Goal: Task Accomplishment & Management: Manage account settings

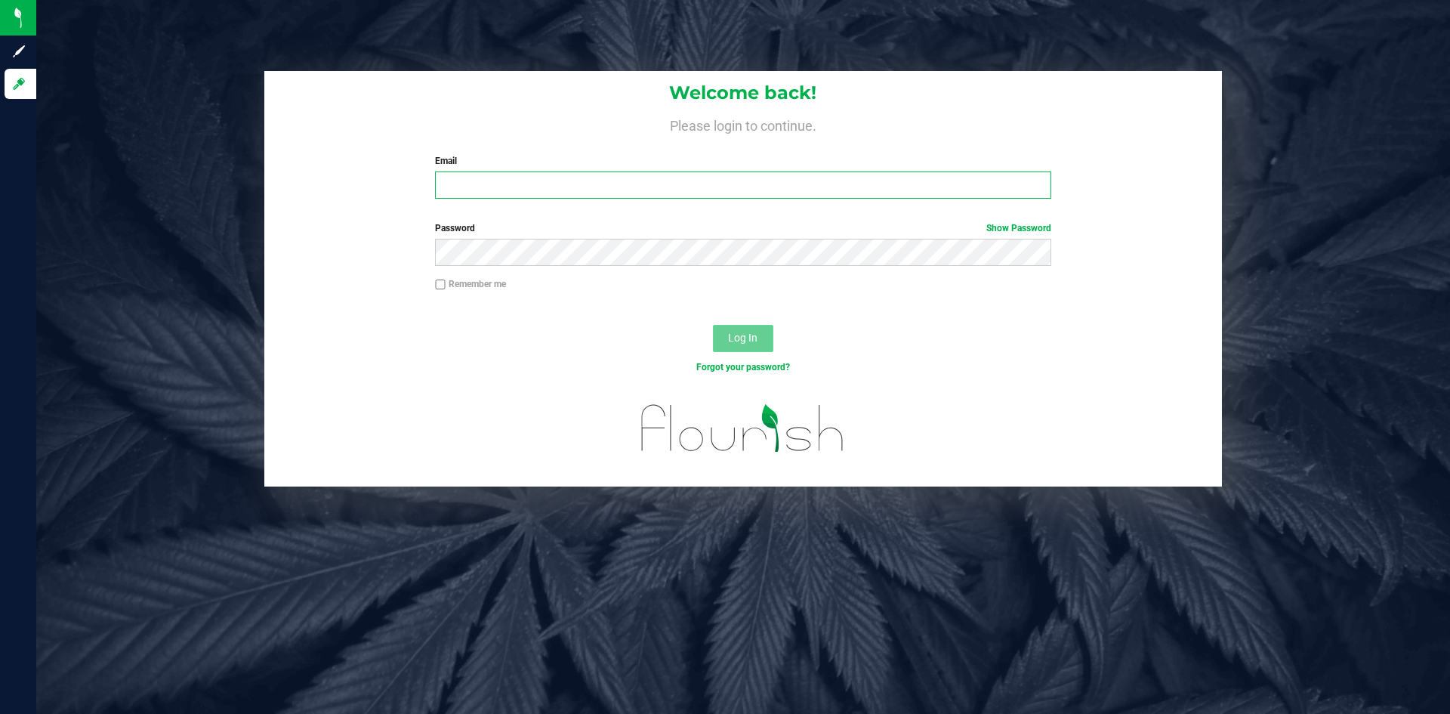
type input "[PERSON_NAME][EMAIL_ADDRESS][DOMAIN_NAME]"
click at [728, 334] on span "Log In" at bounding box center [742, 337] width 29 height 12
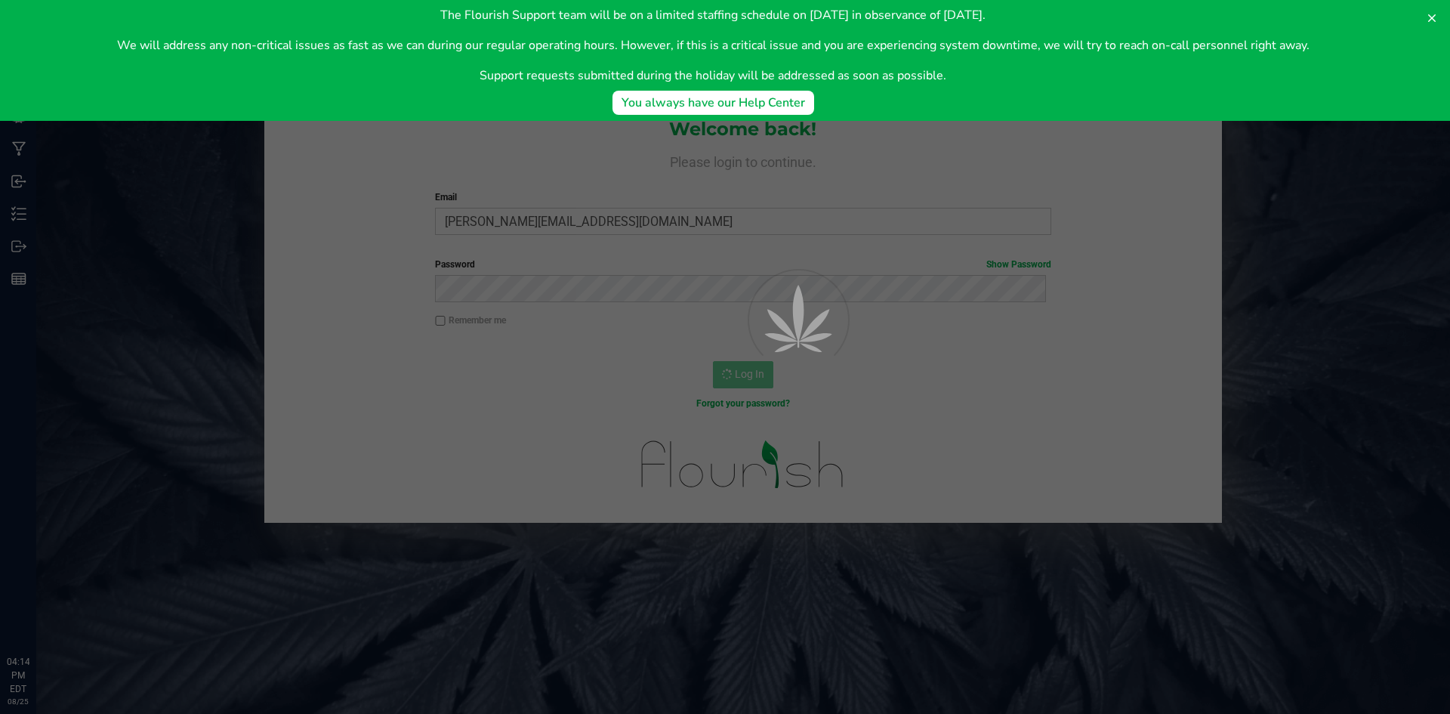
click at [26, 213] on div at bounding box center [725, 357] width 1450 height 714
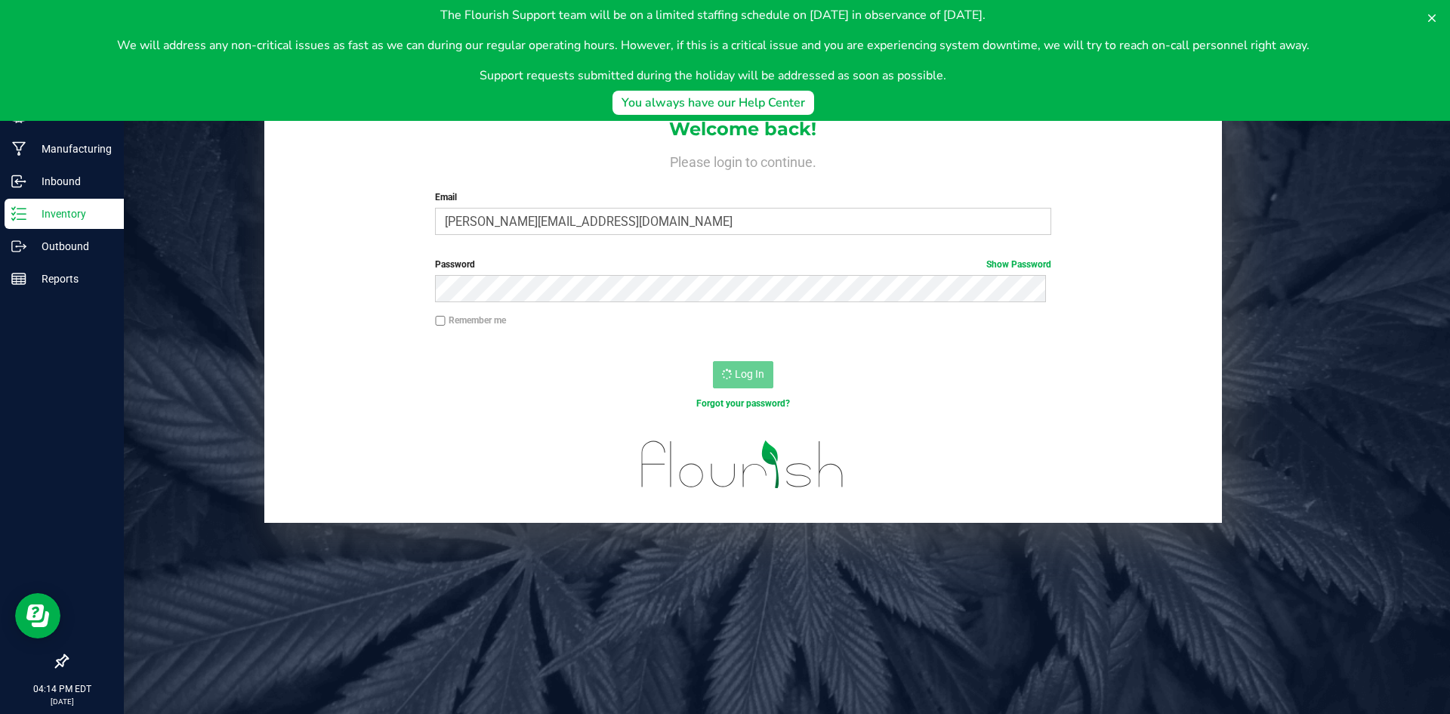
click at [31, 213] on p "Inventory" at bounding box center [71, 214] width 91 height 18
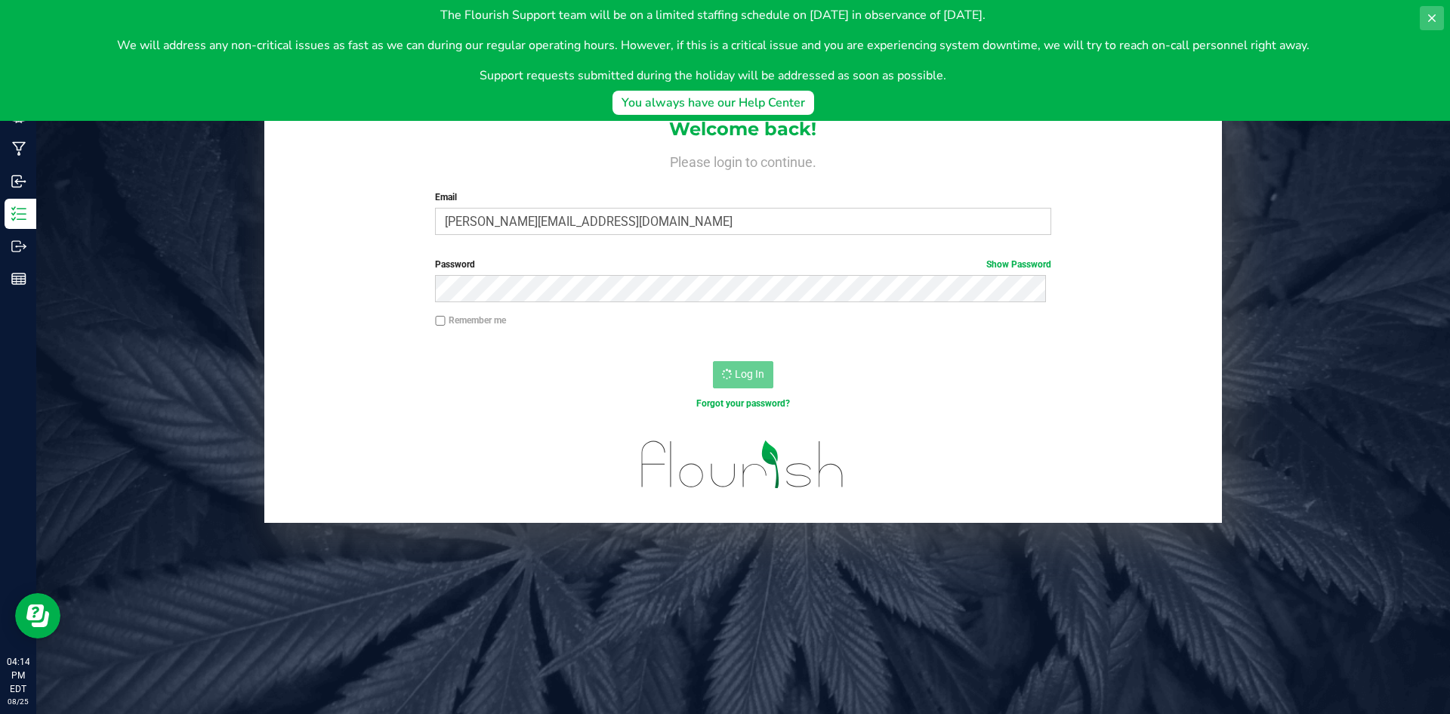
click at [1435, 14] on icon at bounding box center [1432, 18] width 12 height 12
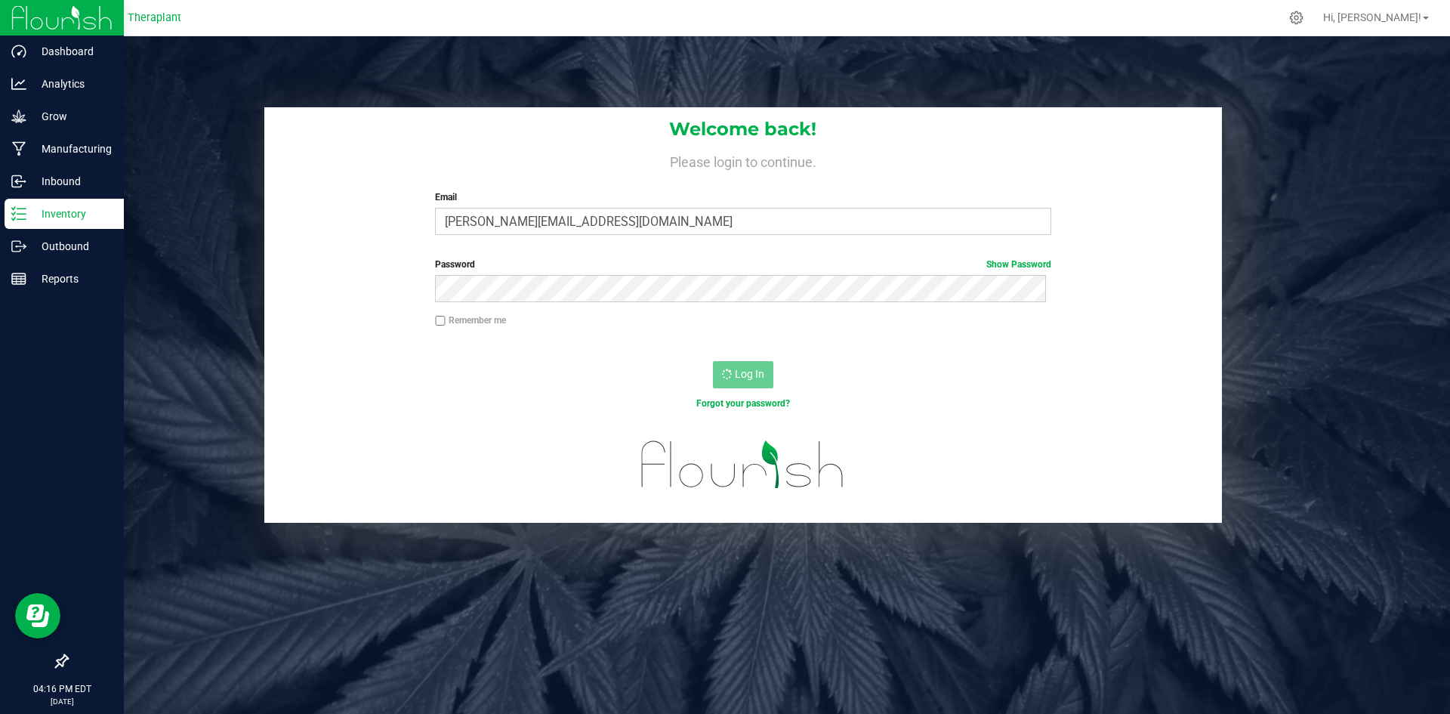
click at [18, 213] on icon at bounding box center [18, 213] width 15 height 15
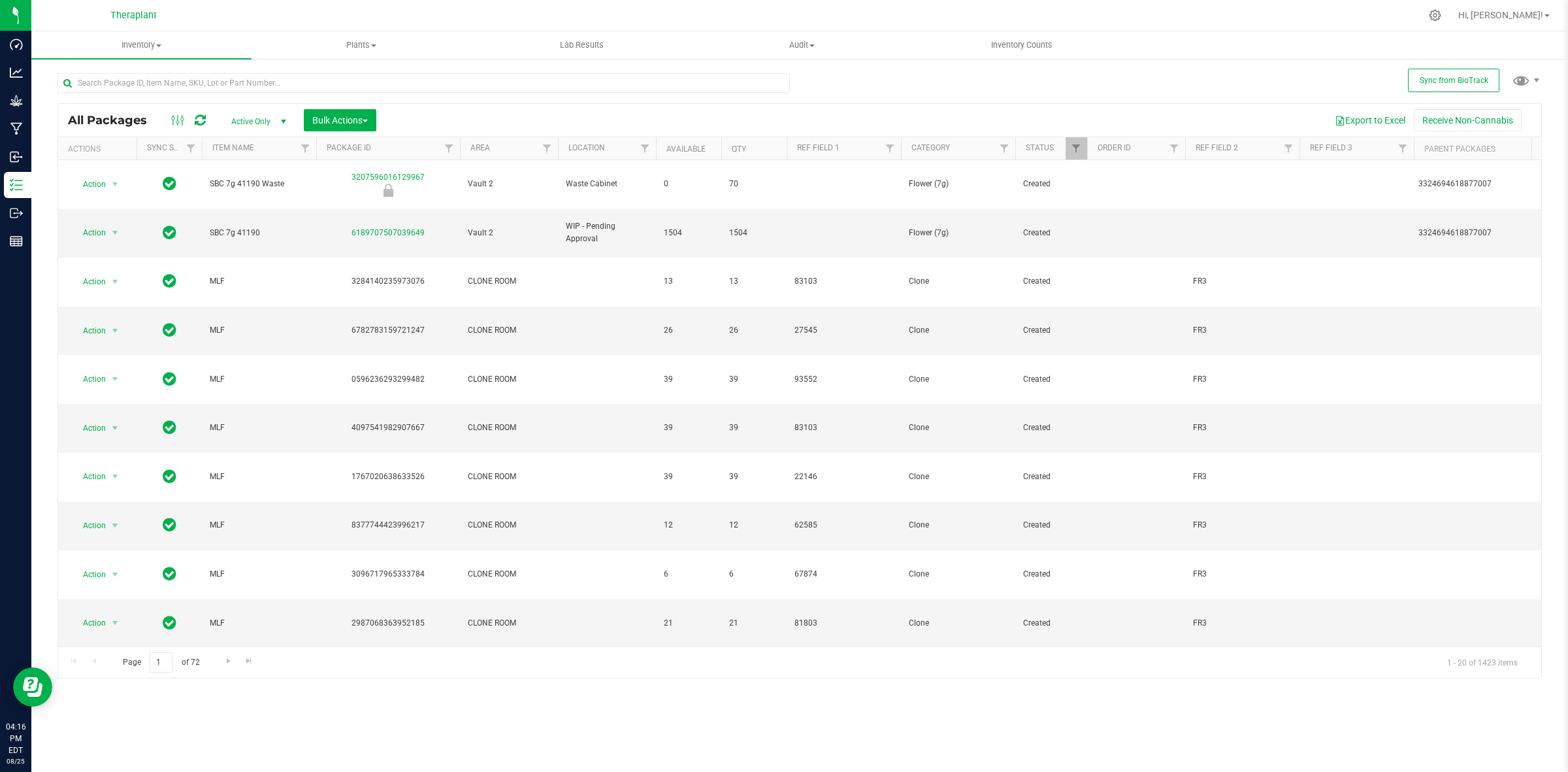
drag, startPoint x: 1185, startPoint y: 2, endPoint x: 840, endPoint y: 704, distance: 782.2
click at [840, 617] on div "Inventory All packages All inventory Waste log Create inventory Plants All plan…" at bounding box center [800, 401] width 1537 height 740
click at [283, 75] on input "text" at bounding box center [423, 83] width 732 height 20
click at [271, 121] on span "Active Only" at bounding box center [255, 121] width 72 height 18
click at [235, 202] on li "All" at bounding box center [256, 202] width 71 height 20
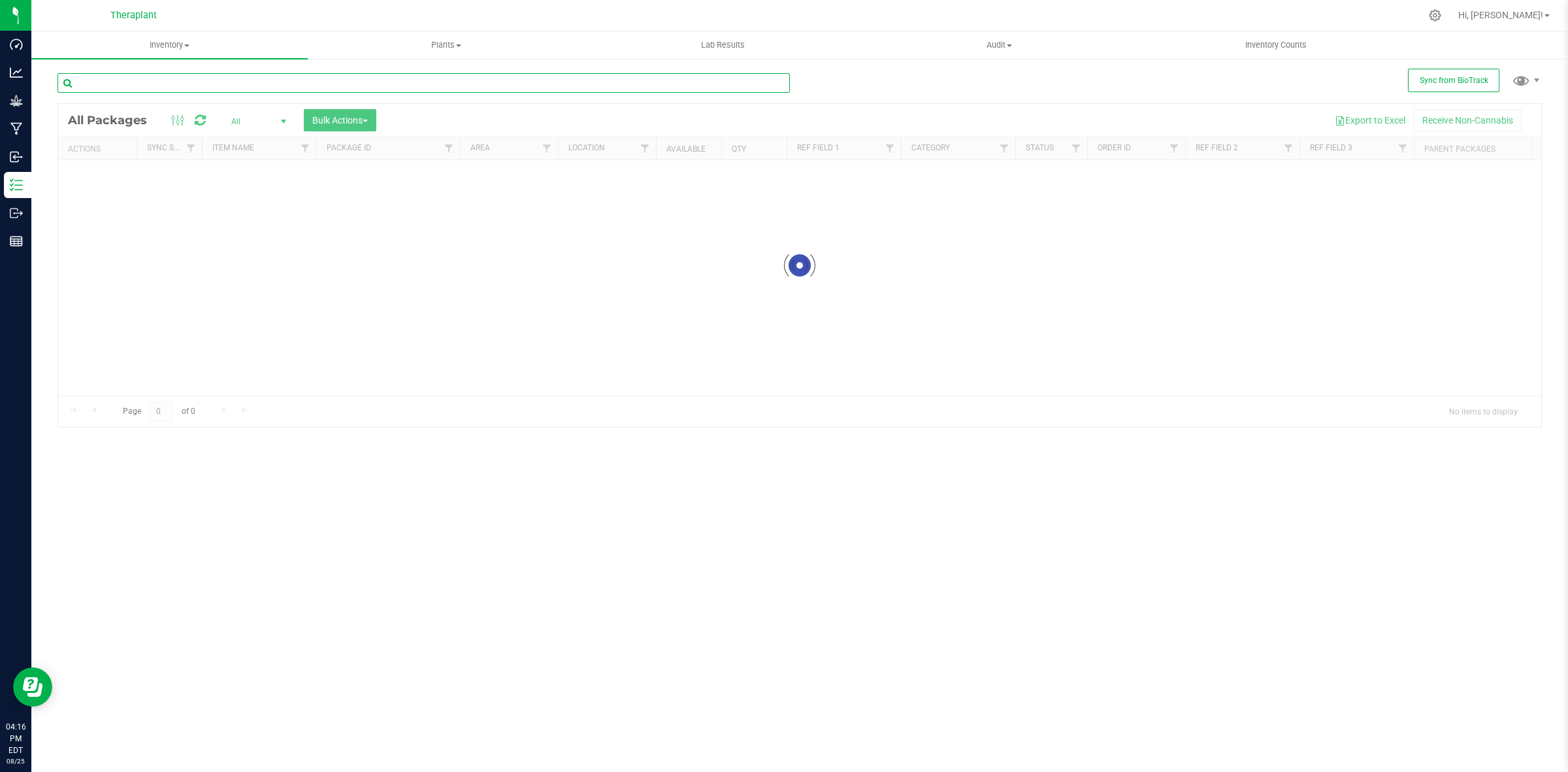
click at [252, 81] on input "text" at bounding box center [423, 83] width 732 height 20
paste input "4501492689023876"
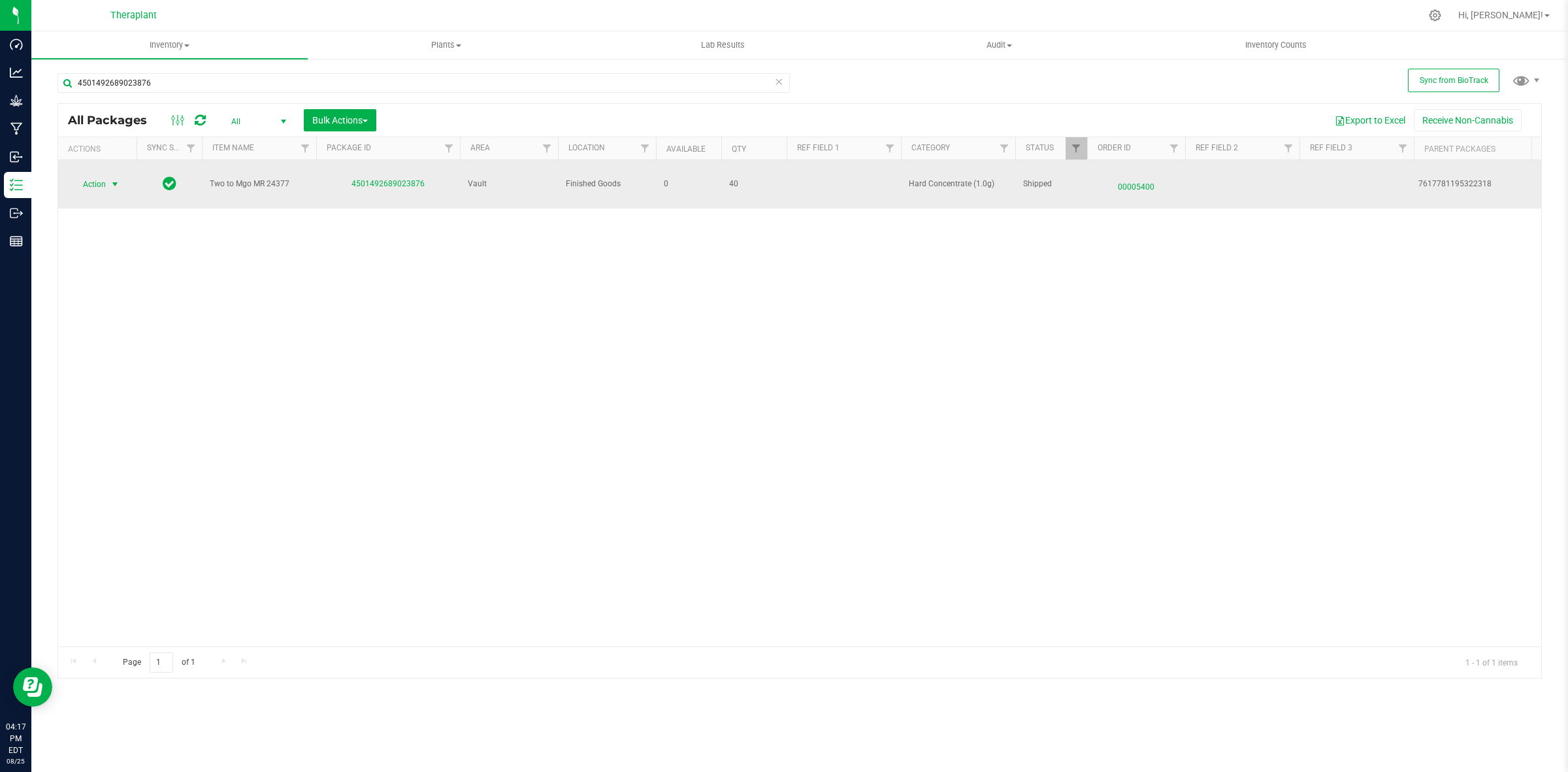
click at [101, 180] on span "Action" at bounding box center [88, 183] width 35 height 18
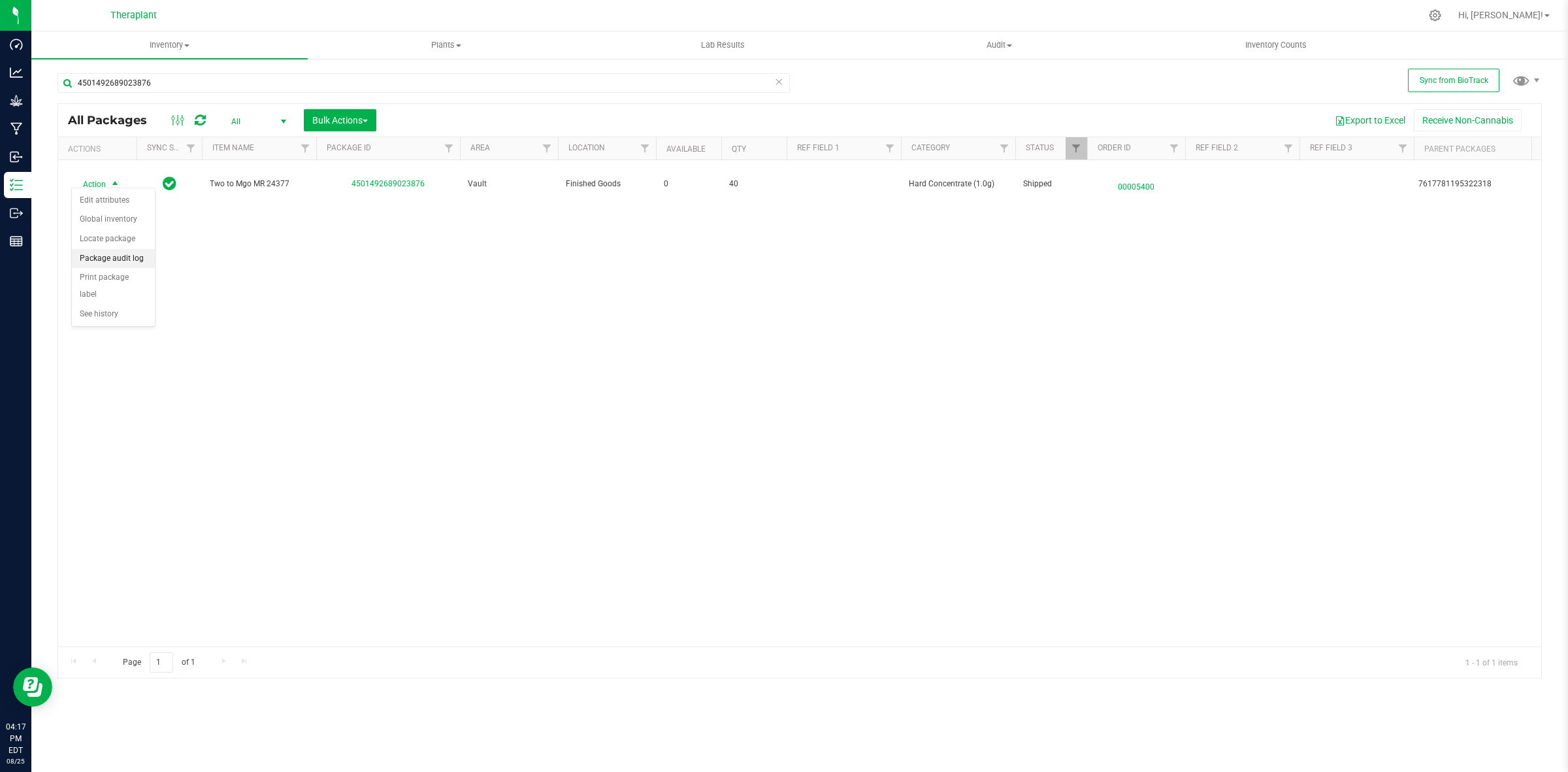
click at [119, 256] on li "Package audit log" at bounding box center [113, 259] width 83 height 20
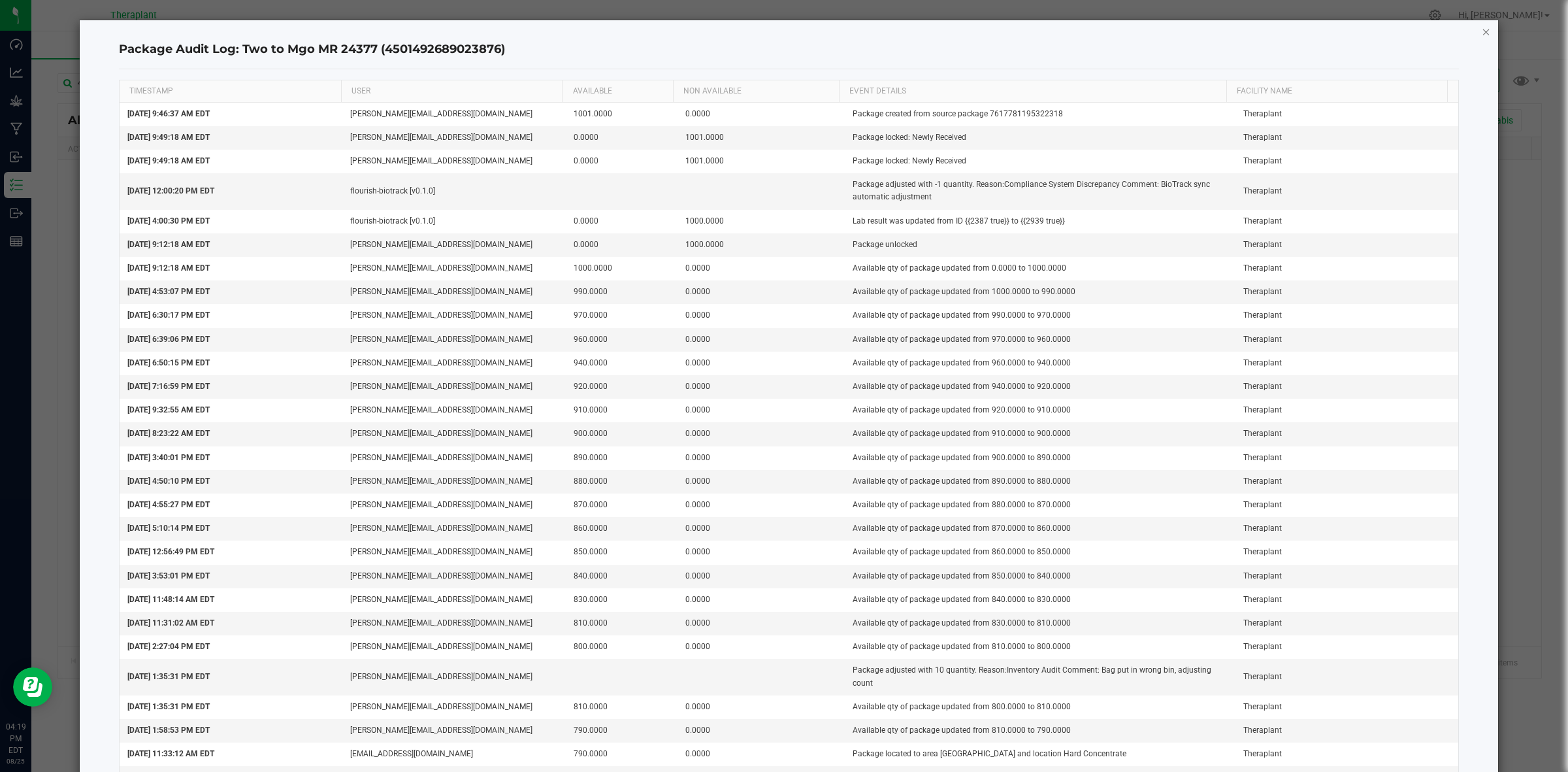
click at [1254, 34] on icon "button" at bounding box center [1486, 31] width 10 height 16
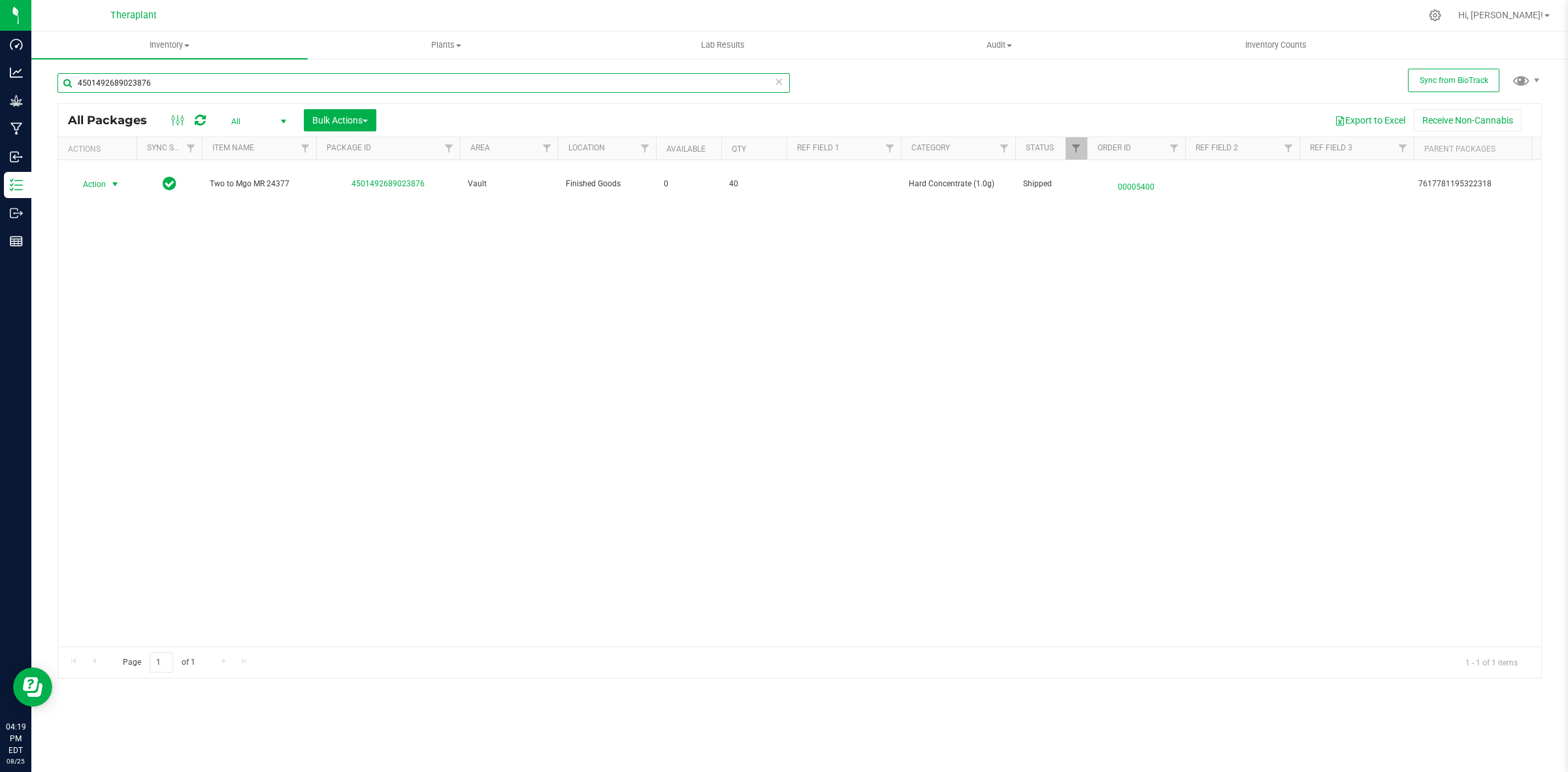
click at [697, 79] on input "4501492689023876" at bounding box center [423, 83] width 732 height 20
paste input "749475011769807"
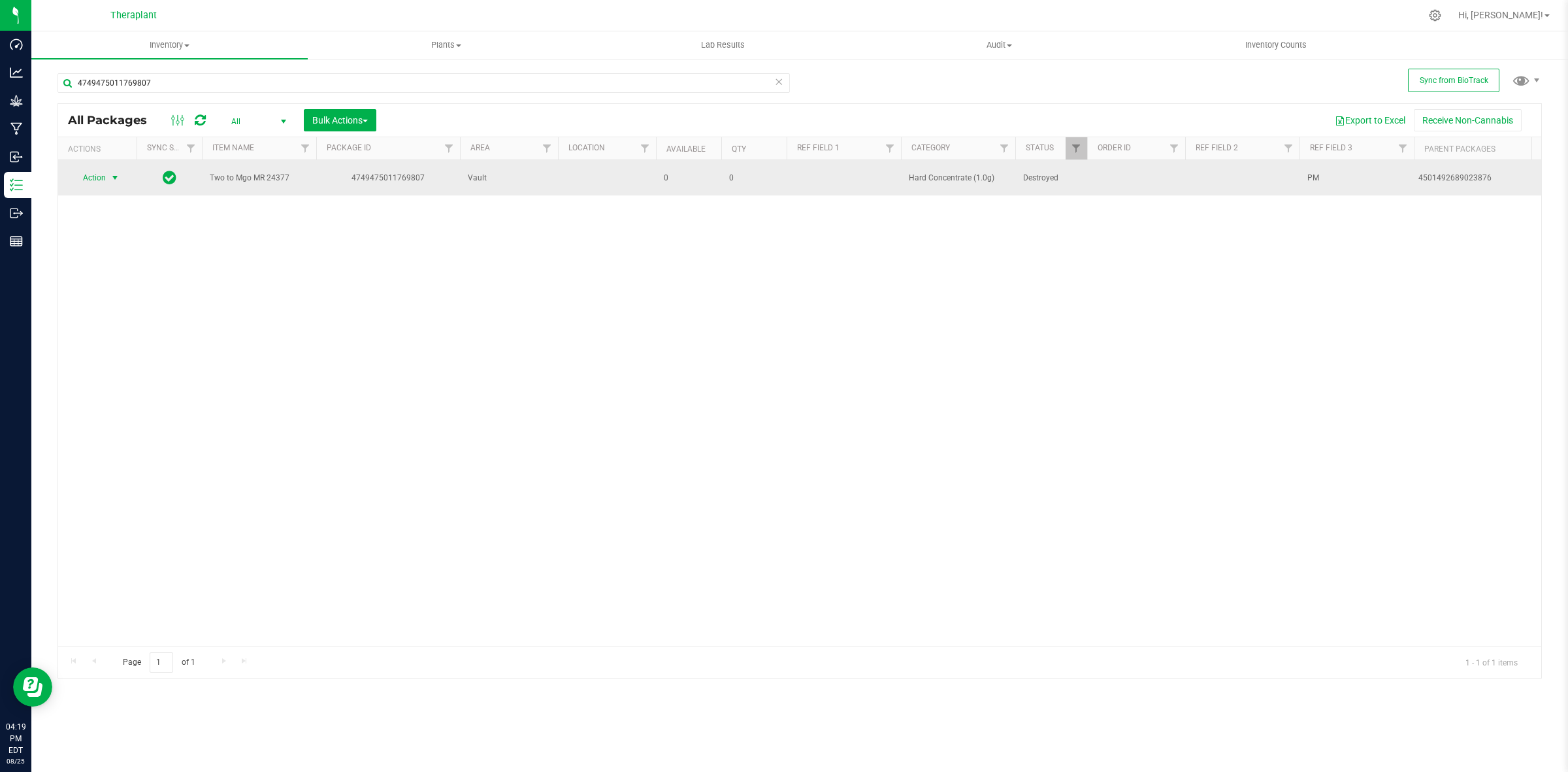
click at [103, 183] on span "Action" at bounding box center [88, 177] width 35 height 18
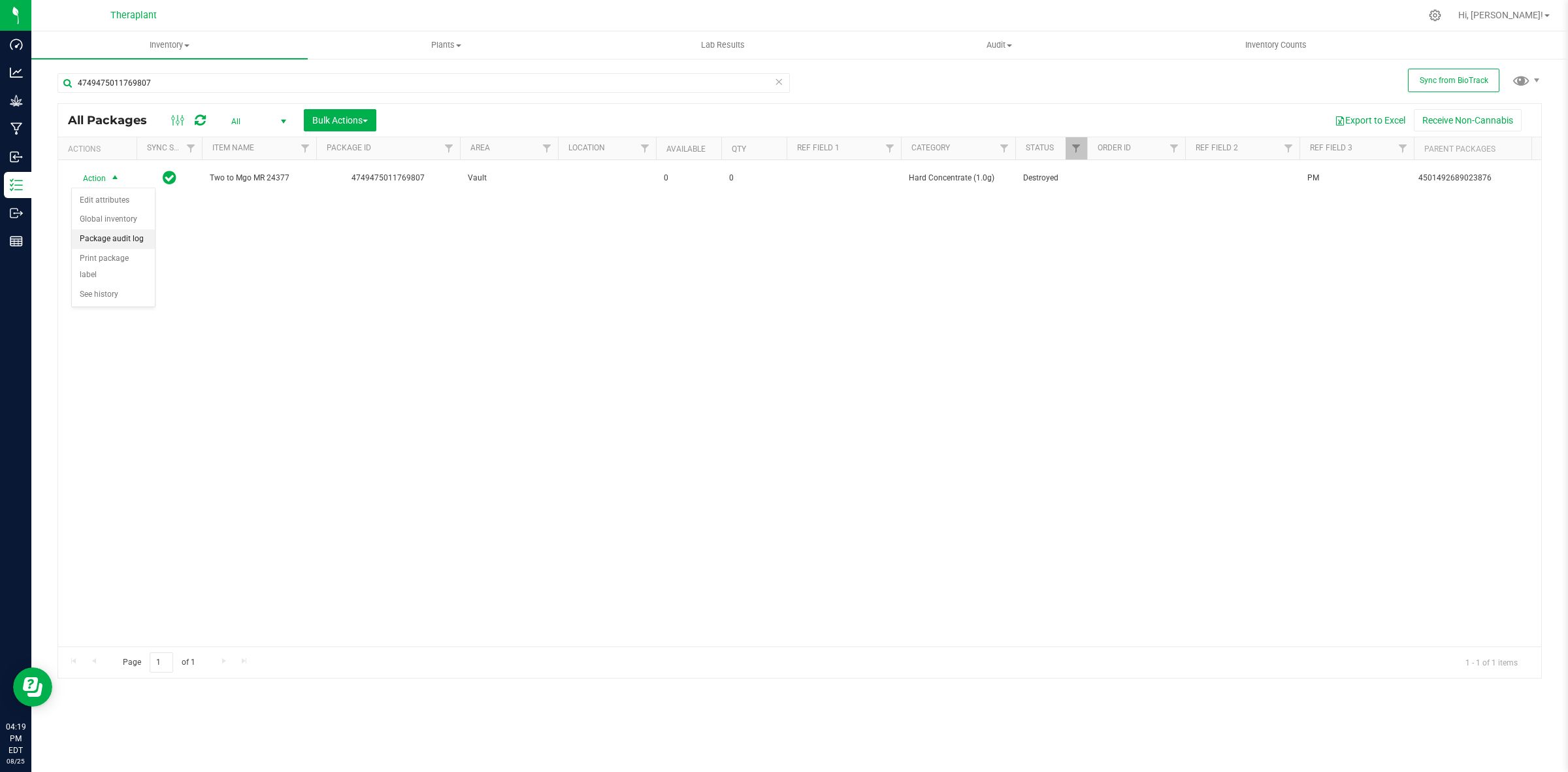
click at [121, 239] on li "Package audit log" at bounding box center [113, 239] width 83 height 20
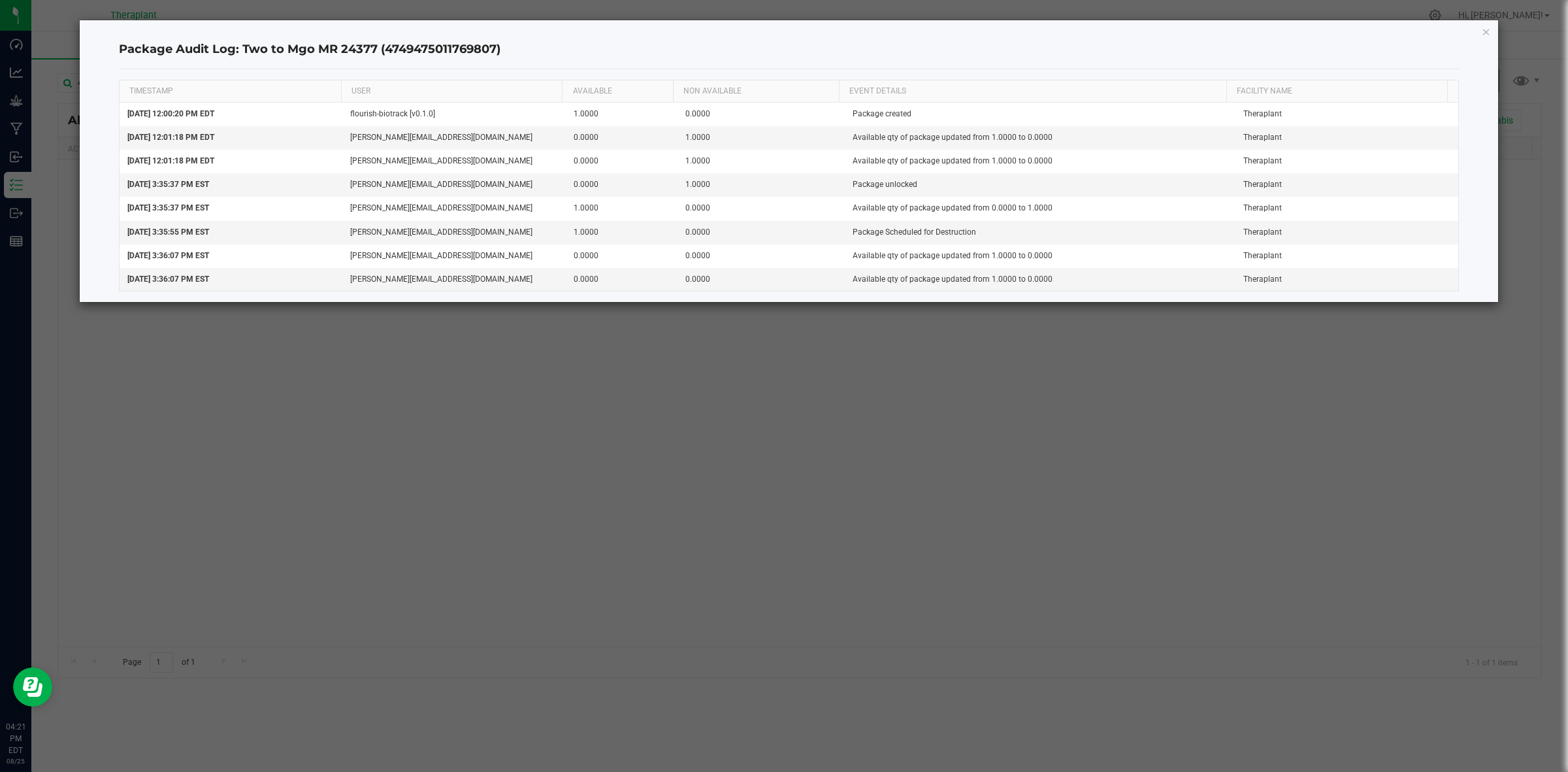
click at [445, 49] on h4 "Package Audit Log: Two to Mgo MR 24377 (4749475011769807)" at bounding box center [788, 50] width 1340 height 17
copy h4 "4749475011769807"
click at [1254, 25] on div "Package Audit Log: Two to Mgo MR 24377 (4749475011769807) TIMESTAMP USER AVAILA…" at bounding box center [789, 160] width 1419 height 281
click at [1254, 25] on icon "button" at bounding box center [1486, 31] width 10 height 16
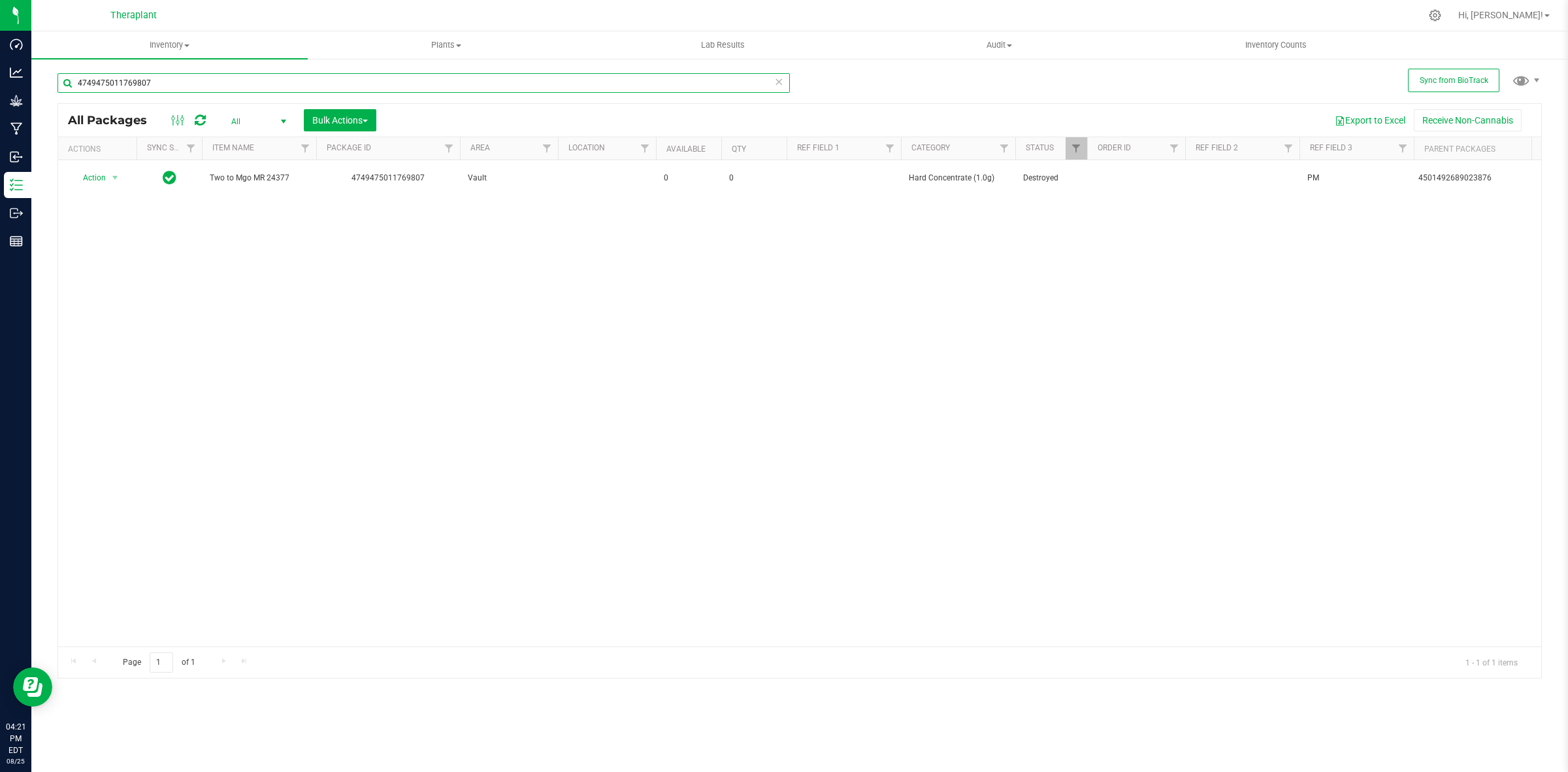
click at [410, 86] on input "4749475011769807" at bounding box center [423, 83] width 732 height 20
paste input "844905903878176"
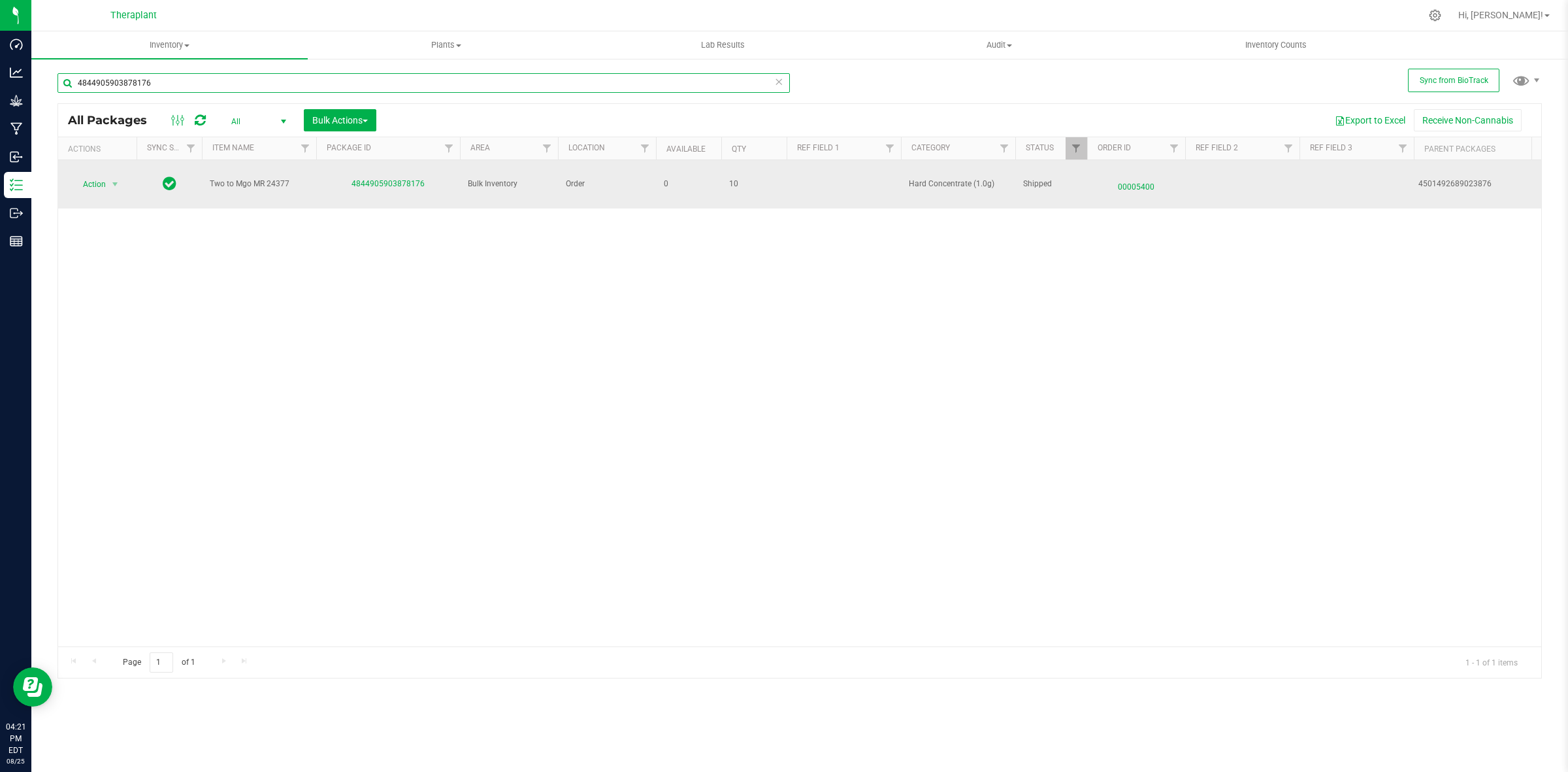
type input "4844905903878176"
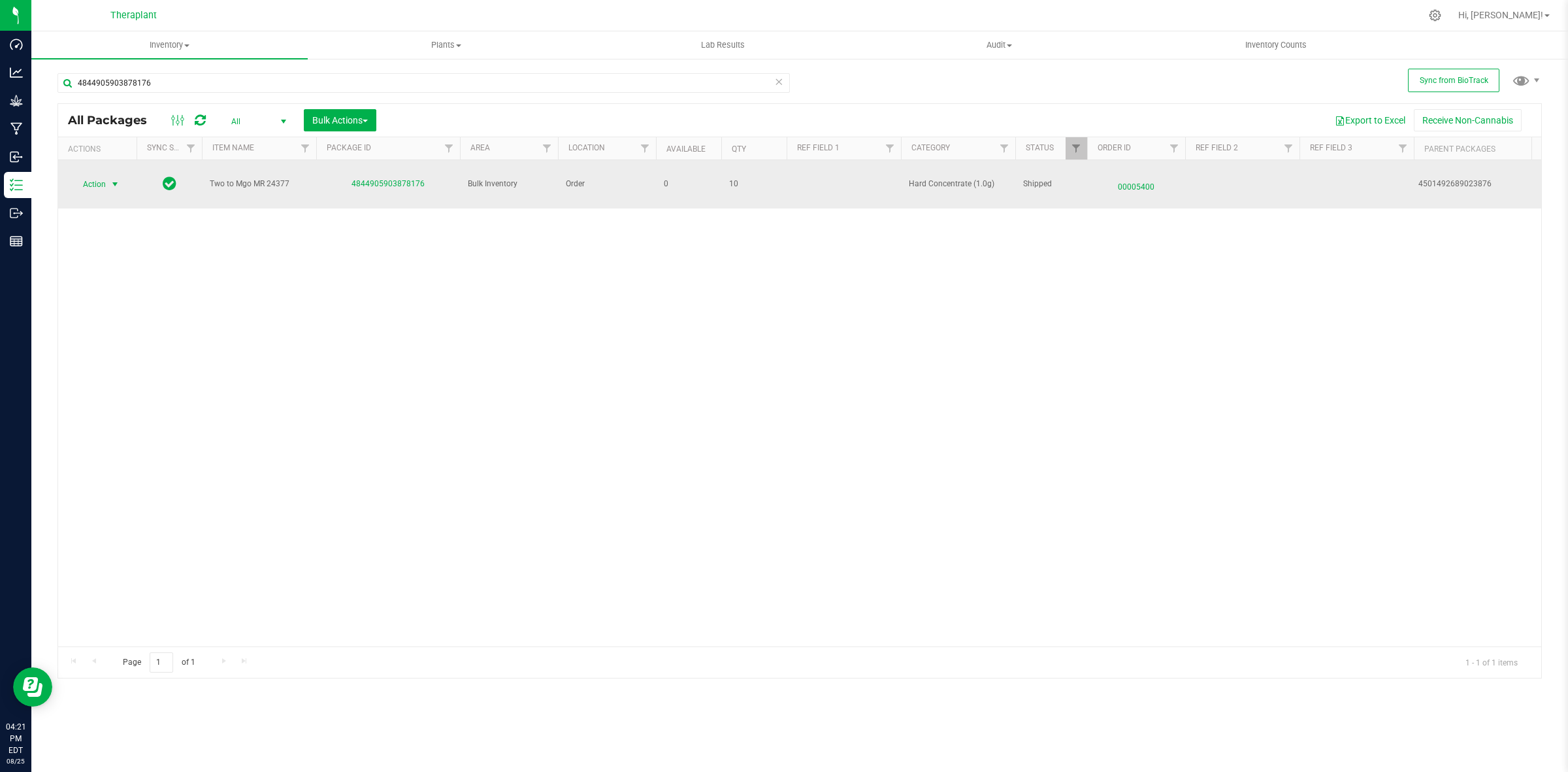
click at [108, 186] on span "select" at bounding box center [115, 183] width 16 height 18
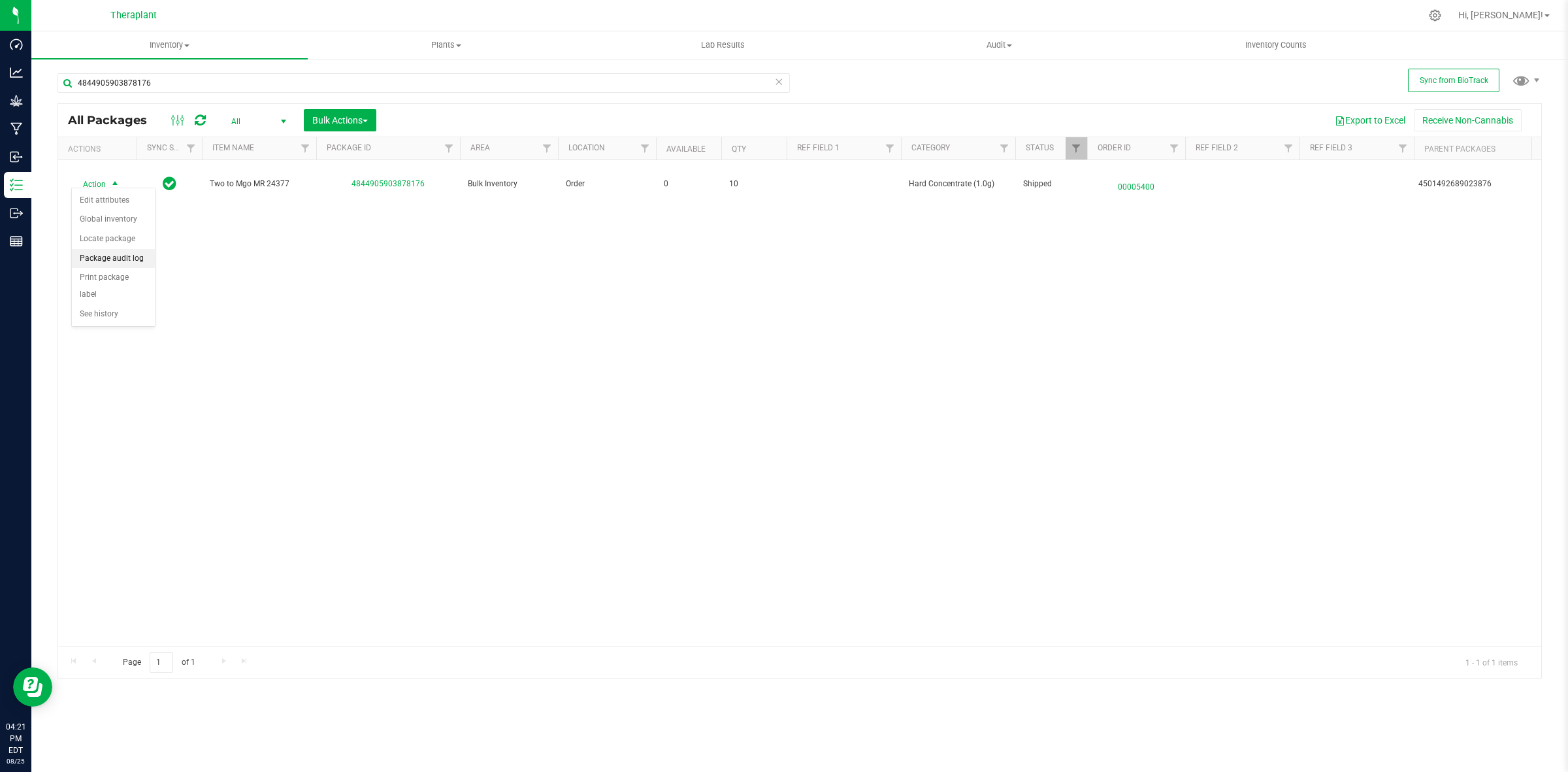
click at [116, 263] on li "Package audit log" at bounding box center [113, 259] width 83 height 20
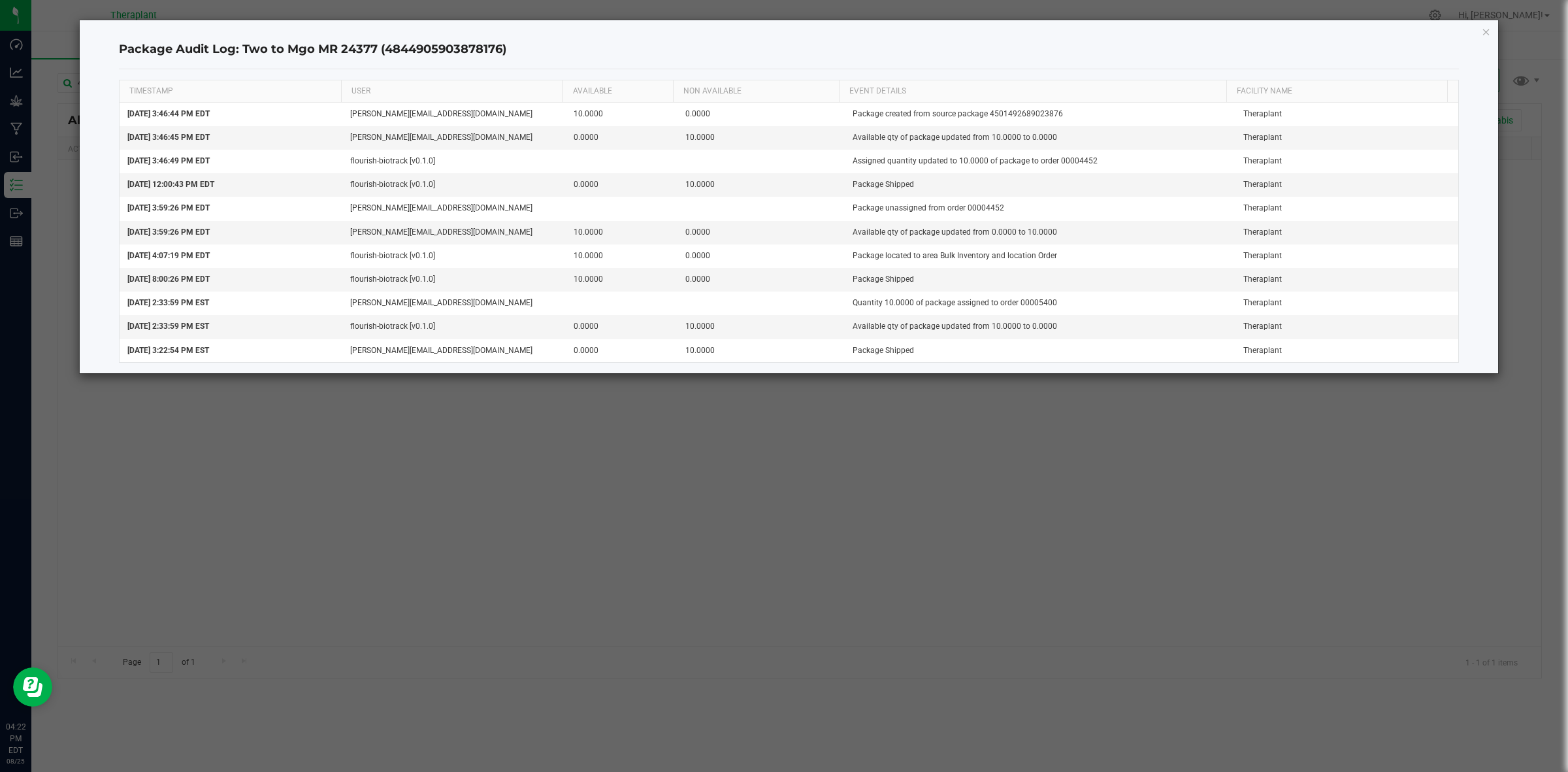
click at [459, 49] on h4 "Package Audit Log: Two to Mgo MR 24377 (4844905903878176)" at bounding box center [788, 50] width 1340 height 17
copy h4 "4844905903878176"
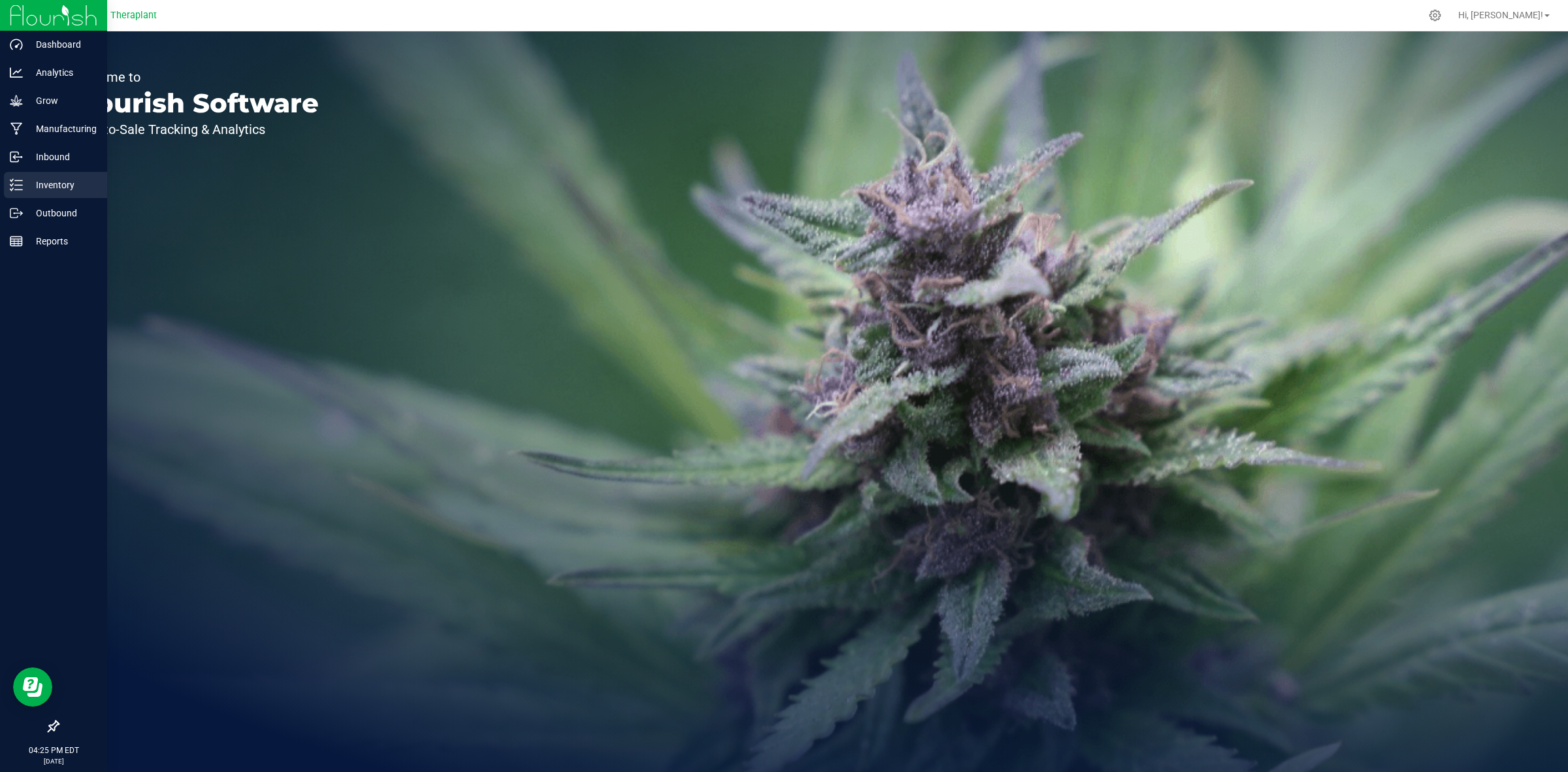
click at [15, 177] on div "Inventory" at bounding box center [55, 185] width 103 height 26
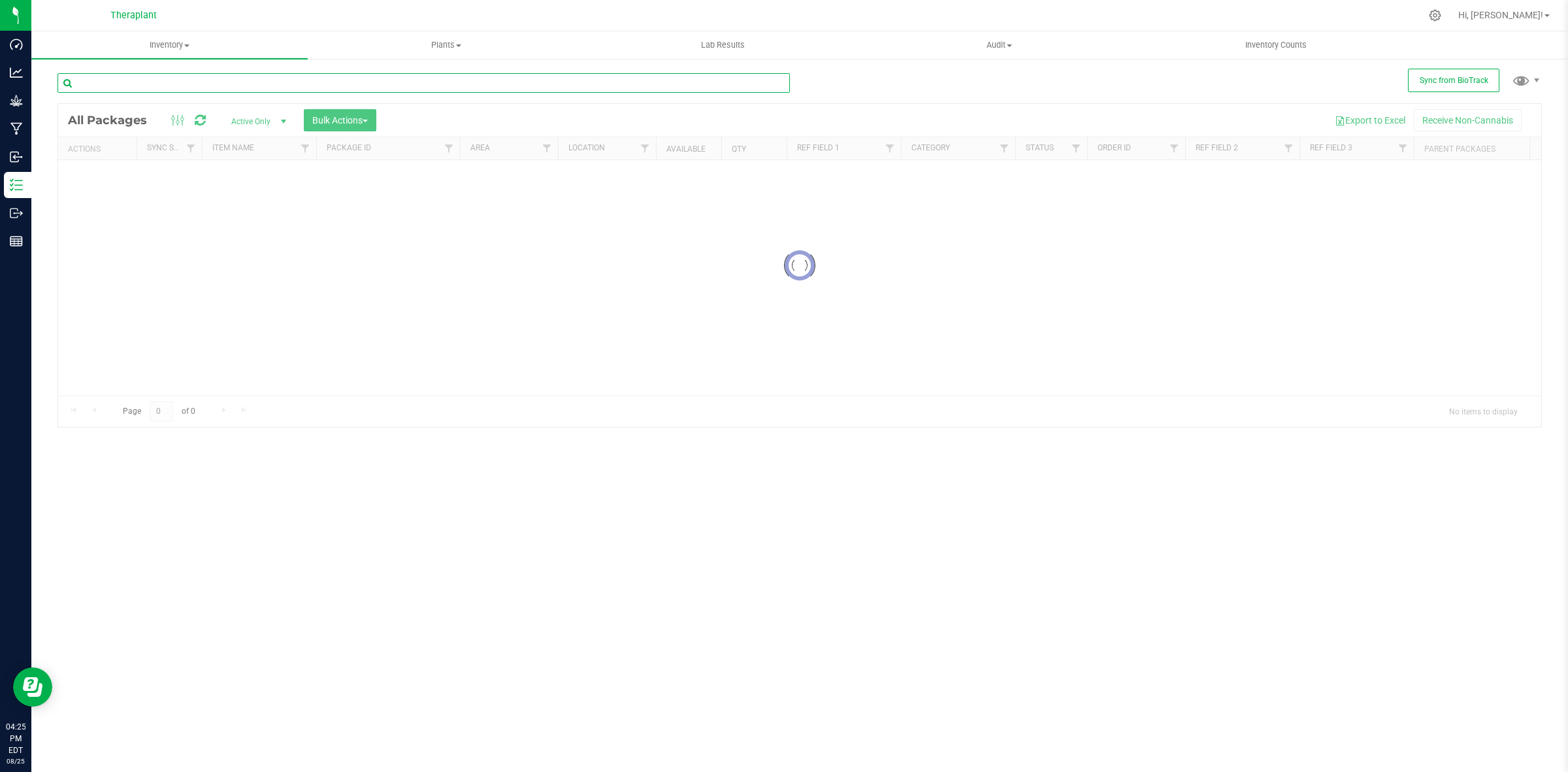
drag, startPoint x: 334, startPoint y: 87, endPoint x: 337, endPoint y: 94, distance: 7.6
click at [337, 94] on div at bounding box center [423, 88] width 732 height 30
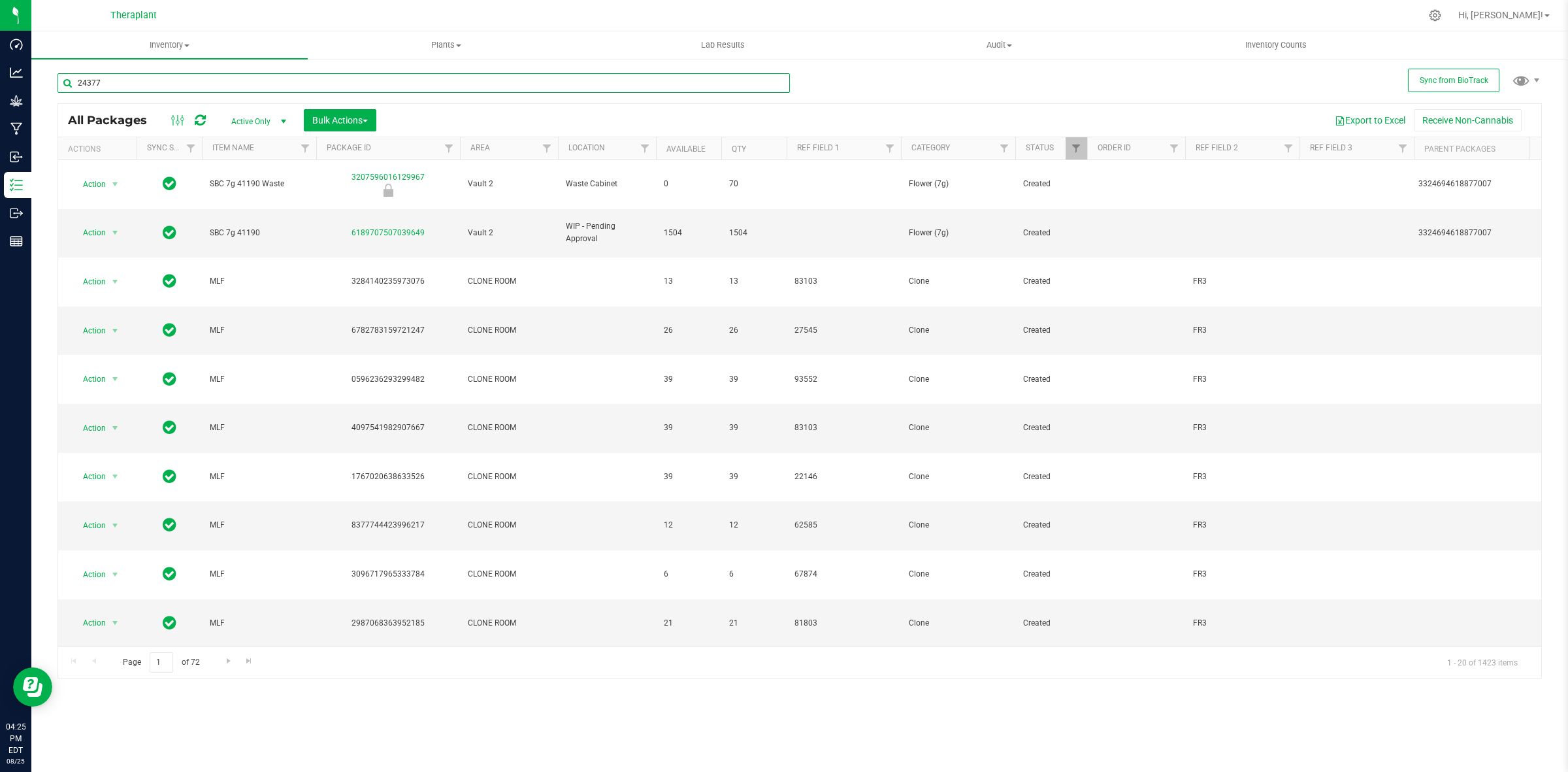
type input "24377"
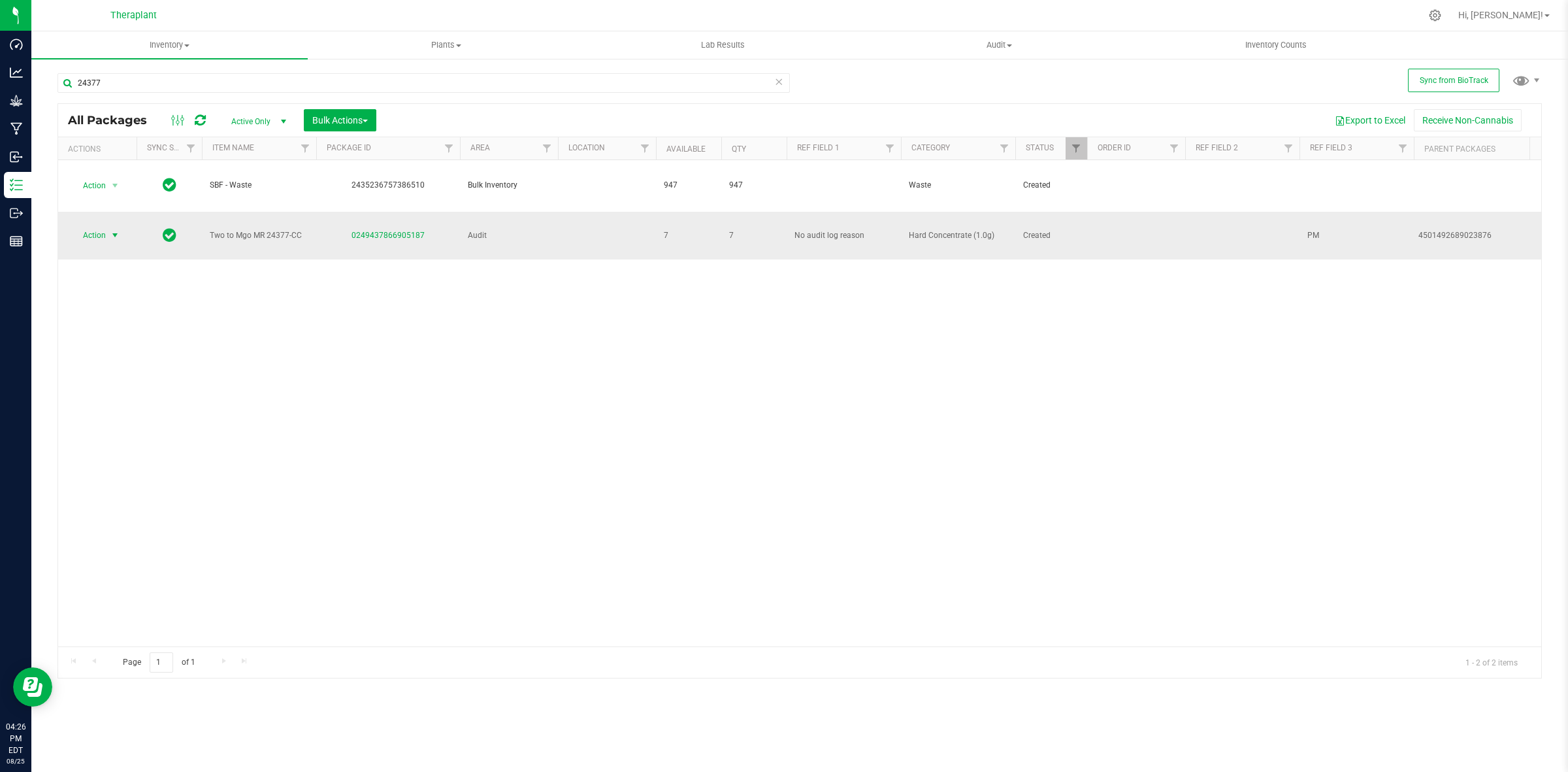
drag, startPoint x: 123, startPoint y: 229, endPoint x: 103, endPoint y: 229, distance: 20.0
click at [111, 229] on span "select" at bounding box center [115, 235] width 16 height 18
click at [106, 249] on li "Adjust qty" at bounding box center [122, 251] width 101 height 20
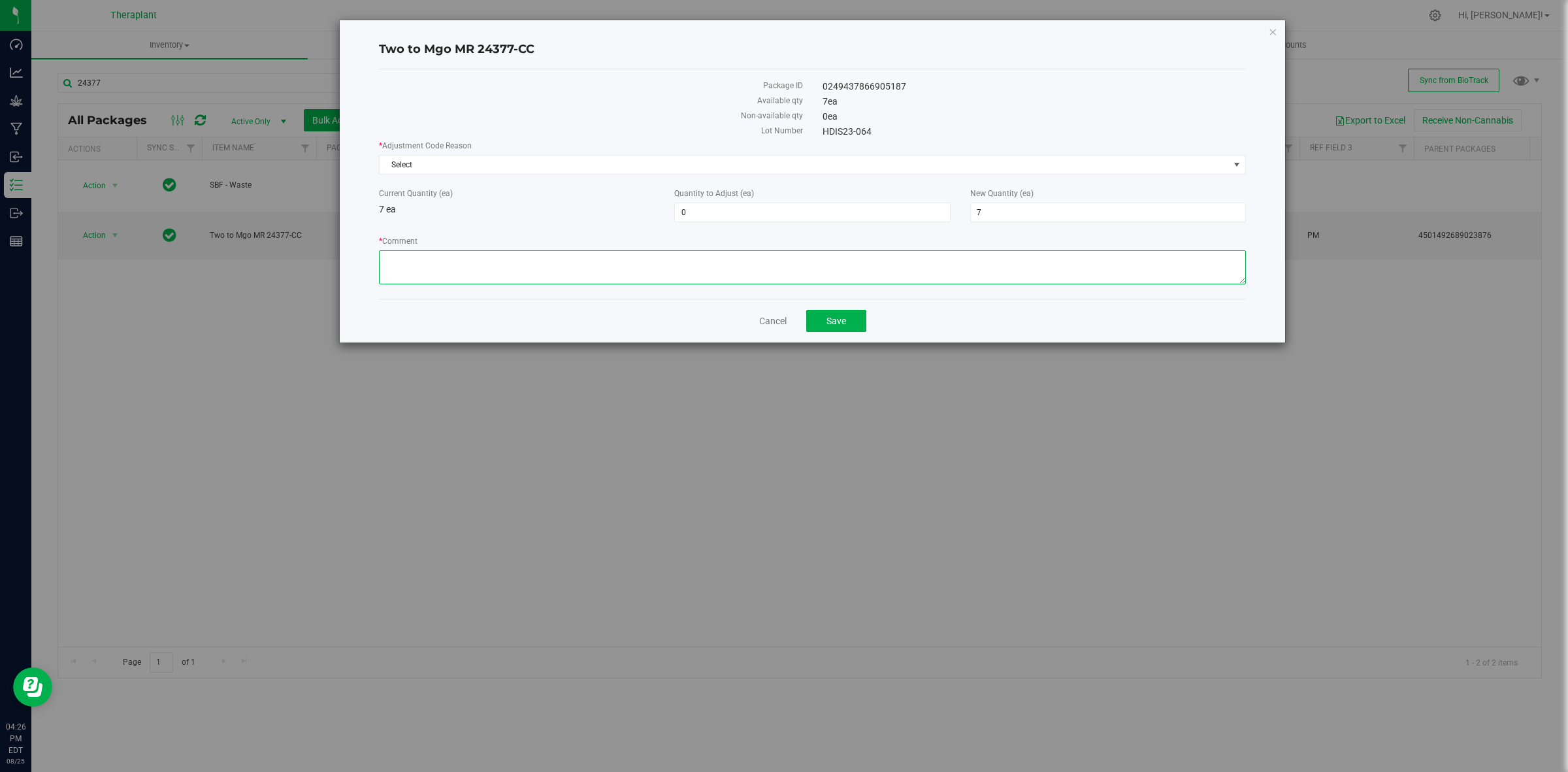
click at [431, 274] on textarea "* Comment" at bounding box center [813, 267] width 867 height 34
paste textarea "4844905903878176"
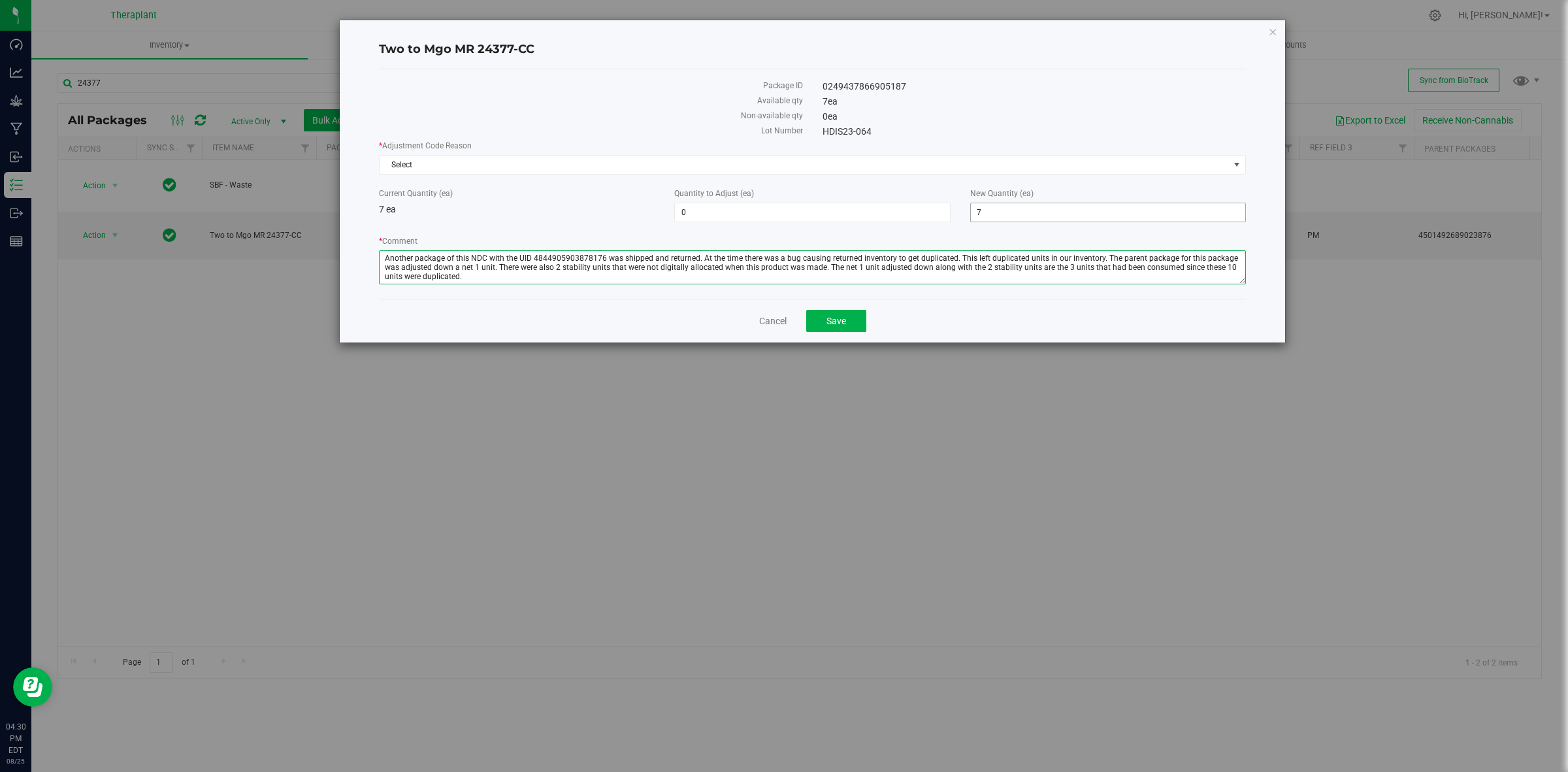
type textarea "Another package of this NDC with the UID 4844905903878176 was shipped and retur…"
click at [1026, 211] on span "7 7" at bounding box center [1108, 212] width 276 height 20
click at [1026, 210] on input "7" at bounding box center [1108, 212] width 274 height 18
type input "0"
type input "-7"
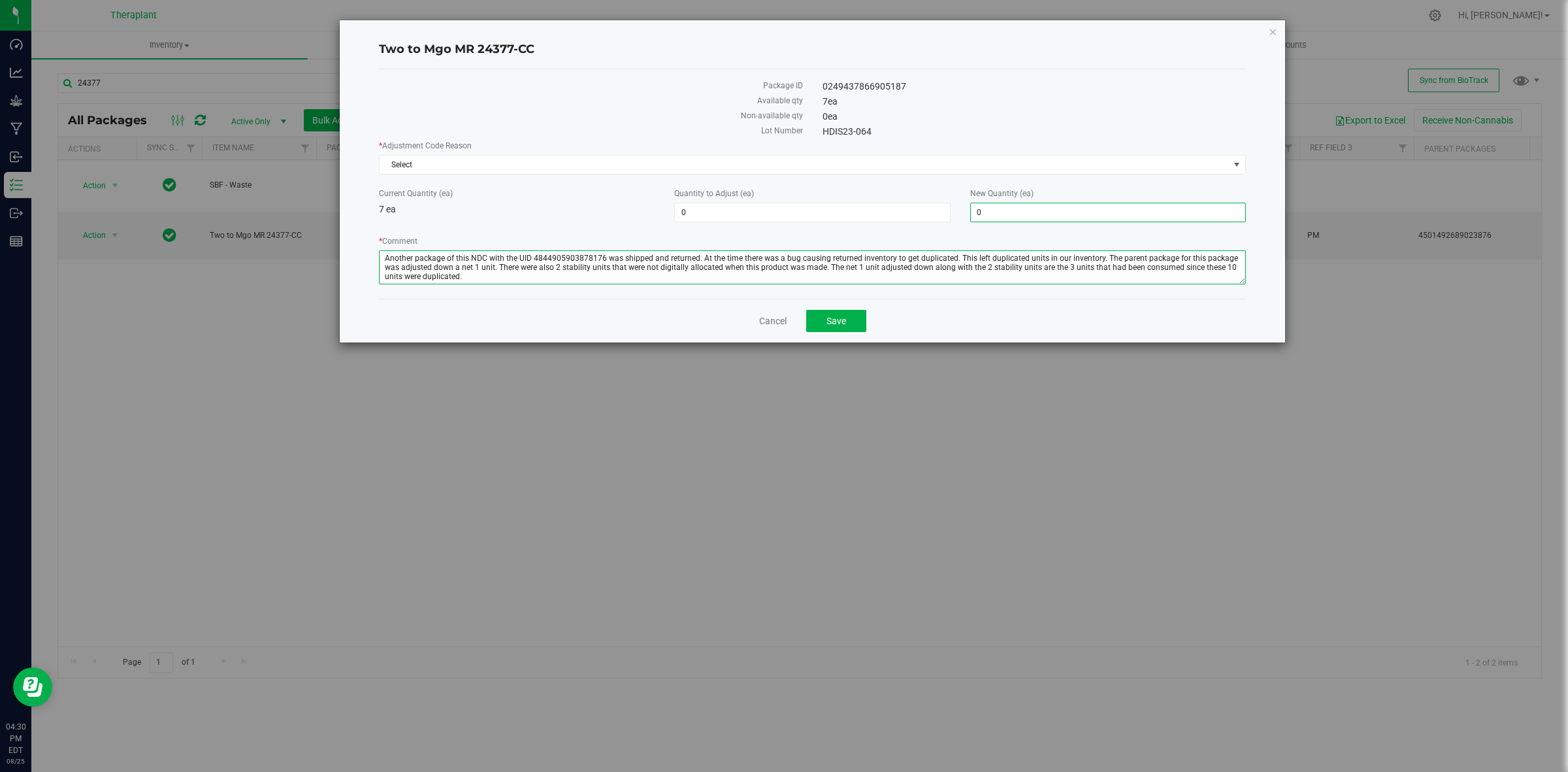
type input "0"
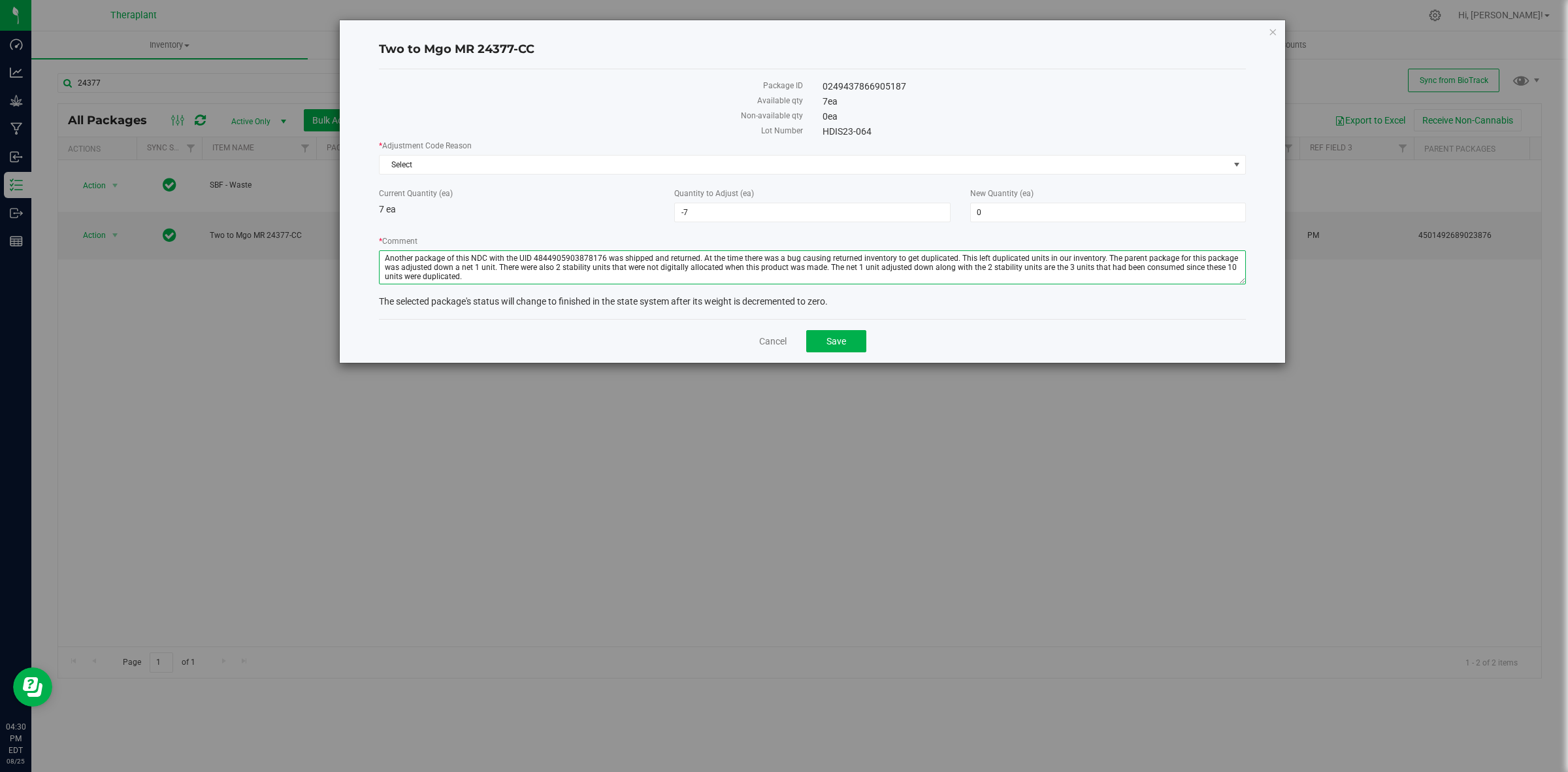
click at [769, 276] on textarea "* Comment" at bounding box center [813, 267] width 867 height 34
click at [579, 161] on span "Select" at bounding box center [805, 164] width 850 height 18
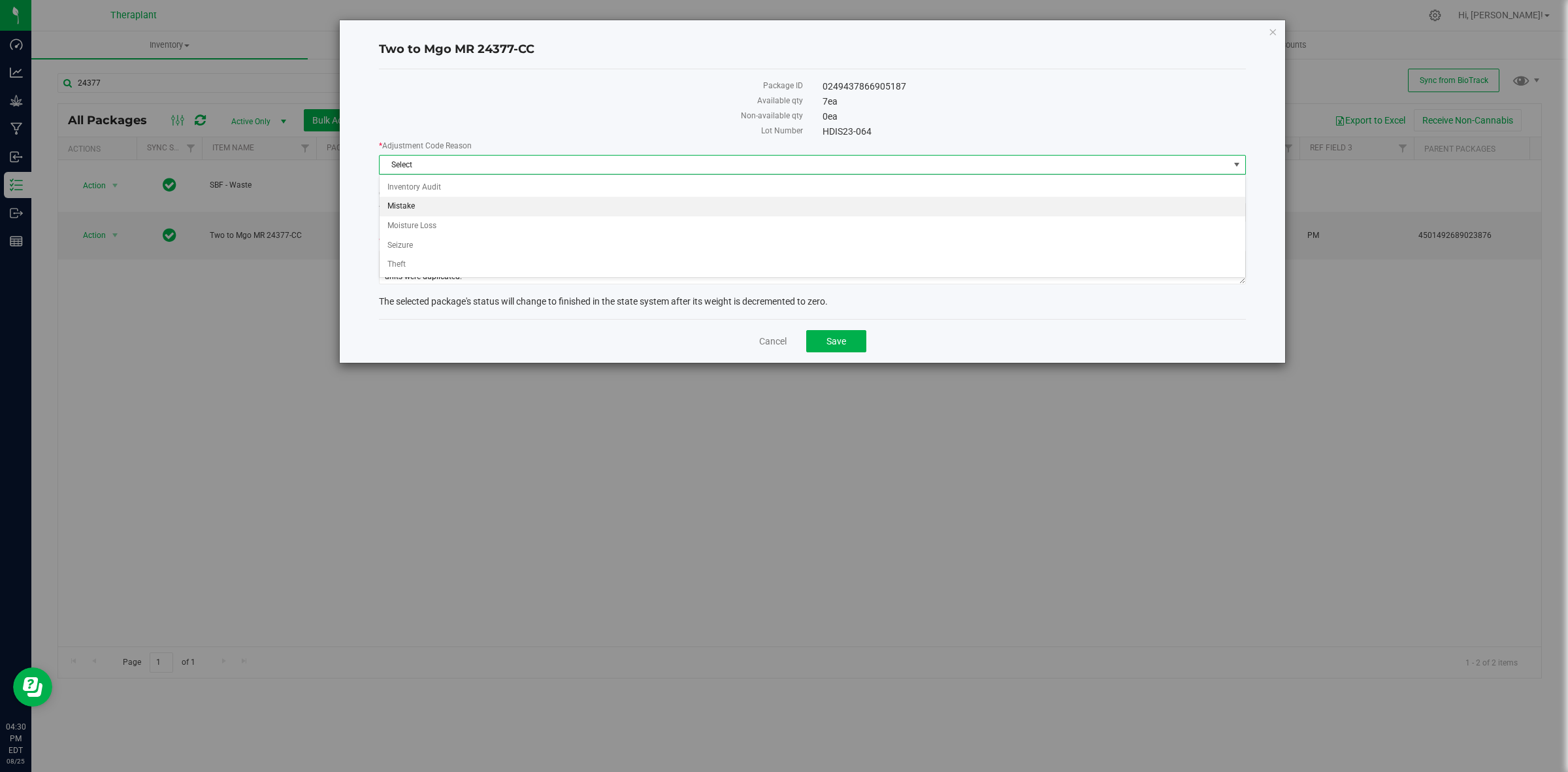
click at [420, 201] on li "Mistake" at bounding box center [813, 206] width 865 height 20
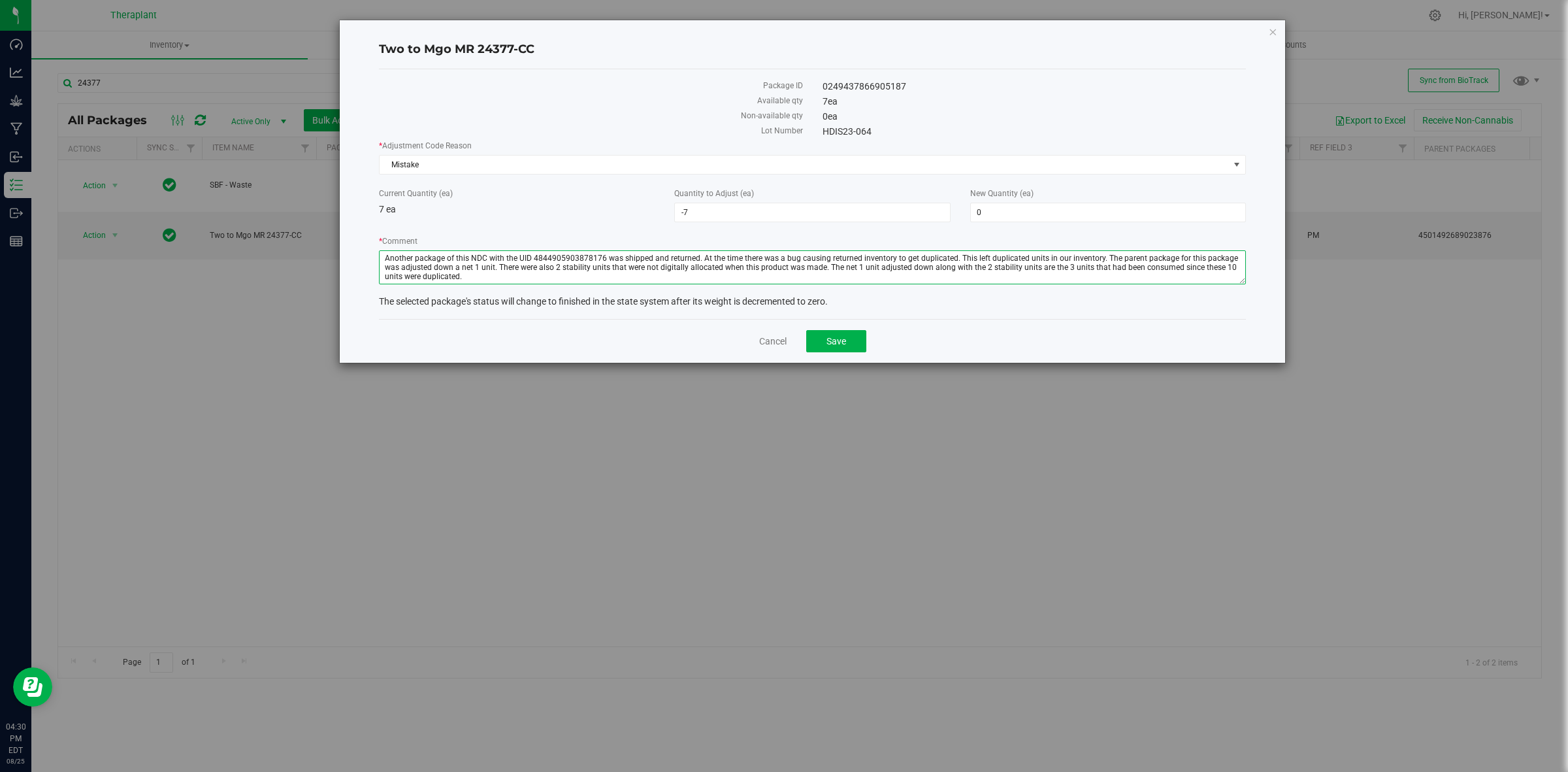
click at [554, 273] on textarea "* Comment" at bounding box center [813, 267] width 867 height 34
click at [847, 340] on button "Save" at bounding box center [836, 341] width 60 height 23
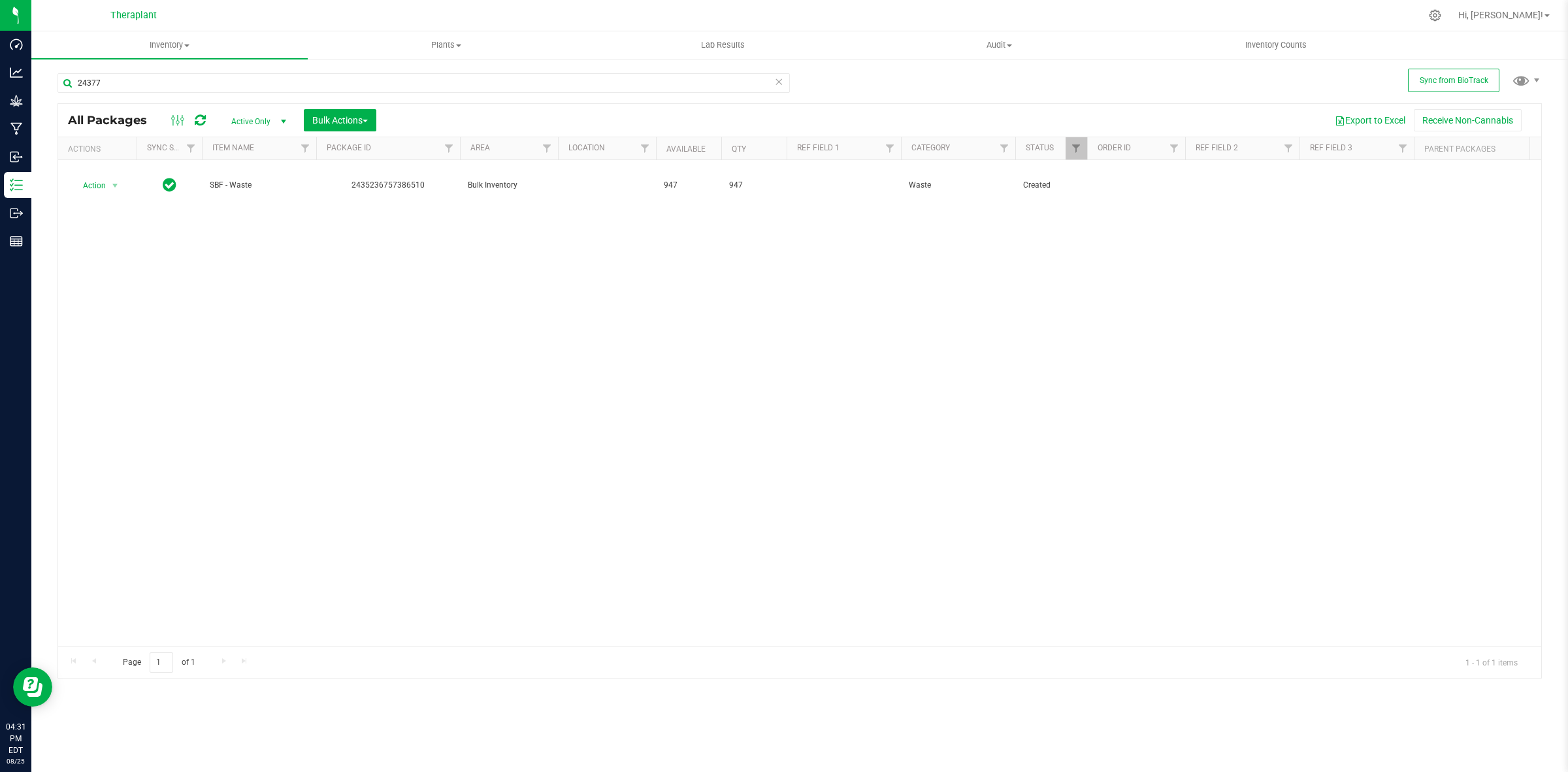
click at [775, 81] on icon at bounding box center [779, 81] width 10 height 16
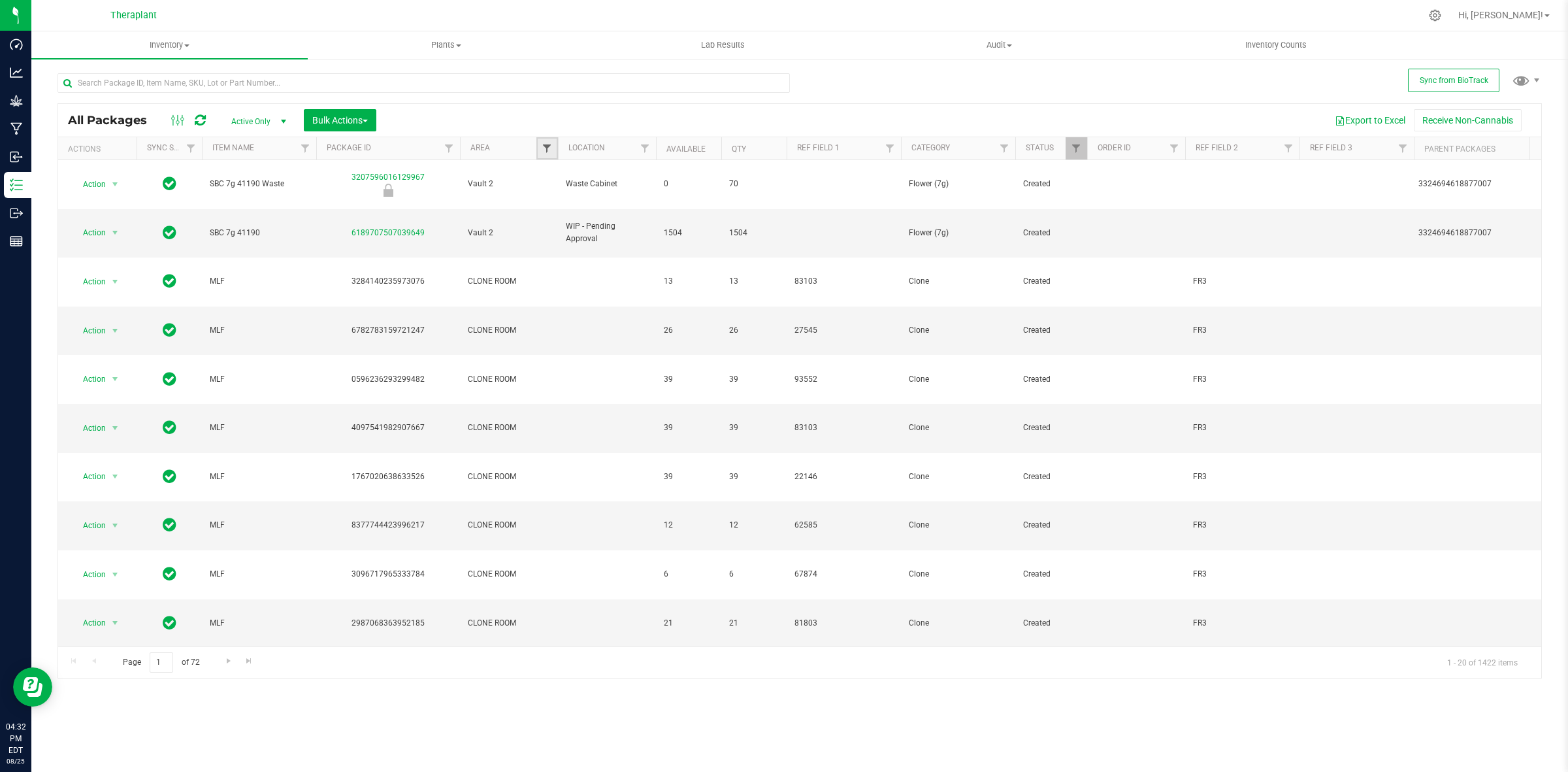
click at [550, 148] on span "Filter" at bounding box center [547, 148] width 10 height 10
click at [564, 218] on span "Audit" at bounding box center [574, 222] width 19 height 8
click at [558, 217] on input "Audit" at bounding box center [554, 222] width 9 height 9
checkbox input "true"
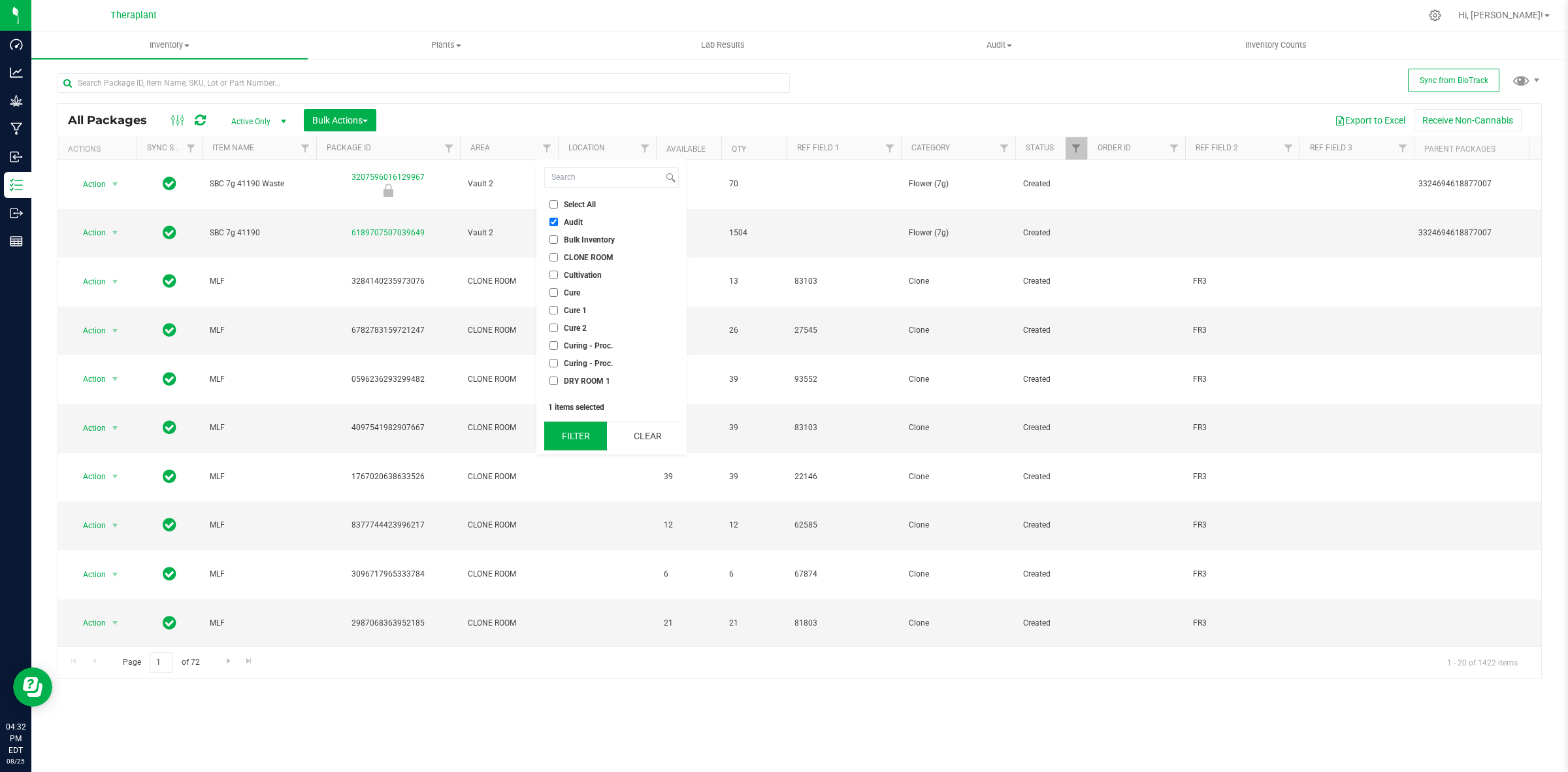
click at [588, 438] on button "Filter" at bounding box center [575, 435] width 62 height 29
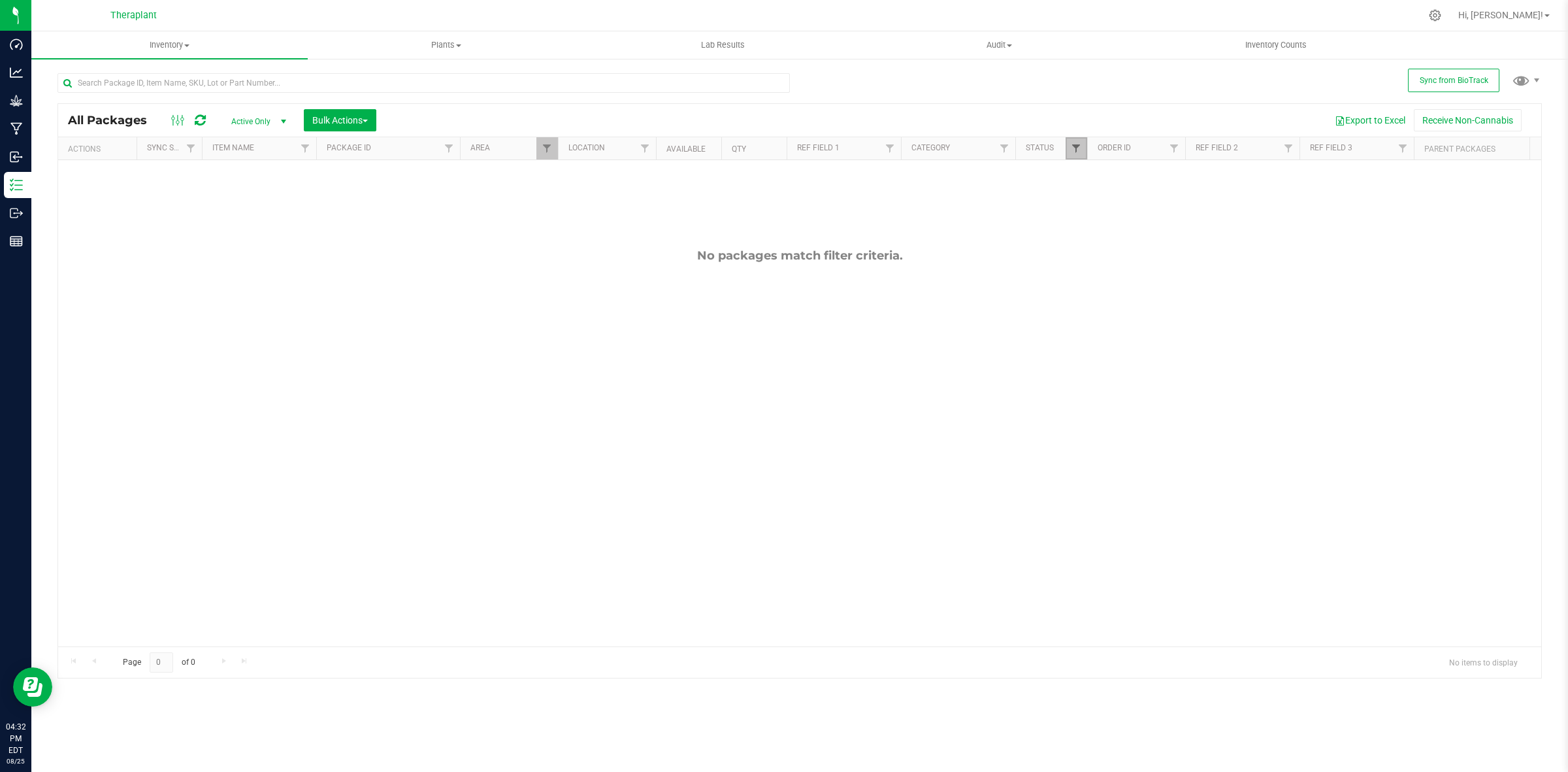
click at [1079, 151] on span "Filter" at bounding box center [1076, 148] width 10 height 10
click at [1104, 295] on span "Created" at bounding box center [1106, 293] width 27 height 8
click at [1087, 295] on input "Created" at bounding box center [1083, 293] width 9 height 9
checkbox input "true"
click at [1119, 418] on button "Filter" at bounding box center [1105, 412] width 62 height 29
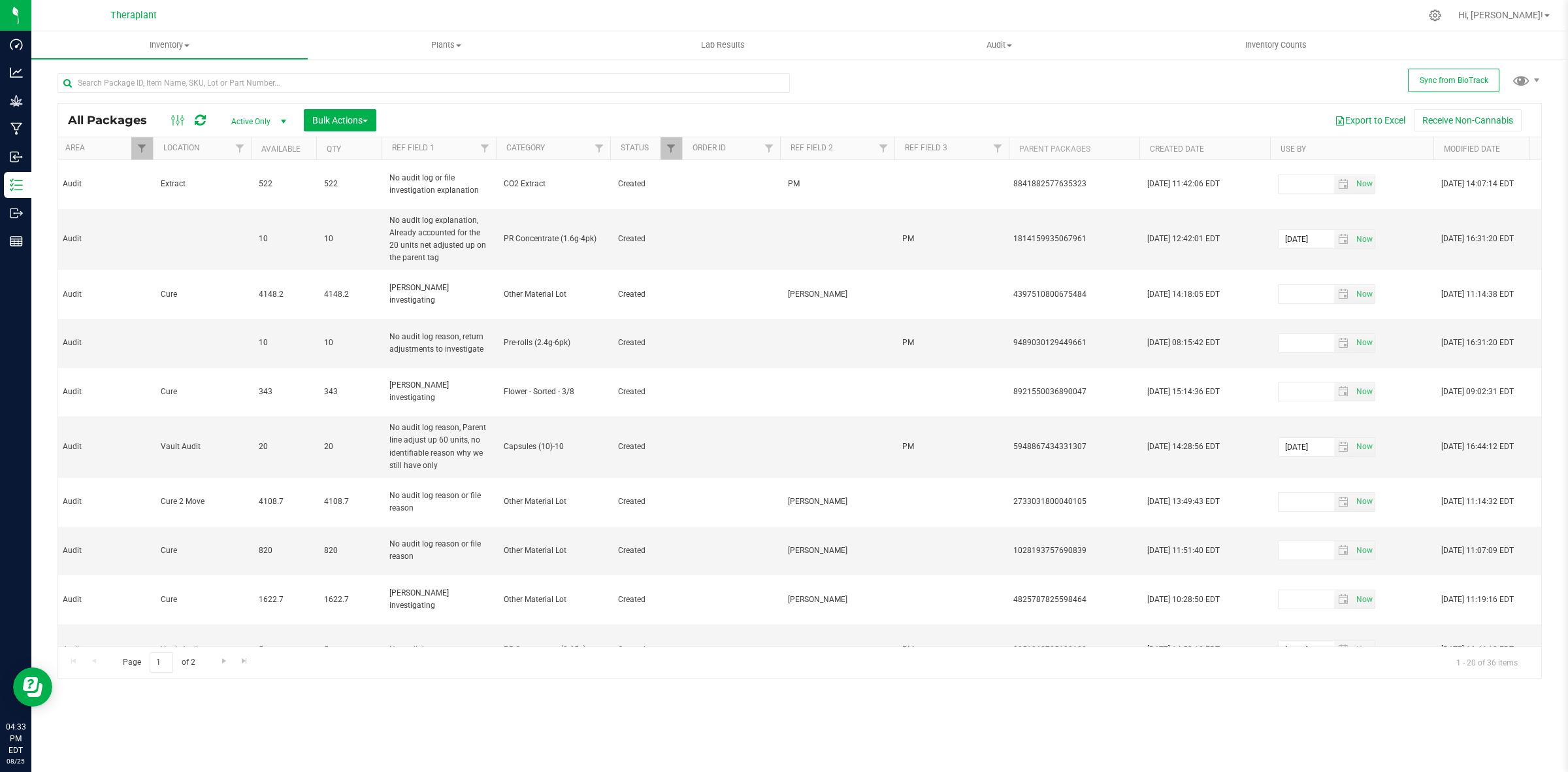
scroll to position [0, 495]
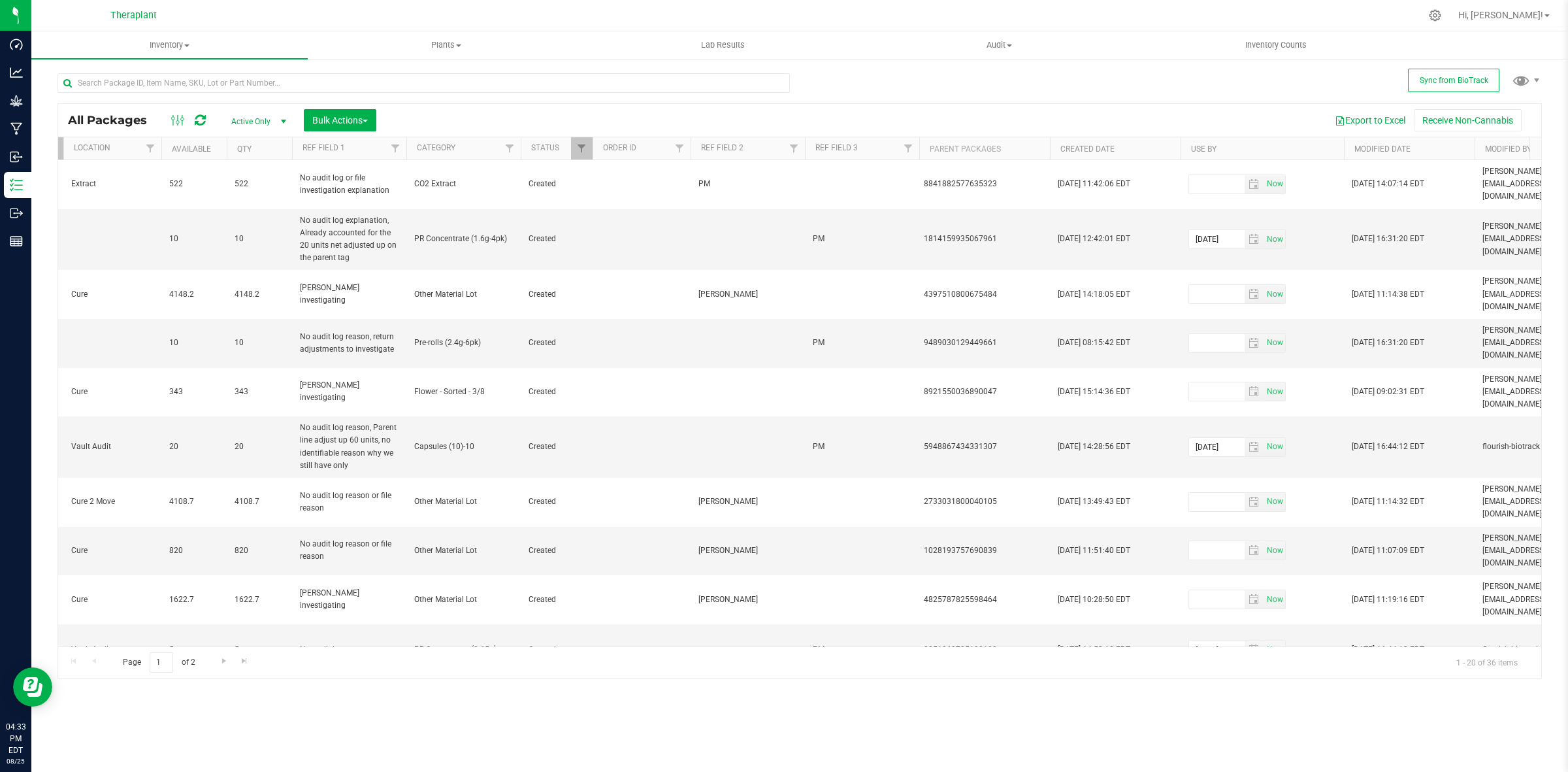
click at [1130, 151] on th "Created Date" at bounding box center [1115, 149] width 131 height 23
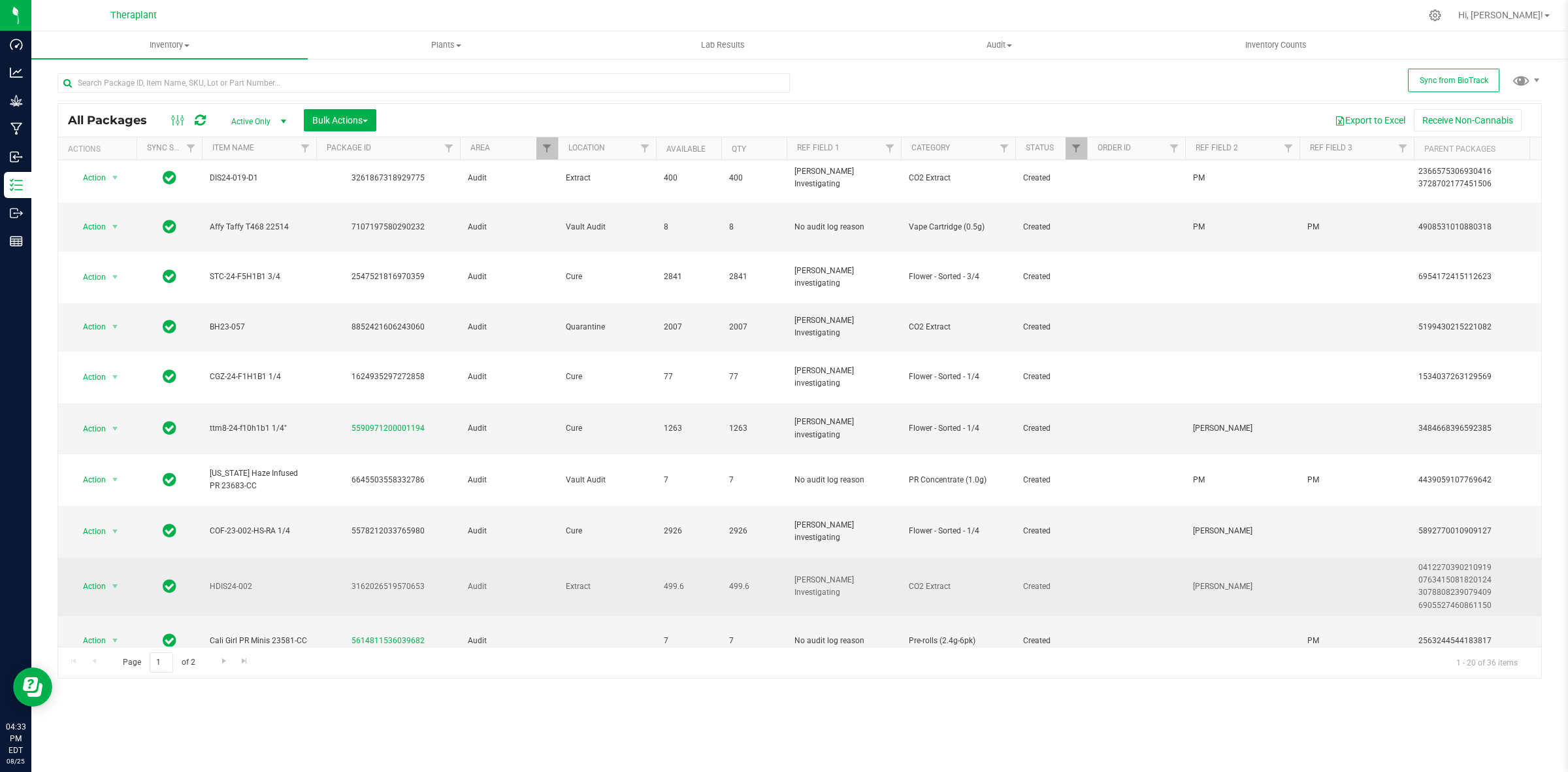
scroll to position [481, 0]
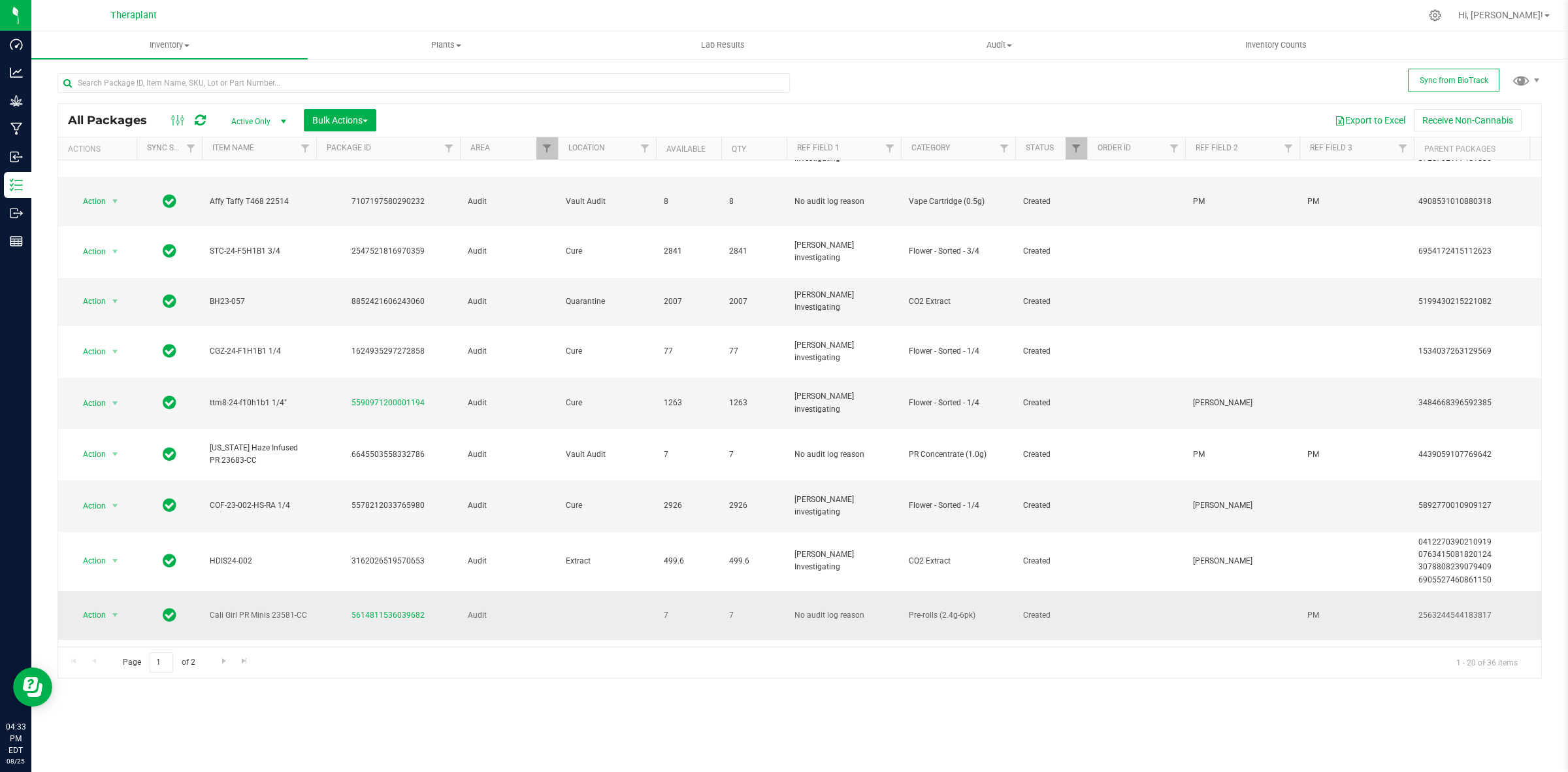
drag, startPoint x: 421, startPoint y: 531, endPoint x: 350, endPoint y: 534, distance: 71.1
click at [350, 609] on div "5614811536039682" at bounding box center [388, 615] width 148 height 12
copy link "5614811536039682"
click at [114, 609] on span "select" at bounding box center [115, 614] width 10 height 10
click at [113, 549] on li "Adjust qty" at bounding box center [122, 555] width 101 height 20
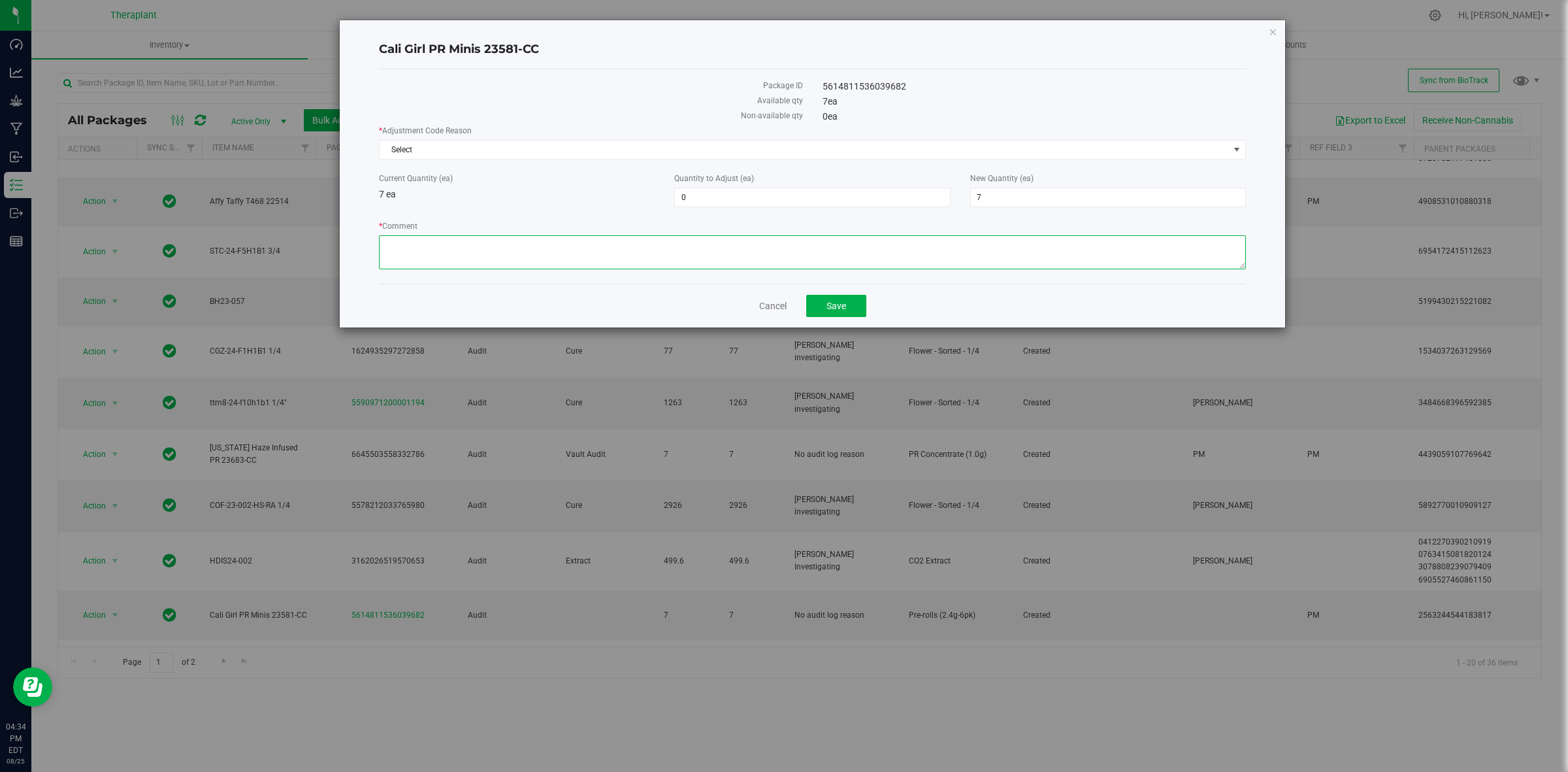
click at [828, 263] on textarea "* Comment" at bounding box center [813, 252] width 867 height 34
click at [1067, 197] on span "7 7" at bounding box center [1108, 197] width 276 height 20
click at [1067, 197] on input "7" at bounding box center [1108, 196] width 274 height 18
type input "0"
type input "-7"
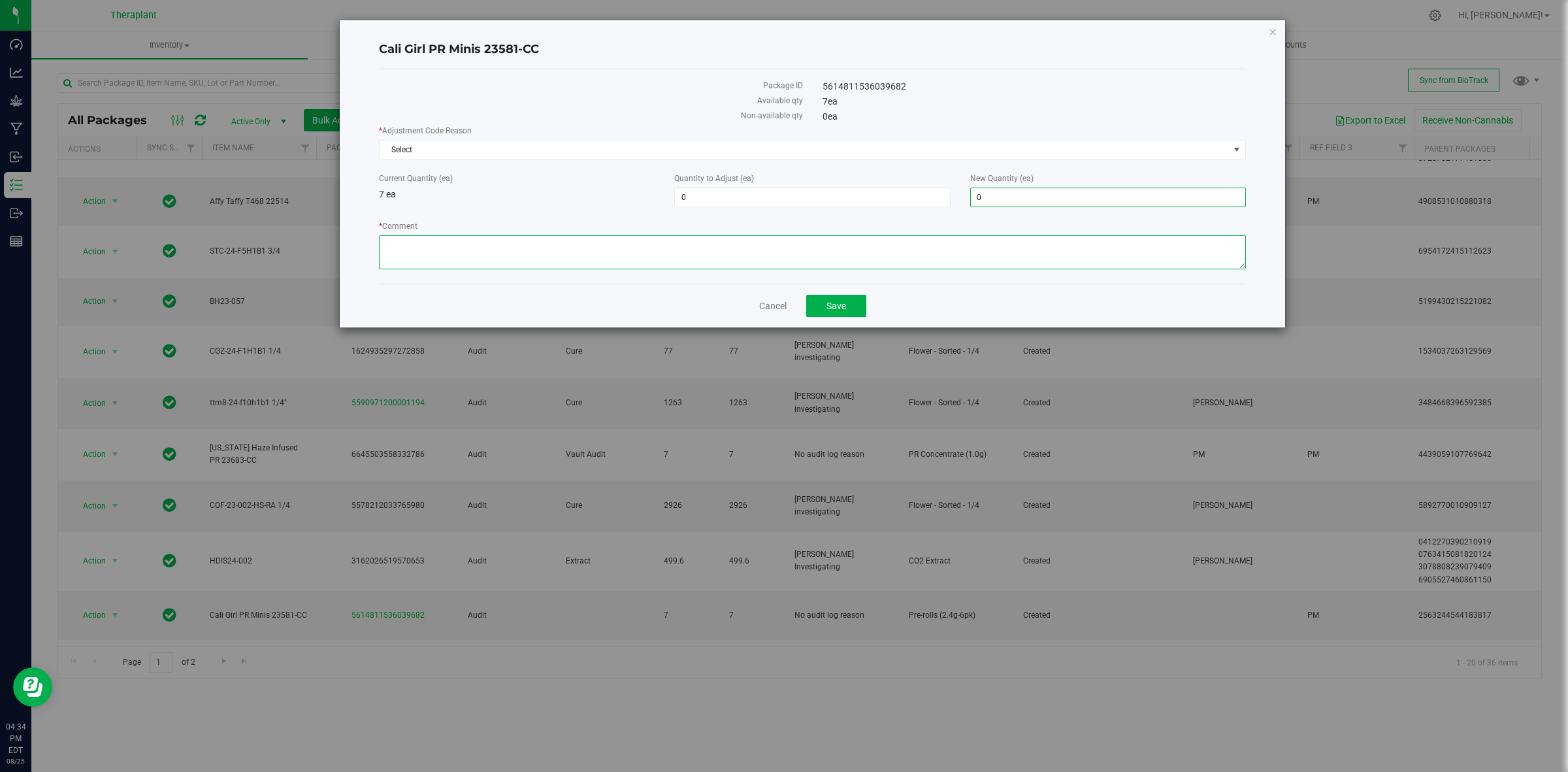
type input "0"
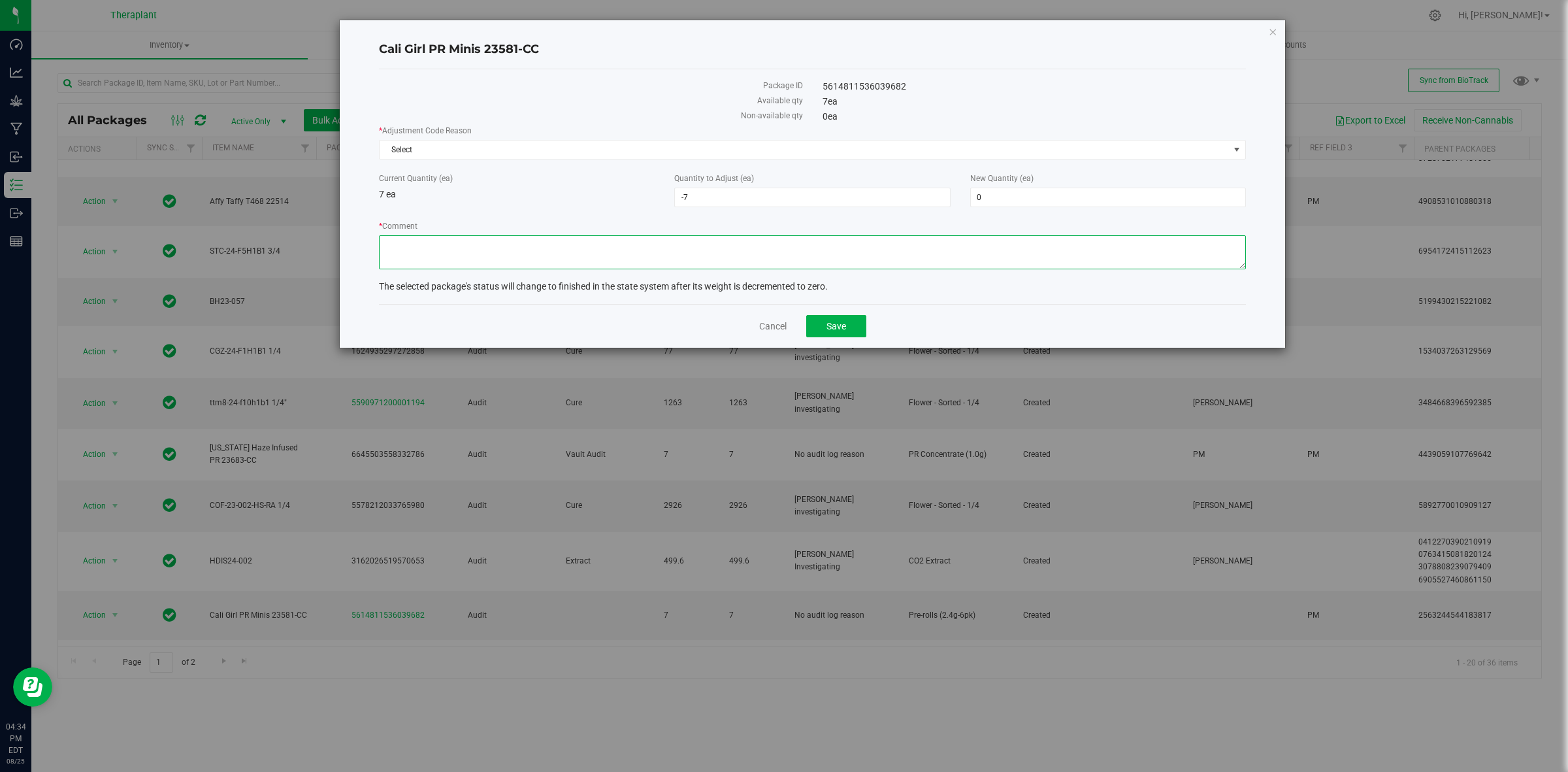
click at [903, 263] on textarea "* Comment" at bounding box center [813, 252] width 867 height 34
click at [429, 261] on textarea "* Comment" at bounding box center [813, 252] width 867 height 34
click at [598, 249] on textarea "* Comment" at bounding box center [813, 252] width 867 height 34
click at [672, 247] on textarea "* Comment" at bounding box center [813, 252] width 867 height 34
paste textarea "04-23-2024 11:43:52 m.fusco@theraplant.com"
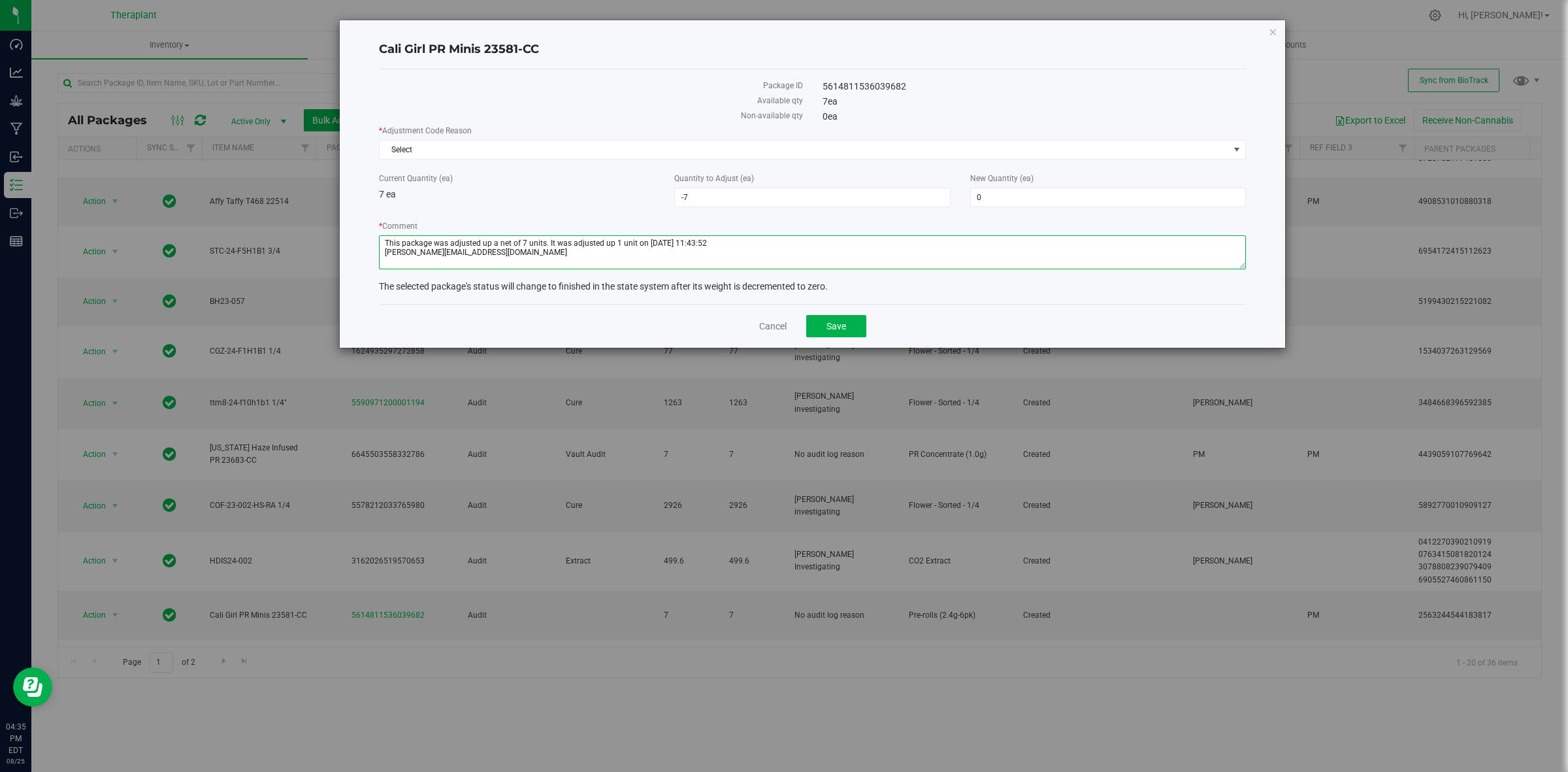
click at [687, 237] on textarea "* Comment" at bounding box center [813, 252] width 867 height 34
click at [742, 246] on textarea "* Comment" at bounding box center [813, 252] width 867 height 34
click at [850, 242] on textarea "* Comment" at bounding box center [813, 252] width 867 height 34
click at [900, 245] on textarea "* Comment" at bounding box center [813, 252] width 867 height 34
paste textarea "08-02-2024 12:28:53 a.farnum@theraplant.com"
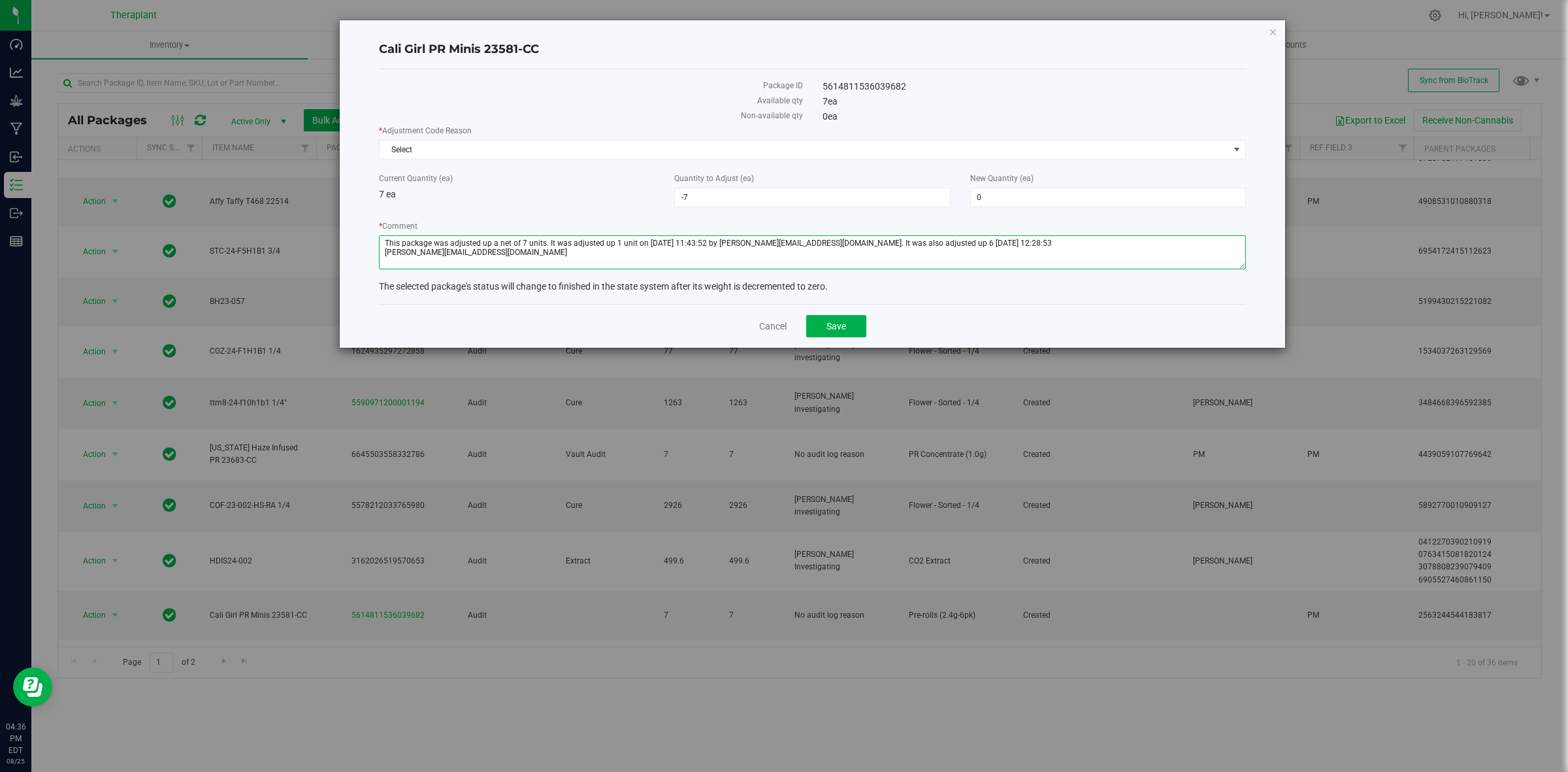
click at [919, 241] on textarea "* Comment" at bounding box center [813, 252] width 867 height 34
click at [991, 239] on textarea "* Comment" at bounding box center [813, 252] width 867 height 34
click at [1042, 240] on textarea "* Comment" at bounding box center [813, 252] width 867 height 34
click at [1164, 239] on textarea "* Comment" at bounding box center [813, 252] width 867 height 34
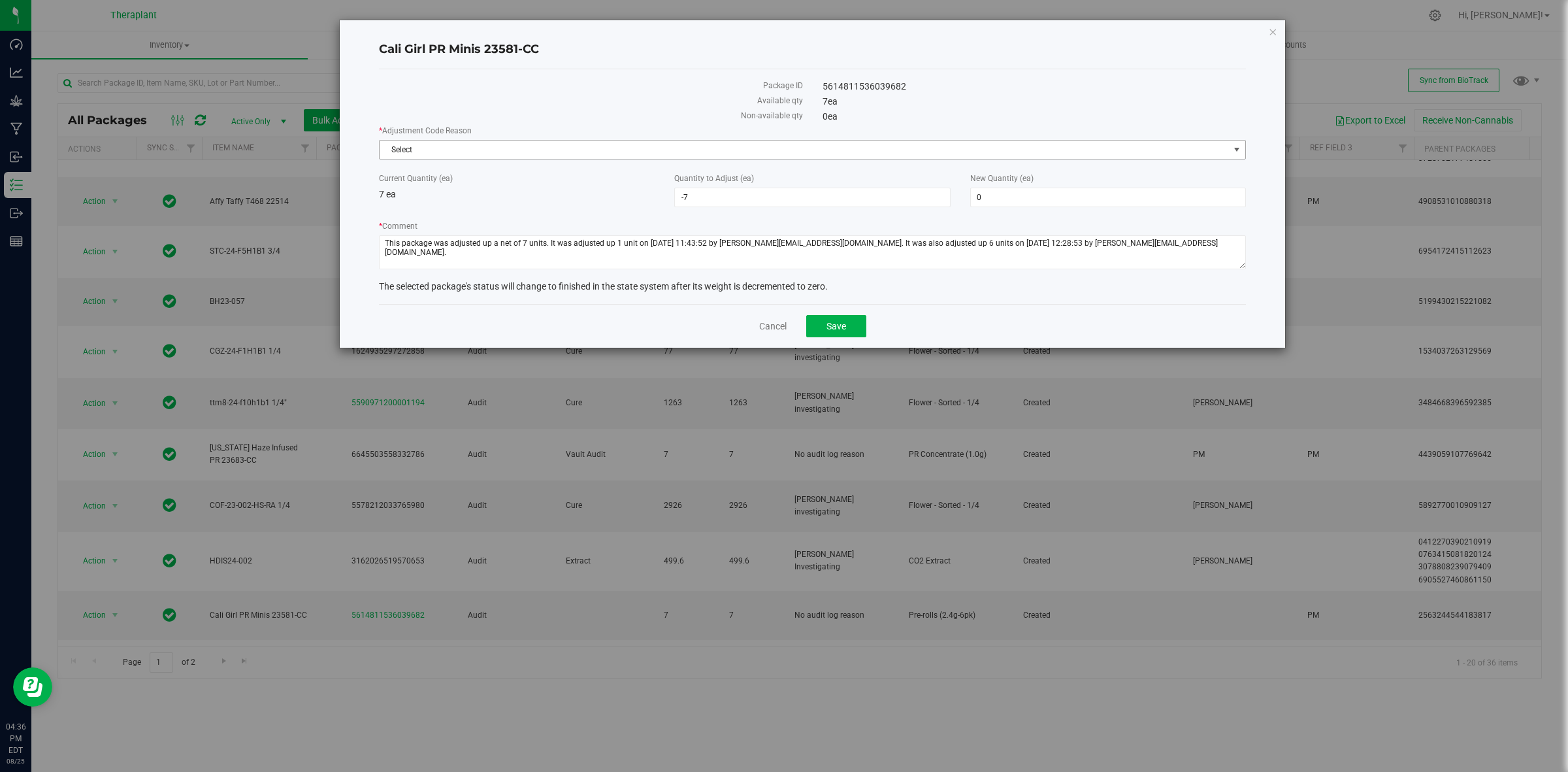
click at [915, 149] on span "Select" at bounding box center [805, 149] width 850 height 18
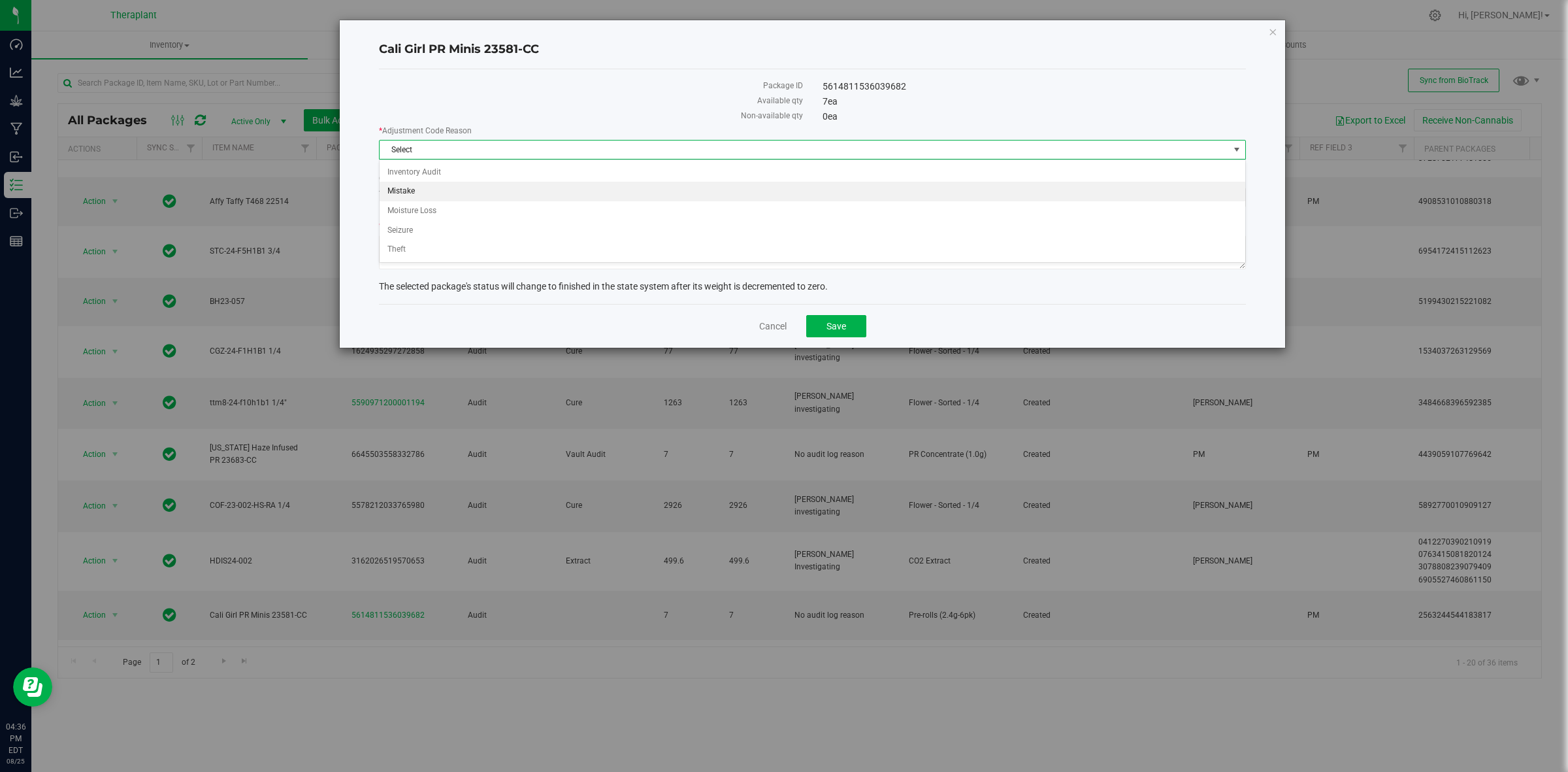
click at [432, 193] on li "Mistake" at bounding box center [813, 191] width 865 height 20
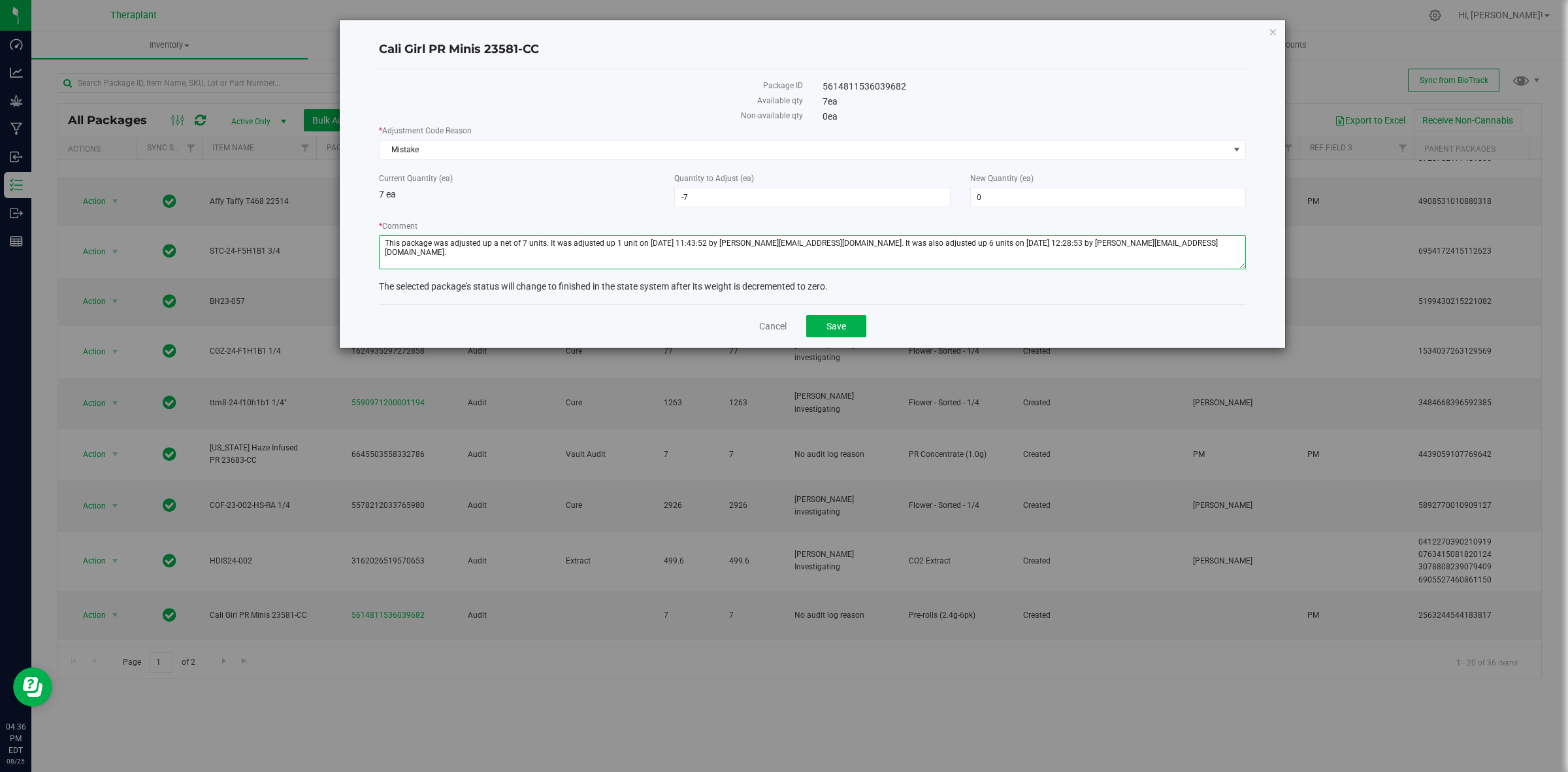
click at [1165, 246] on textarea "* Comment" at bounding box center [813, 252] width 867 height 34
click at [1184, 242] on textarea "* Comment" at bounding box center [813, 252] width 867 height 34
click at [684, 256] on textarea "* Comment" at bounding box center [813, 252] width 867 height 34
type textarea "This package was adjusted up a net of 7 units. It was adjusted up 1 unit on 04-…"
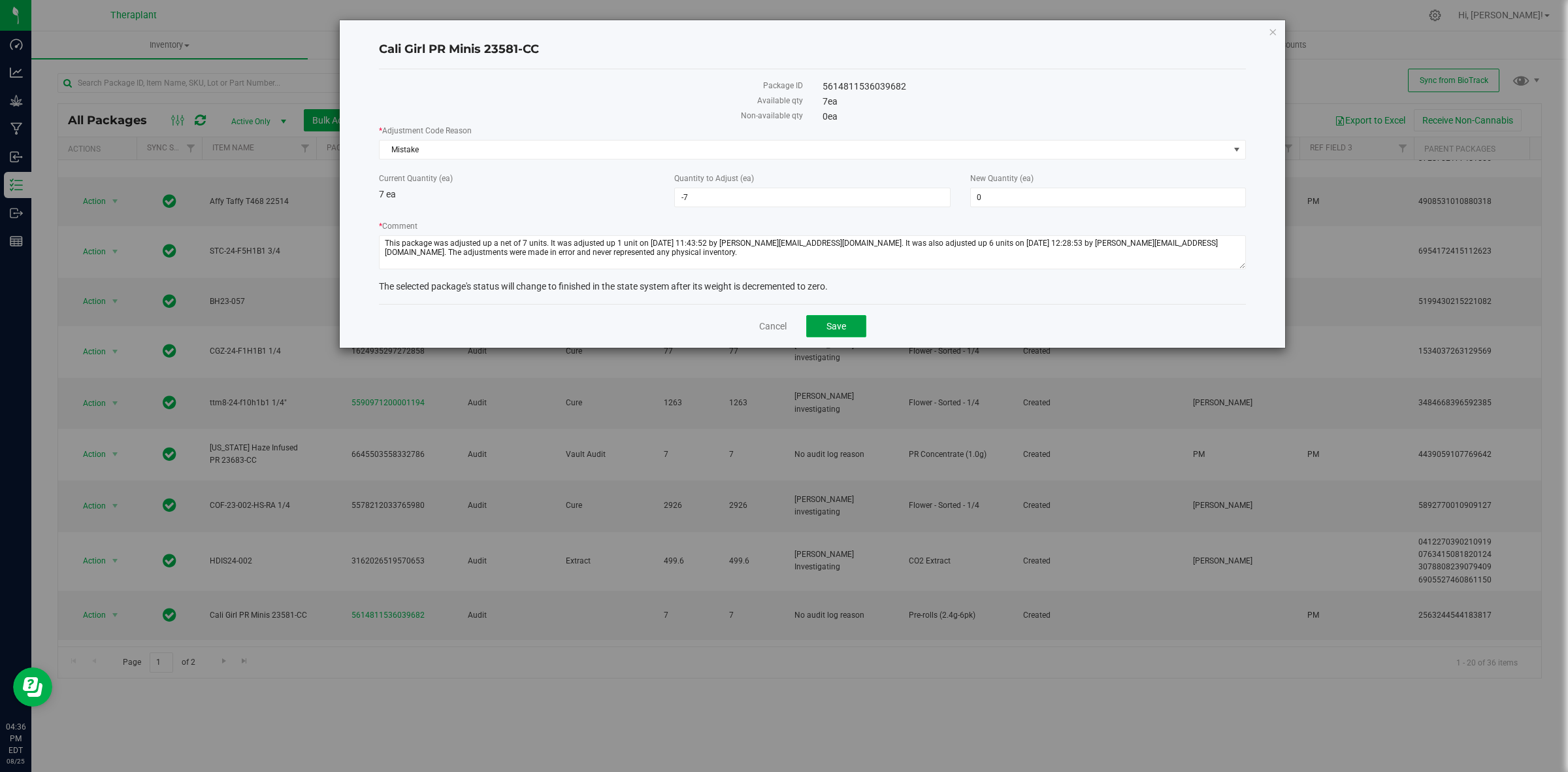
click at [845, 327] on span "Save" at bounding box center [836, 326] width 20 height 10
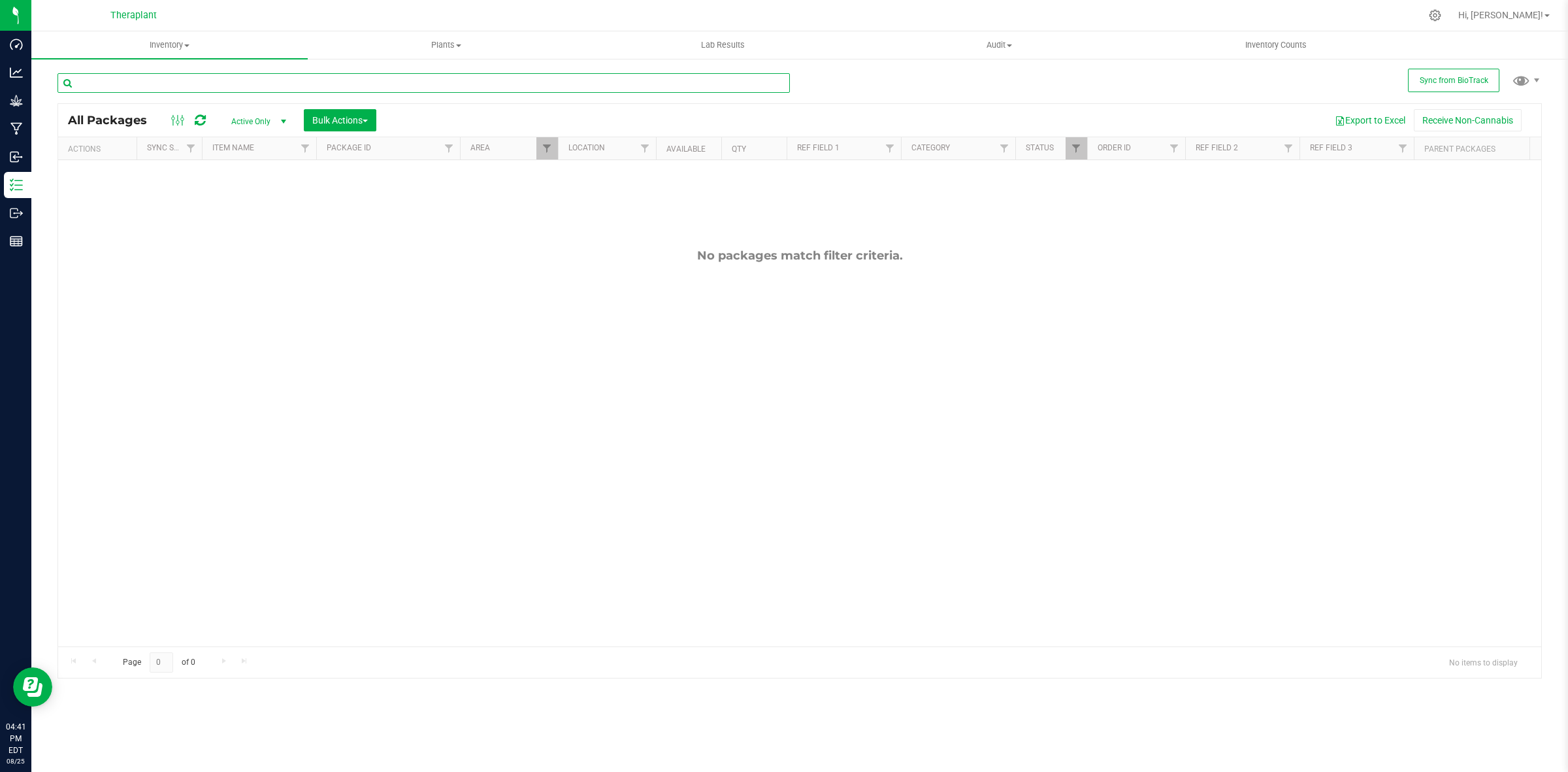
click at [468, 77] on input "text" at bounding box center [423, 83] width 732 height 20
type input "hk-24-036"
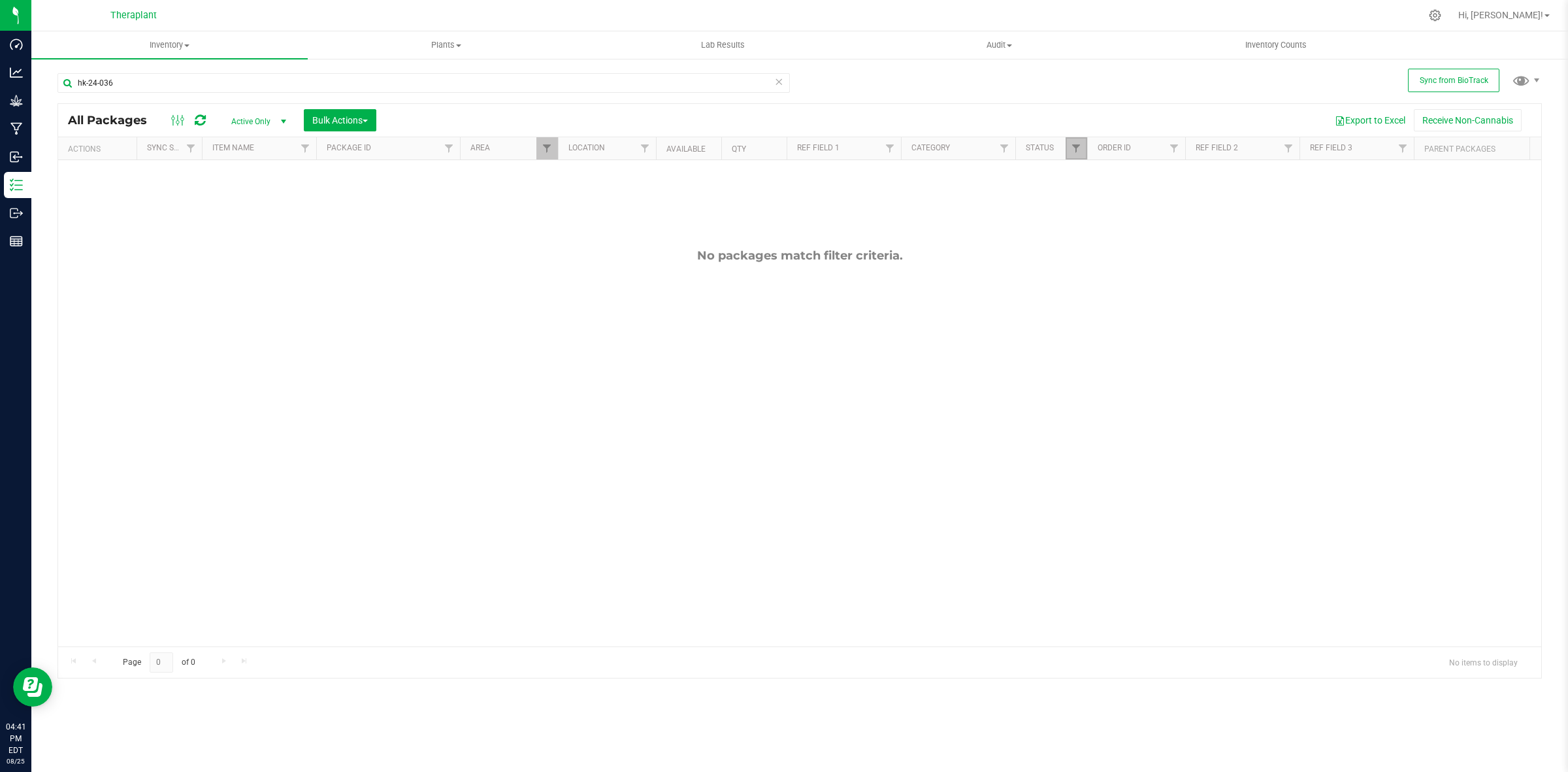
click at [1083, 149] on link "Filter" at bounding box center [1076, 149] width 22 height 23
click at [1109, 292] on span "Created" at bounding box center [1106, 293] width 27 height 8
click at [1087, 292] on input "Created" at bounding box center [1083, 293] width 9 height 9
checkbox input "true"
click at [1101, 407] on button "Filter" at bounding box center [1105, 412] width 62 height 29
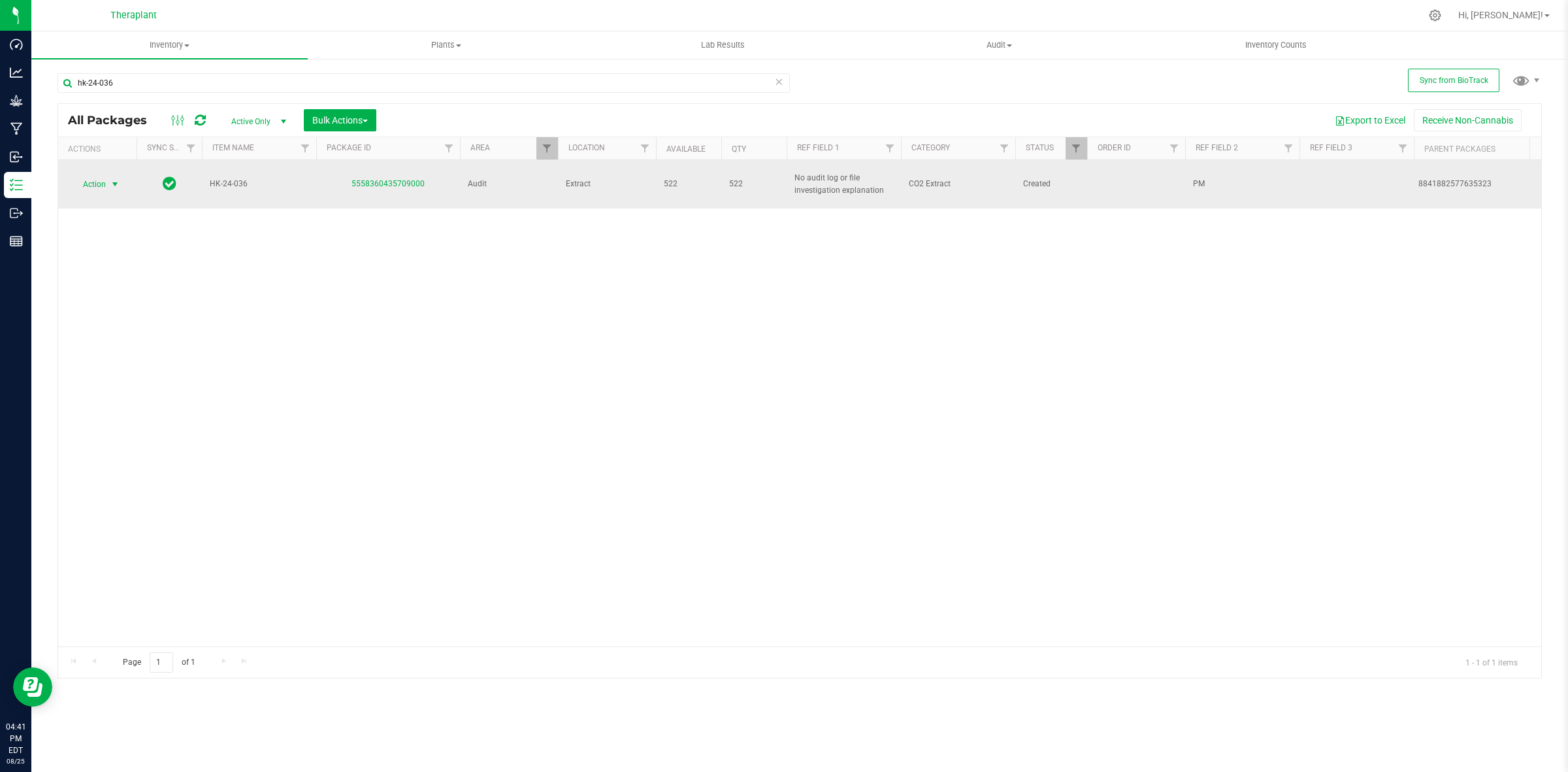
click at [105, 175] on span "Action" at bounding box center [88, 183] width 35 height 18
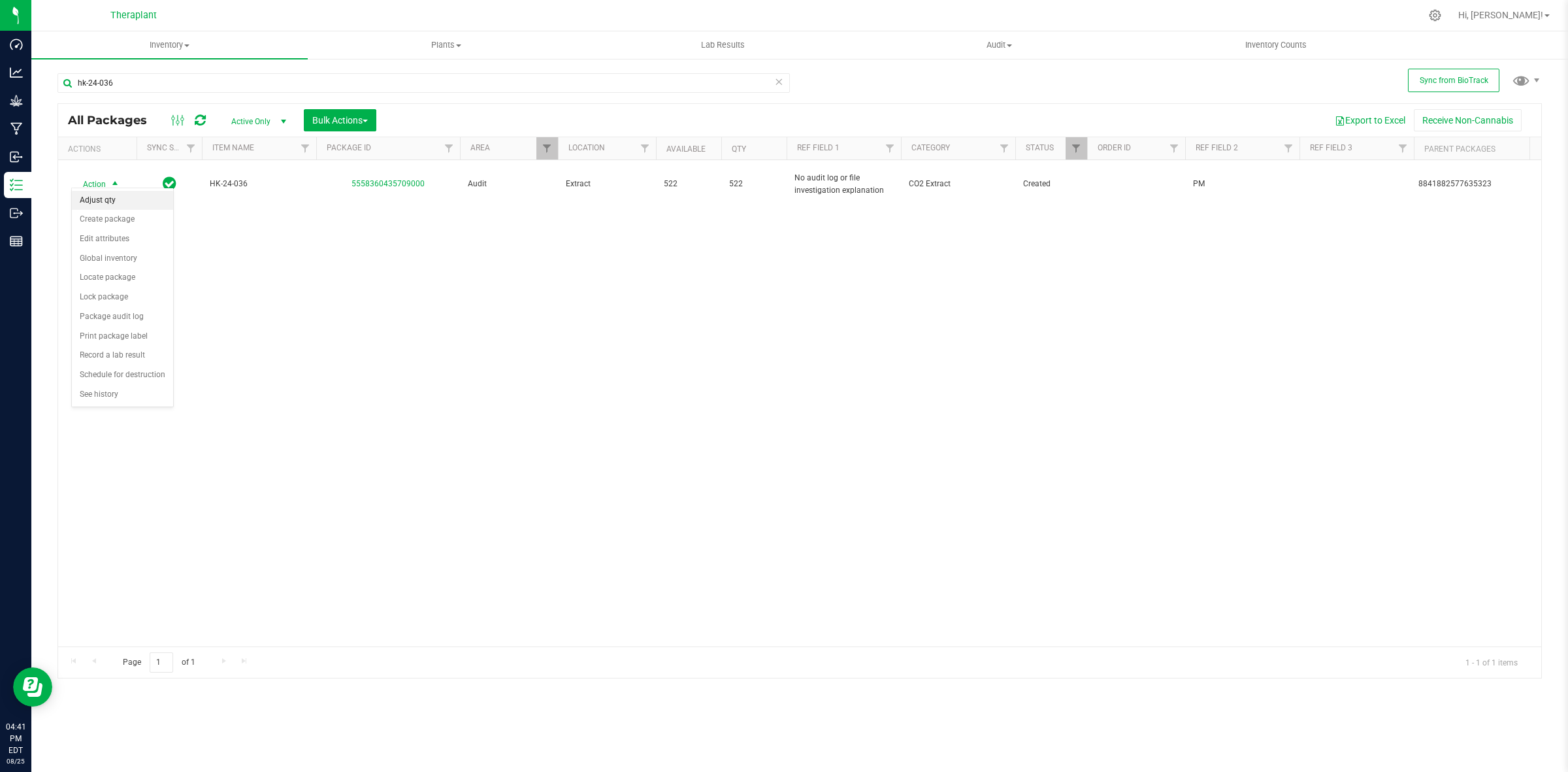
click at [110, 203] on li "Adjust qty" at bounding box center [122, 200] width 101 height 20
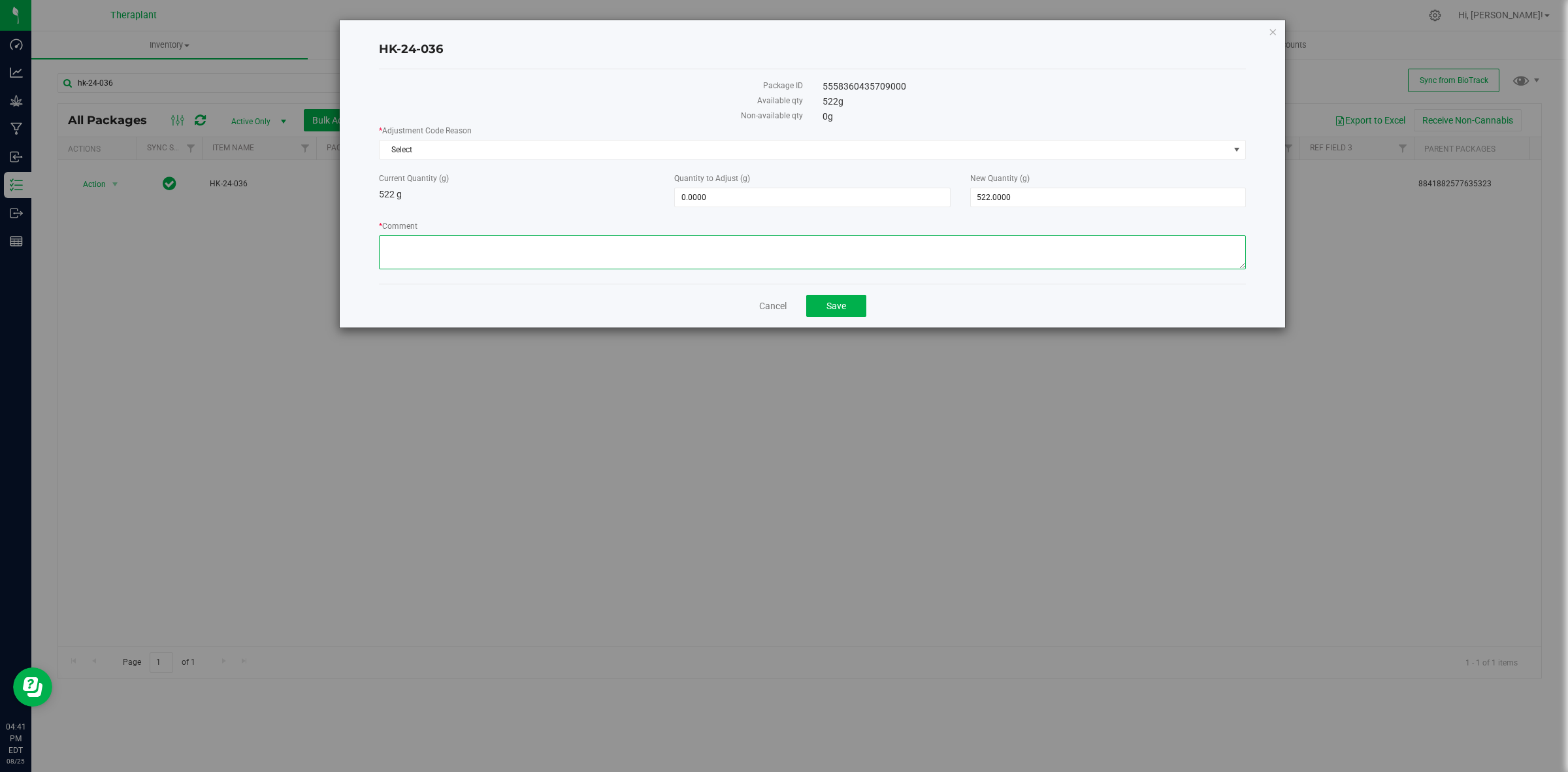
click at [746, 250] on textarea "* Comment" at bounding box center [813, 252] width 867 height 34
type textarea "This package was created with an incorrect quantity. It was created with 1204g …"
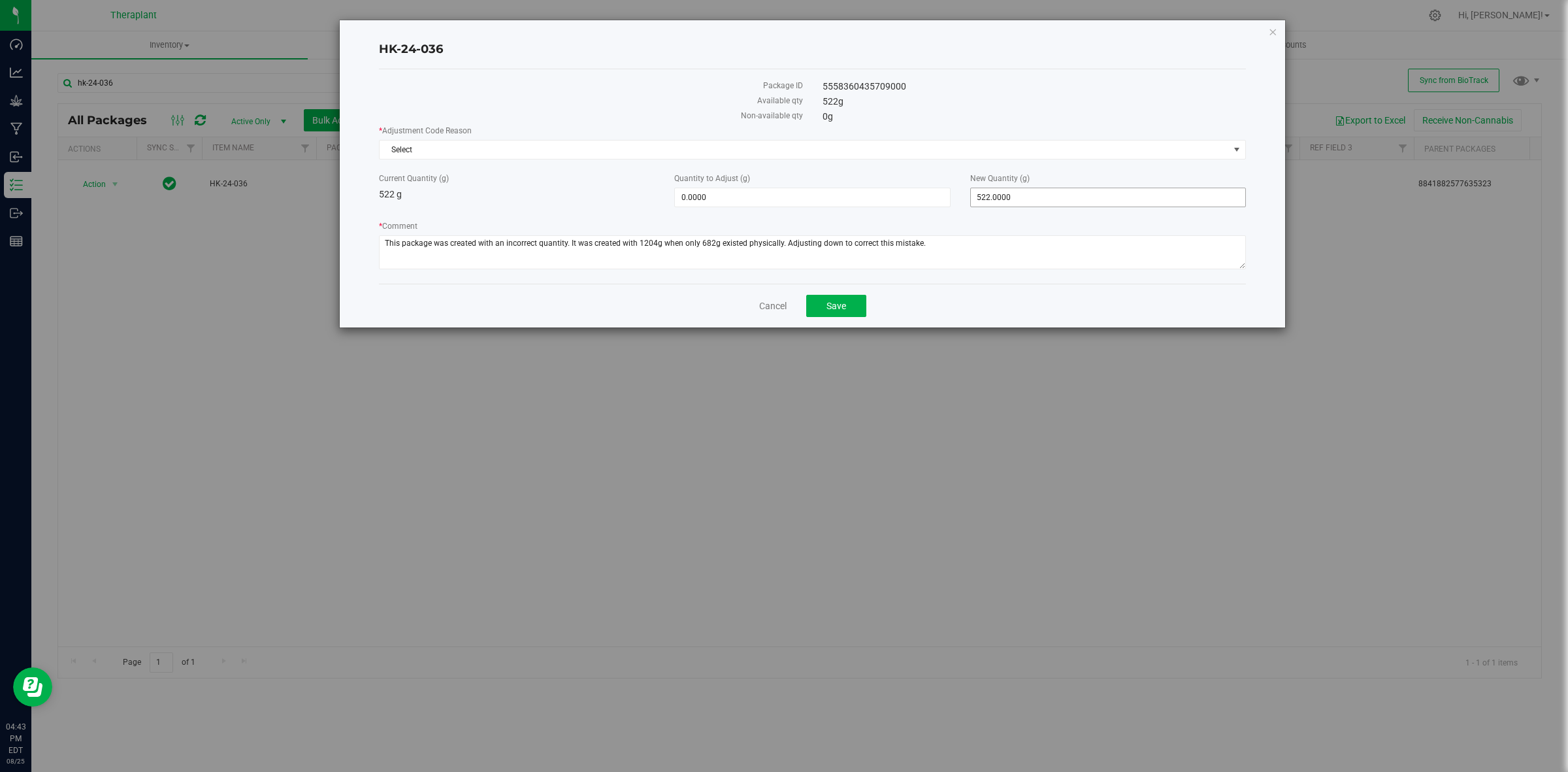
click at [1006, 190] on span "522.0000 522" at bounding box center [1108, 197] width 276 height 20
click at [1006, 190] on input "522" at bounding box center [1108, 196] width 274 height 18
type input "0"
type input "-522.0000"
type input "0.0000"
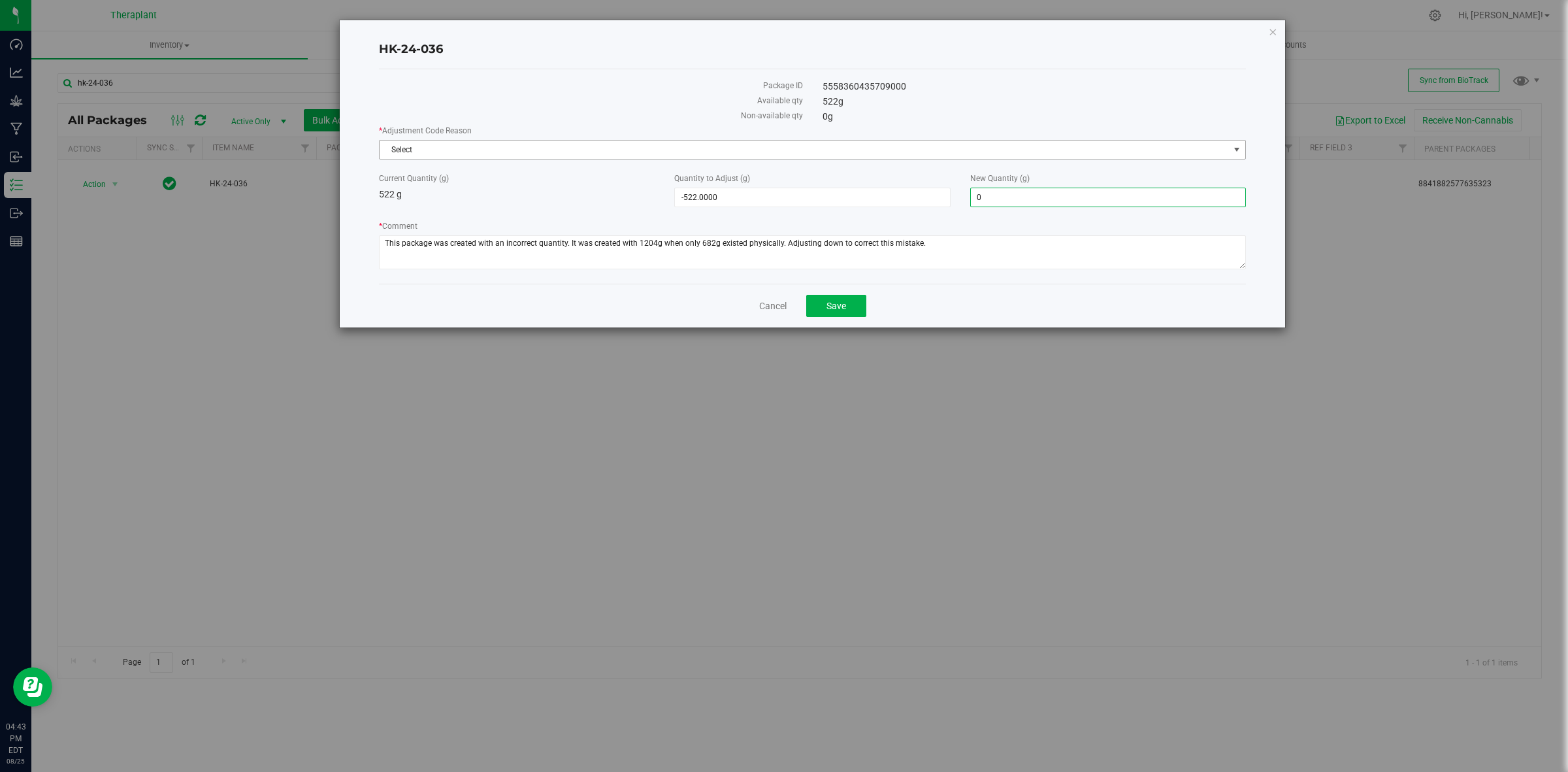
click at [922, 143] on span "Select" at bounding box center [805, 149] width 850 height 18
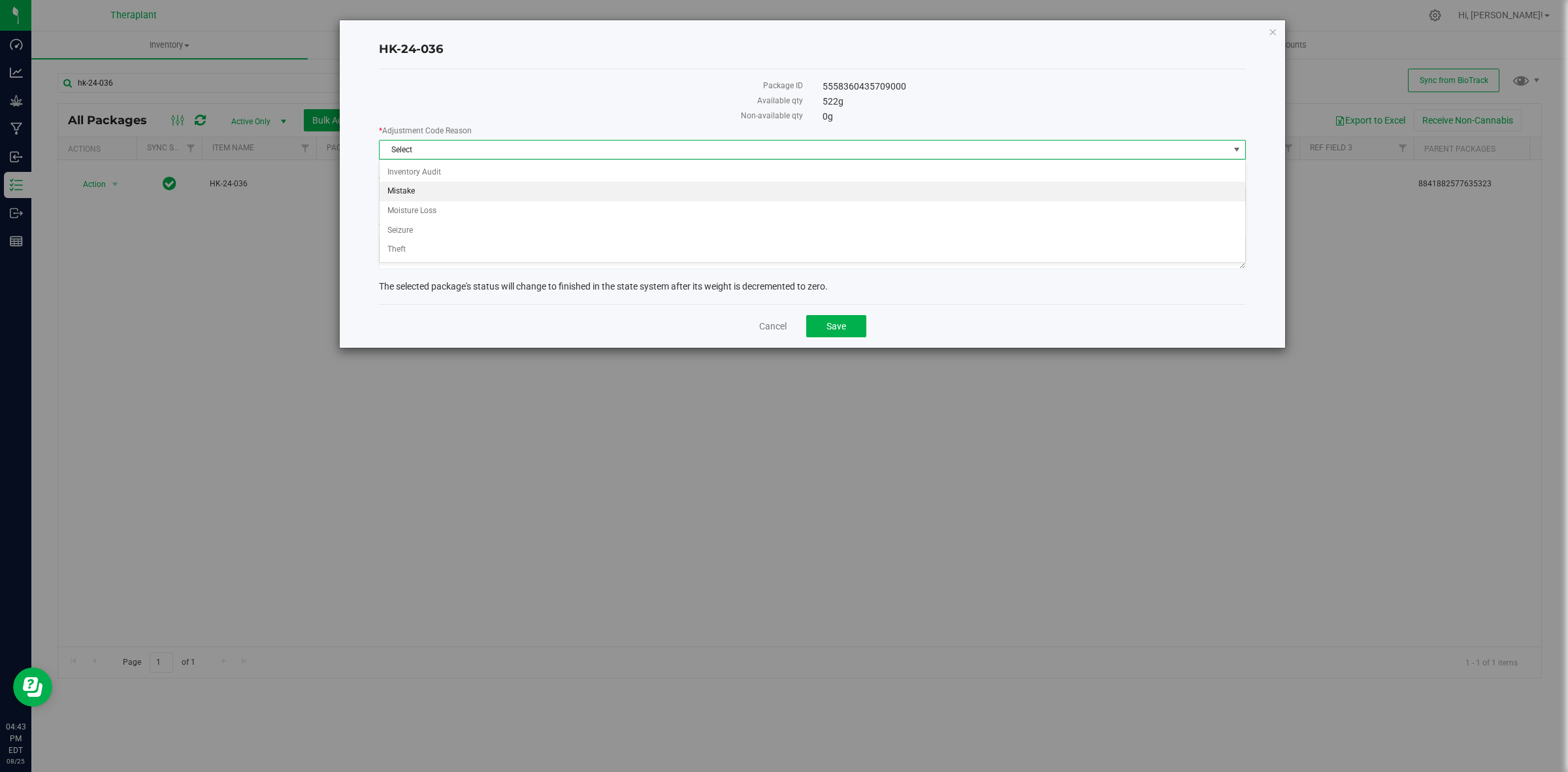
click at [444, 193] on li "Mistake" at bounding box center [813, 191] width 865 height 20
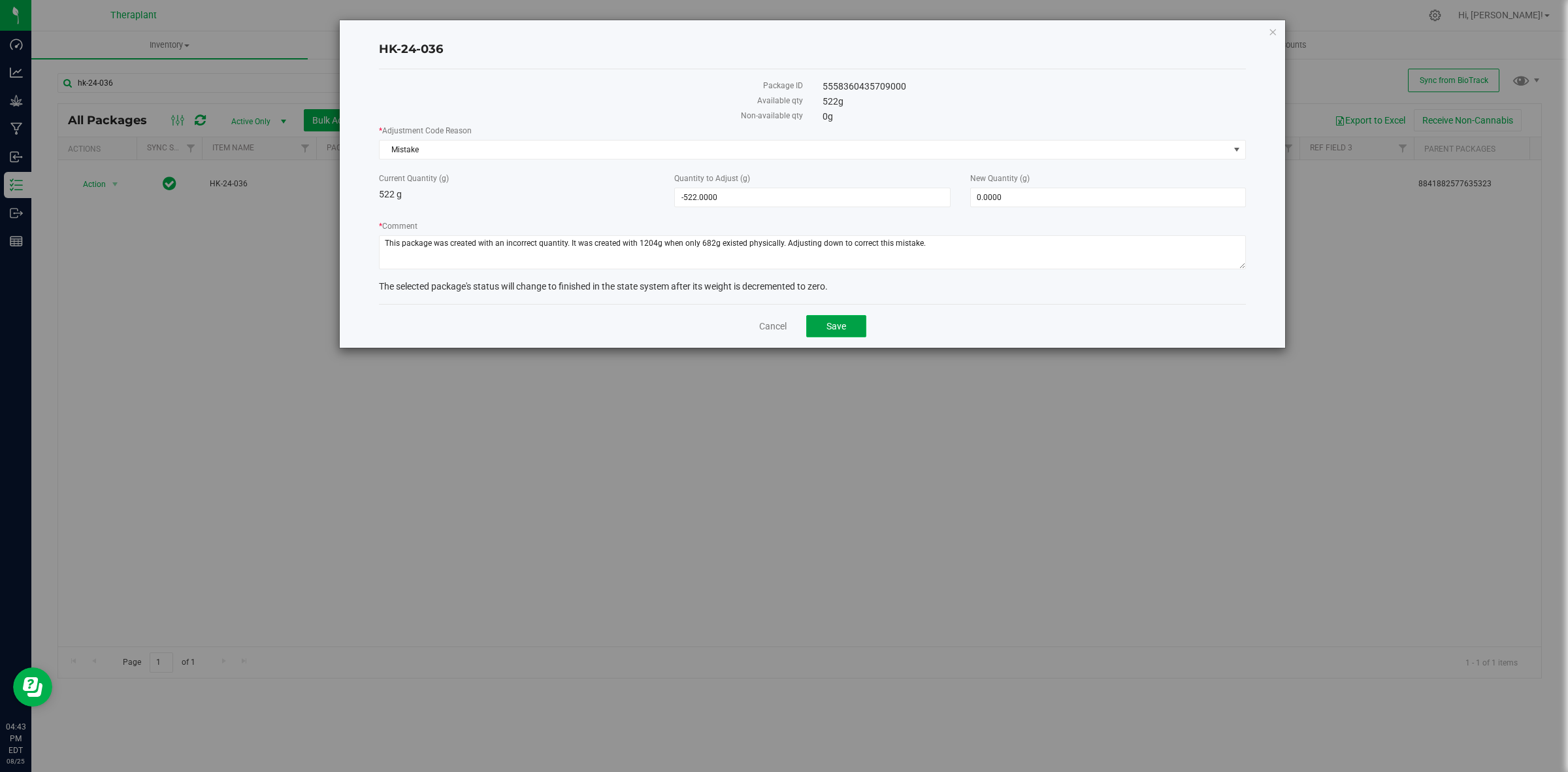
click at [836, 334] on button "Save" at bounding box center [836, 326] width 60 height 23
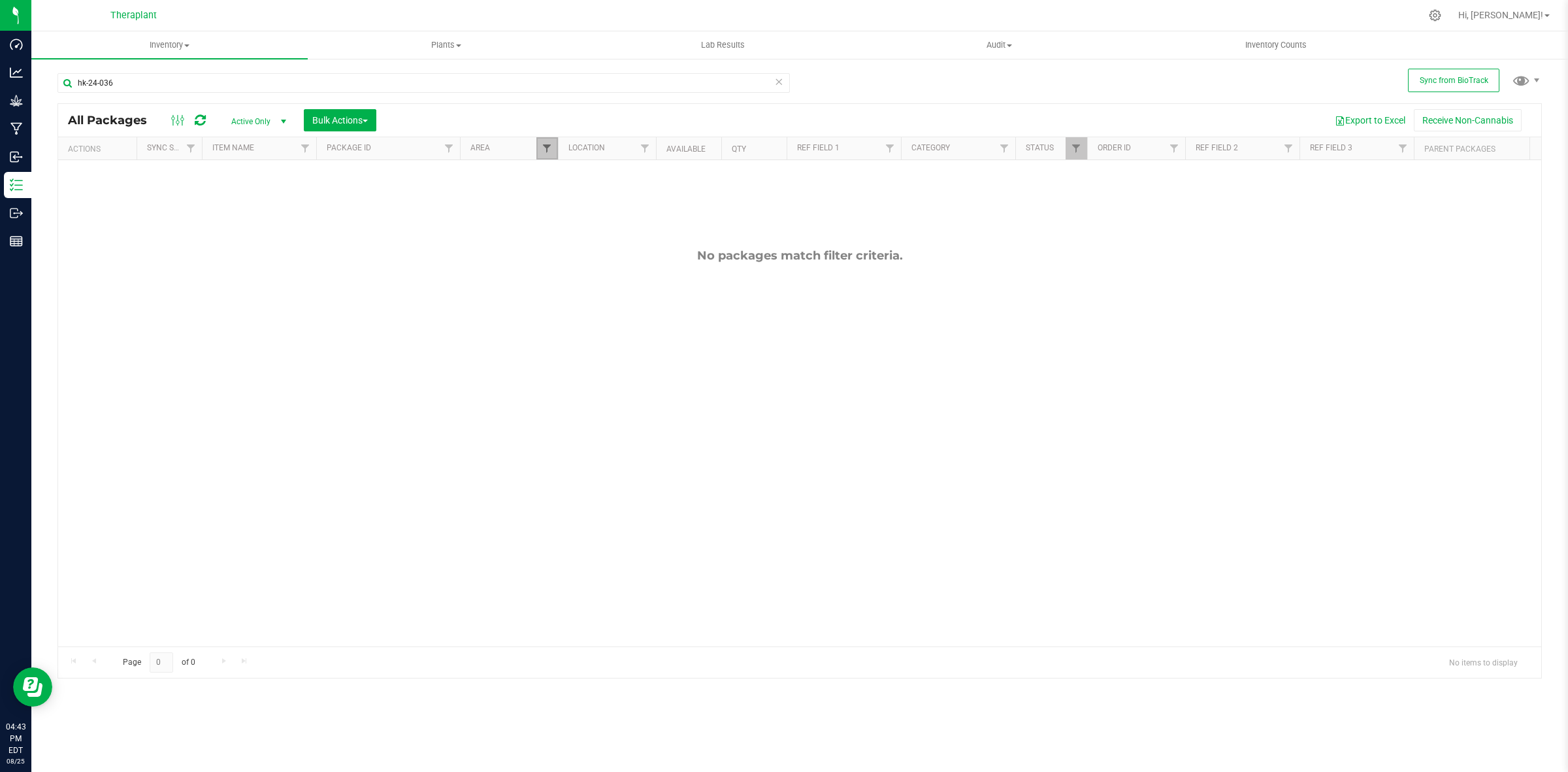
click at [546, 148] on span "Filter" at bounding box center [547, 148] width 10 height 10
click at [546, 149] on span "Filter" at bounding box center [547, 148] width 10 height 10
click at [1078, 148] on span "Filter" at bounding box center [1076, 148] width 10 height 10
click at [1106, 292] on span "Created" at bounding box center [1106, 293] width 27 height 8
click at [1087, 292] on input "Created" at bounding box center [1083, 293] width 9 height 9
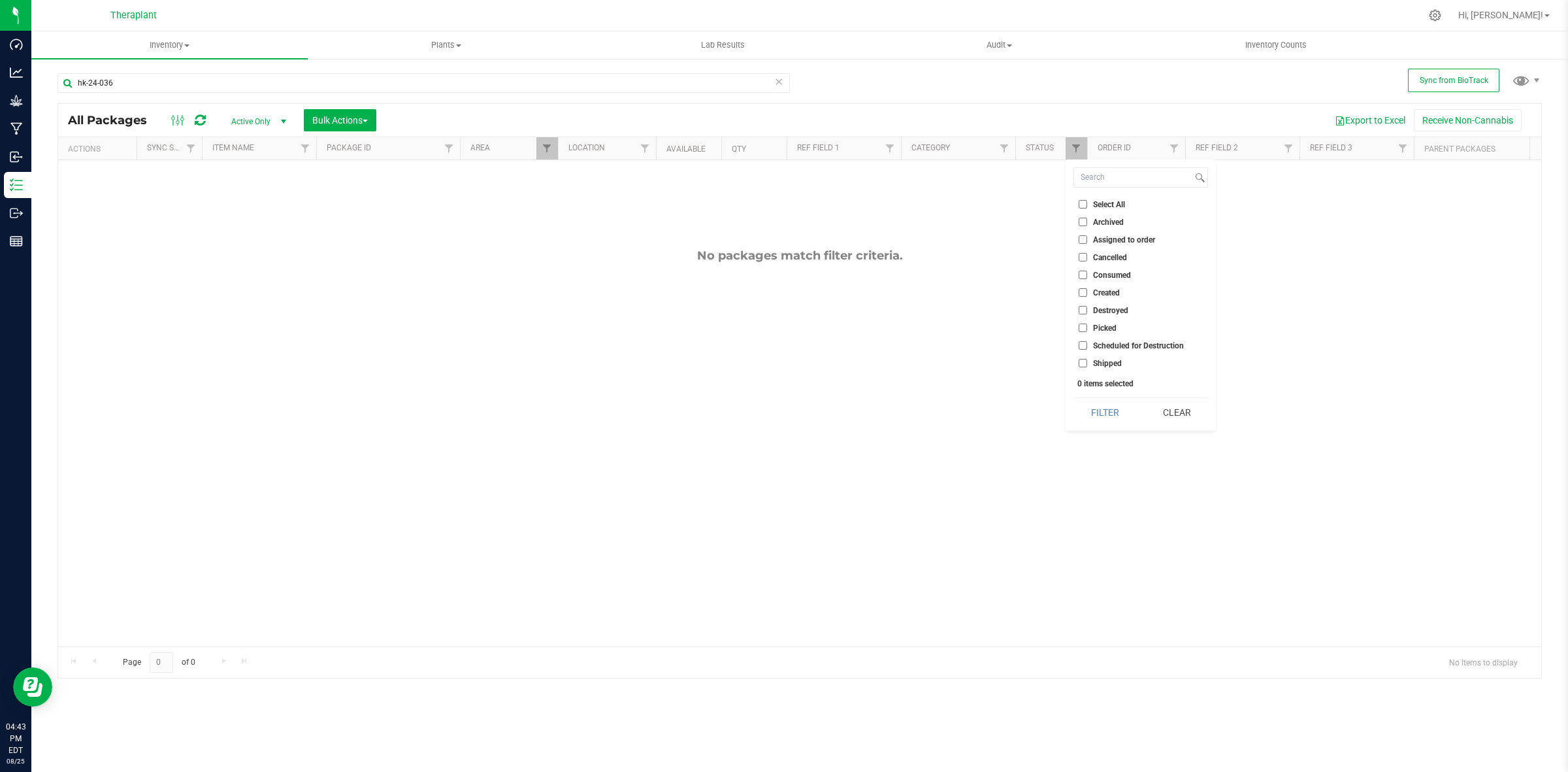
checkbox input "true"
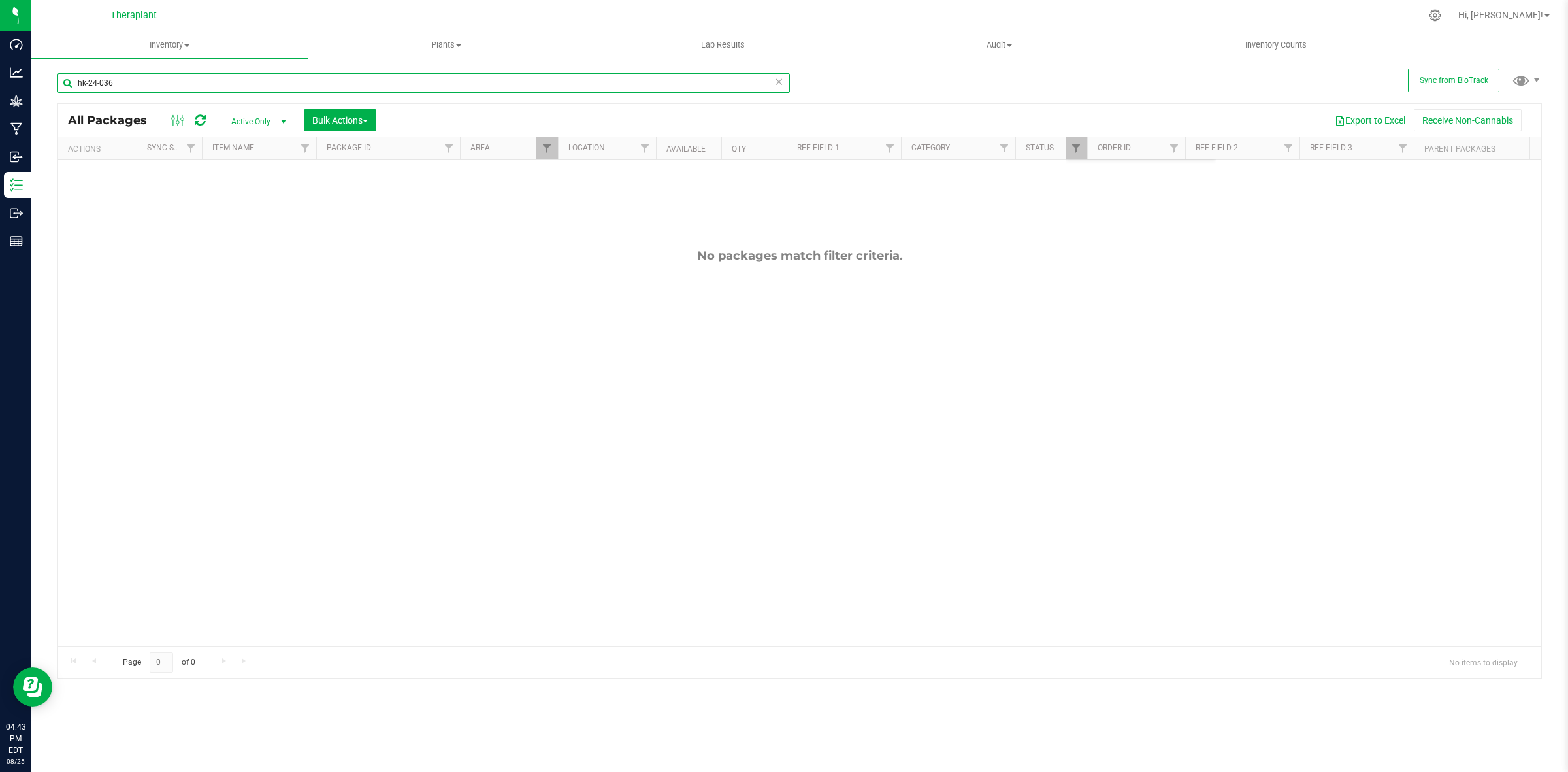
click at [784, 79] on input "hk-24-036" at bounding box center [423, 83] width 732 height 20
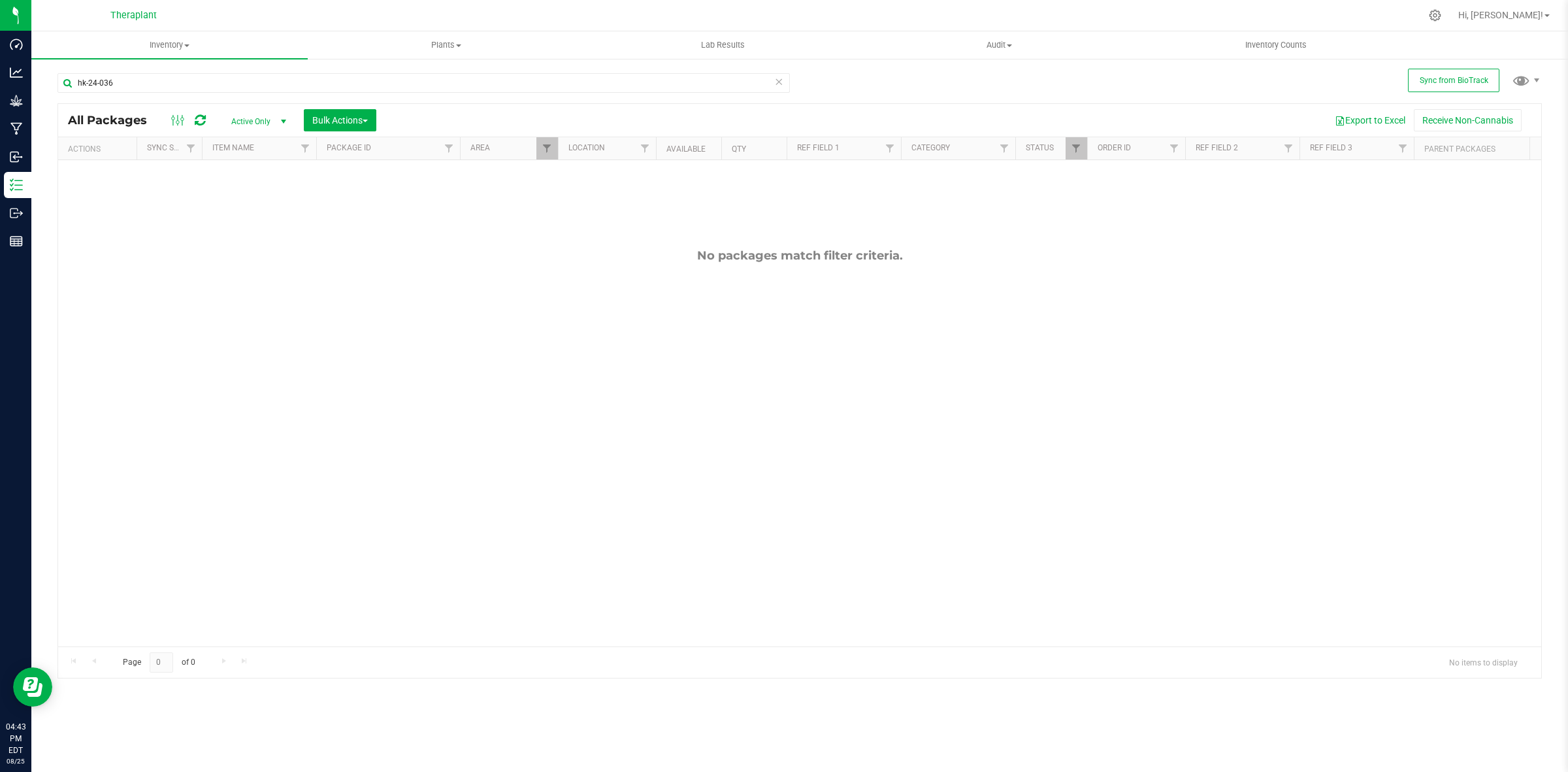
click at [778, 80] on icon at bounding box center [779, 81] width 10 height 16
click at [1071, 147] on span "Filter" at bounding box center [1076, 148] width 10 height 10
click at [1093, 286] on li "Created" at bounding box center [1141, 293] width 135 height 14
click at [1106, 294] on span "Created" at bounding box center [1106, 293] width 27 height 8
click at [1087, 294] on input "Created" at bounding box center [1083, 293] width 9 height 9
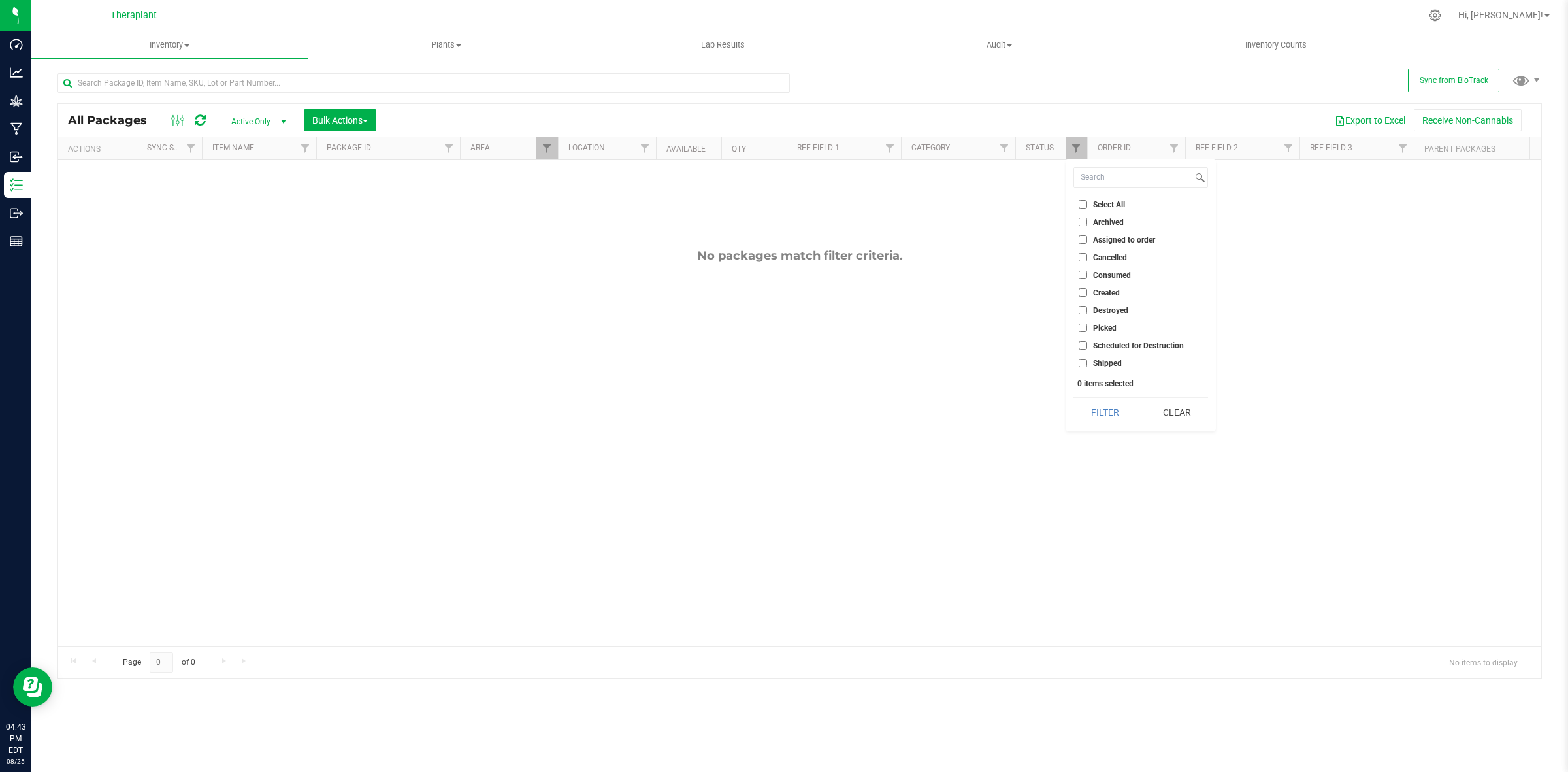
checkbox input "true"
click at [1112, 409] on button "Filter" at bounding box center [1105, 412] width 62 height 29
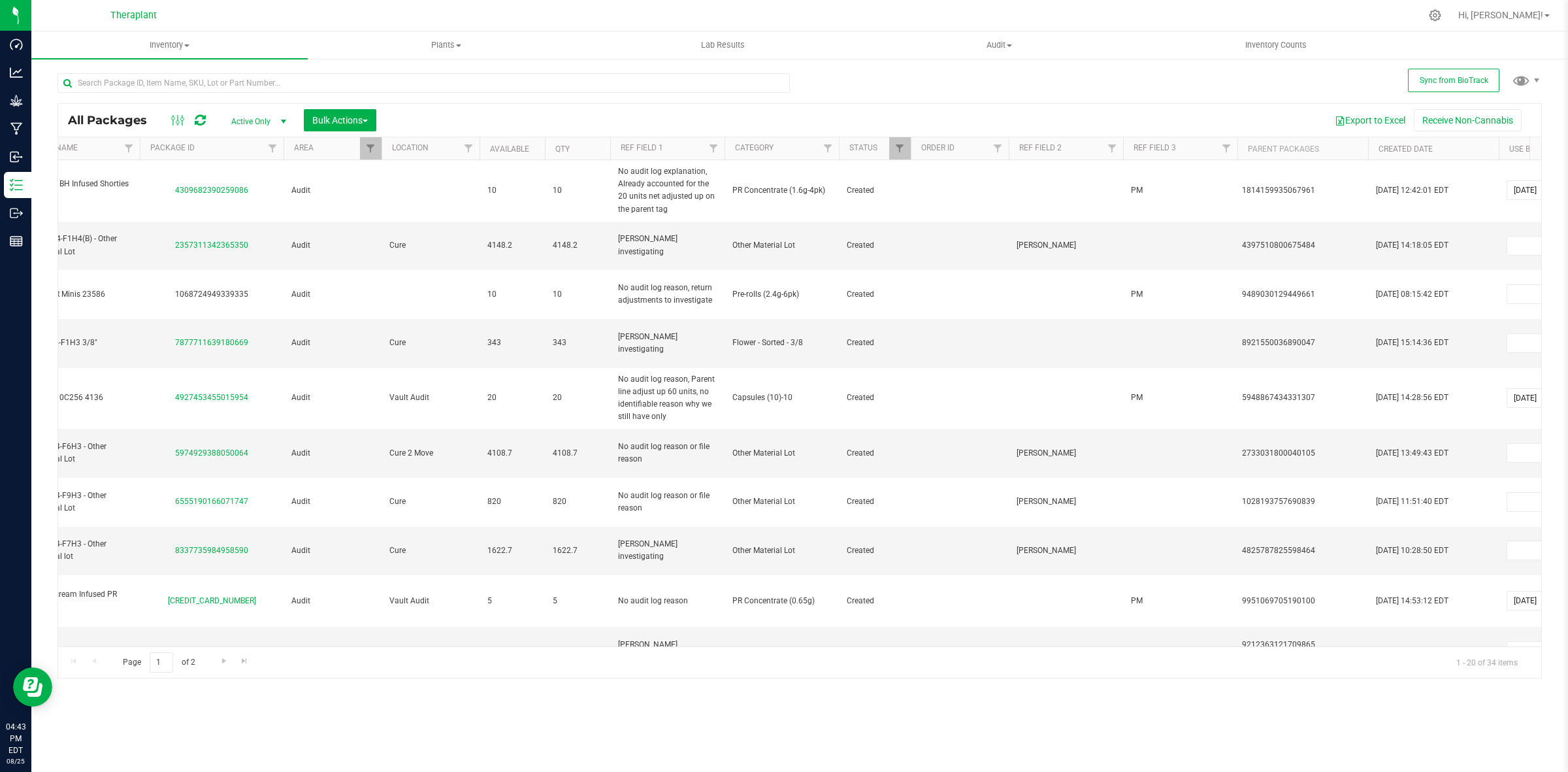
scroll to position [0, 289]
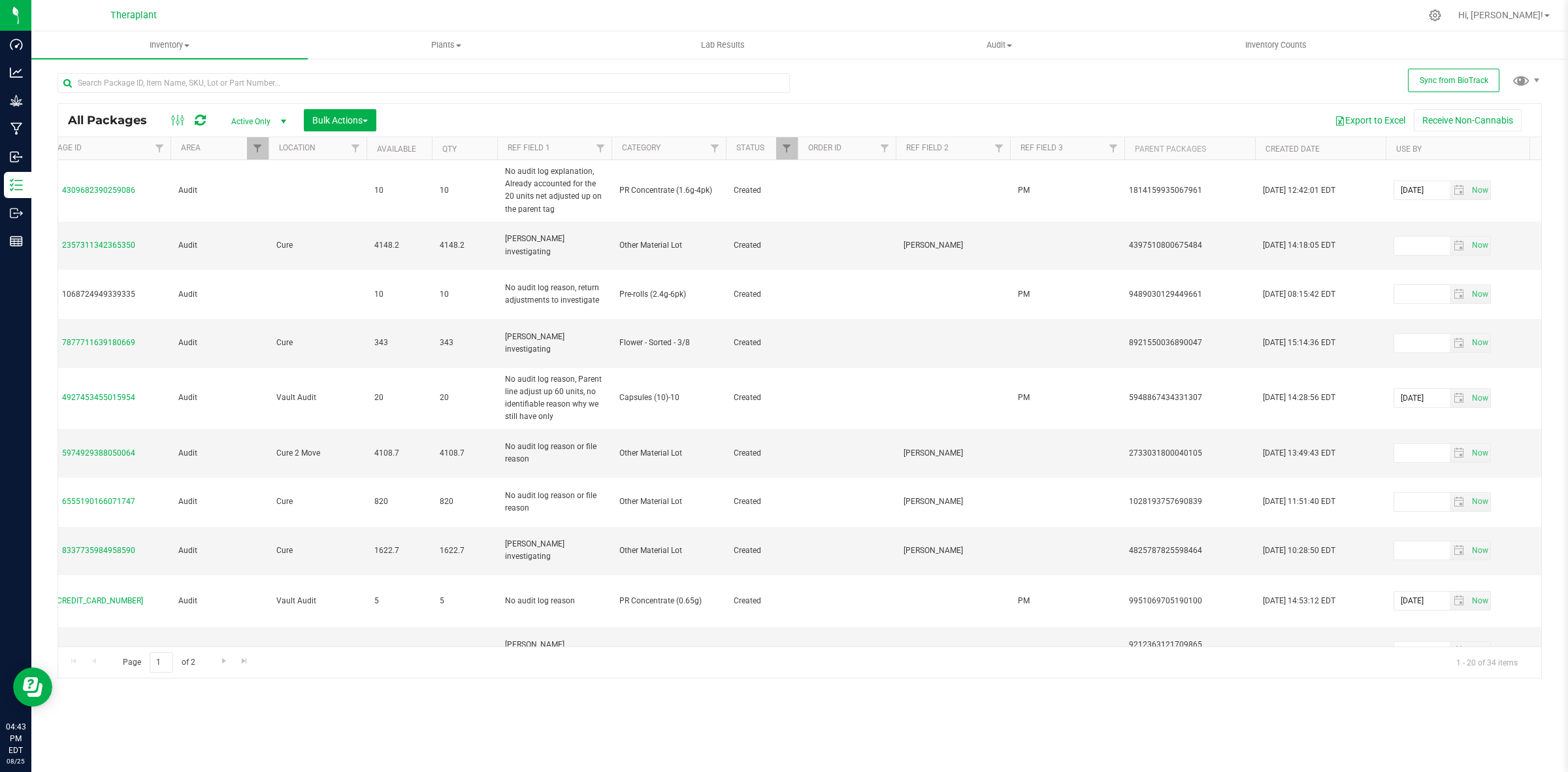
click at [1345, 138] on th "Created Date" at bounding box center [1320, 149] width 131 height 23
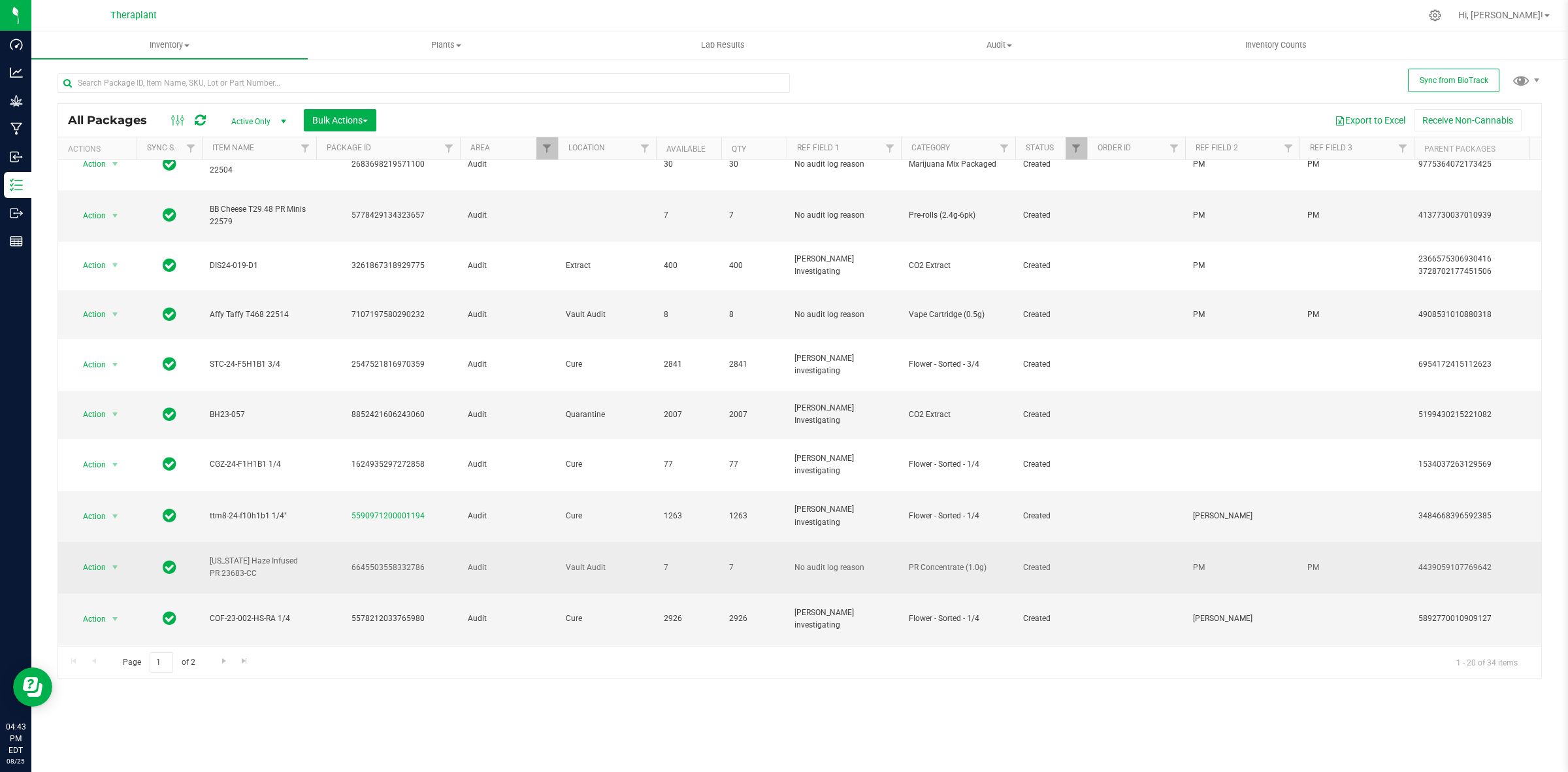
scroll to position [409, 0]
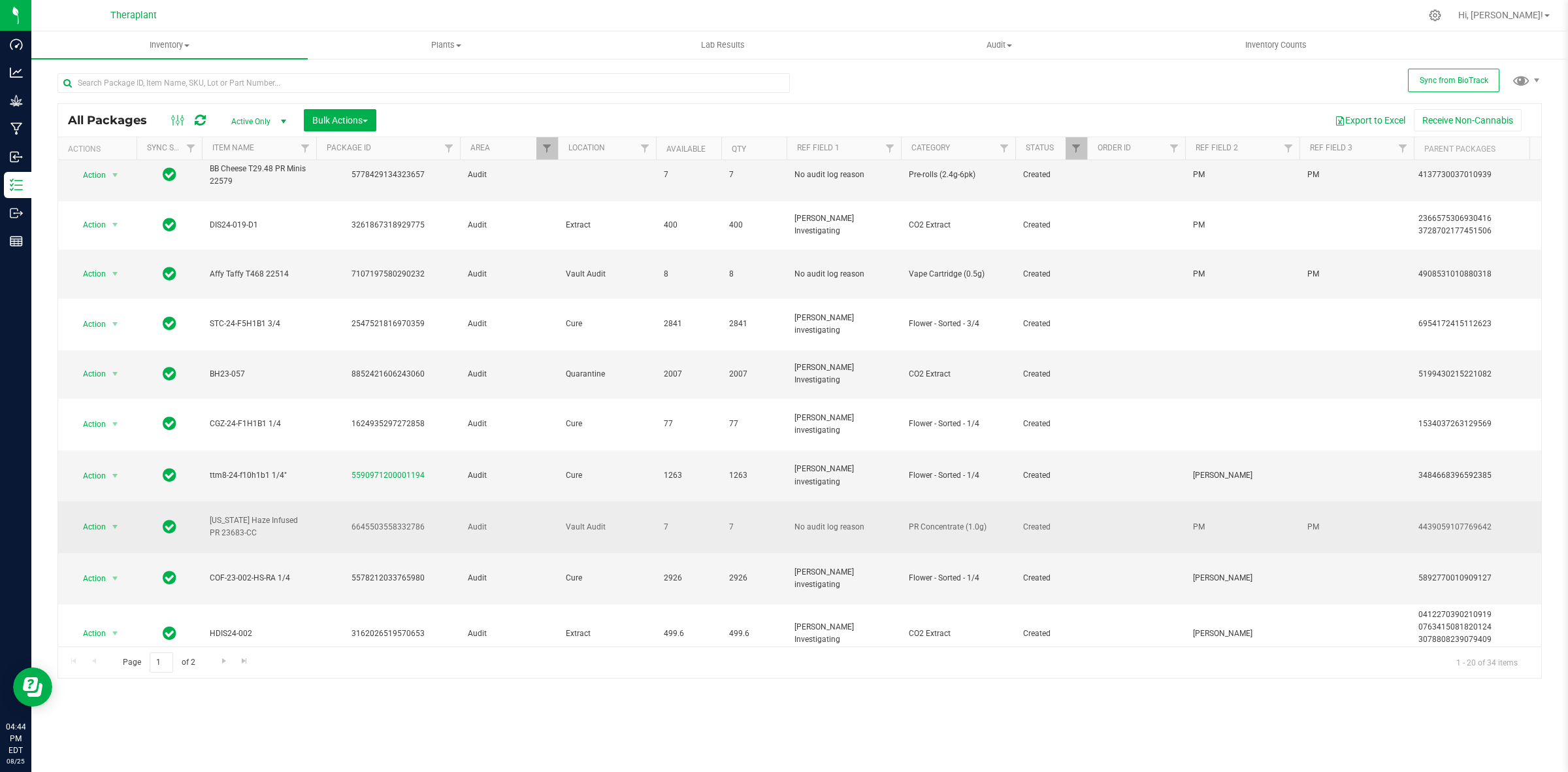
click at [385, 501] on td "6645503558332786" at bounding box center [388, 527] width 144 height 52
copy div "6645503558332786"
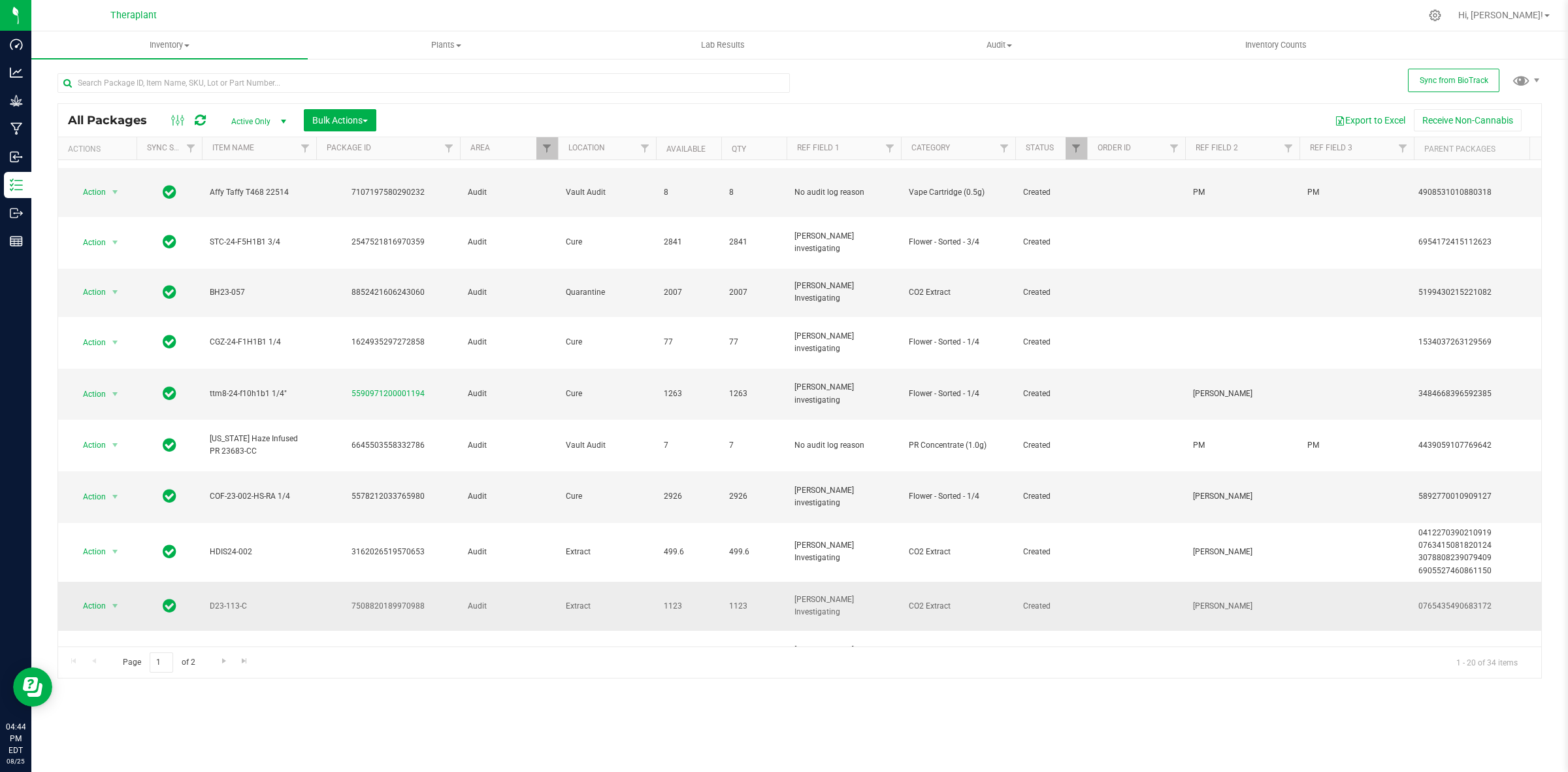
scroll to position [493, 0]
drag, startPoint x: 425, startPoint y: 611, endPoint x: 353, endPoint y: 614, distance: 72.1
click at [353, 698] on div "9837019088745578" at bounding box center [388, 704] width 148 height 12
copy link "9837019088745578"
click at [107, 695] on span "select" at bounding box center [115, 704] width 16 height 18
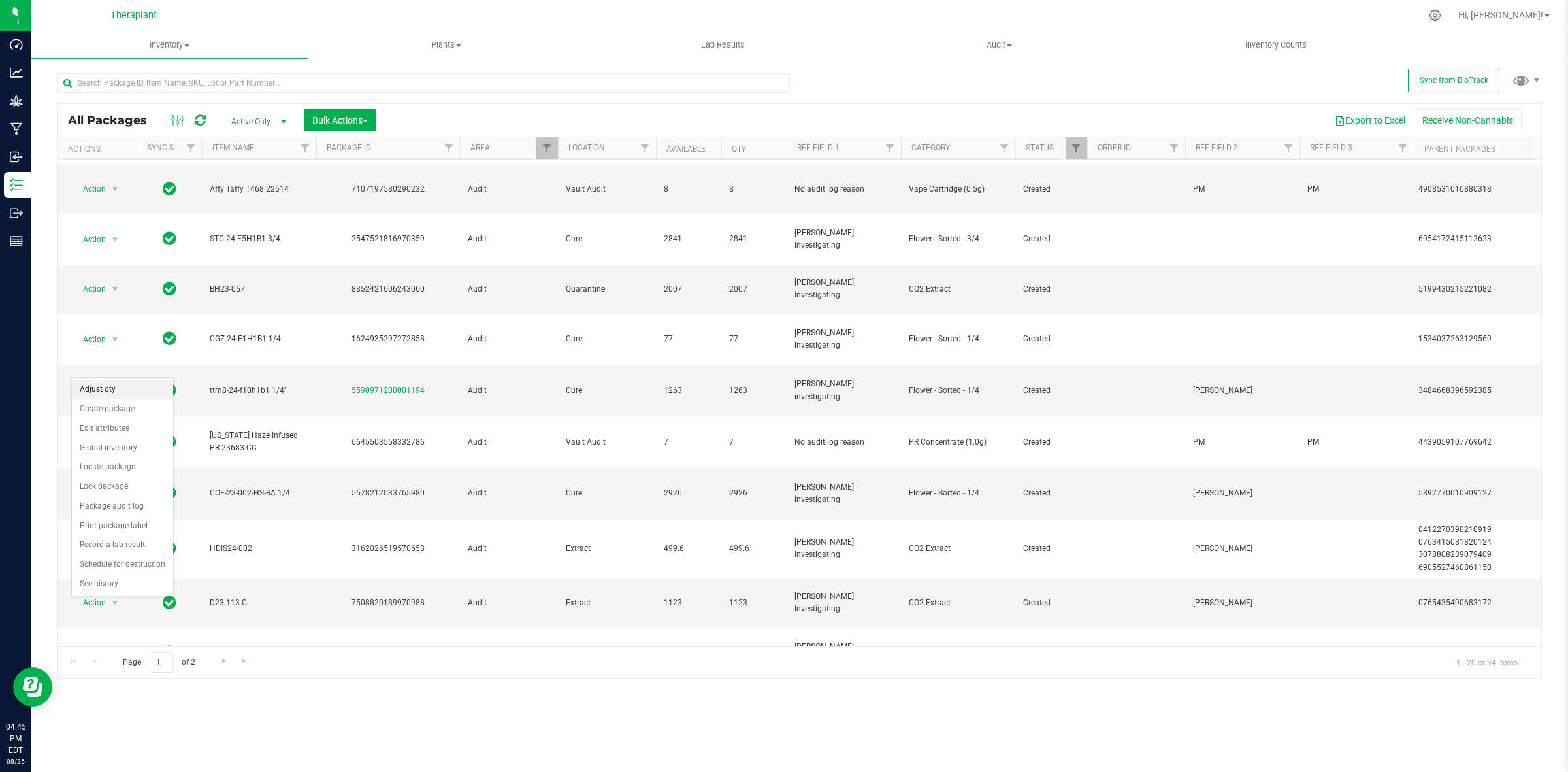
click at [115, 383] on li "Adjust qty" at bounding box center [122, 389] width 101 height 20
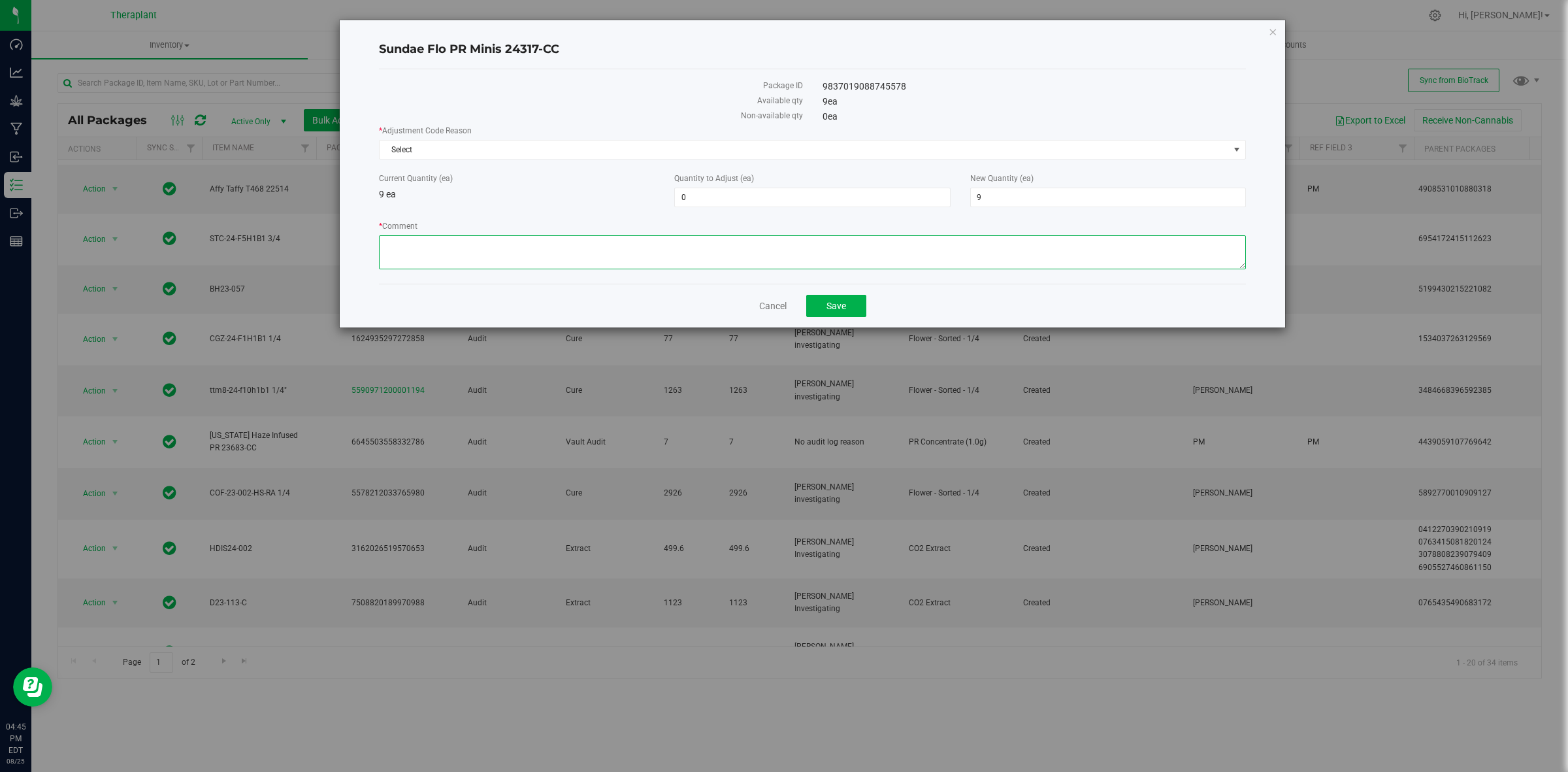
click at [765, 256] on textarea "* Comment" at bounding box center [813, 252] width 867 height 34
paste textarea "08-02-2024 12:28:53 a.farnum@theraplant.com"
click at [388, 246] on textarea "* Comment" at bounding box center [813, 252] width 867 height 34
click at [384, 246] on textarea "* Comment" at bounding box center [813, 252] width 867 height 34
click at [572, 241] on textarea "* Comment" at bounding box center [813, 252] width 867 height 34
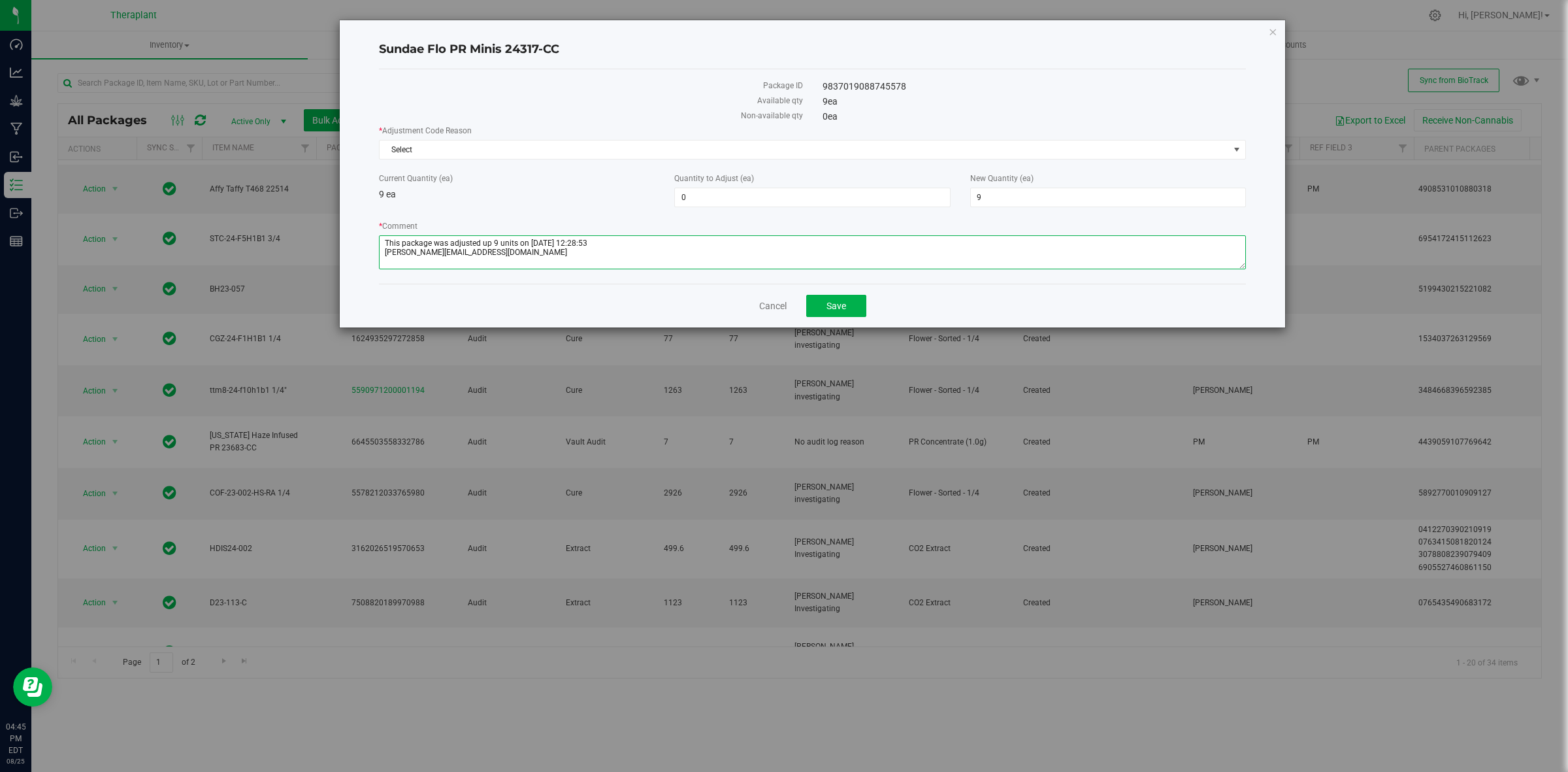
click at [618, 246] on textarea "* Comment" at bounding box center [813, 252] width 867 height 34
click at [754, 243] on textarea "* Comment" at bounding box center [813, 252] width 867 height 34
click at [452, 244] on textarea "* Comment" at bounding box center [813, 252] width 867 height 34
click at [844, 245] on textarea "* Comment" at bounding box center [813, 252] width 867 height 34
click at [758, 243] on textarea "* Comment" at bounding box center [813, 252] width 867 height 34
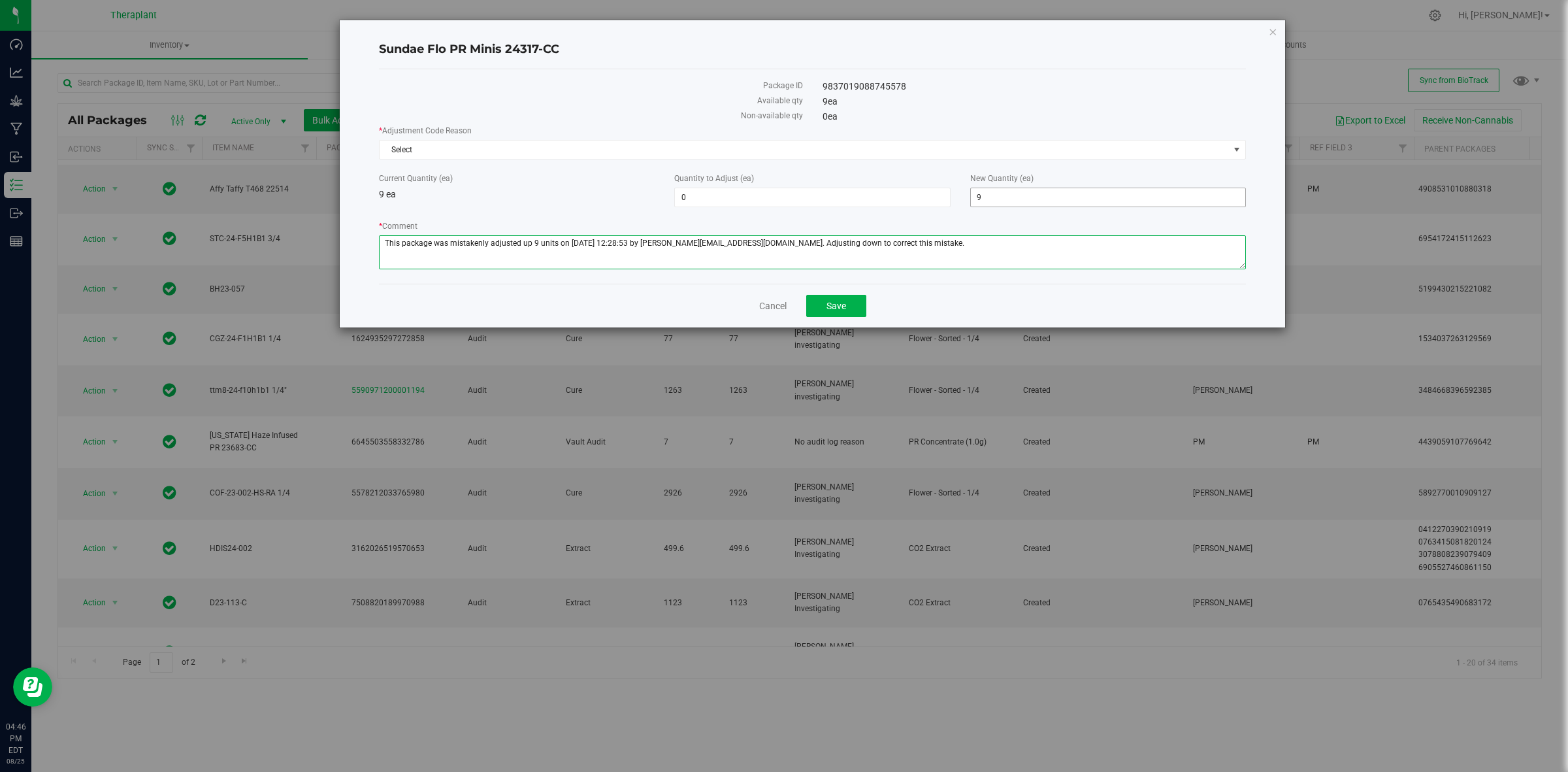
type textarea "This package was mistakenly adjusted up 9 units on 08-02-2024 at 12:28:53 by a.…"
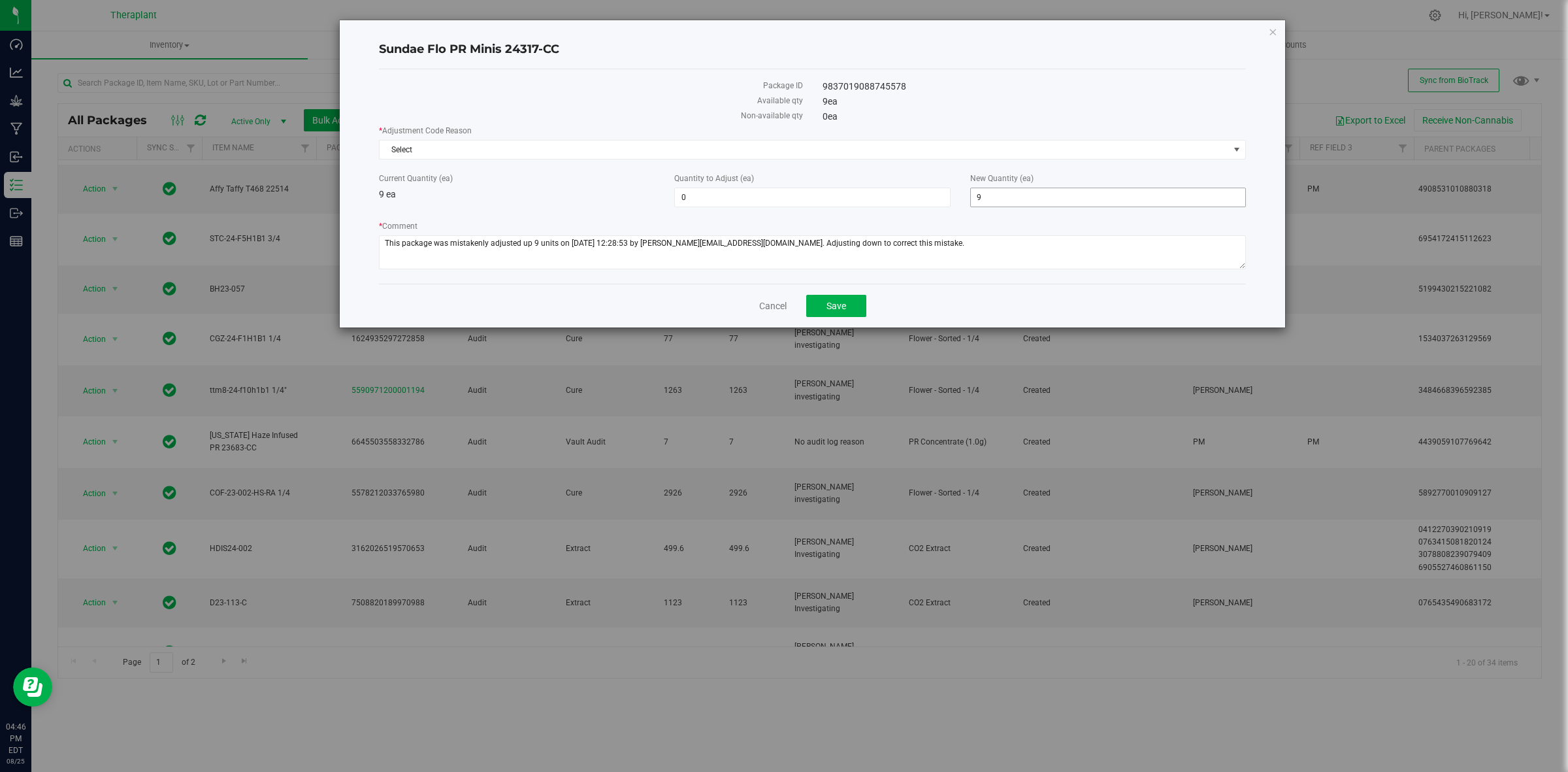
click at [1010, 193] on span "9 9" at bounding box center [1108, 197] width 276 height 20
click at [1010, 193] on input "9" at bounding box center [1108, 196] width 274 height 18
type input "0"
type input "-9"
type input "0"
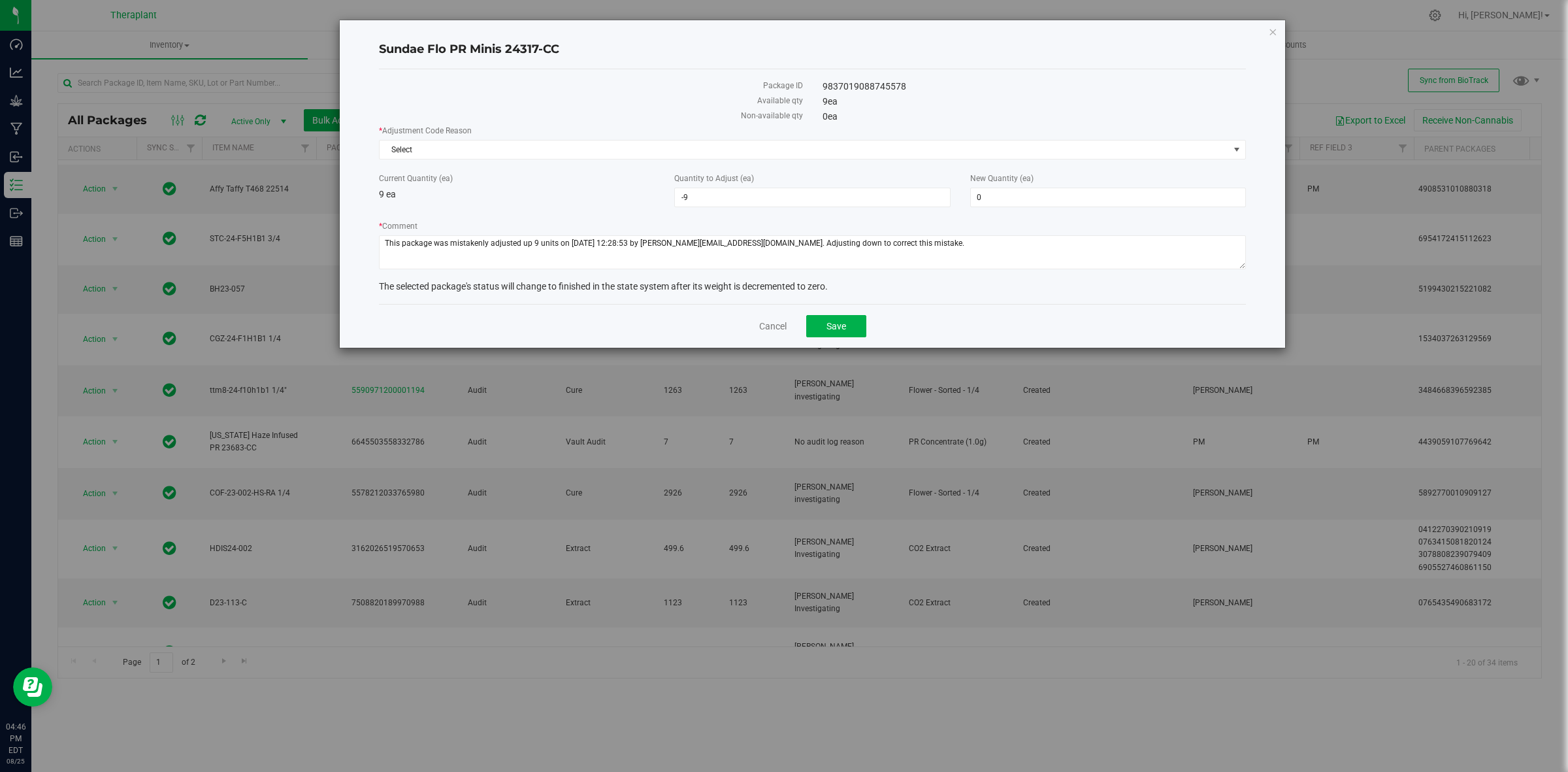
click at [864, 177] on label "Quantity to Adjust (ea)" at bounding box center [812, 178] width 276 height 12
click at [0, 0] on input "-9" at bounding box center [0, 0] width 0 height 0
click at [847, 145] on span "Select" at bounding box center [805, 149] width 850 height 18
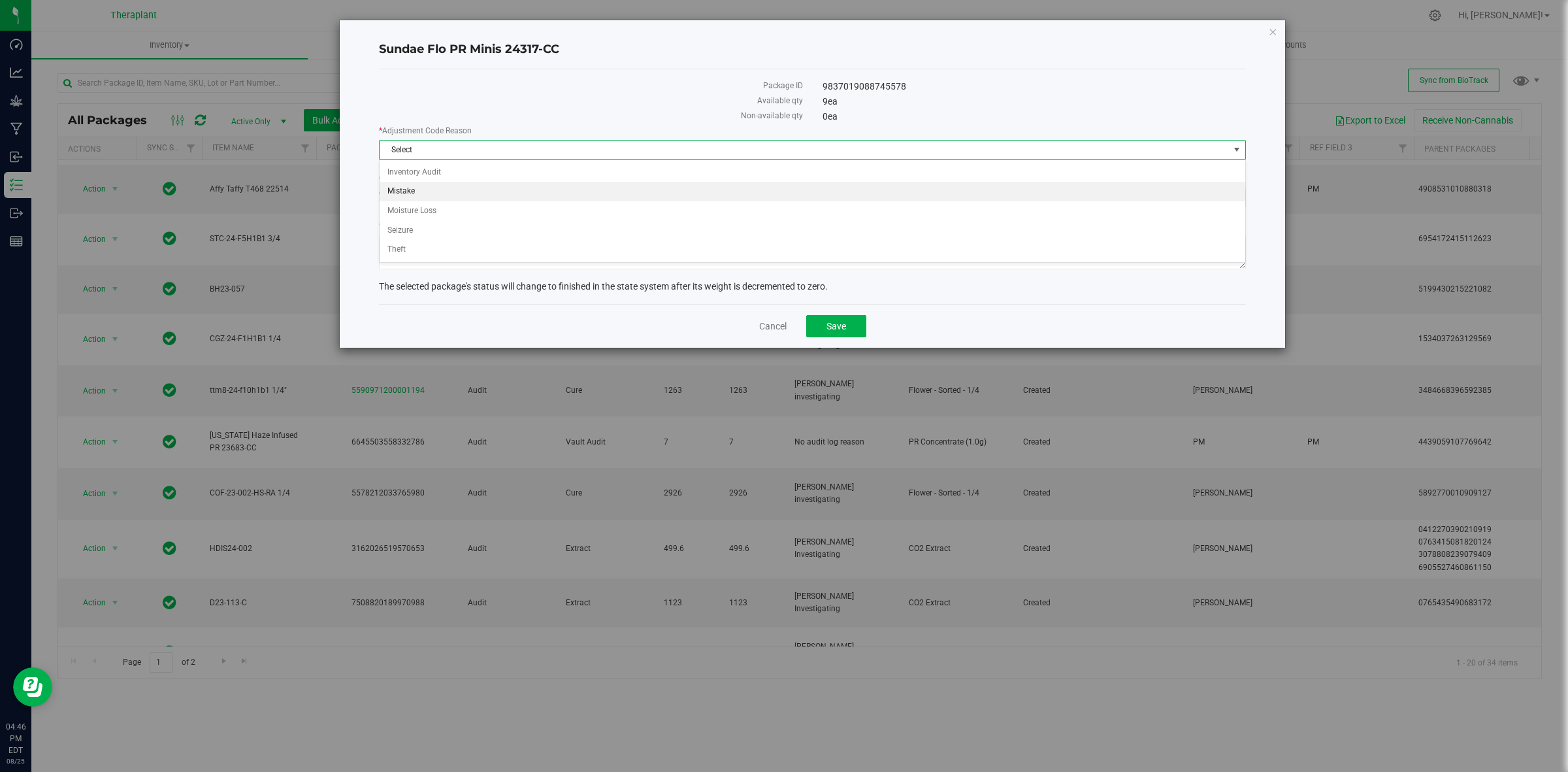
click at [419, 185] on li "Mistake" at bounding box center [813, 191] width 865 height 20
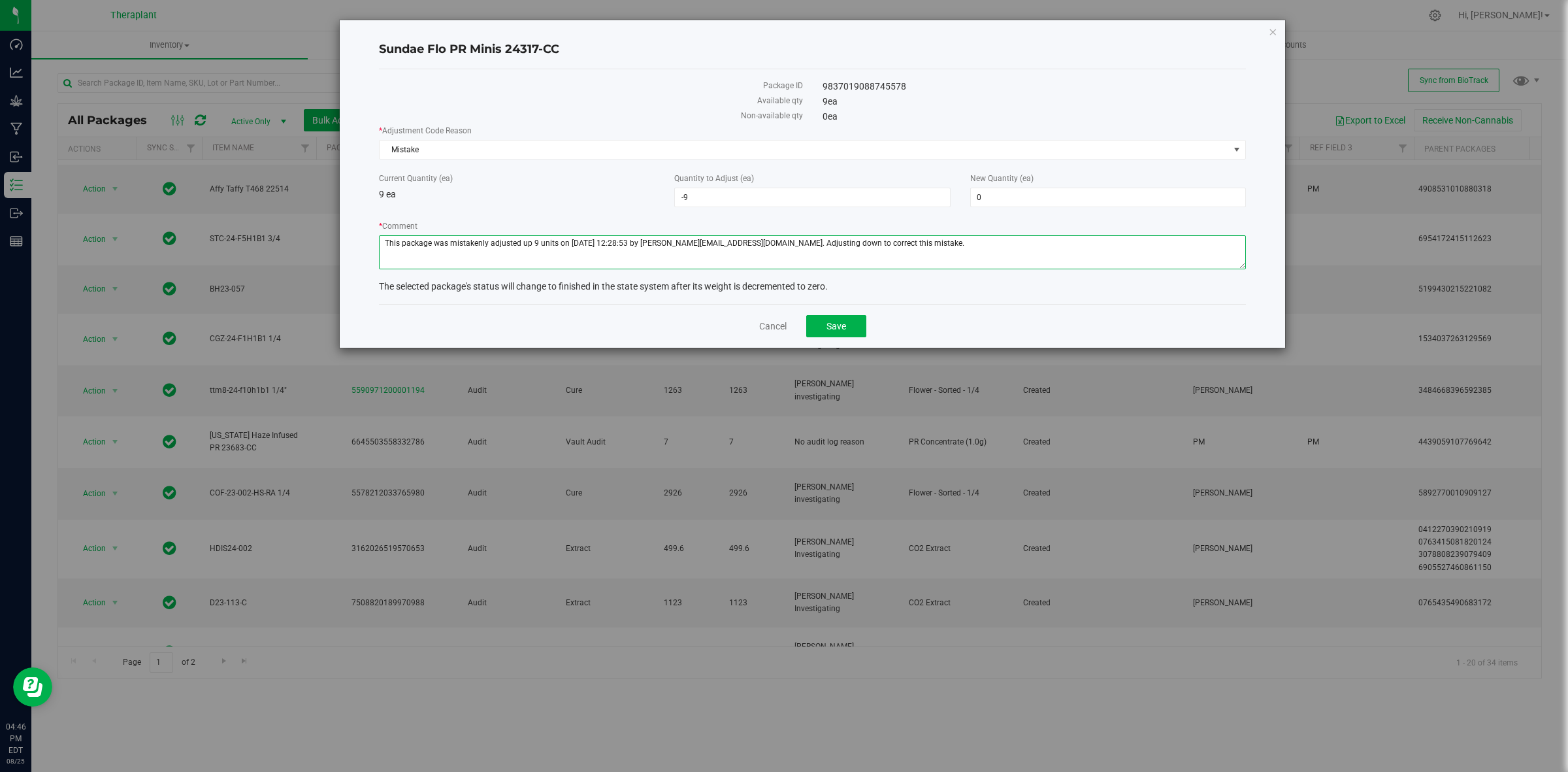
click at [759, 248] on textarea "* Comment" at bounding box center [813, 252] width 867 height 34
click at [755, 243] on textarea "* Comment" at bounding box center [813, 252] width 867 height 34
click at [755, 240] on textarea "* Comment" at bounding box center [813, 252] width 867 height 34
click at [755, 239] on textarea "* Comment" at bounding box center [813, 252] width 867 height 34
type textarea "This package was mistakenly adjusted up 9 units on 08-02-2024 at 12:28:53 by a.…"
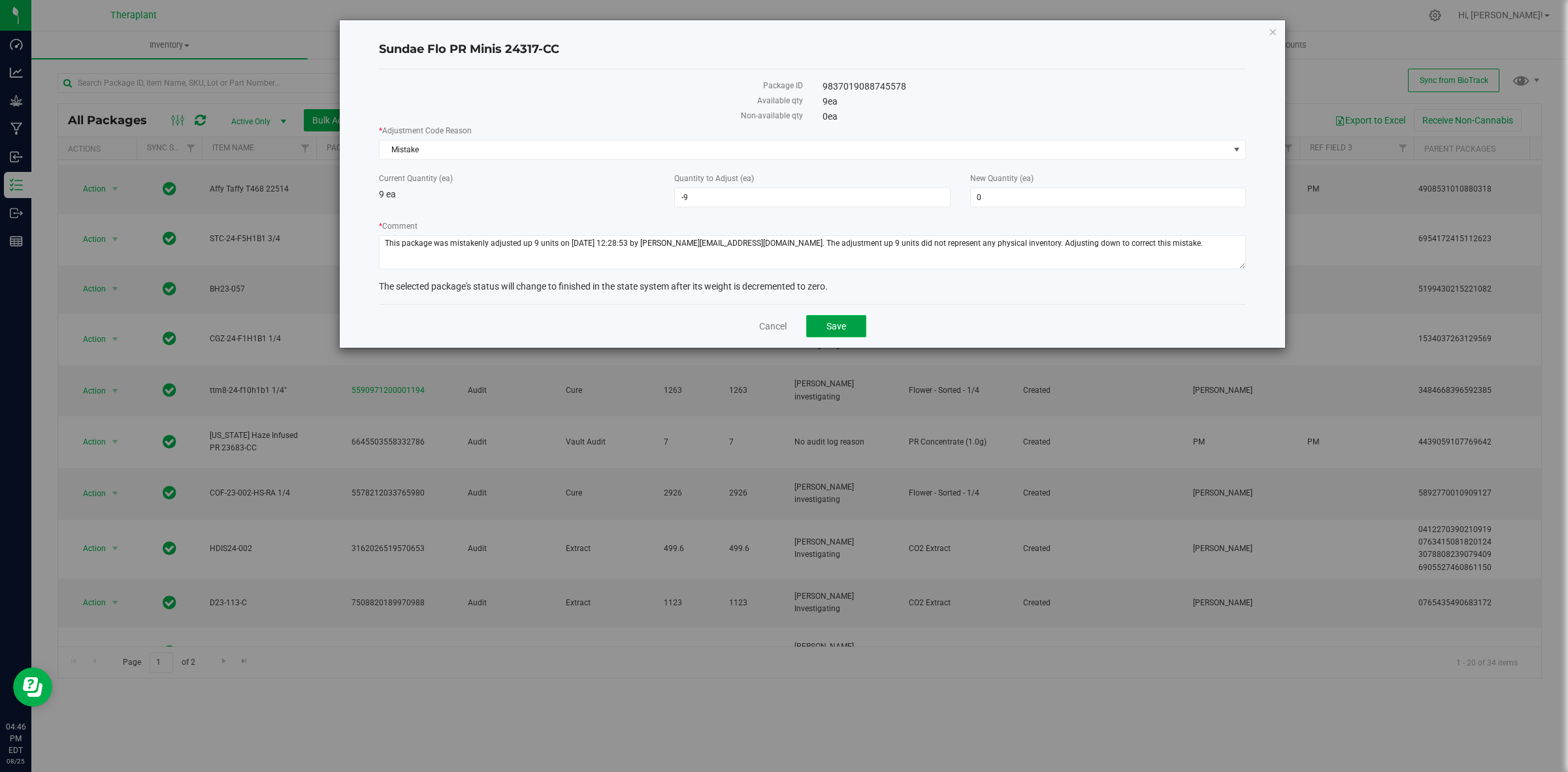
click at [821, 330] on button "Save" at bounding box center [836, 326] width 60 height 23
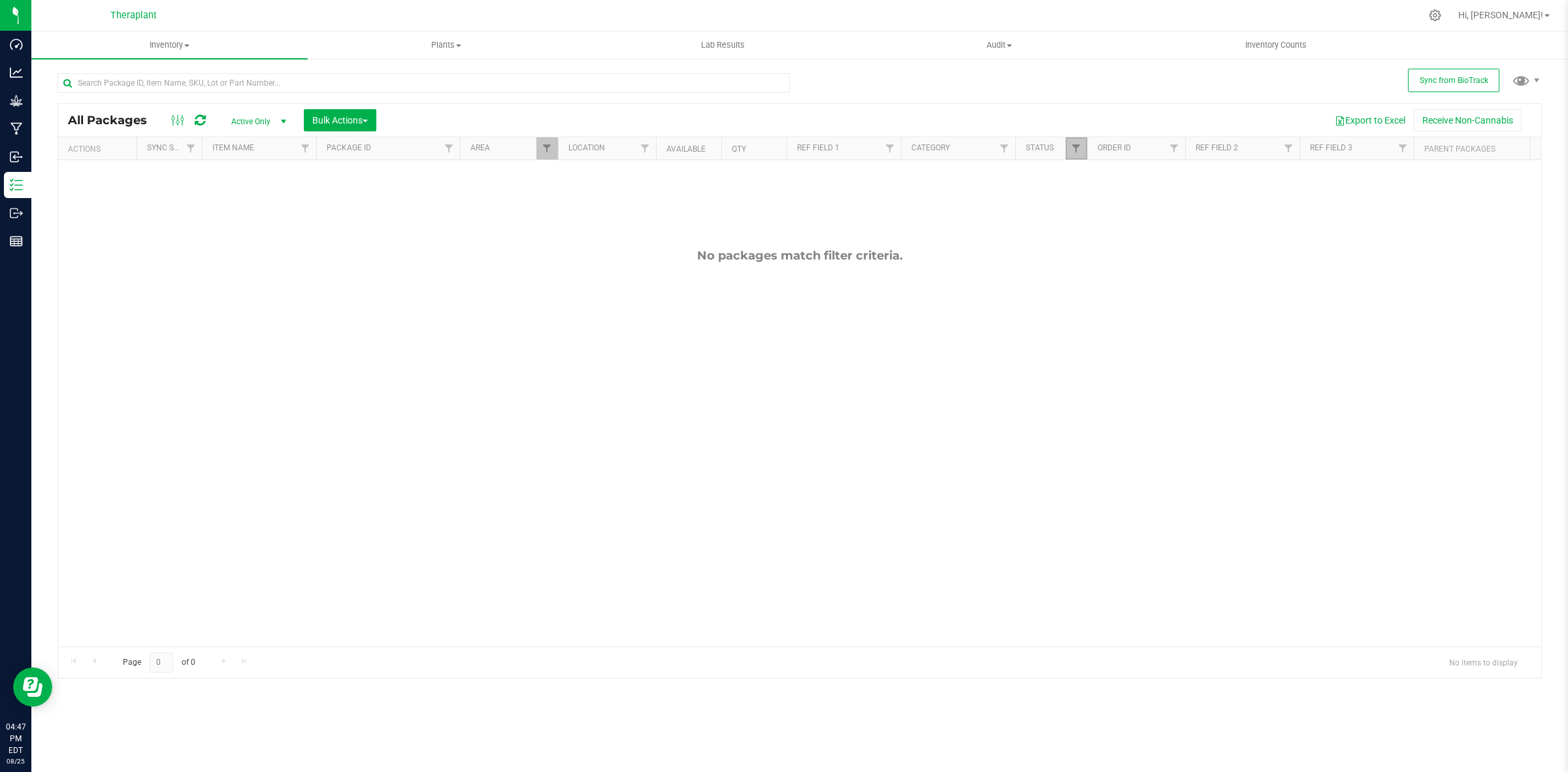
click at [1070, 148] on link "Filter" at bounding box center [1076, 149] width 22 height 23
click at [1109, 289] on span "Created" at bounding box center [1106, 293] width 27 height 8
click at [1087, 288] on input "Created" at bounding box center [1083, 293] width 9 height 9
checkbox input "true"
click at [1109, 426] on button "Filter" at bounding box center [1105, 412] width 62 height 29
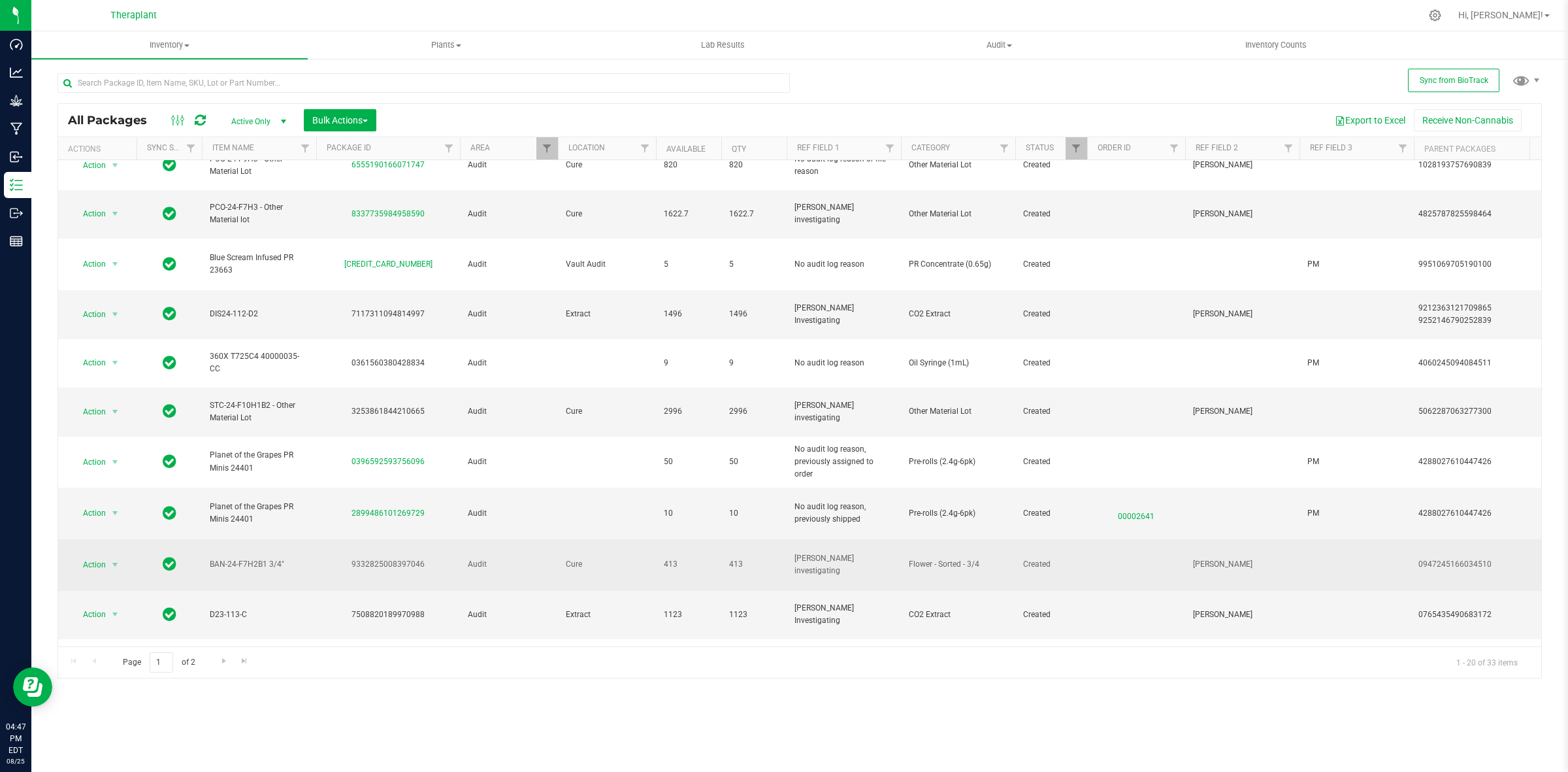
scroll to position [421, 0]
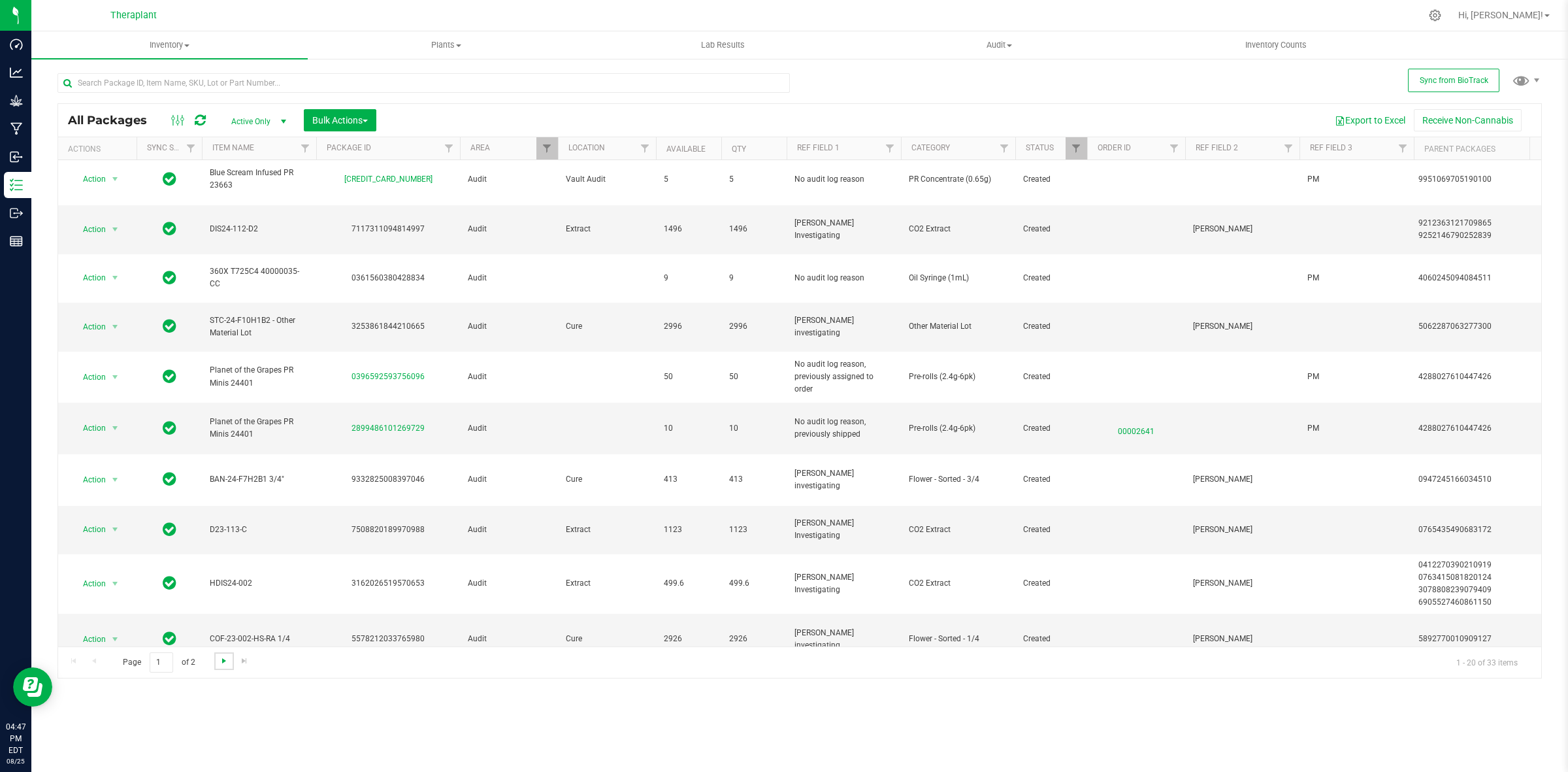
click at [220, 662] on span "Go to the next page" at bounding box center [224, 660] width 10 height 10
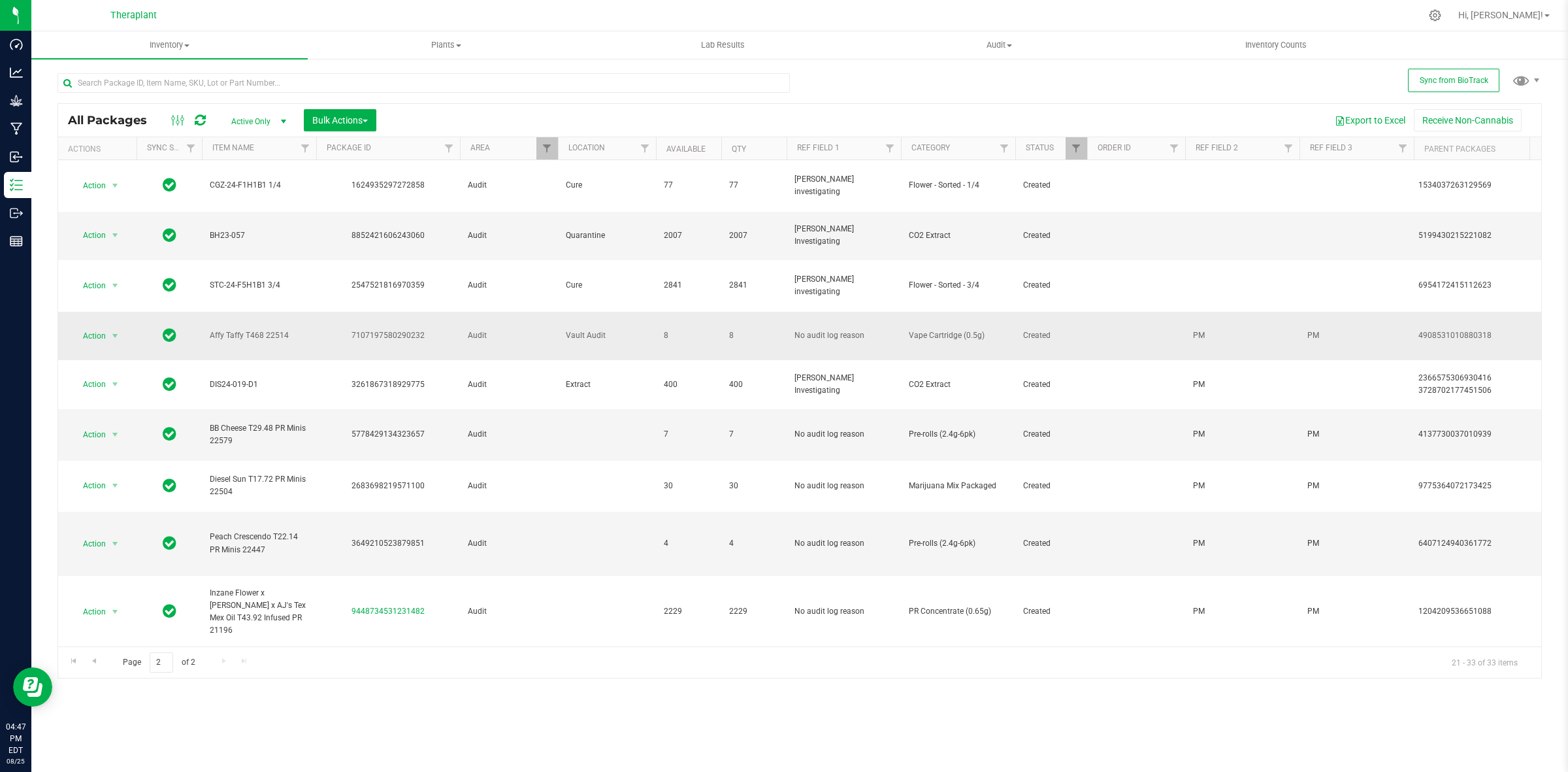
click at [389, 330] on div "7107197580290232" at bounding box center [388, 336] width 148 height 12
copy div "7107197580290232"
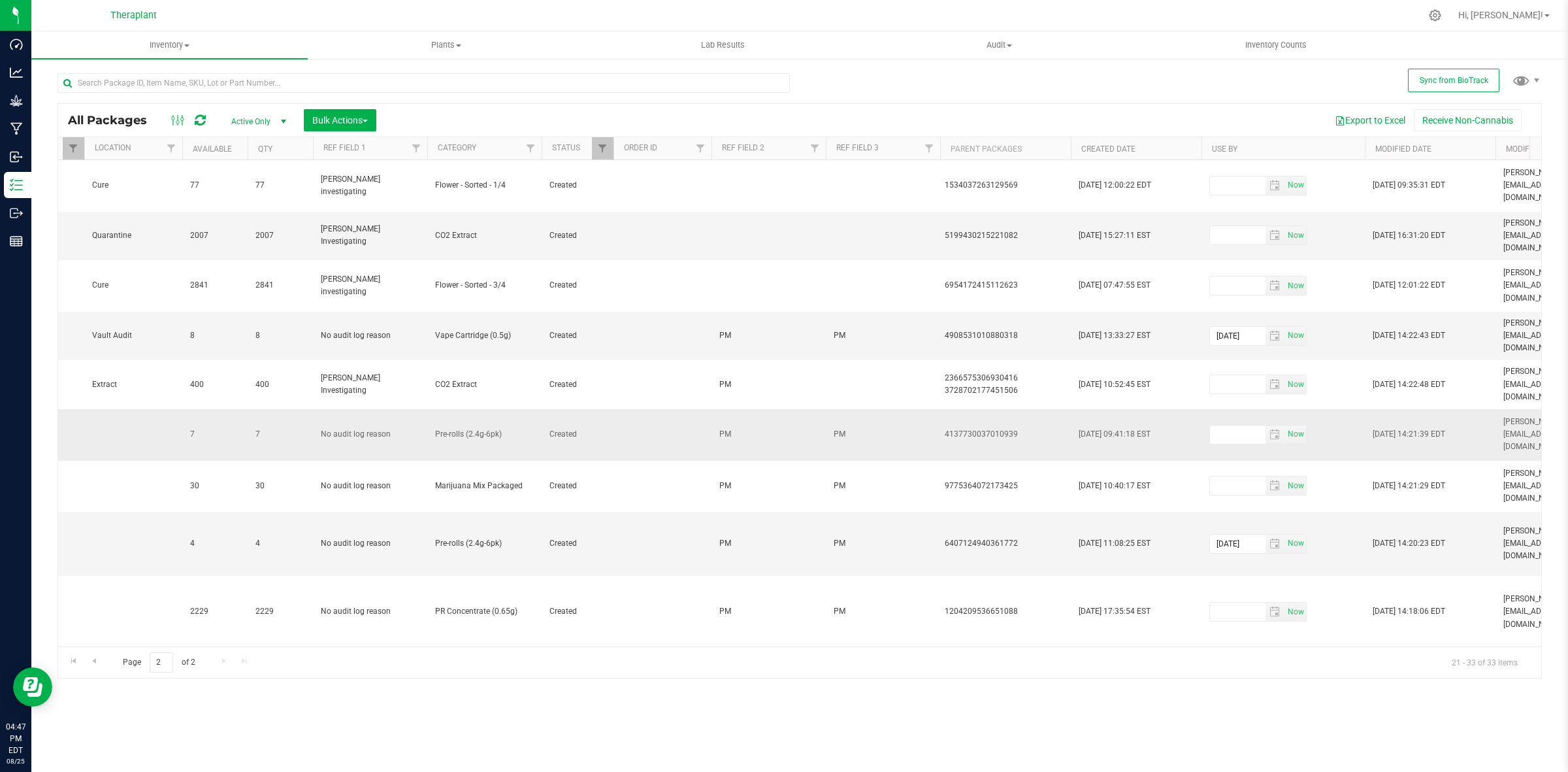
scroll to position [0, 475]
click at [1155, 145] on th "Created Date" at bounding box center [1134, 149] width 131 height 23
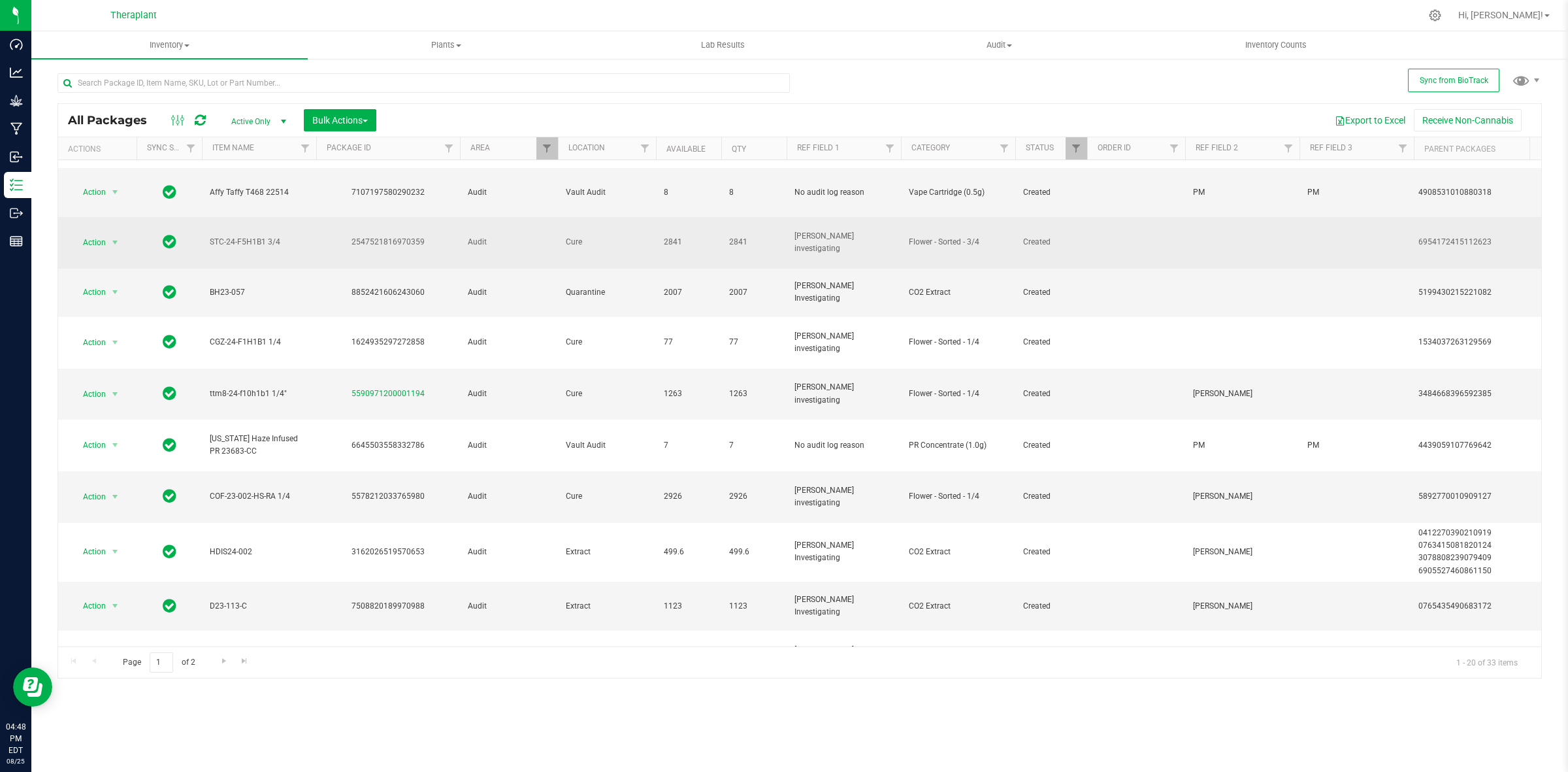
scroll to position [493, 0]
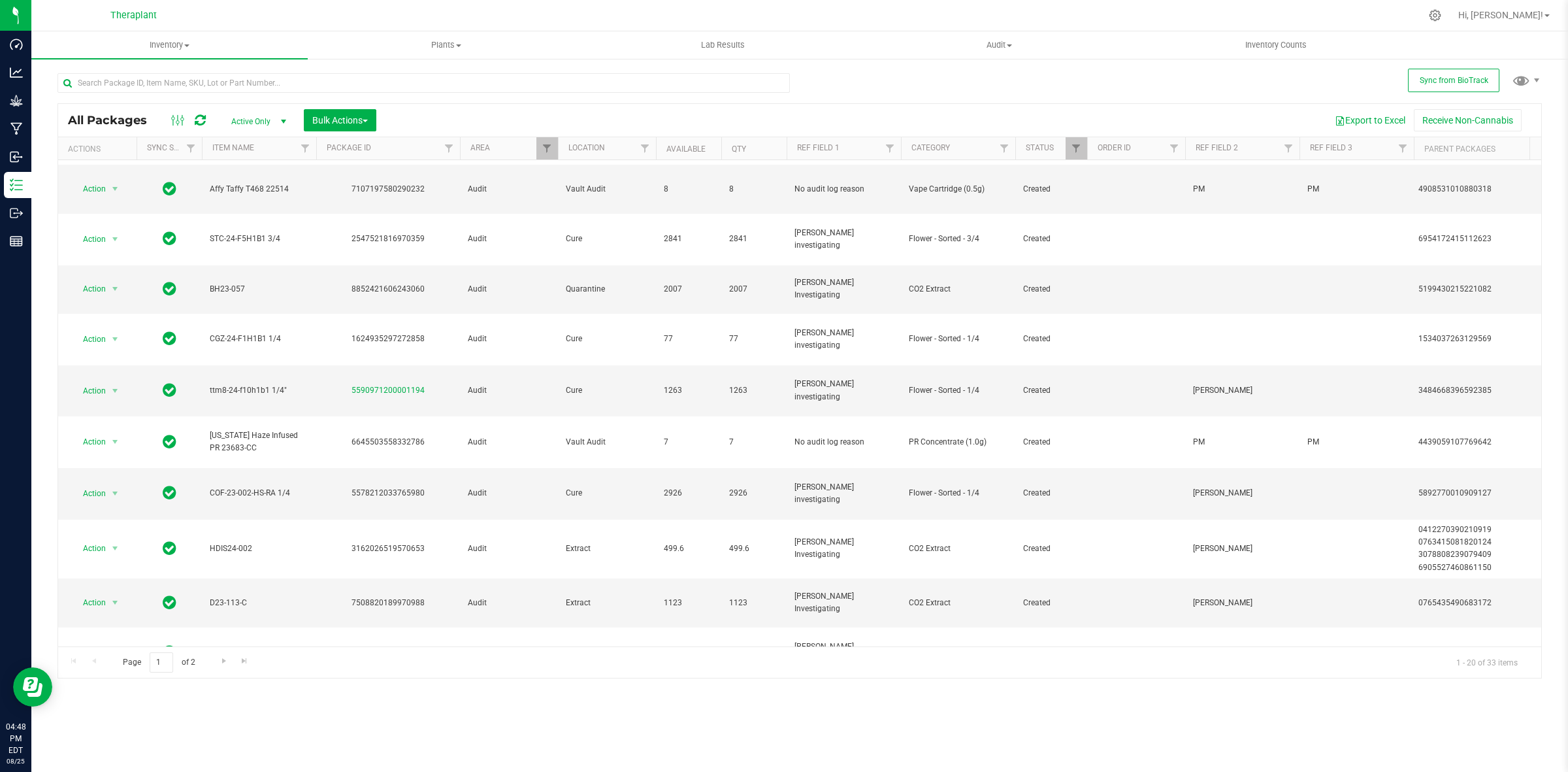
drag, startPoint x: 432, startPoint y: 611, endPoint x: 353, endPoint y: 611, distance: 79.0
click at [353, 698] on div "2899486101269729" at bounding box center [388, 704] width 148 height 12
copy link "2899486101269729"
click at [100, 695] on span "Action" at bounding box center [88, 704] width 35 height 18
click at [109, 387] on li "Adjust qty" at bounding box center [122, 389] width 101 height 20
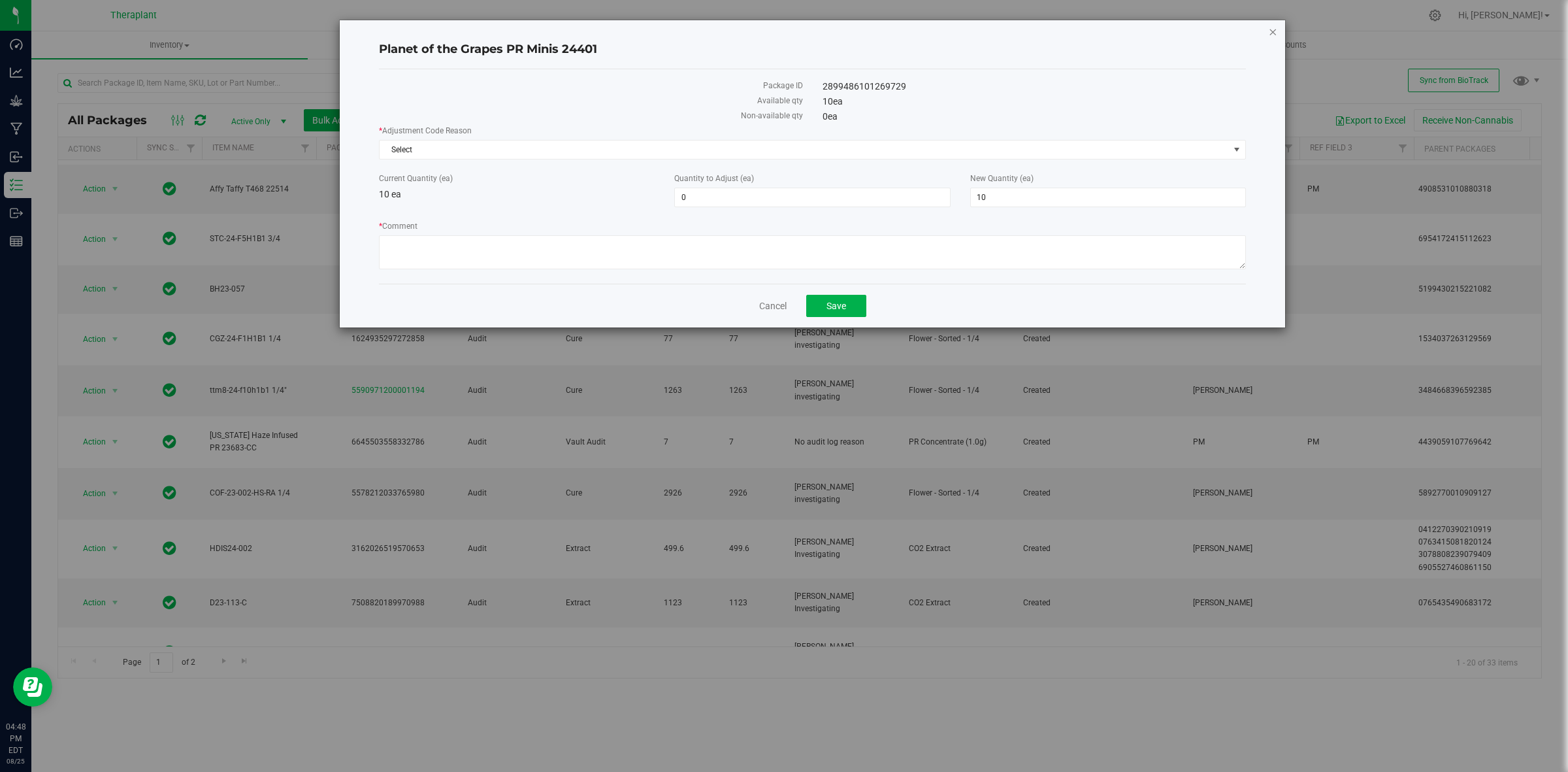
click at [1269, 33] on icon "button" at bounding box center [1273, 31] width 10 height 16
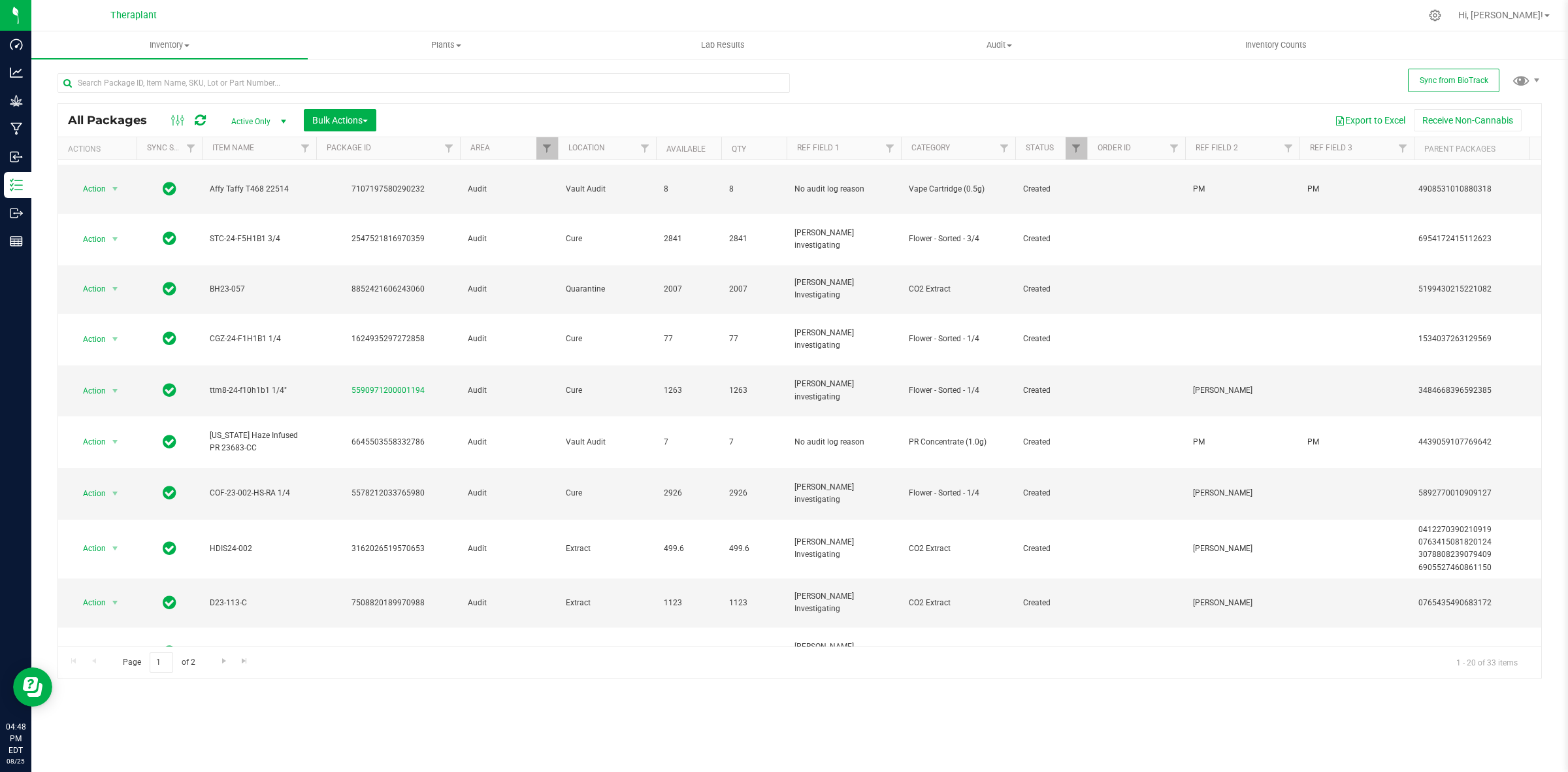
click at [103, 695] on span "Action" at bounding box center [88, 704] width 35 height 18
click at [138, 570] on li "Schedule for destruction" at bounding box center [122, 564] width 101 height 20
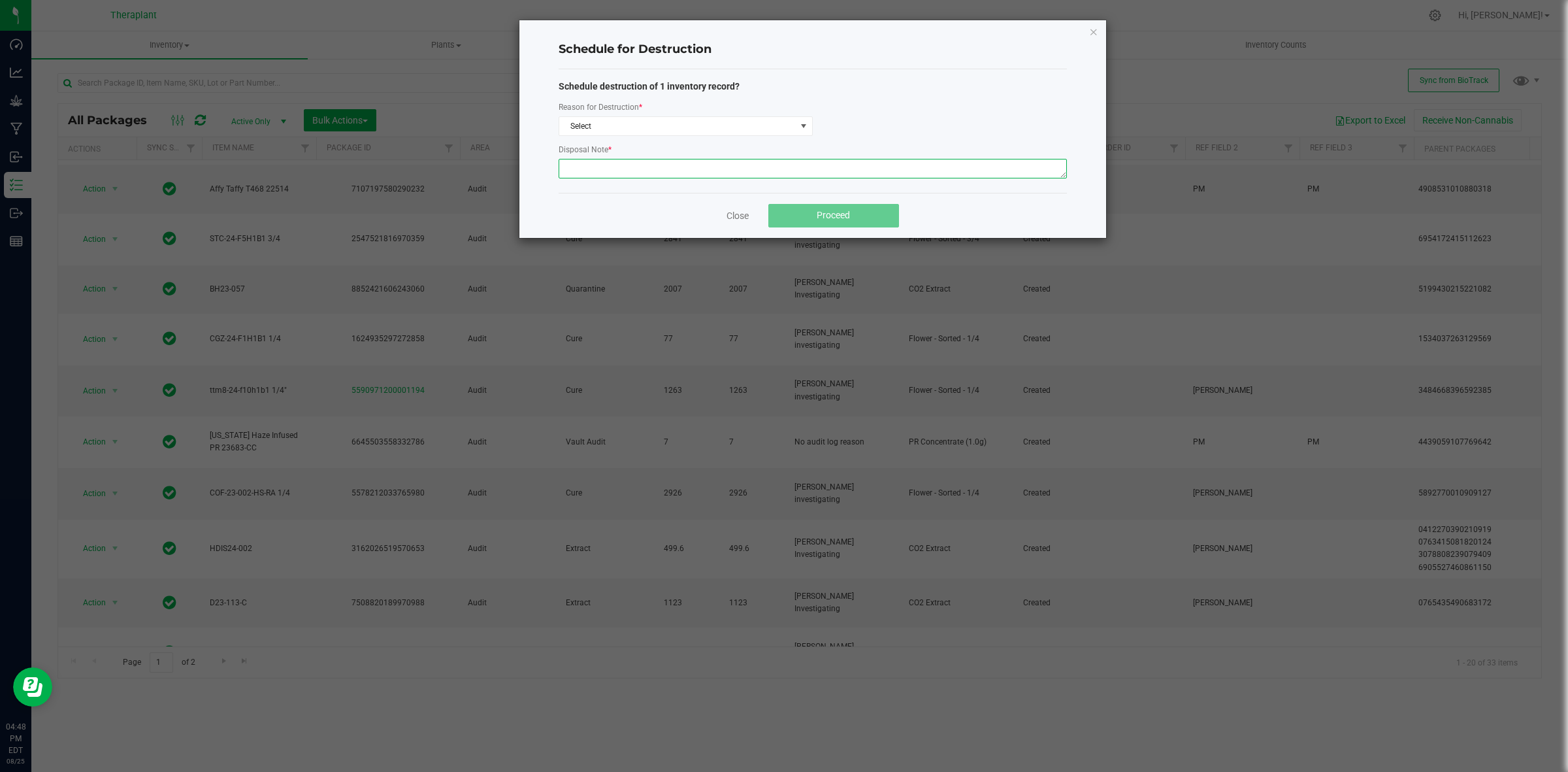
click at [710, 164] on textarea at bounding box center [813, 168] width 508 height 20
type textarea "This product was returned and subsequently wasted in a historical bioserv waste…"
click at [665, 119] on span "Select" at bounding box center [677, 125] width 236 height 18
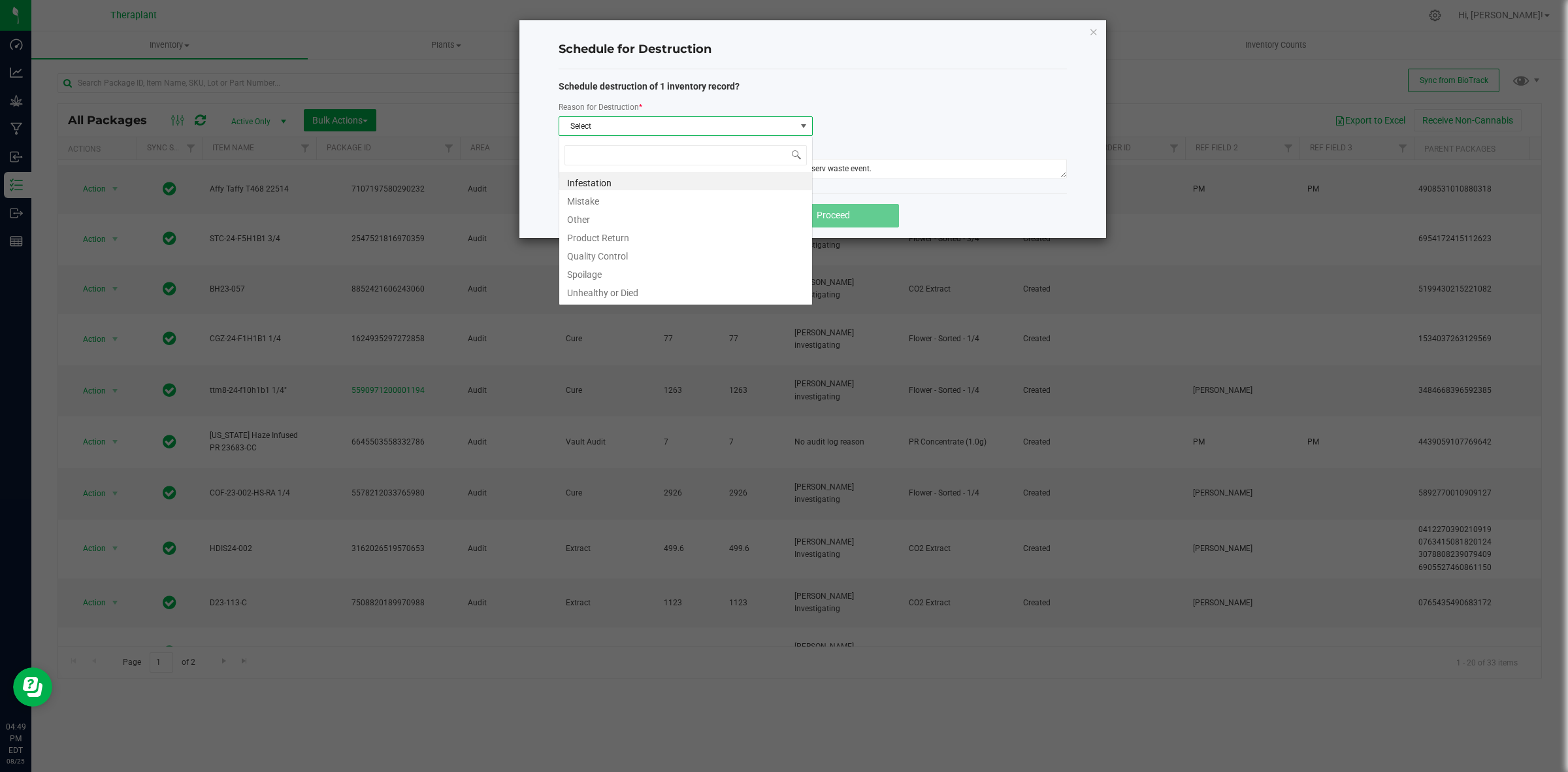
scroll to position [20, 254]
click at [614, 241] on li "Product Return" at bounding box center [685, 235] width 253 height 18
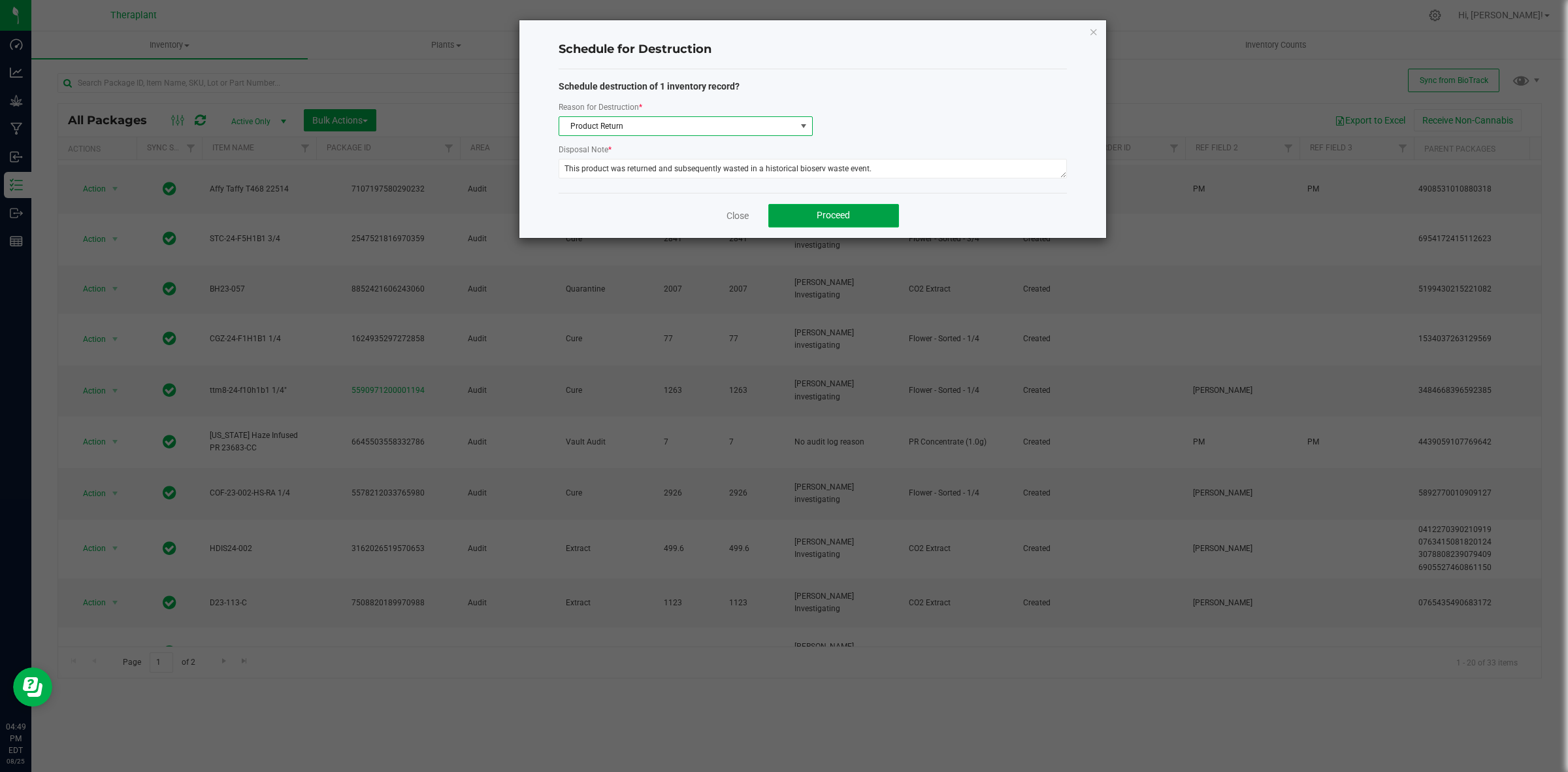
click at [855, 216] on button "Proceed" at bounding box center [833, 216] width 131 height 23
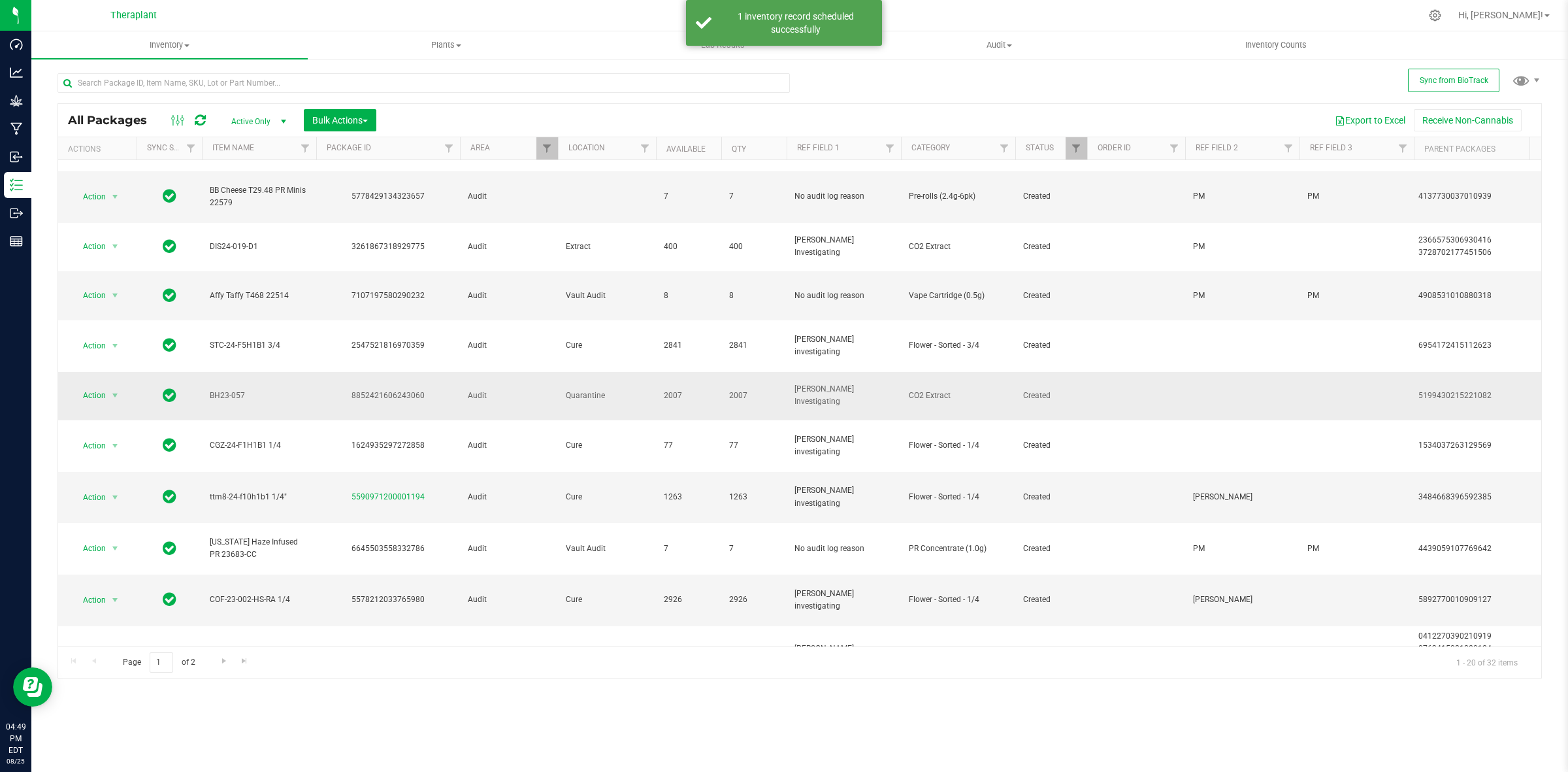
scroll to position [493, 0]
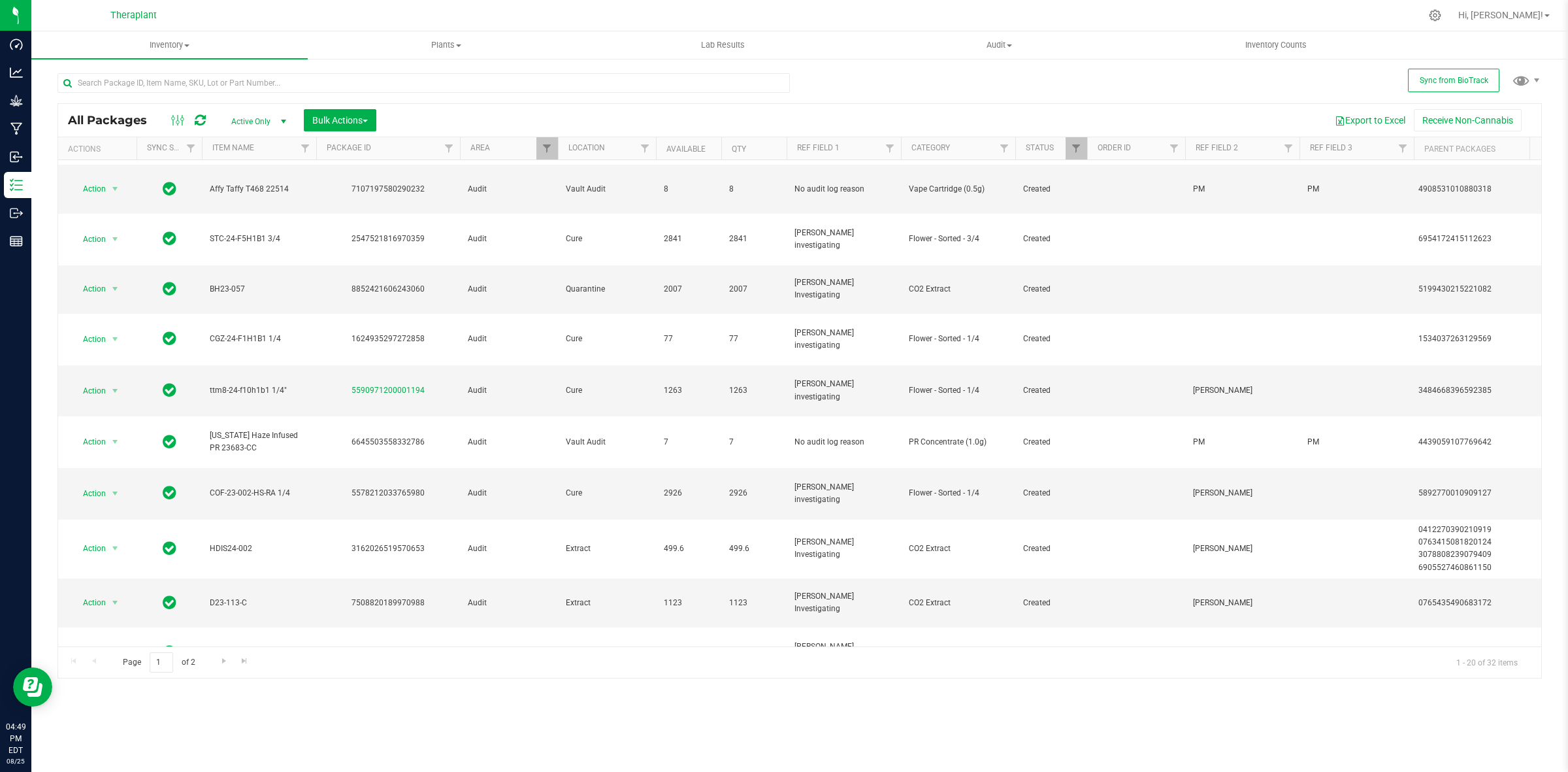
drag, startPoint x: 429, startPoint y: 608, endPoint x: 351, endPoint y: 615, distance: 78.3
click at [351, 698] on div "0396592593756096" at bounding box center [388, 704] width 148 height 12
copy link "0396592593756096"
click at [1125, 679] on td at bounding box center [1135, 704] width 98 height 51
click at [1206, 679] on td at bounding box center [1243, 704] width 114 height 51
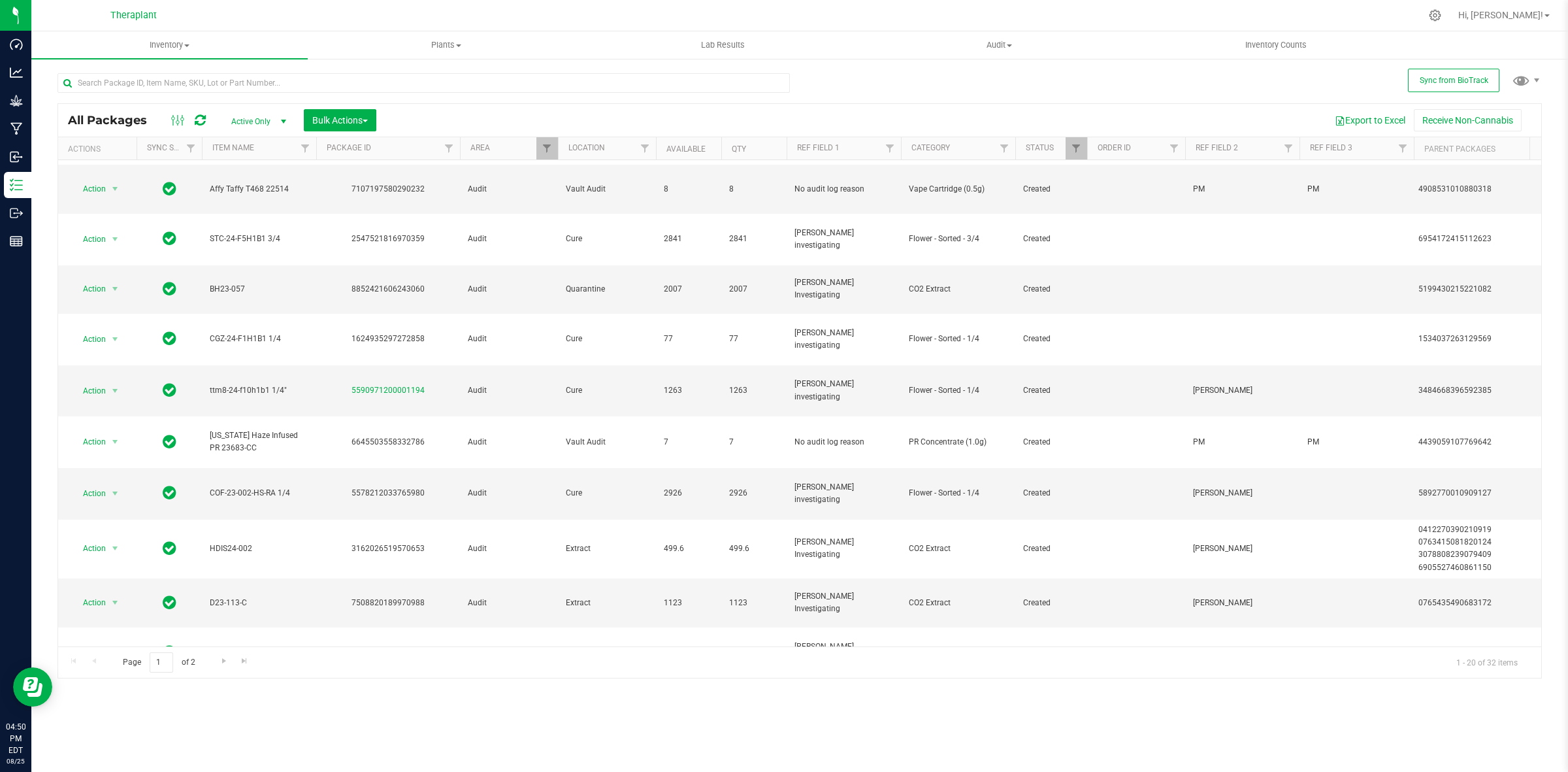
type input "PM"
click at [225, 658] on span "Go to the next page" at bounding box center [224, 660] width 10 height 10
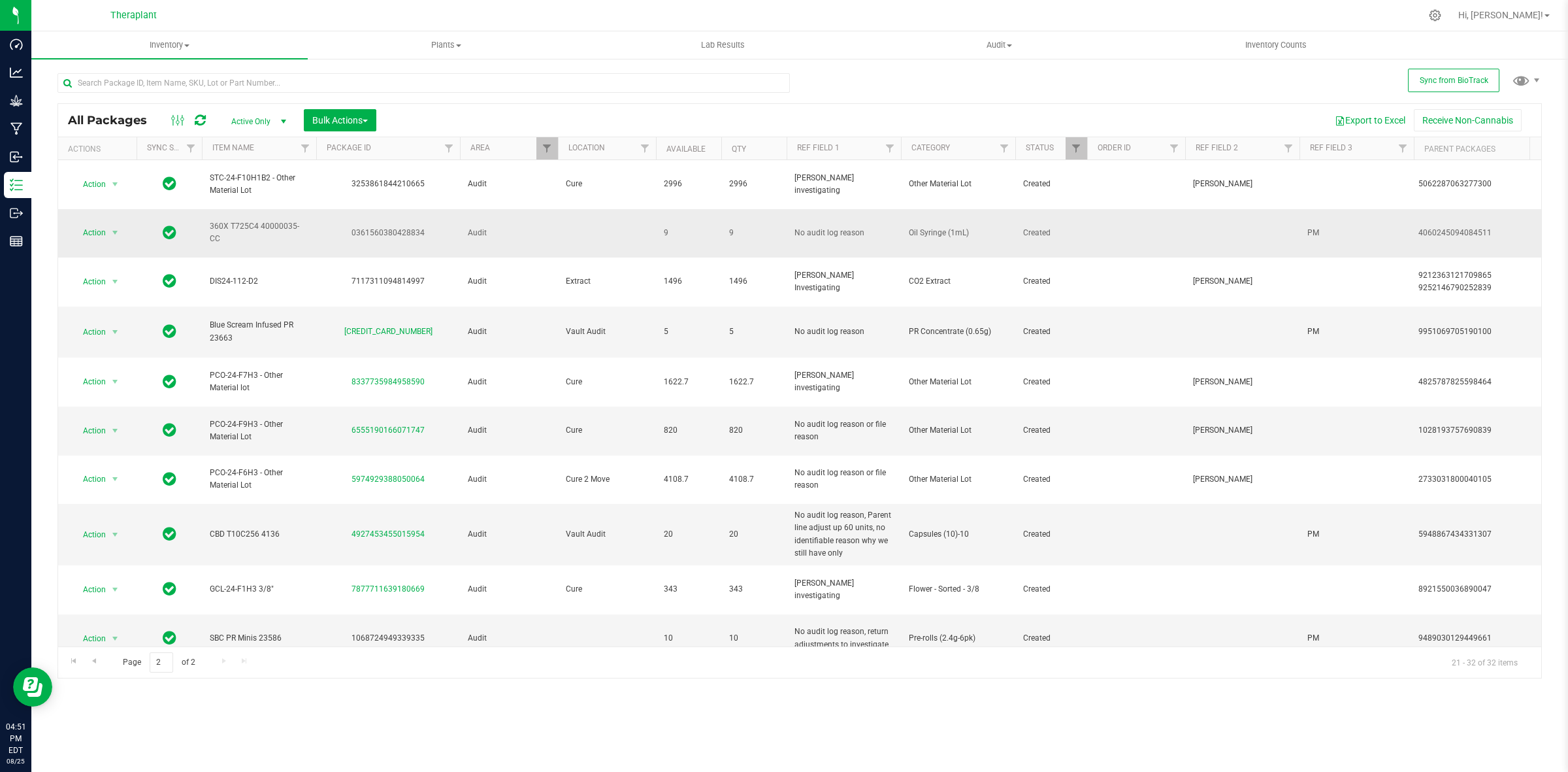
click at [407, 227] on div "0361560380428834" at bounding box center [388, 233] width 148 height 12
copy div "0361560380428834"
drag, startPoint x: 436, startPoint y: 293, endPoint x: 342, endPoint y: 292, distance: 94.0
click at [342, 325] on div "6169476555957055" at bounding box center [388, 331] width 148 height 12
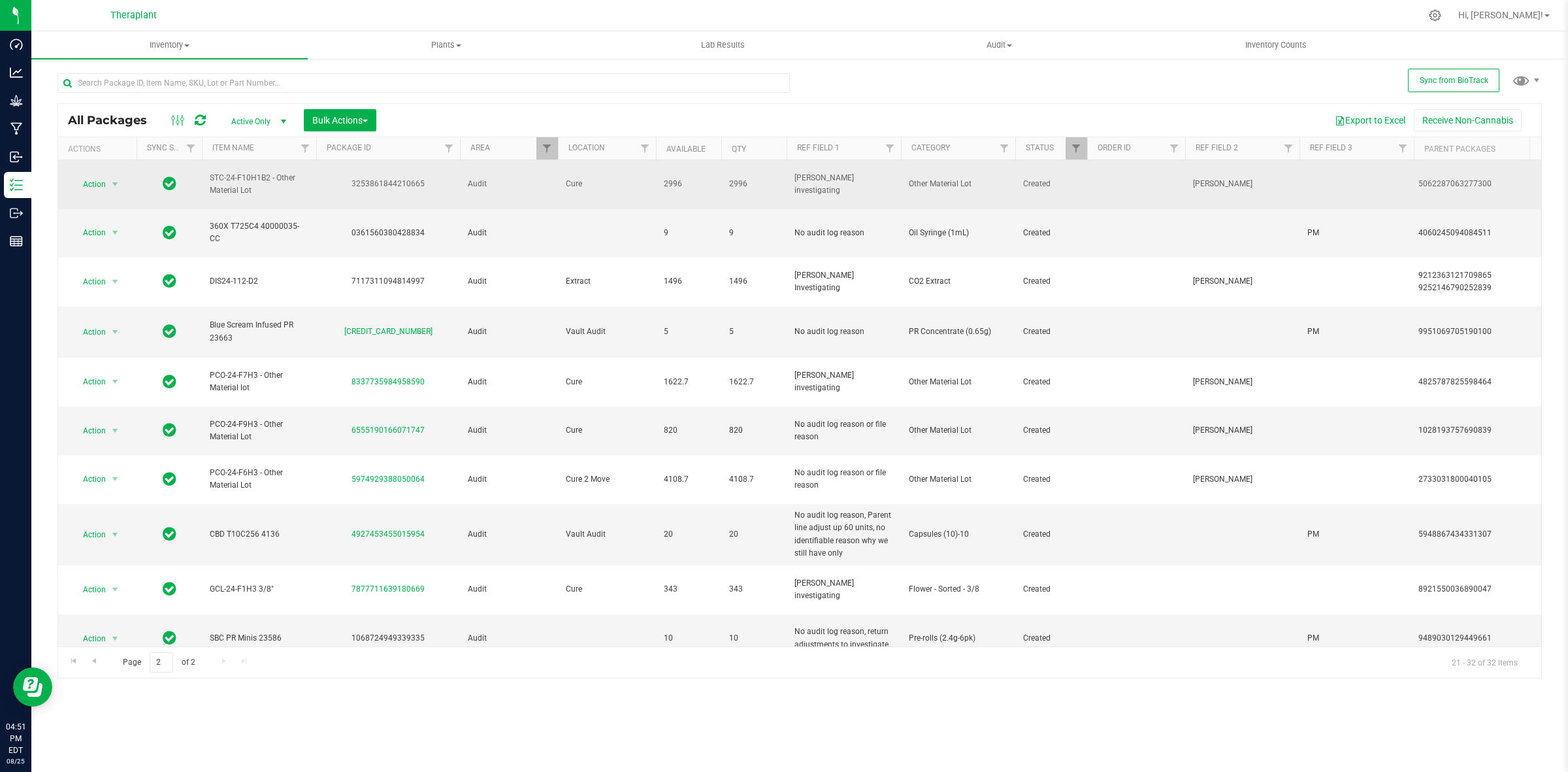
copy link "6169476555957055"
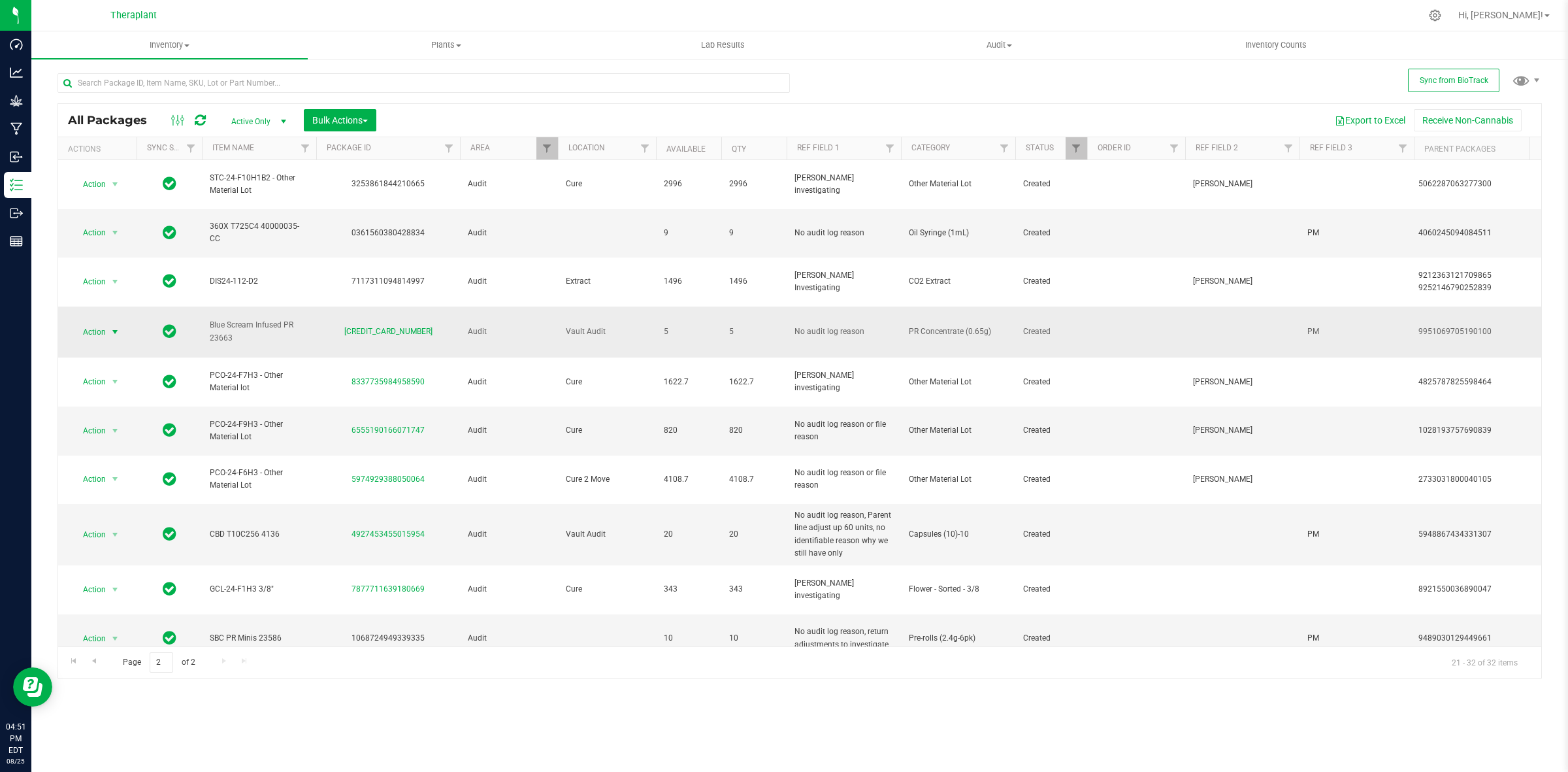
click at [100, 323] on span "Action" at bounding box center [88, 331] width 35 height 18
click at [109, 313] on li "Adjust qty" at bounding box center [122, 315] width 101 height 20
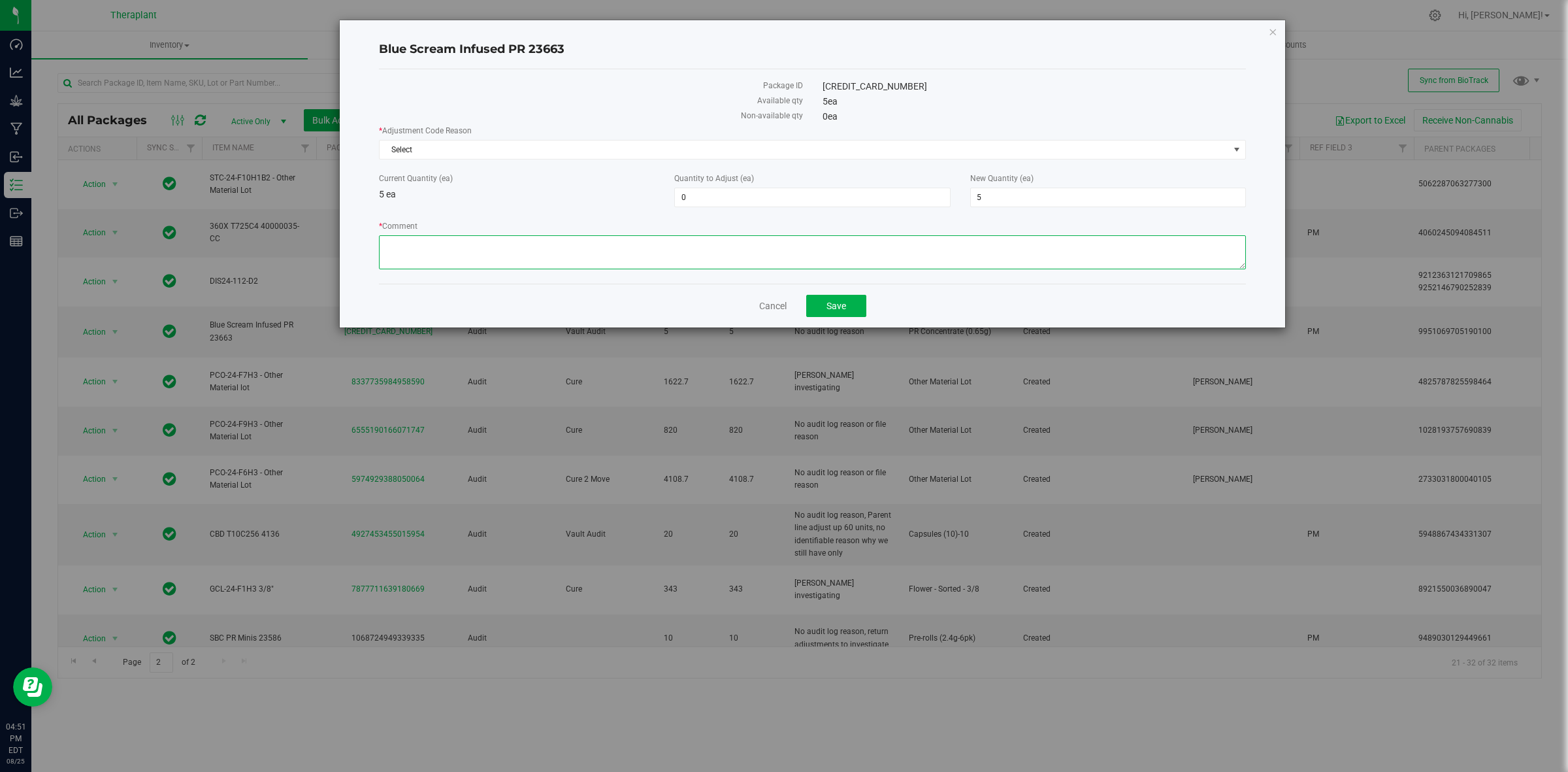
click at [626, 249] on textarea "* Comment" at bounding box center [813, 252] width 867 height 34
click at [706, 254] on textarea "* Comment" at bounding box center [813, 252] width 867 height 34
paste textarea "This product was sub lotted for a QA sample but for some reason was not able to…"
type textarea "This product was sub lotted for a QA sample but for some reason was not able to…"
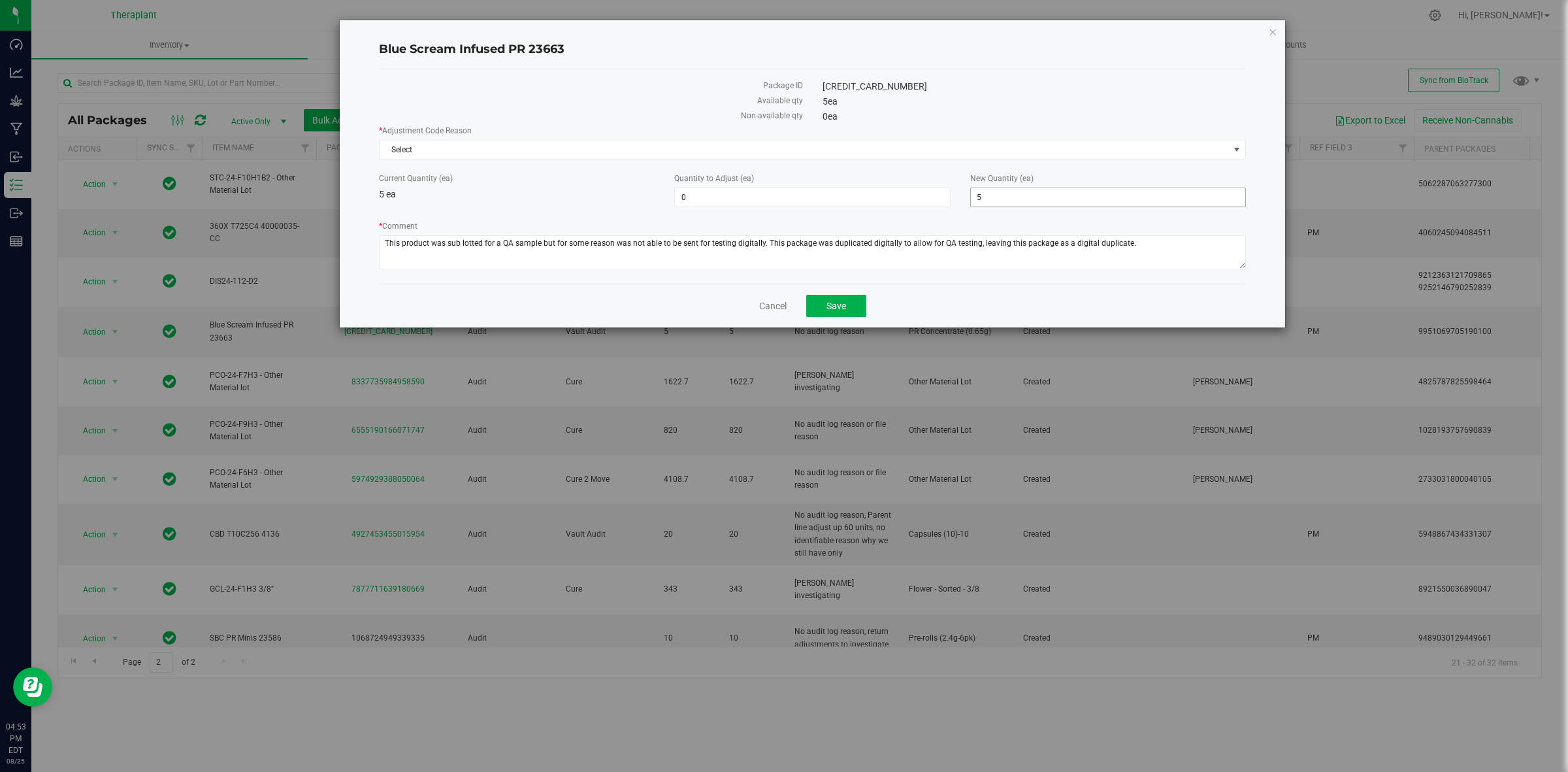
click at [1029, 196] on span "5 5" at bounding box center [1108, 197] width 276 height 20
click at [1029, 196] on input "5" at bounding box center [1108, 196] width 274 height 18
type input "0"
type input "-5"
type input "0"
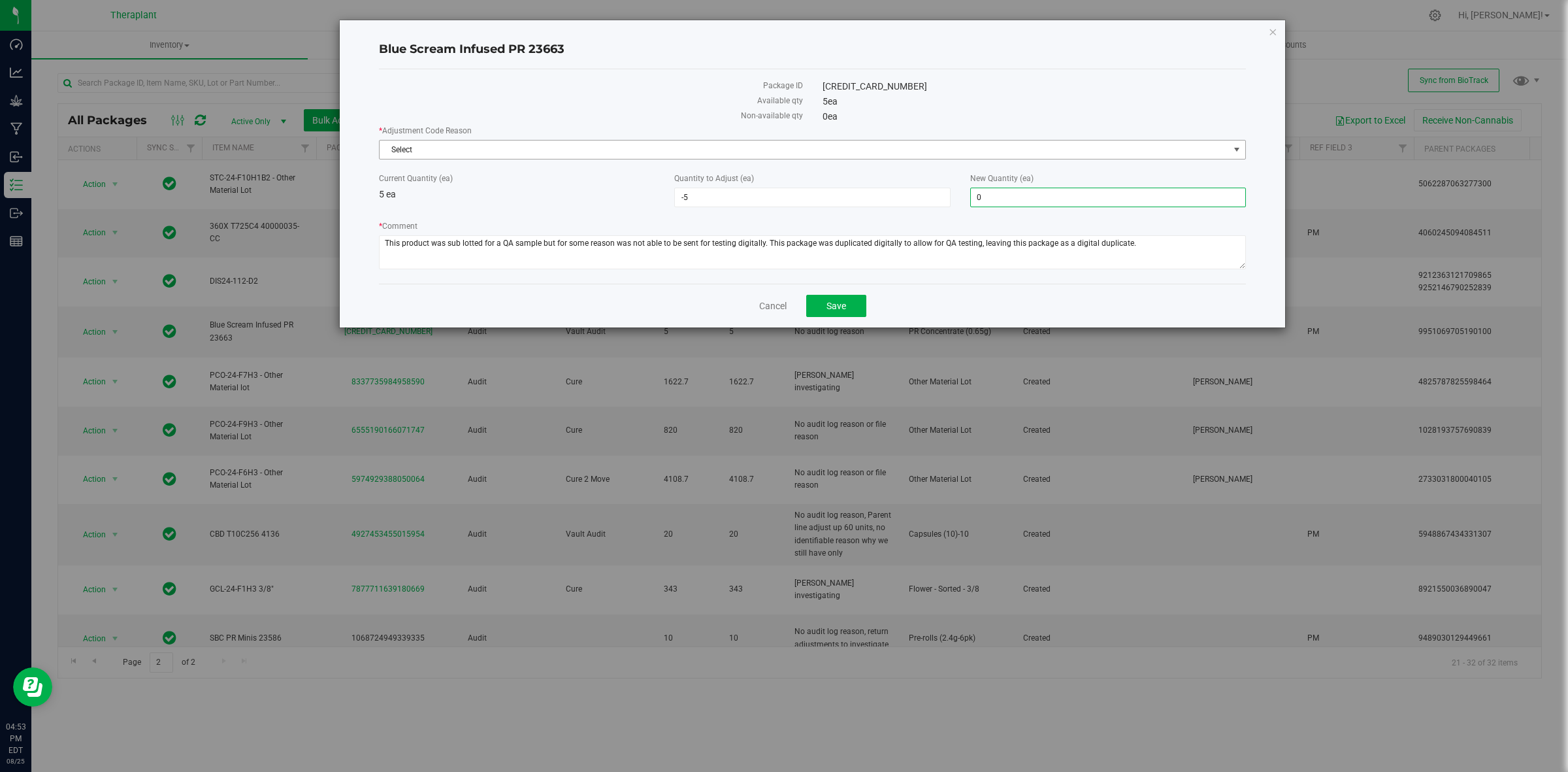
click at [918, 144] on span "Select" at bounding box center [805, 149] width 850 height 18
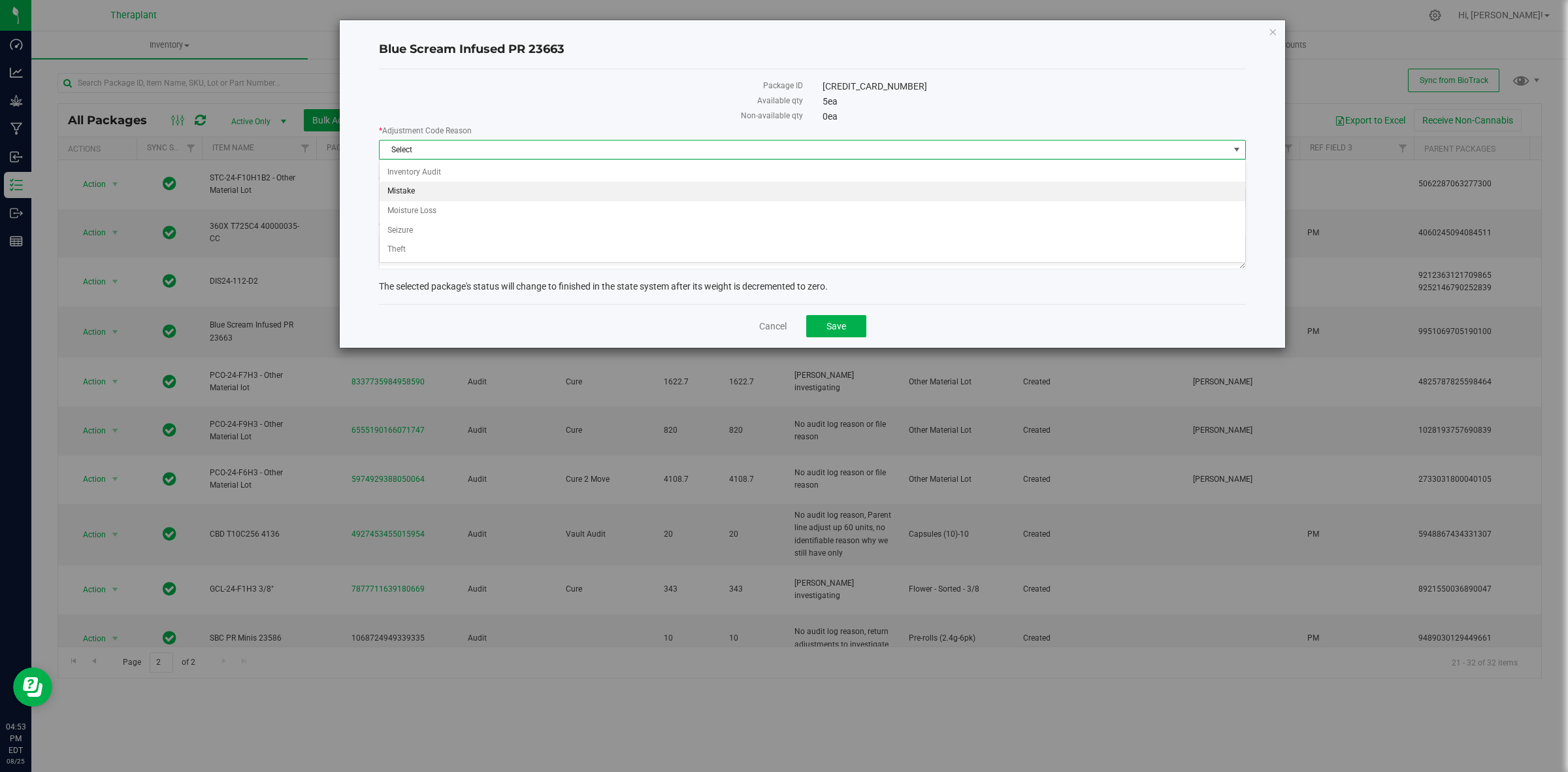
click at [420, 193] on li "Mistake" at bounding box center [813, 191] width 865 height 20
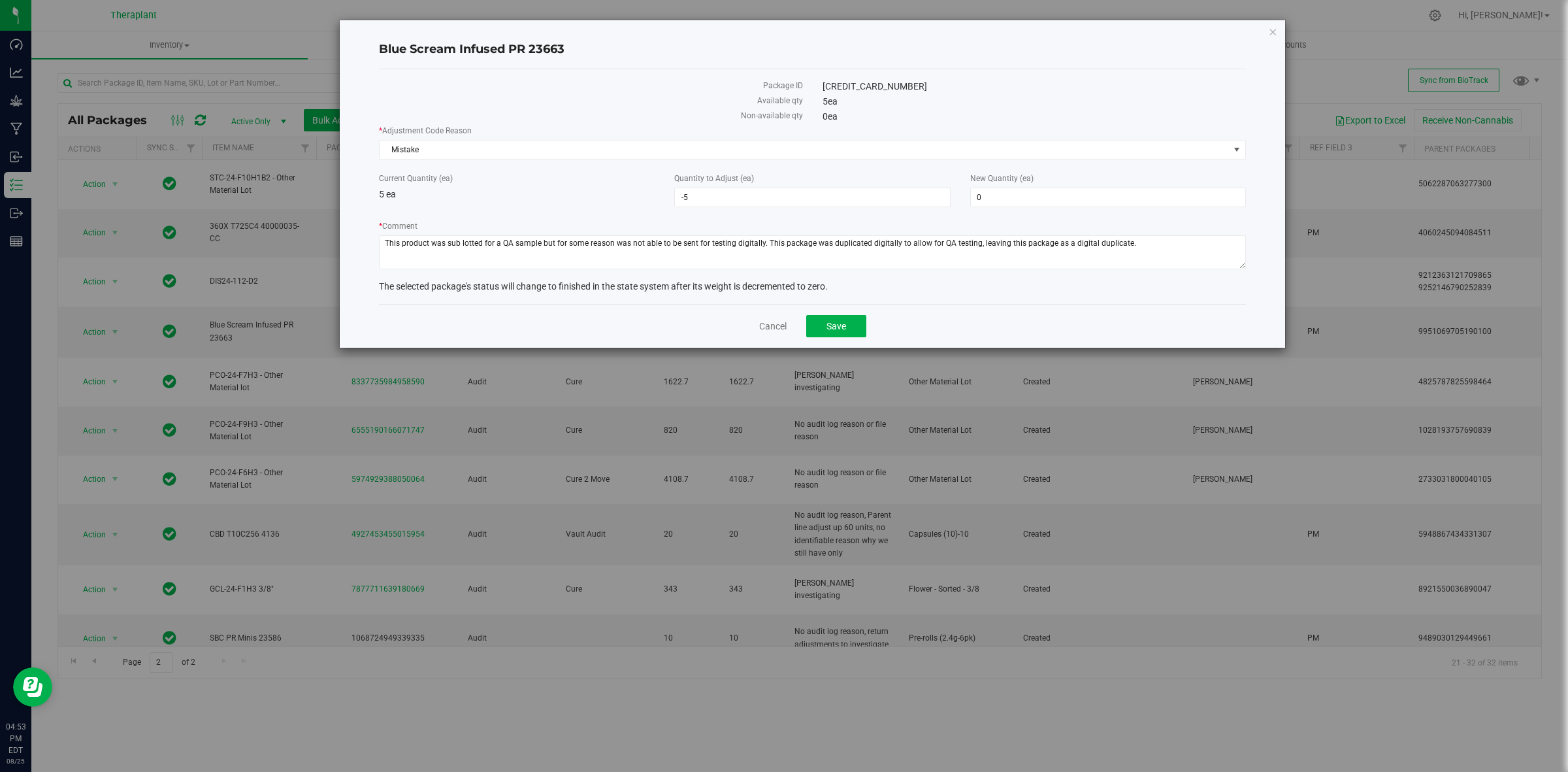
click at [665, 161] on div "* Adjustment Code Reason Mistake Select Inventory Audit Mistake Moisture Loss S…" at bounding box center [813, 198] width 867 height 148
click at [655, 151] on span "Mistake" at bounding box center [805, 149] width 850 height 18
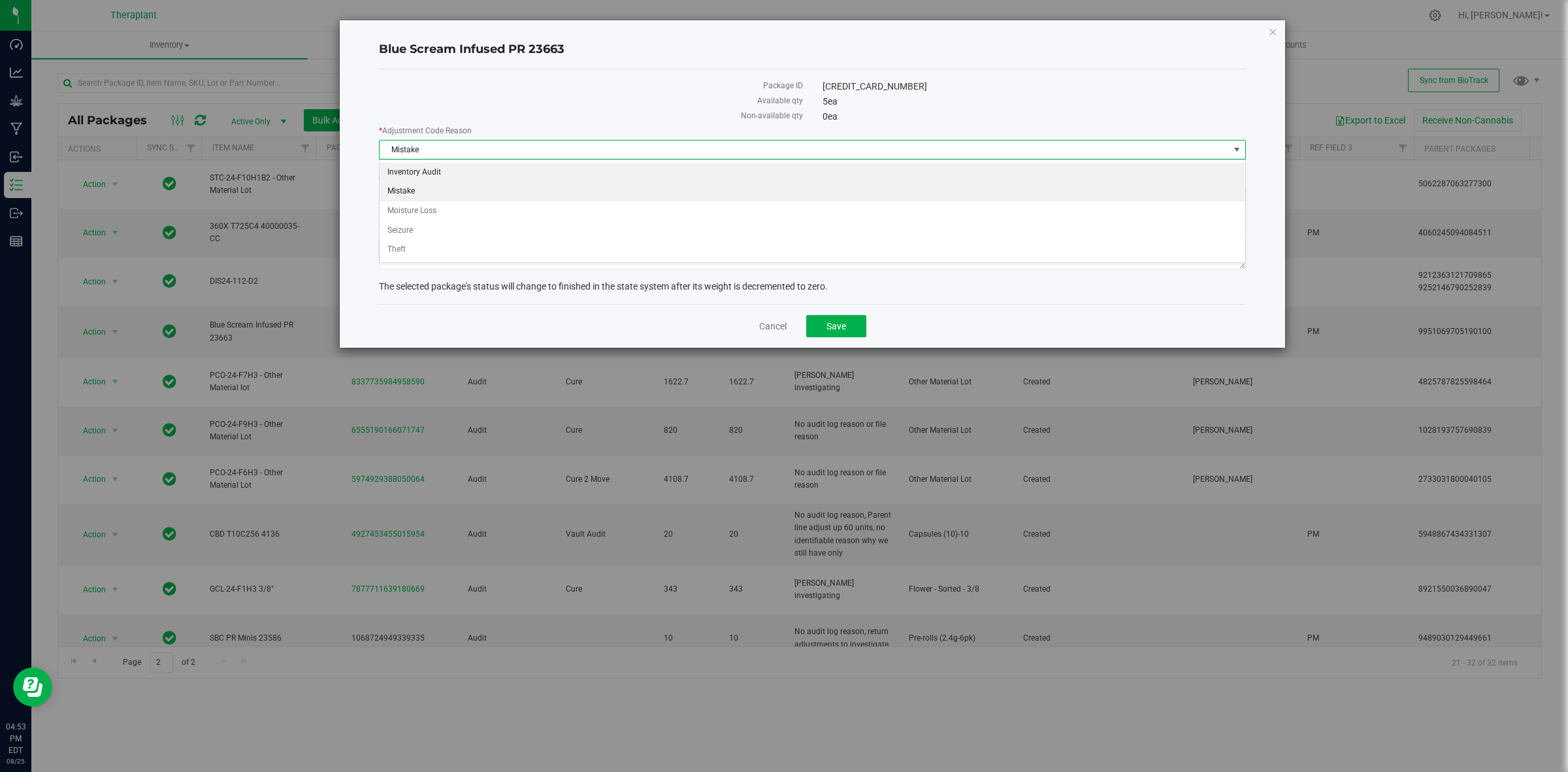
click at [455, 169] on li "Inventory Audit" at bounding box center [813, 172] width 865 height 20
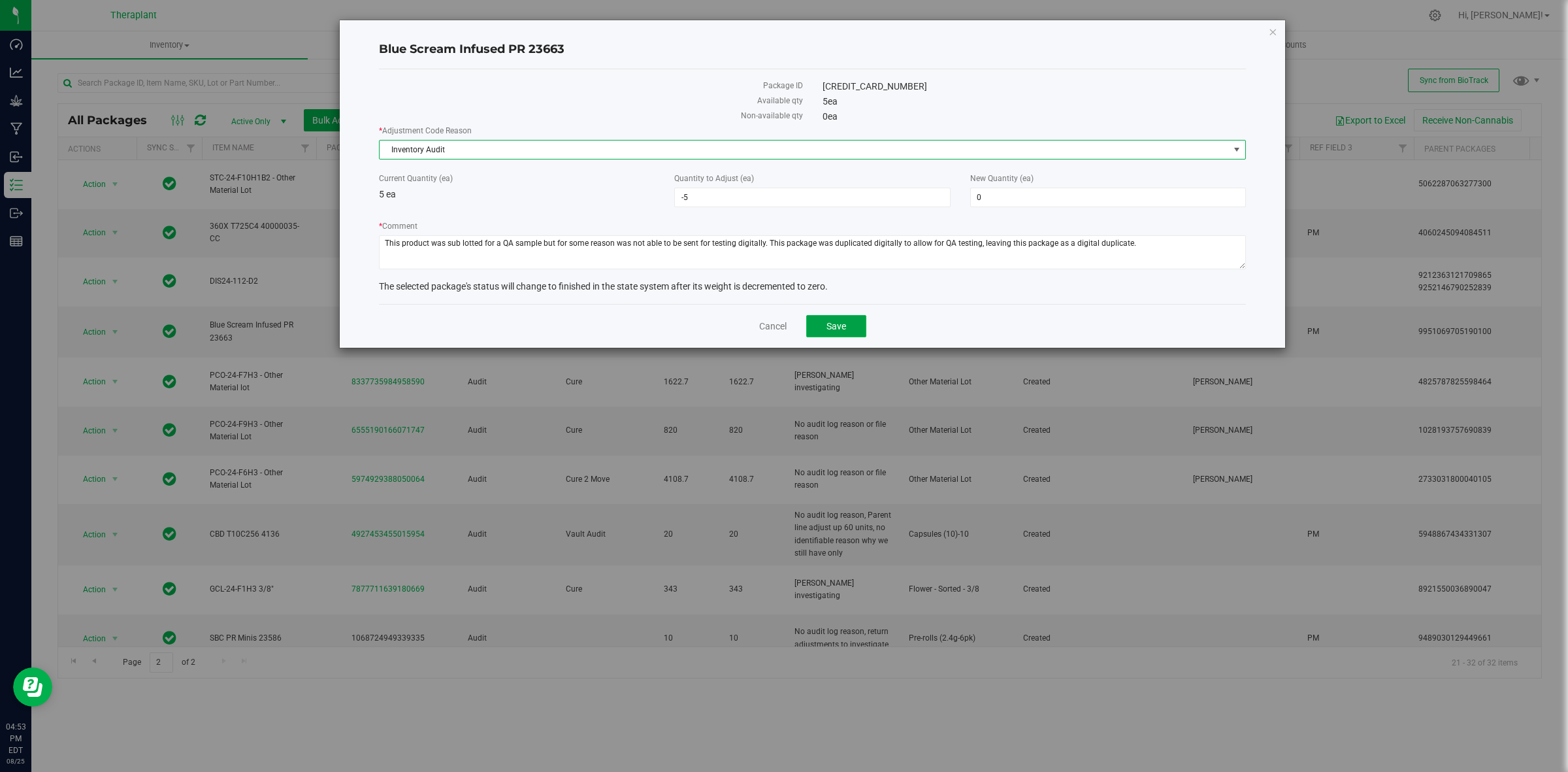
click at [831, 318] on button "Save" at bounding box center [836, 326] width 60 height 23
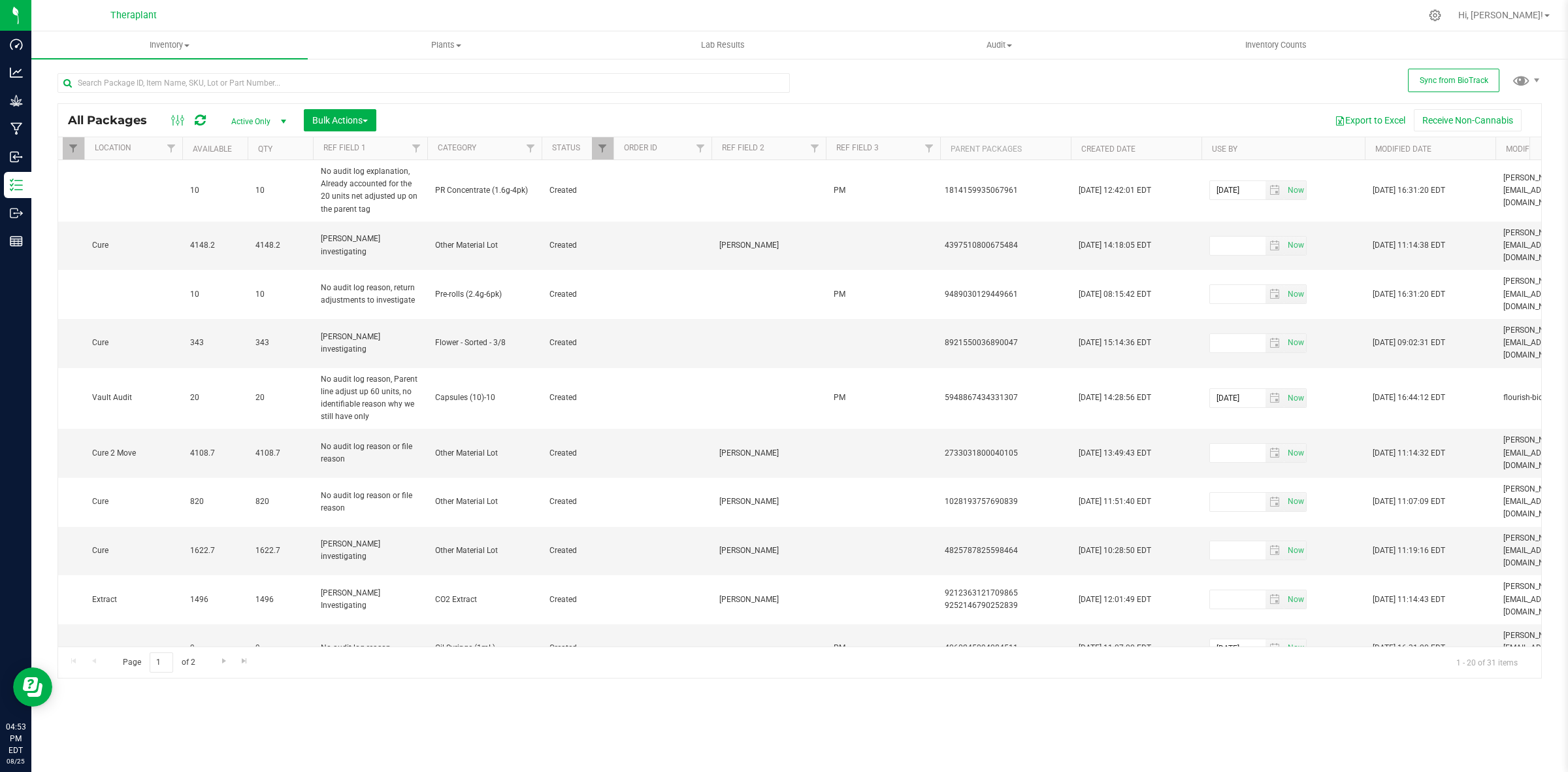
click at [1164, 148] on th "Created Date" at bounding box center [1135, 149] width 131 height 23
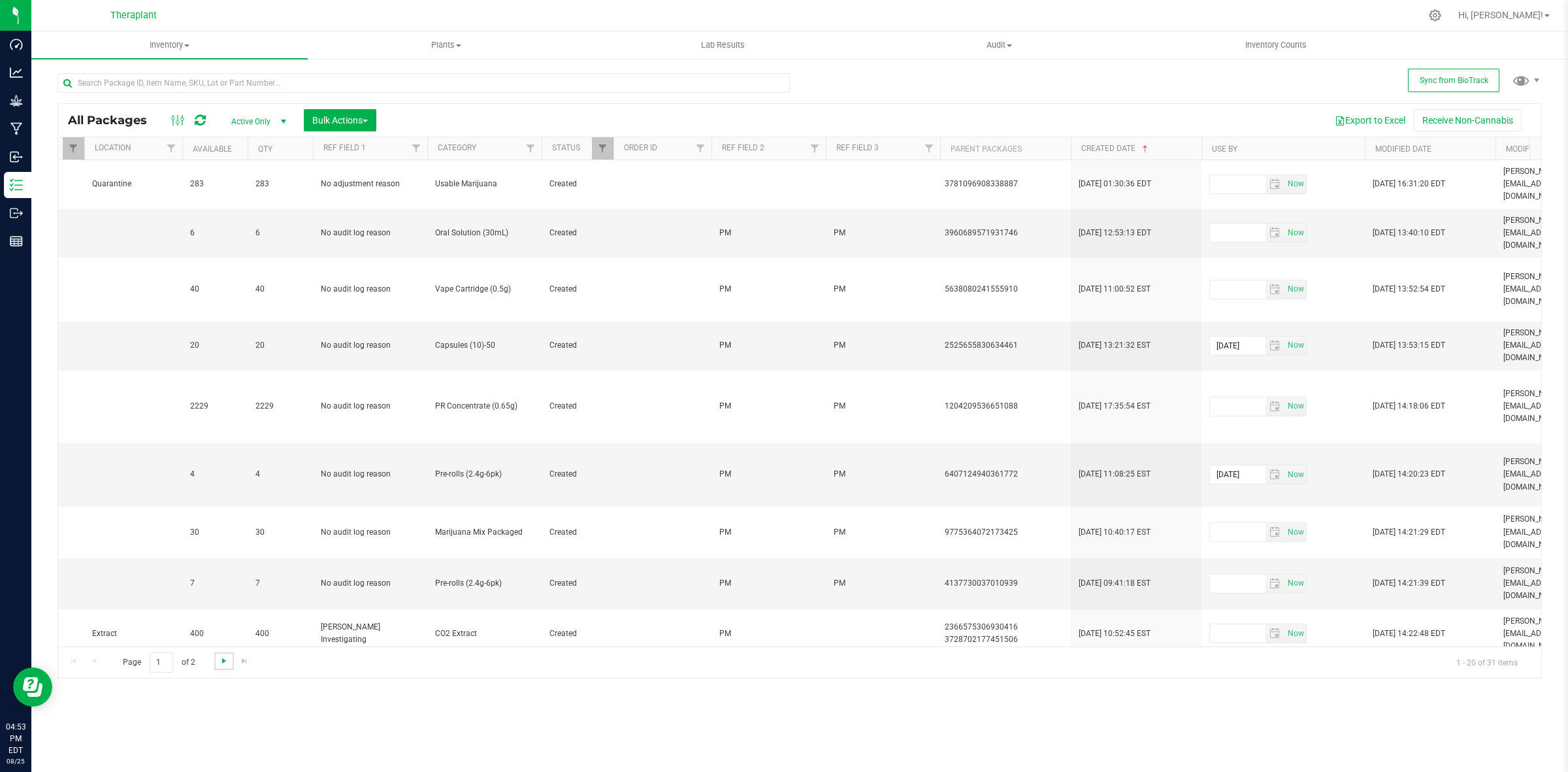
click at [220, 663] on span "Go to the next page" at bounding box center [224, 660] width 10 height 10
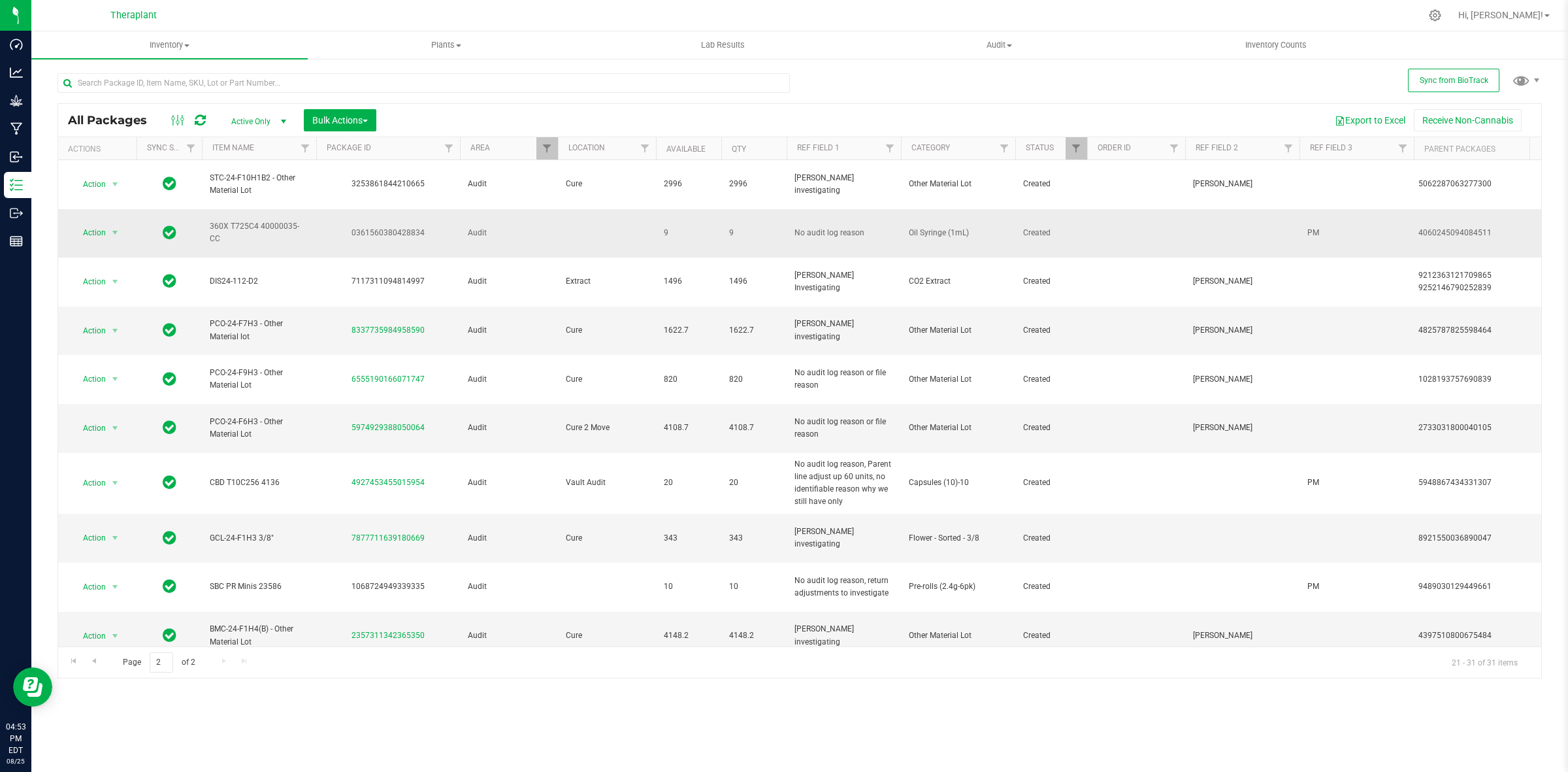
click at [404, 227] on div "0361560380428834" at bounding box center [388, 233] width 148 height 12
copy div "0361560380428834"
click at [100, 223] on span "Action" at bounding box center [88, 232] width 35 height 18
click at [122, 357] on li "Package audit log" at bounding box center [122, 353] width 101 height 20
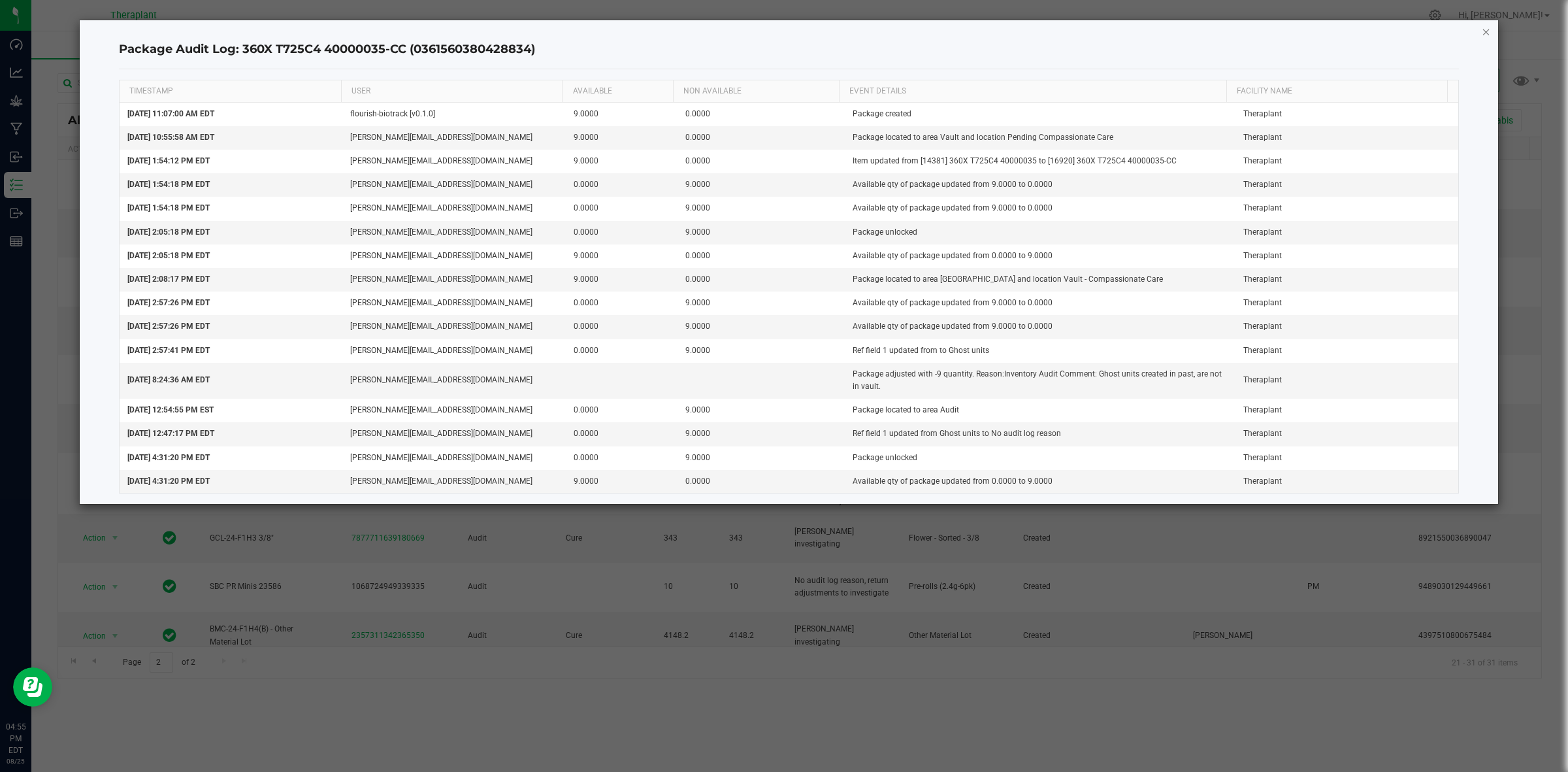
click at [1481, 29] on icon "button" at bounding box center [1486, 31] width 10 height 16
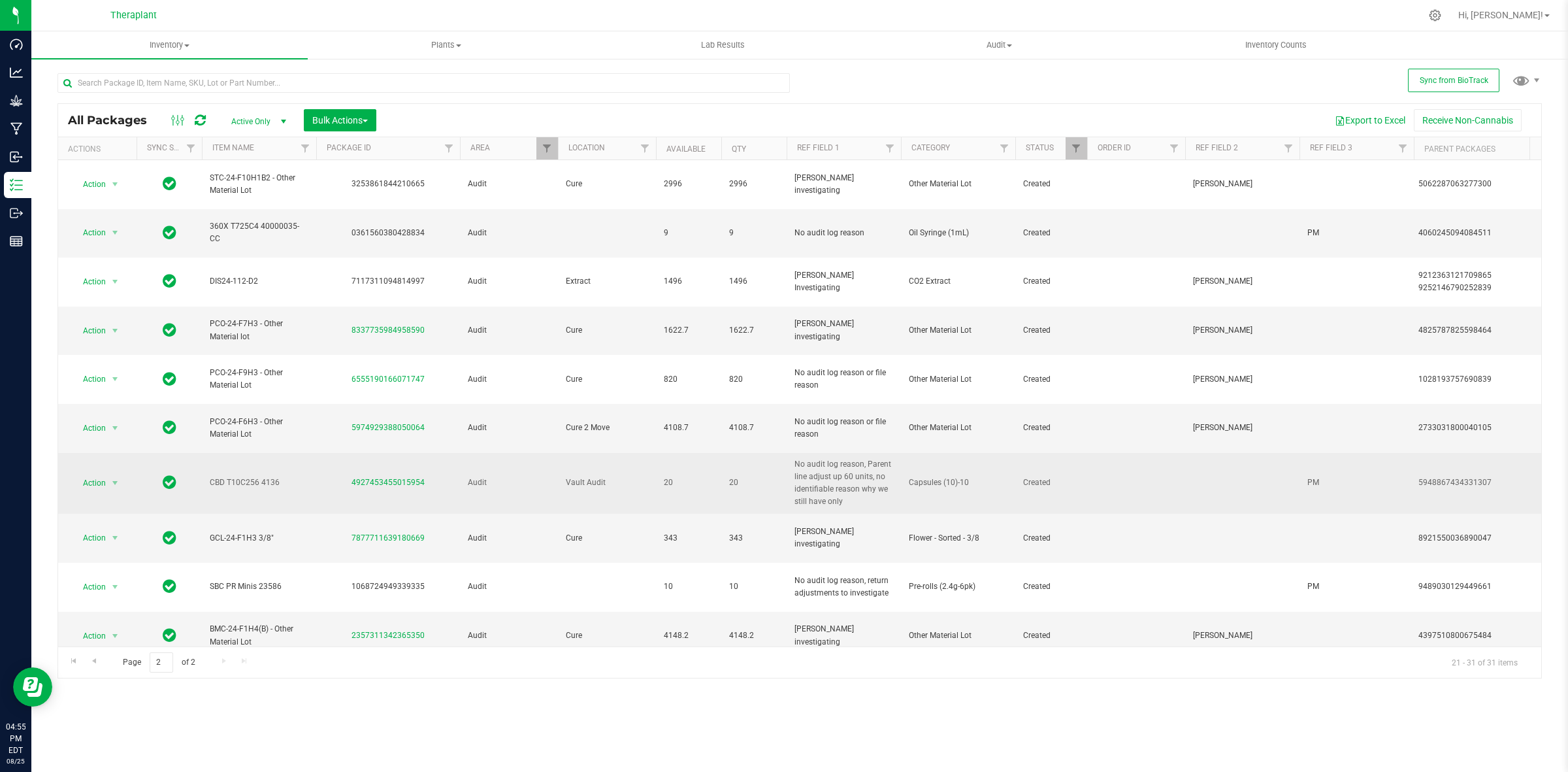
drag, startPoint x: 428, startPoint y: 407, endPoint x: 355, endPoint y: 414, distance: 73.3
click at [355, 453] on td "4927453455015954" at bounding box center [388, 483] width 144 height 61
drag, startPoint x: 348, startPoint y: 409, endPoint x: 423, endPoint y: 410, distance: 75.0
click at [423, 476] on div "4927453455015954" at bounding box center [388, 482] width 148 height 12
copy link "4927453455015954"
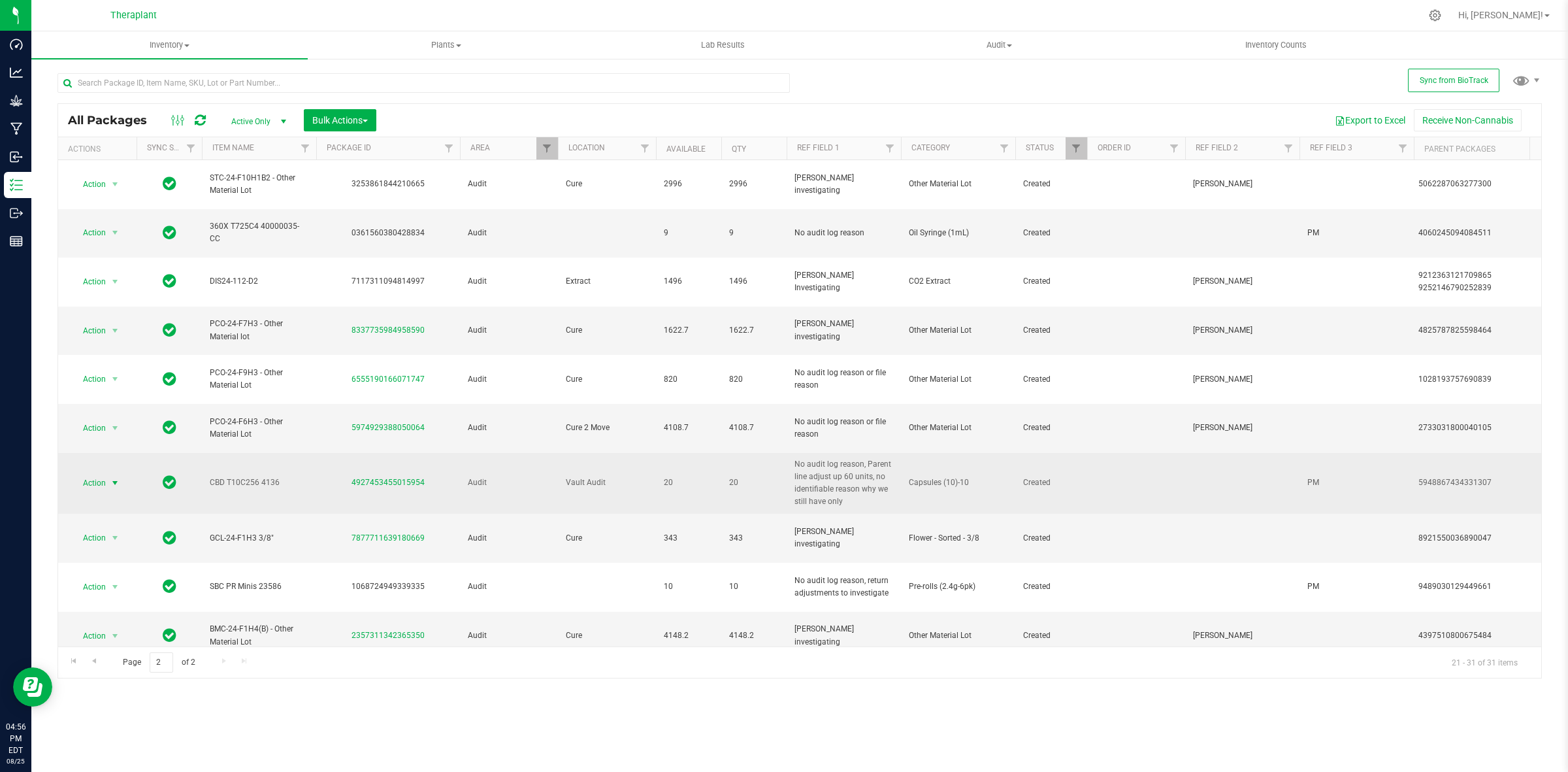
click at [90, 473] on span "Action" at bounding box center [88, 482] width 35 height 18
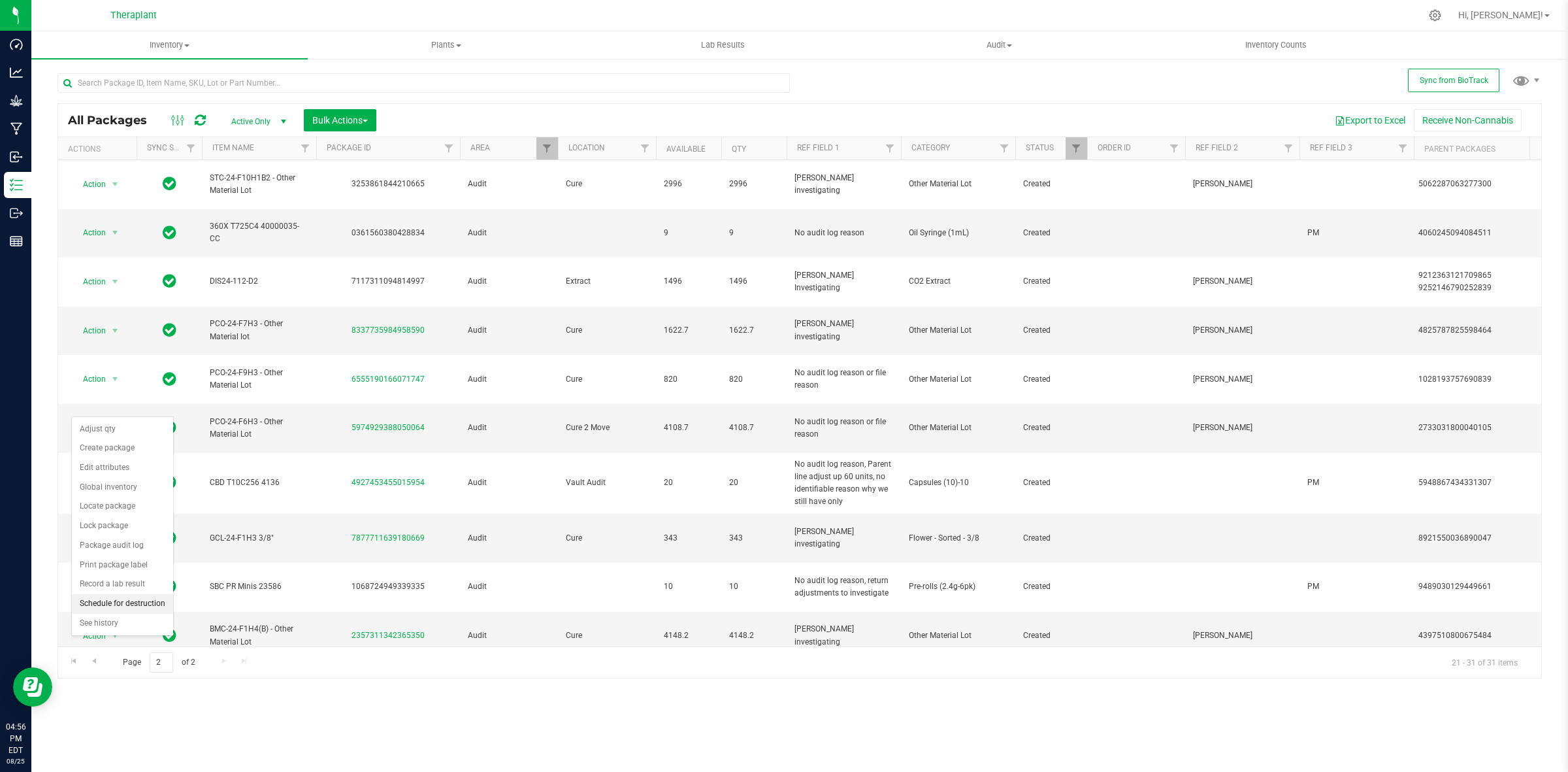
click at [144, 603] on li "Schedule for destruction" at bounding box center [122, 603] width 101 height 20
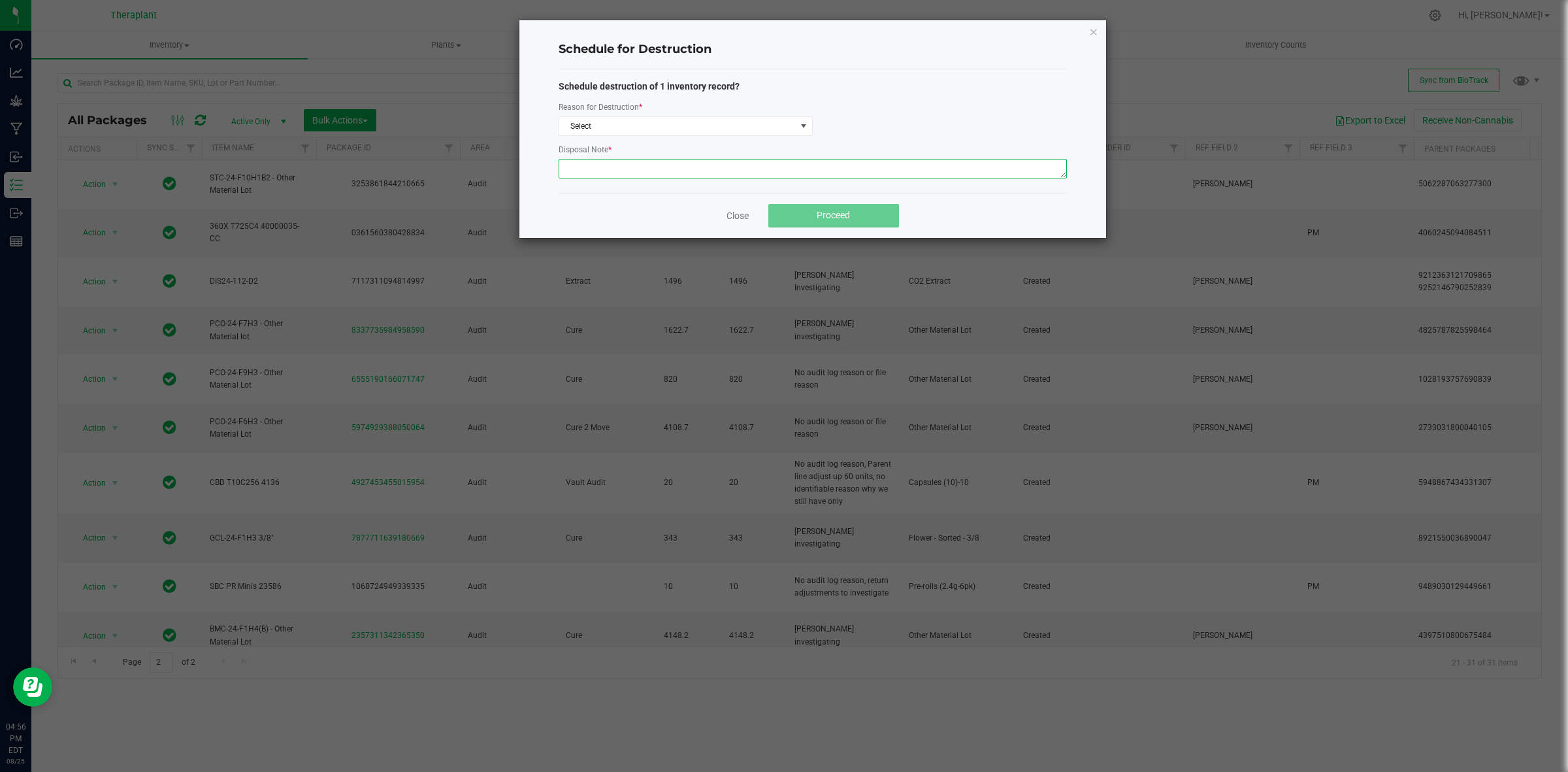
click at [668, 170] on textarea at bounding box center [813, 168] width 508 height 20
click at [573, 169] on textarea "THis product was returned and subsequently" at bounding box center [813, 168] width 508 height 20
click at [787, 167] on textarea "This product was returned and subsequently" at bounding box center [813, 168] width 508 height 20
click at [776, 174] on textarea "This product was returned and subsequently" at bounding box center [813, 168] width 508 height 20
click at [776, 167] on textarea "This product was returned and subsequently" at bounding box center [813, 168] width 508 height 20
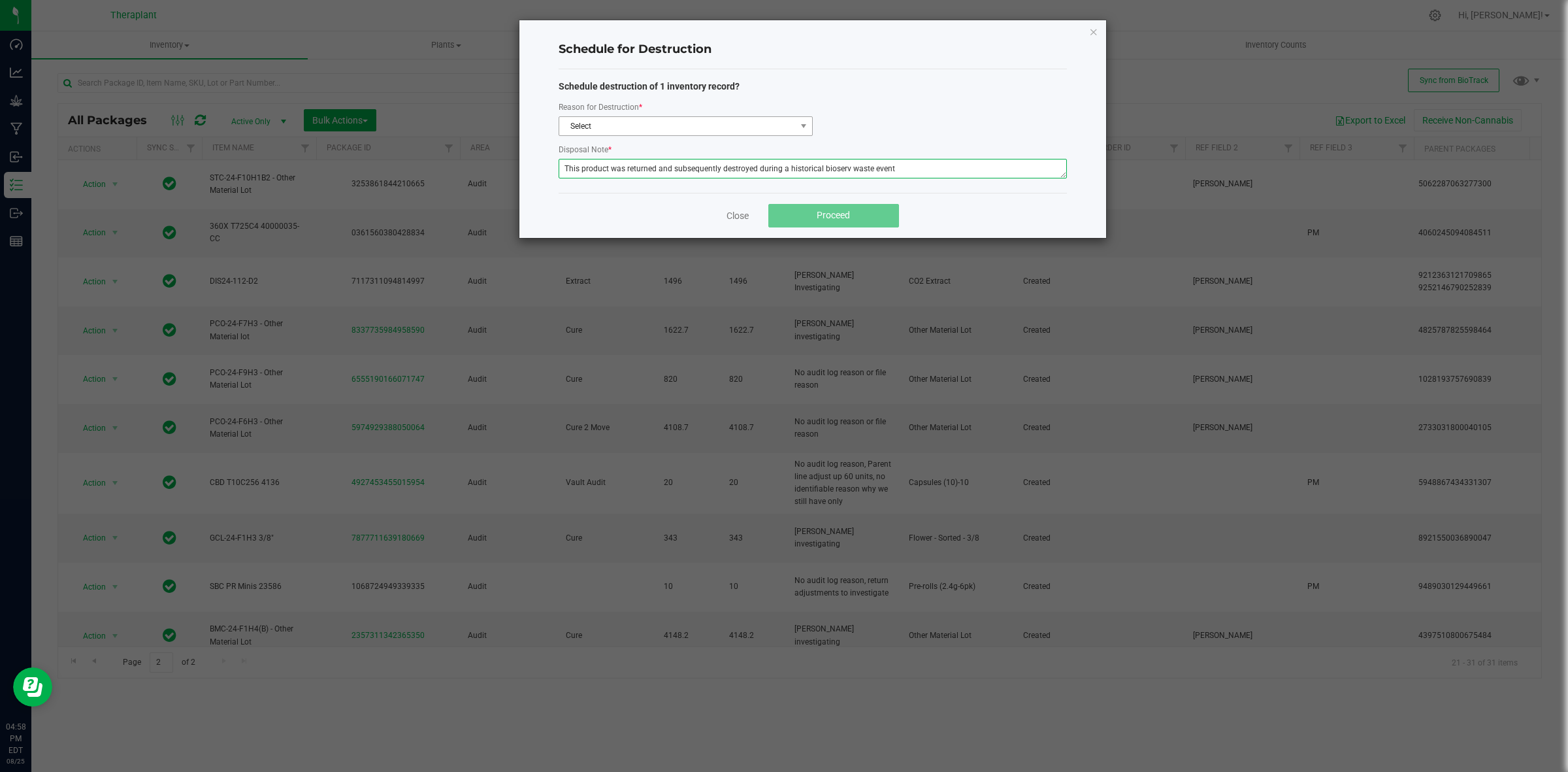
type textarea "This product was returned and subsequently destroyed during a historical bioser…"
click at [734, 132] on span "Select" at bounding box center [677, 125] width 236 height 18
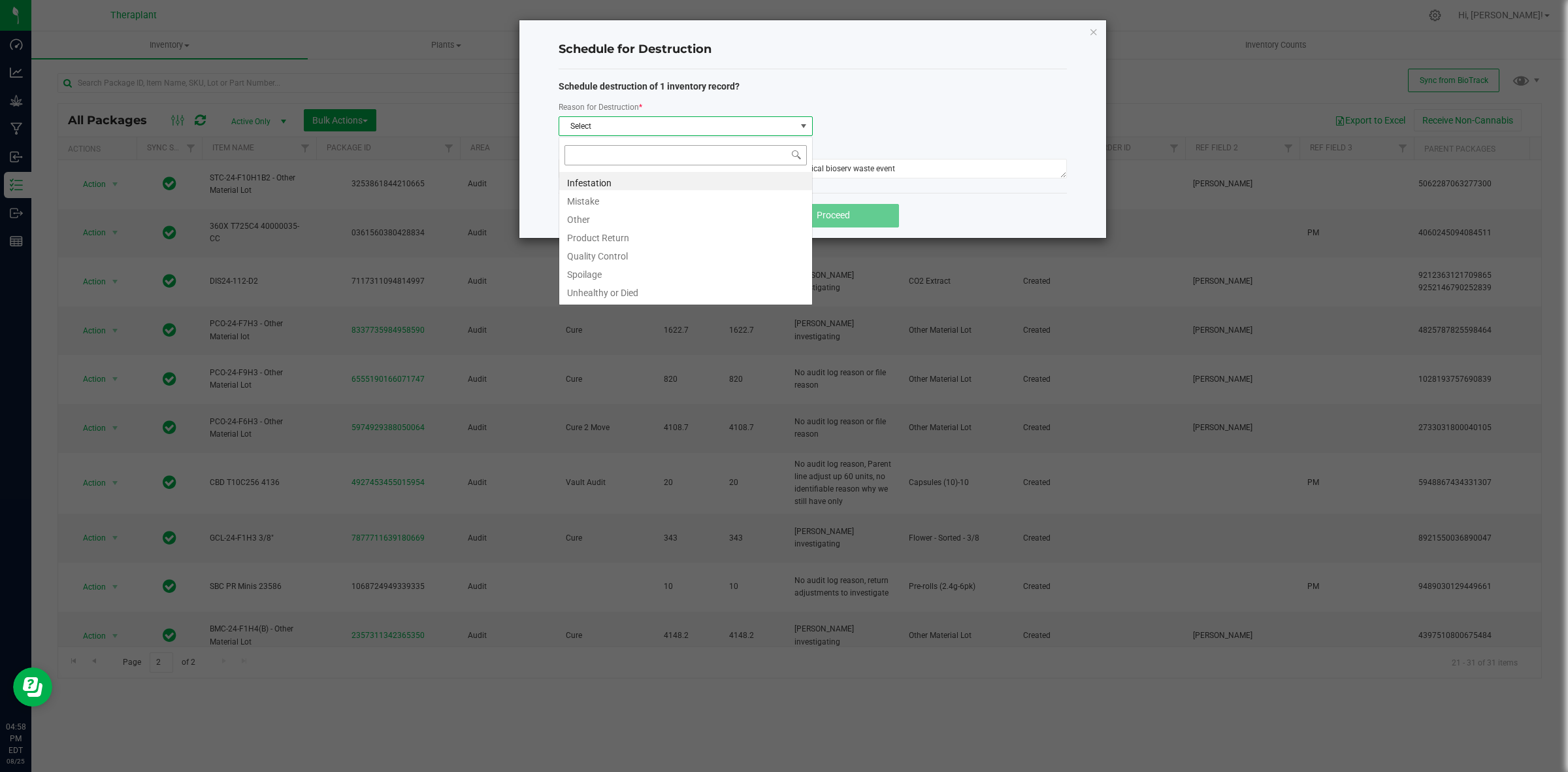
scroll to position [20, 254]
click at [599, 234] on li "Product Return" at bounding box center [685, 235] width 253 height 18
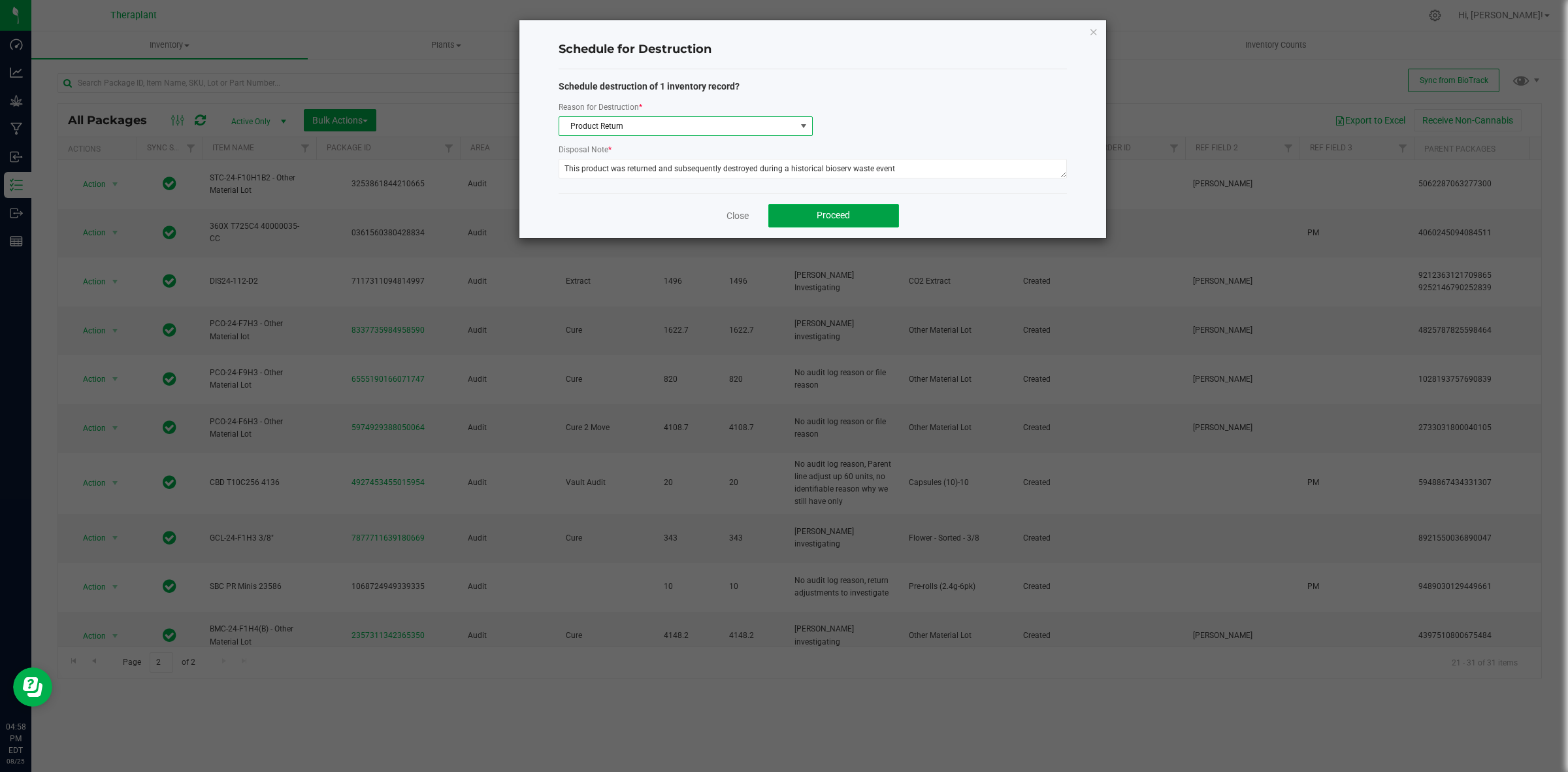
click at [866, 211] on button "Proceed" at bounding box center [833, 216] width 131 height 23
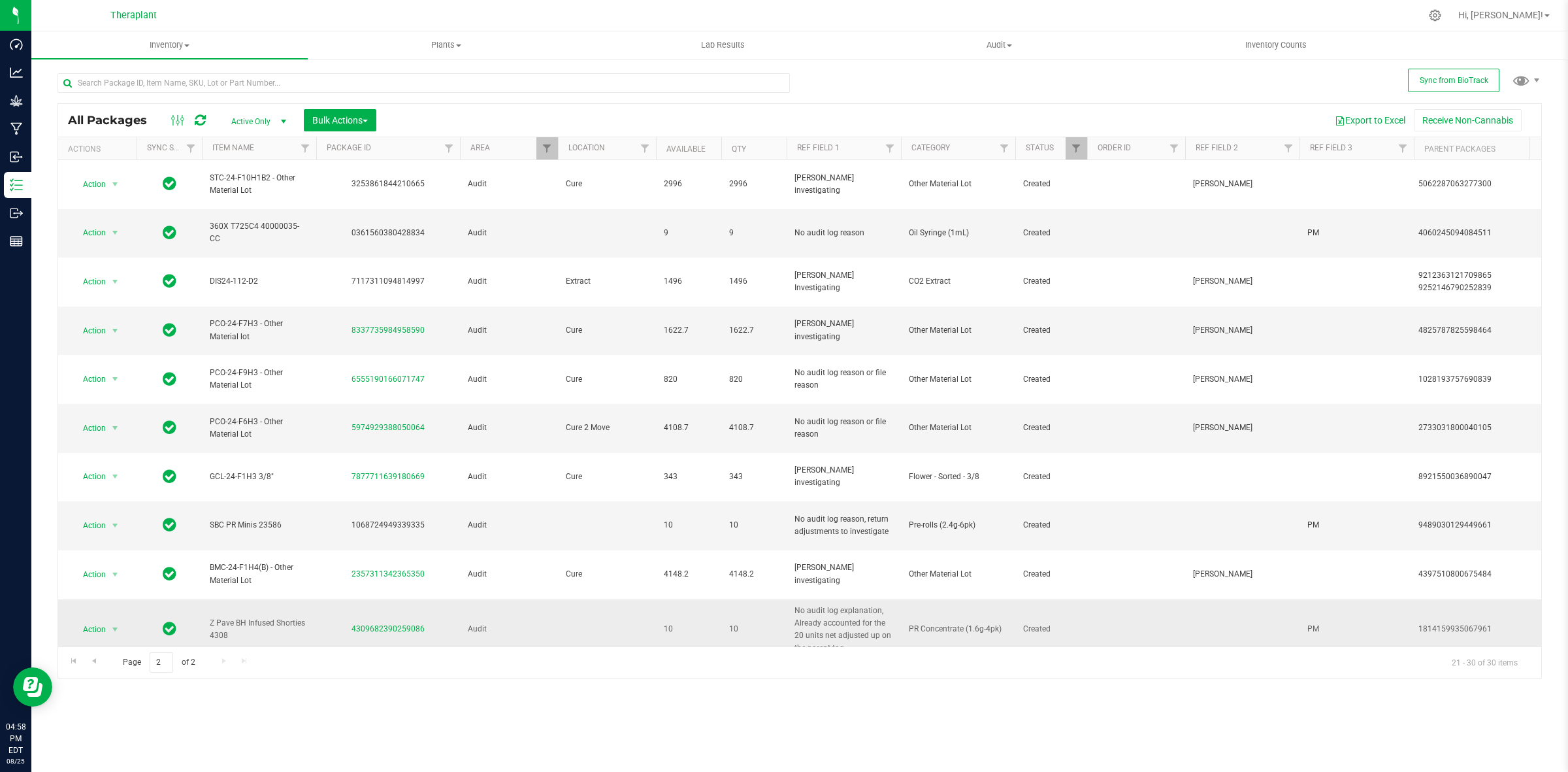
drag, startPoint x: 430, startPoint y: 511, endPoint x: 350, endPoint y: 520, distance: 80.5
click at [350, 599] on td "4309682390259086" at bounding box center [388, 629] width 144 height 61
click at [409, 518] on div "1068724949339335" at bounding box center [388, 524] width 148 height 12
click at [1468, 518] on div "9489030129449661" at bounding box center [1479, 524] width 122 height 12
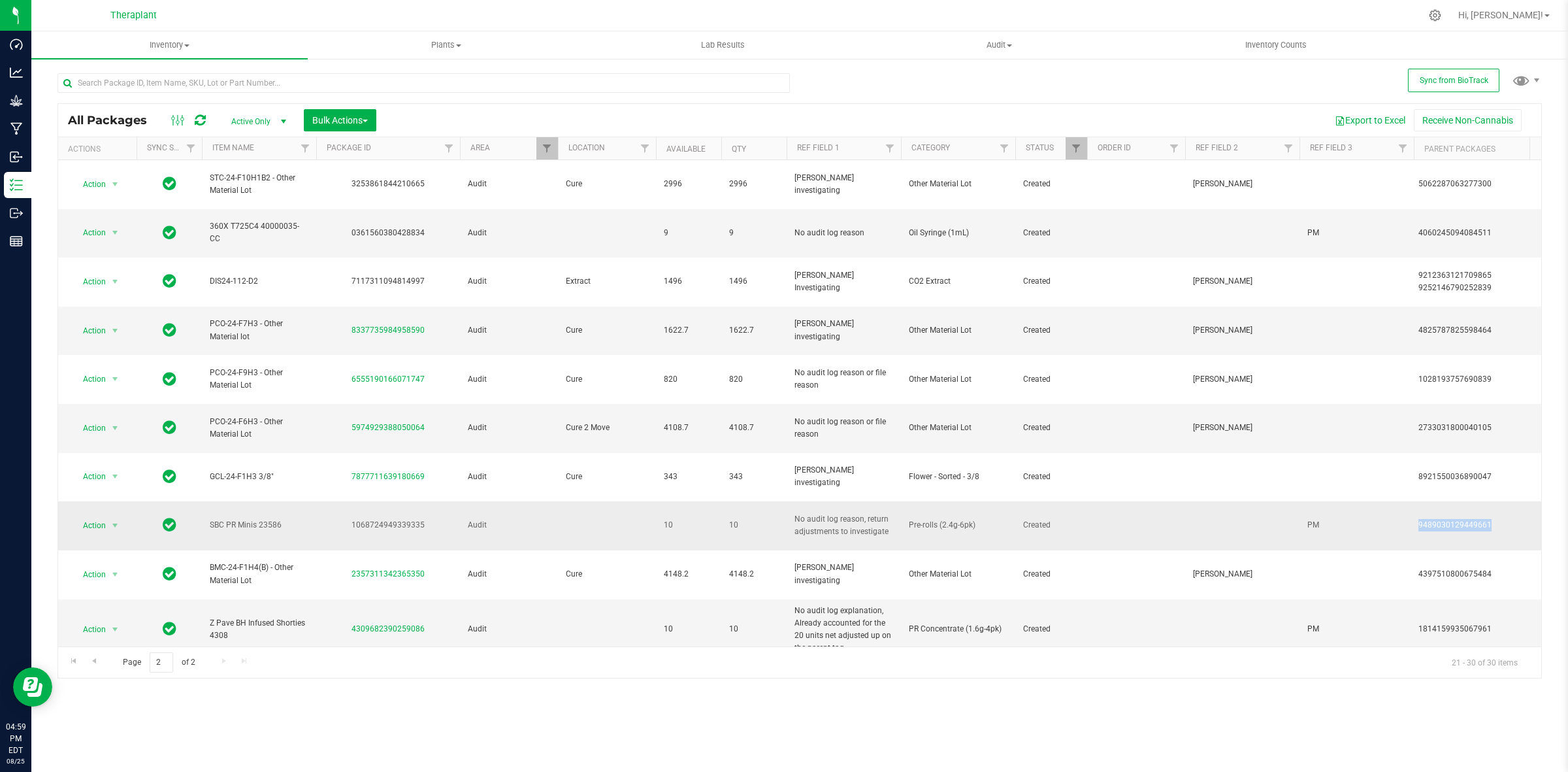
click at [1468, 518] on div "9489030129449661" at bounding box center [1479, 524] width 122 height 12
drag, startPoint x: 430, startPoint y: 516, endPoint x: 350, endPoint y: 513, distance: 80.1
click at [350, 623] on div "4309682390259086" at bounding box center [388, 629] width 148 height 12
click at [100, 516] on span "Action" at bounding box center [88, 524] width 35 height 18
click at [102, 668] on link "Go to the previous page" at bounding box center [93, 661] width 19 height 17
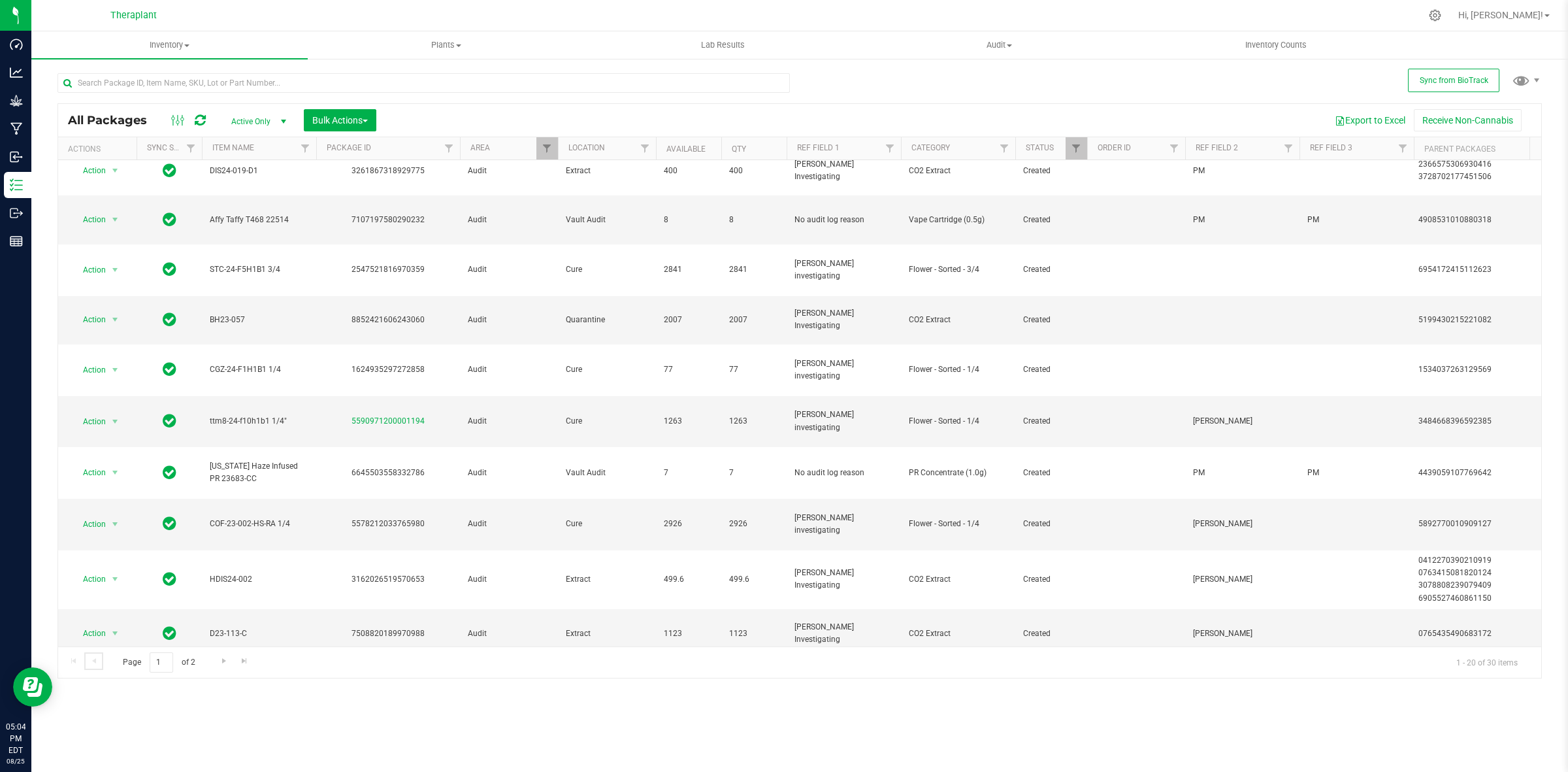
scroll to position [493, 0]
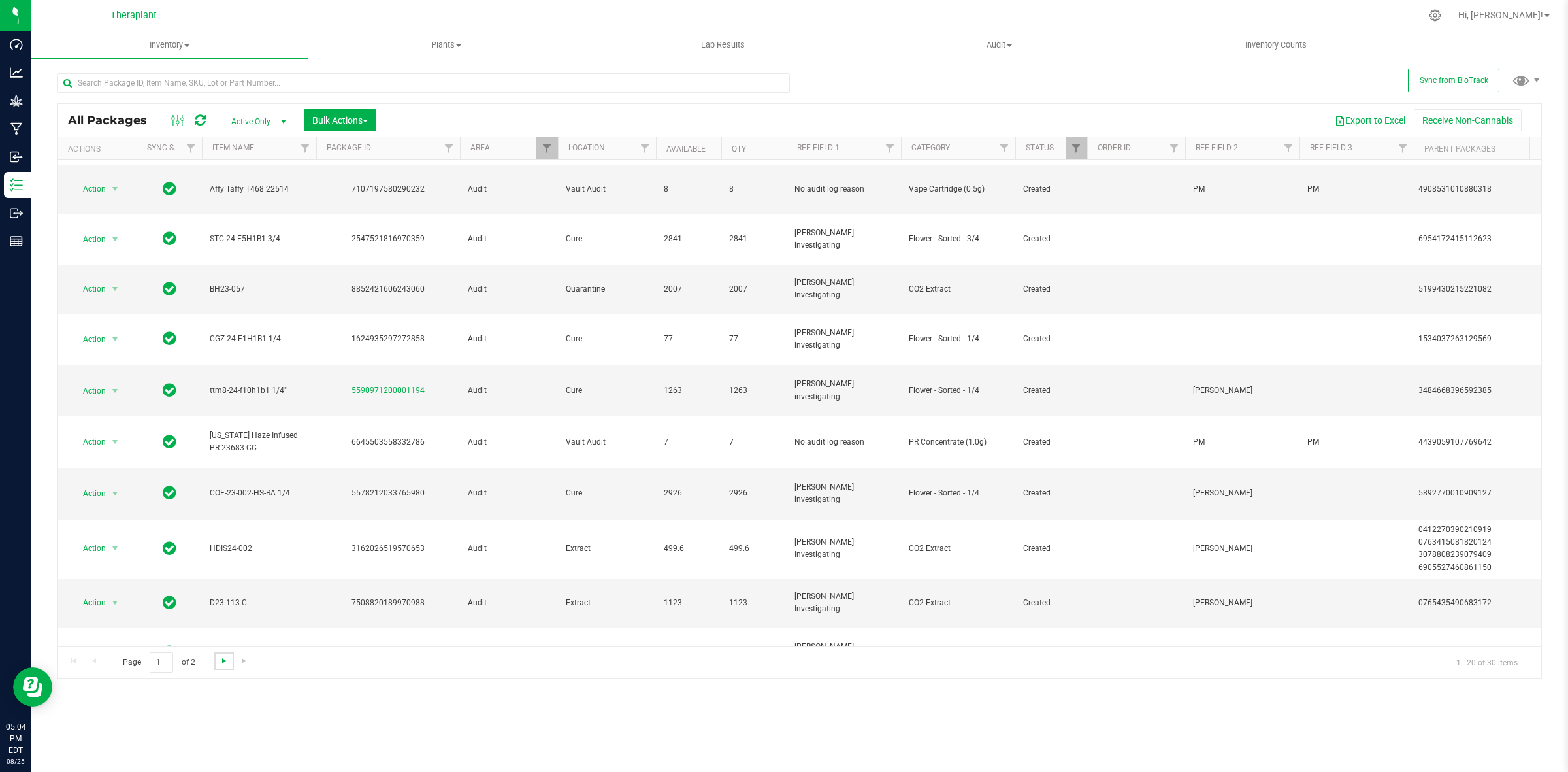
click at [228, 661] on span "Go to the next page" at bounding box center [224, 660] width 10 height 10
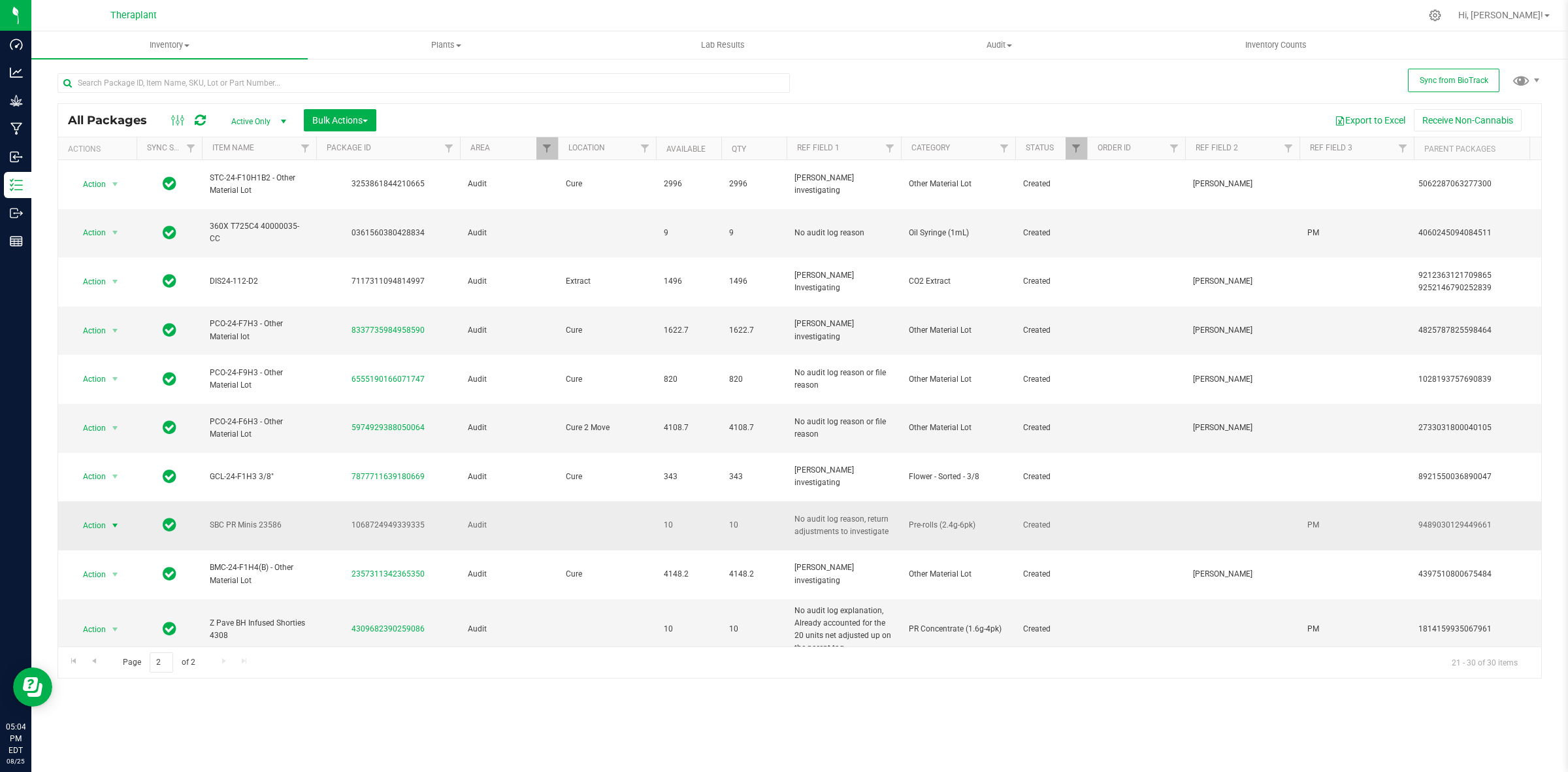
click at [98, 516] on span "Action" at bounding box center [88, 524] width 35 height 18
click at [121, 441] on li "Adjust qty" at bounding box center [122, 448] width 101 height 20
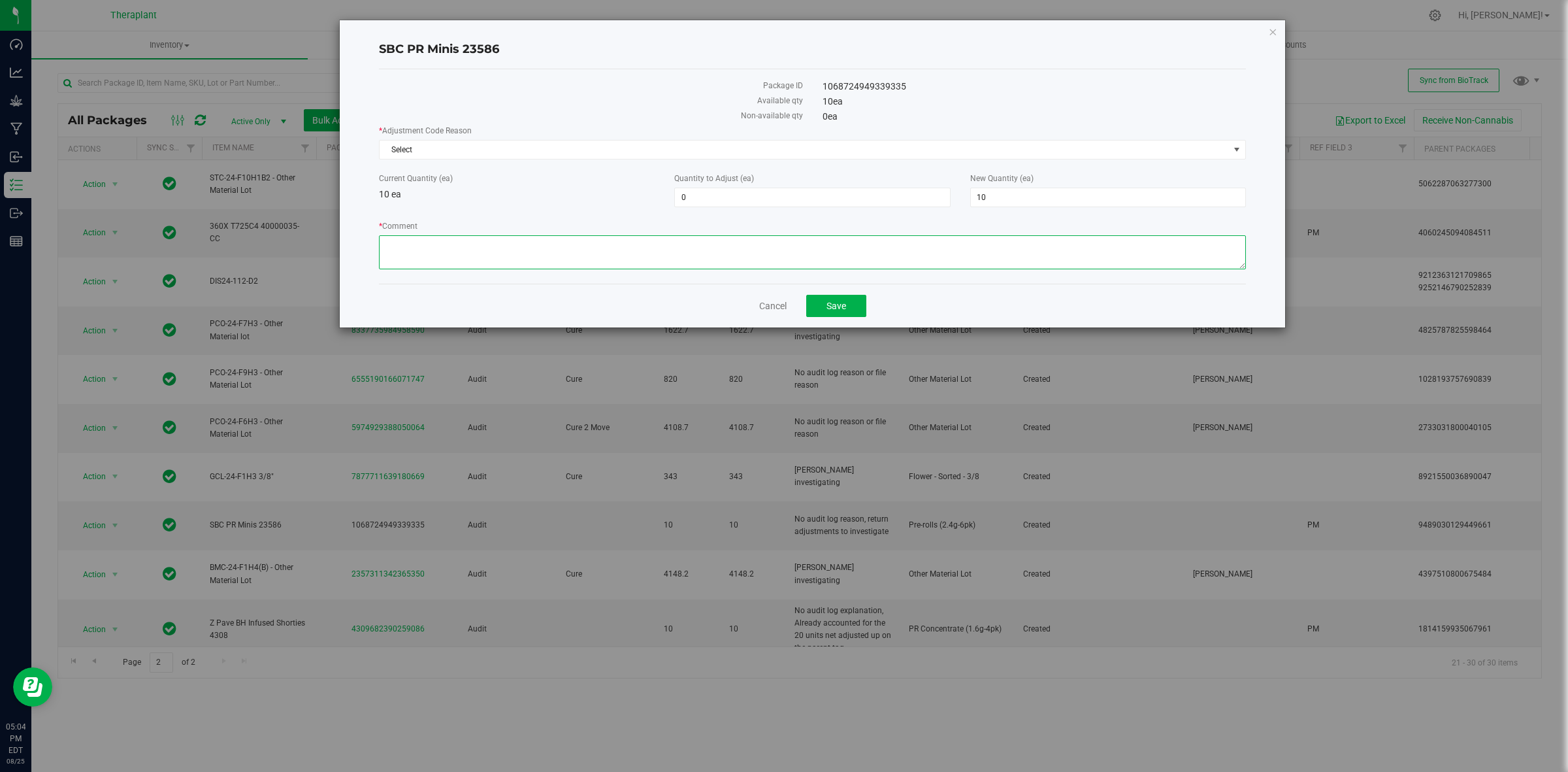
click at [727, 244] on textarea "* Comment" at bounding box center [813, 252] width 867 height 34
click at [399, 242] on textarea "* Comment" at bounding box center [813, 252] width 867 height 34
click at [694, 236] on textarea "* Comment" at bounding box center [813, 252] width 867 height 34
type textarea "This product was subject to a recall for a expiration date issue on the label."
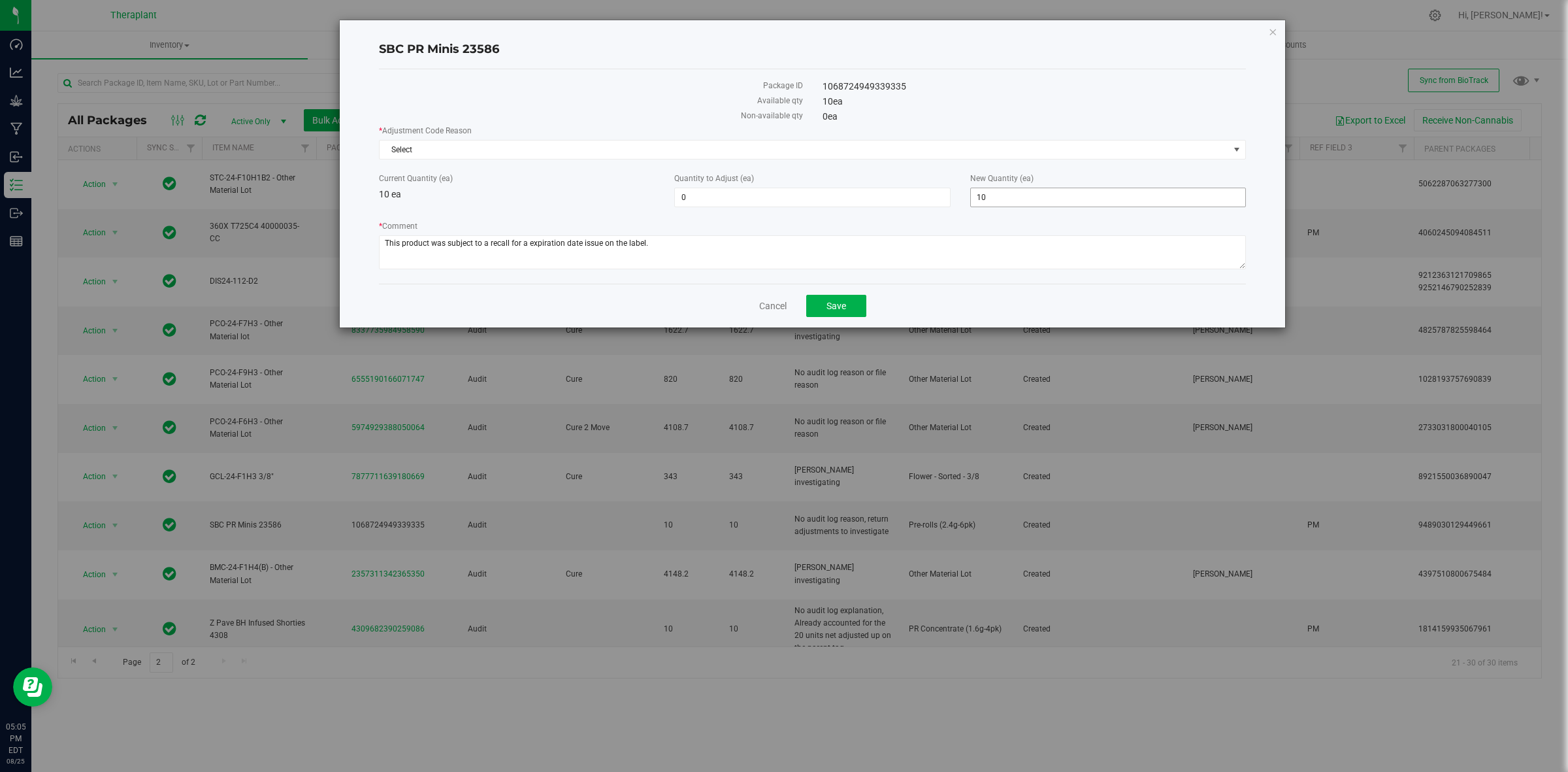
click at [1057, 188] on span "10 10" at bounding box center [1108, 197] width 276 height 20
click at [1057, 188] on input "10" at bounding box center [1108, 196] width 274 height 18
type input "0"
type input "-10"
type input "0"
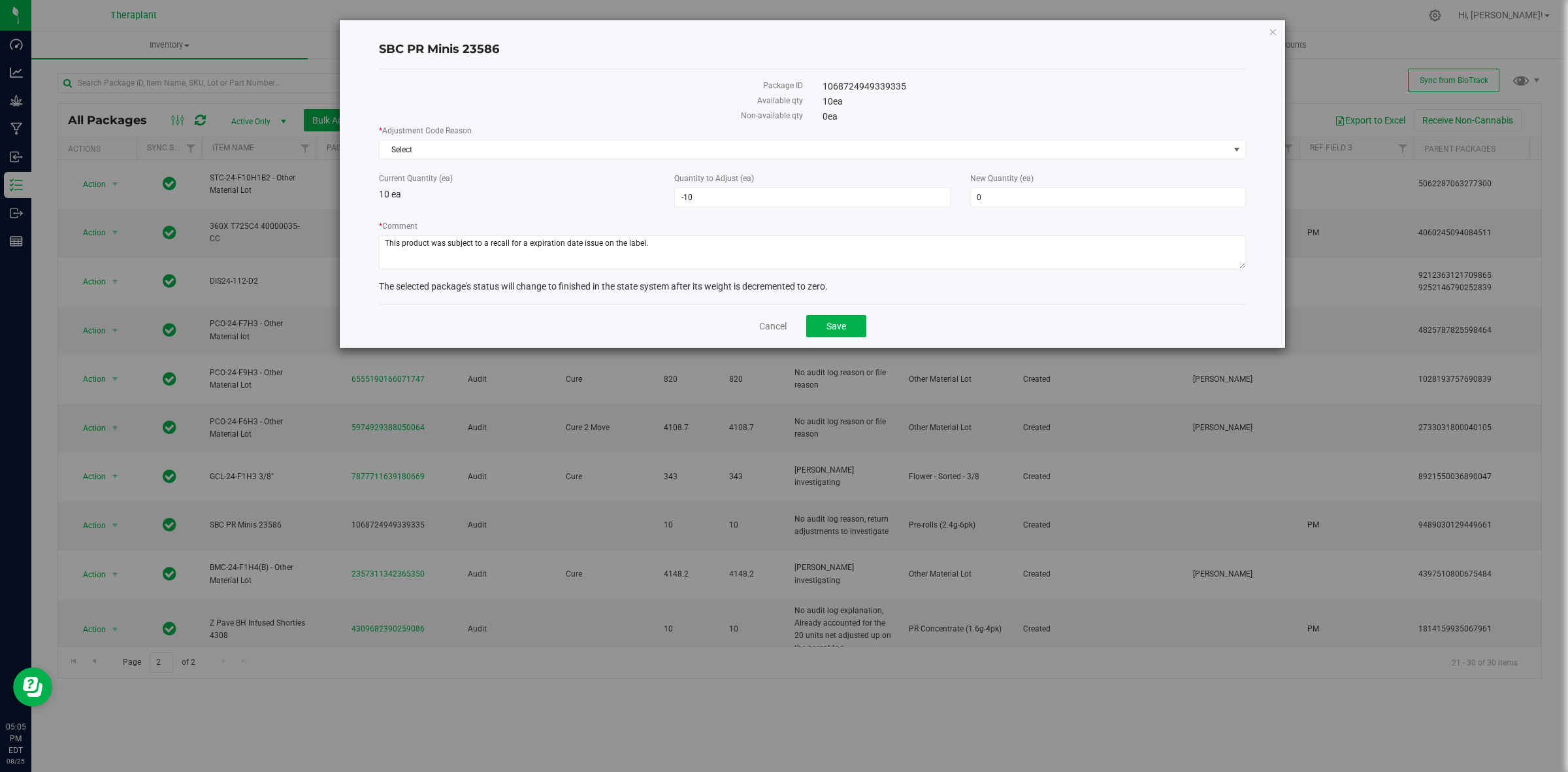
click at [890, 222] on label "* Comment" at bounding box center [813, 226] width 867 height 12
click at [890, 235] on textarea "* Comment" at bounding box center [813, 252] width 867 height 34
click at [881, 151] on span "Select" at bounding box center [805, 149] width 850 height 18
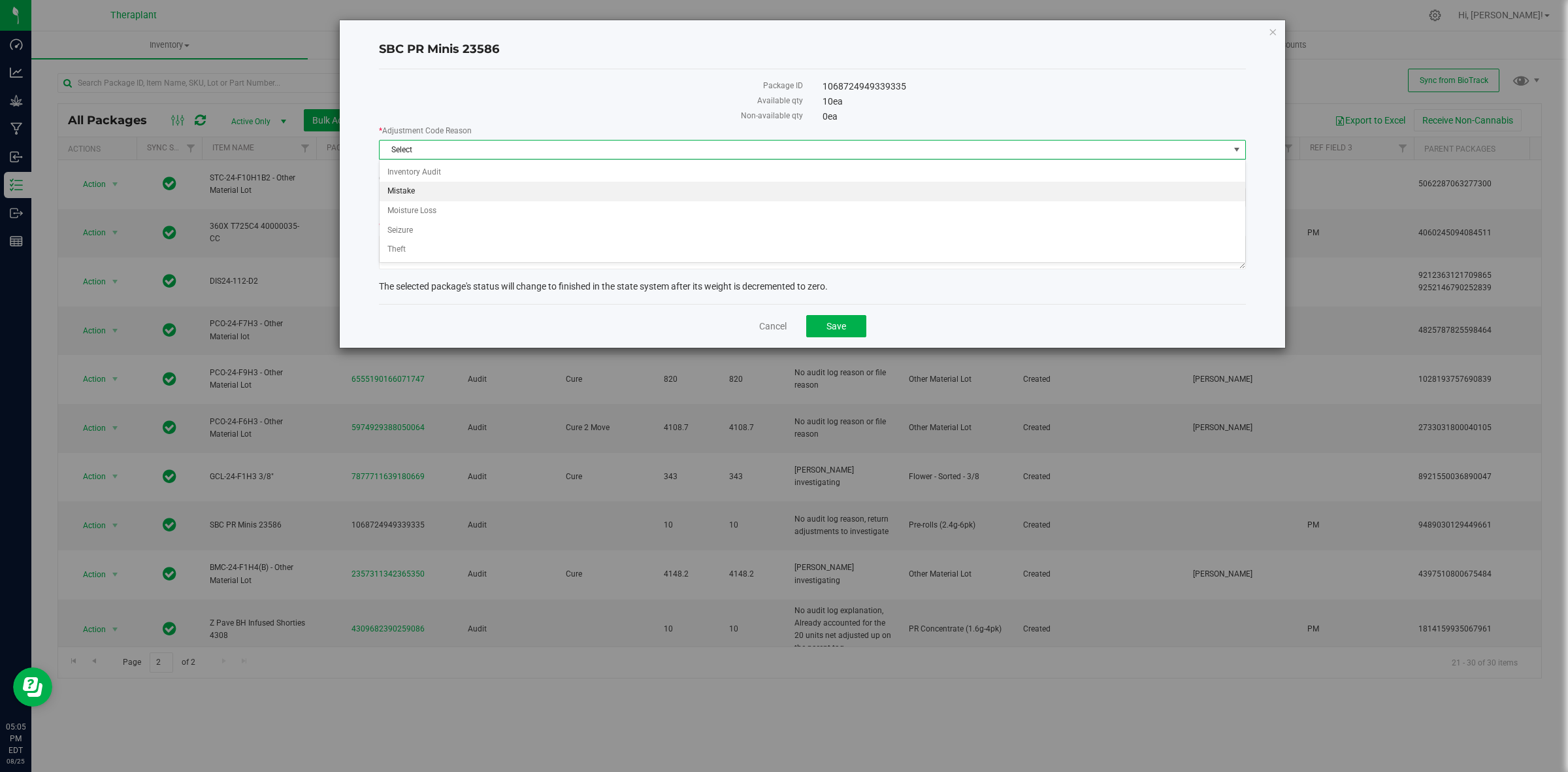
click at [451, 191] on li "Mistake" at bounding box center [813, 191] width 865 height 20
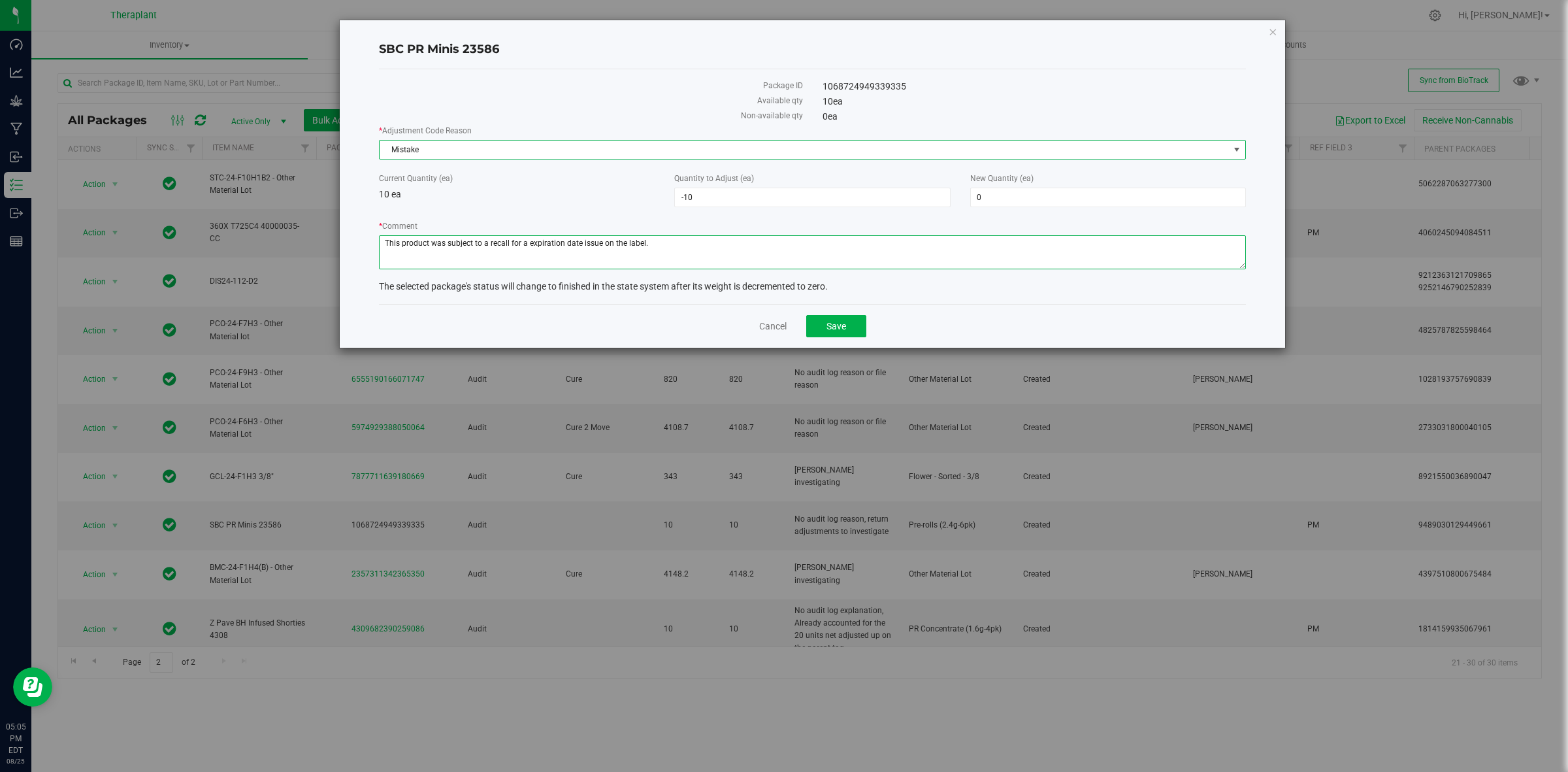
click at [673, 240] on textarea "* Comment" at bounding box center [813, 252] width 867 height 34
click at [853, 247] on textarea "* Comment" at bounding box center [813, 252] width 867 height 34
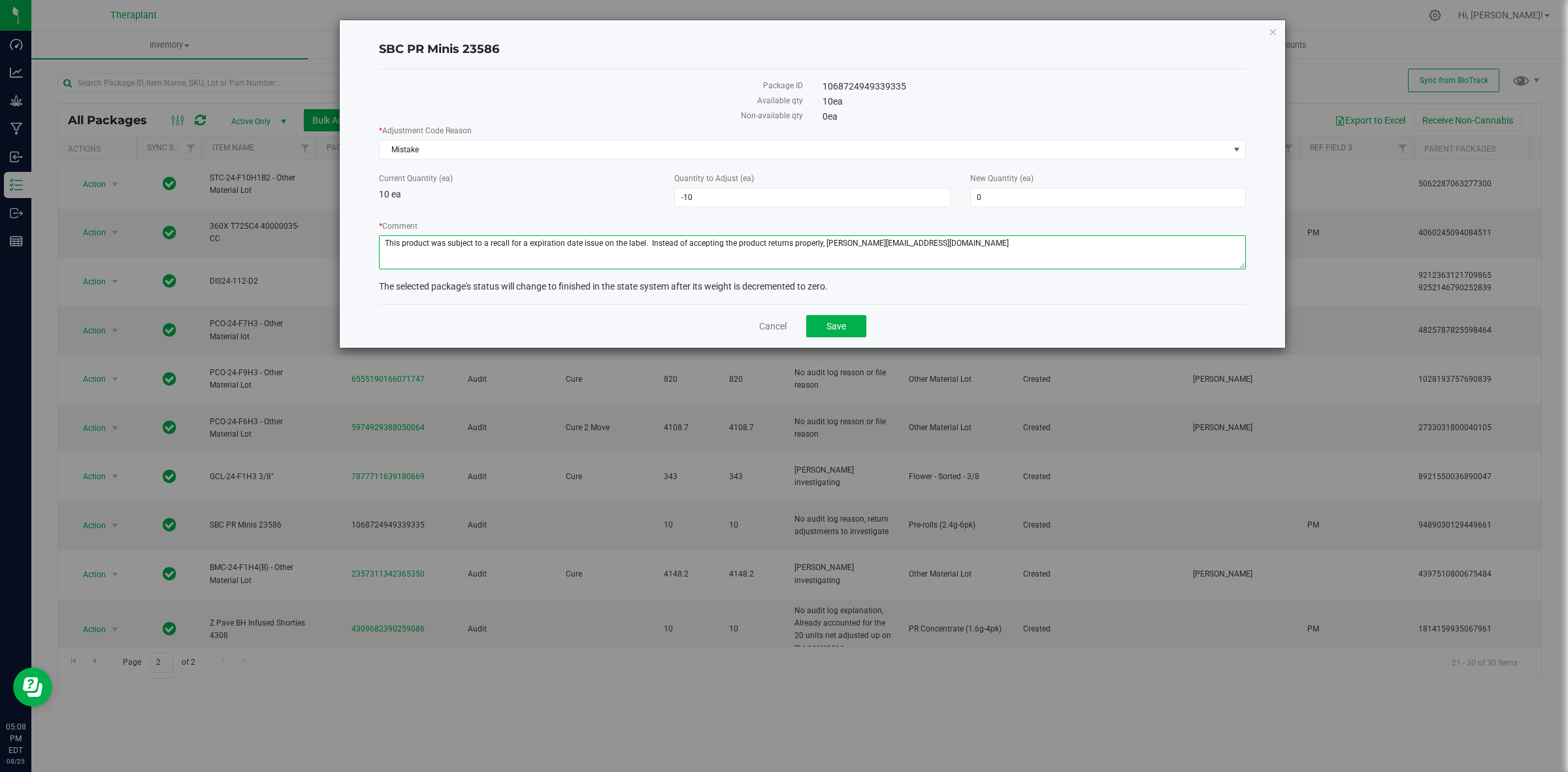
click at [951, 247] on textarea "* Comment" at bounding box center [813, 252] width 867 height 34
type textarea "This product was subject to a recall for a expiration date issue on the label. …"
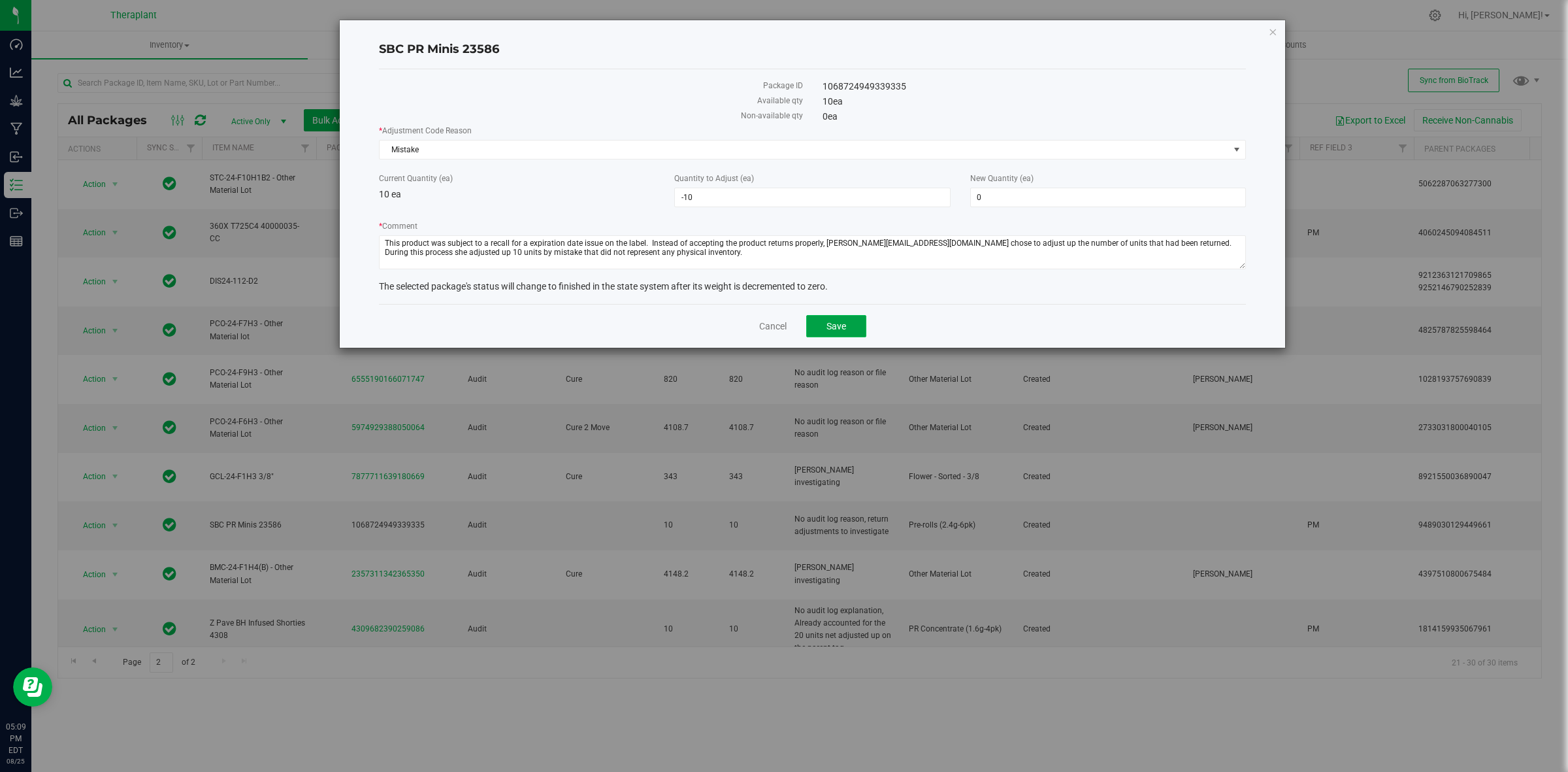
click at [848, 332] on button "Save" at bounding box center [836, 326] width 60 height 23
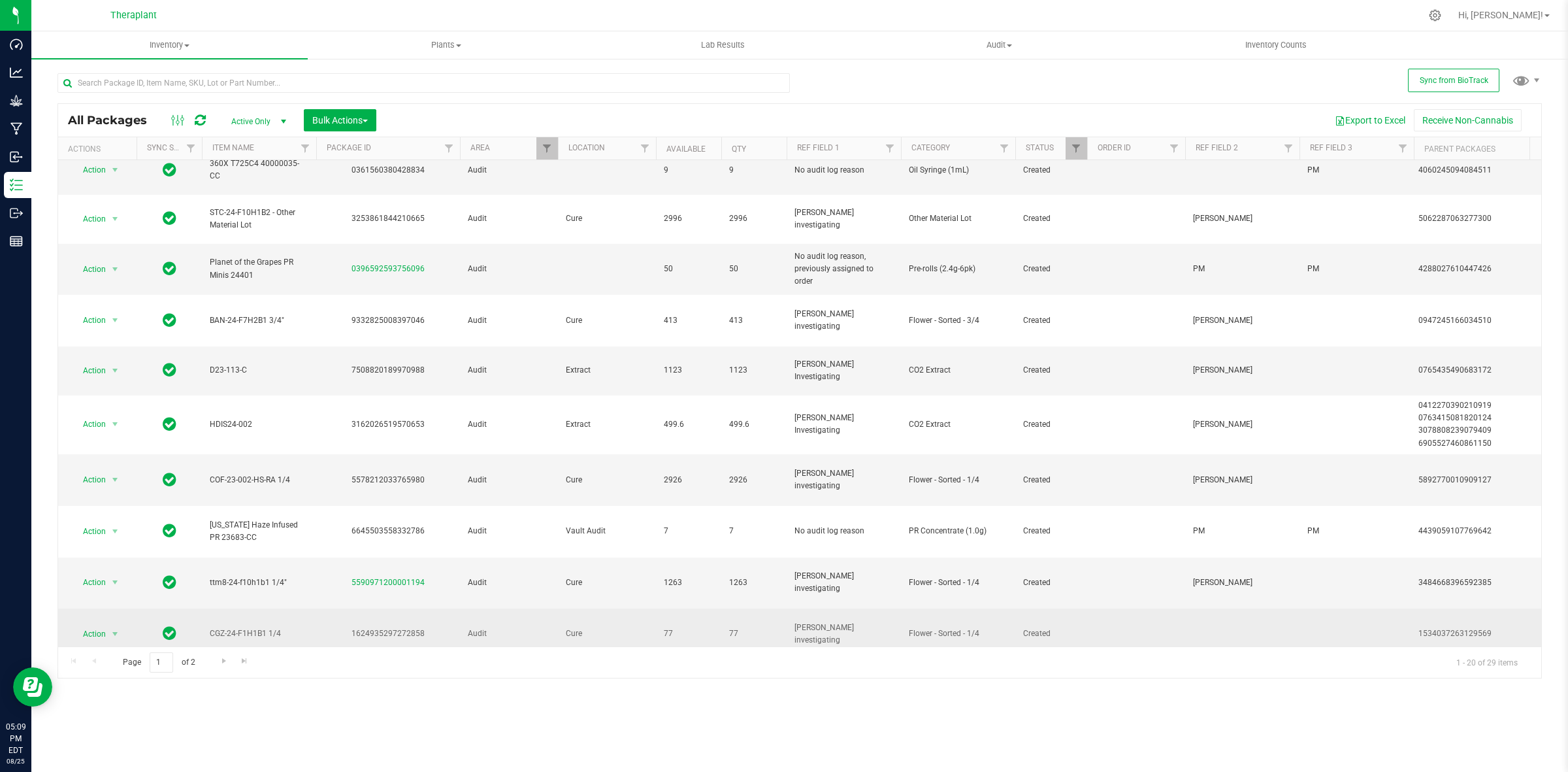
scroll to position [391, 0]
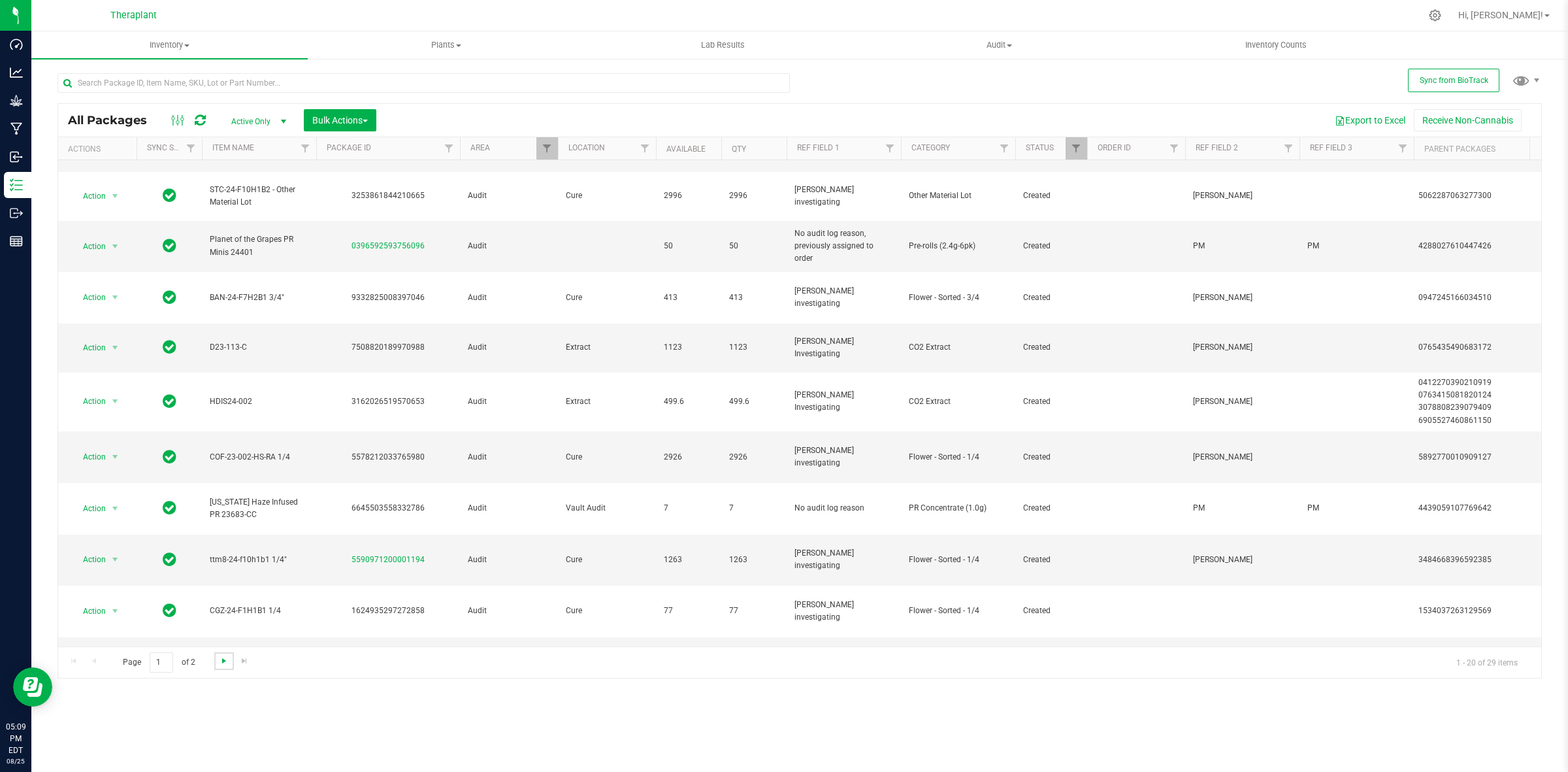
click at [219, 663] on span "Go to the next page" at bounding box center [224, 660] width 10 height 10
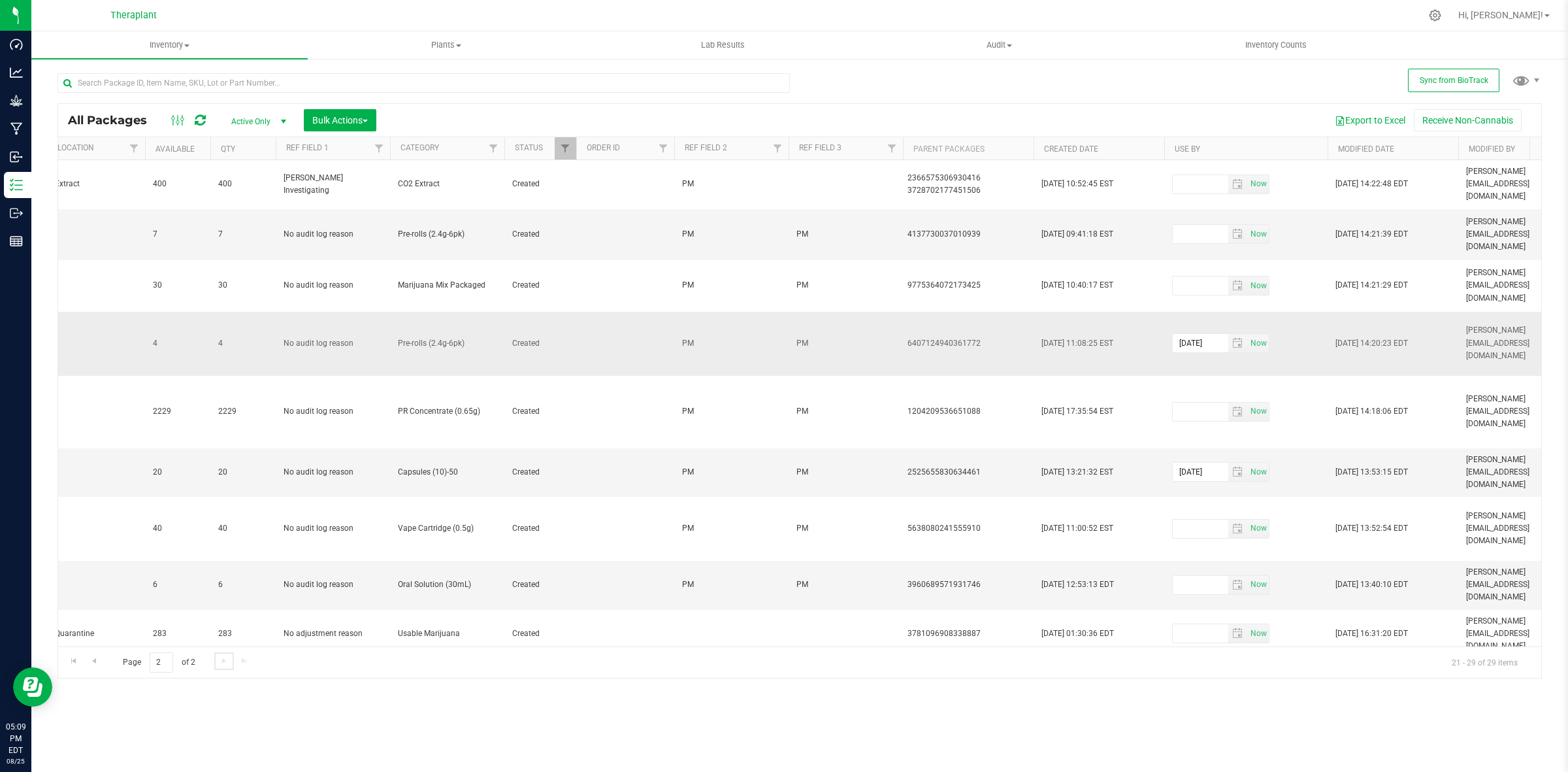
scroll to position [0, 515]
click at [1128, 149] on th "Created Date" at bounding box center [1095, 149] width 131 height 23
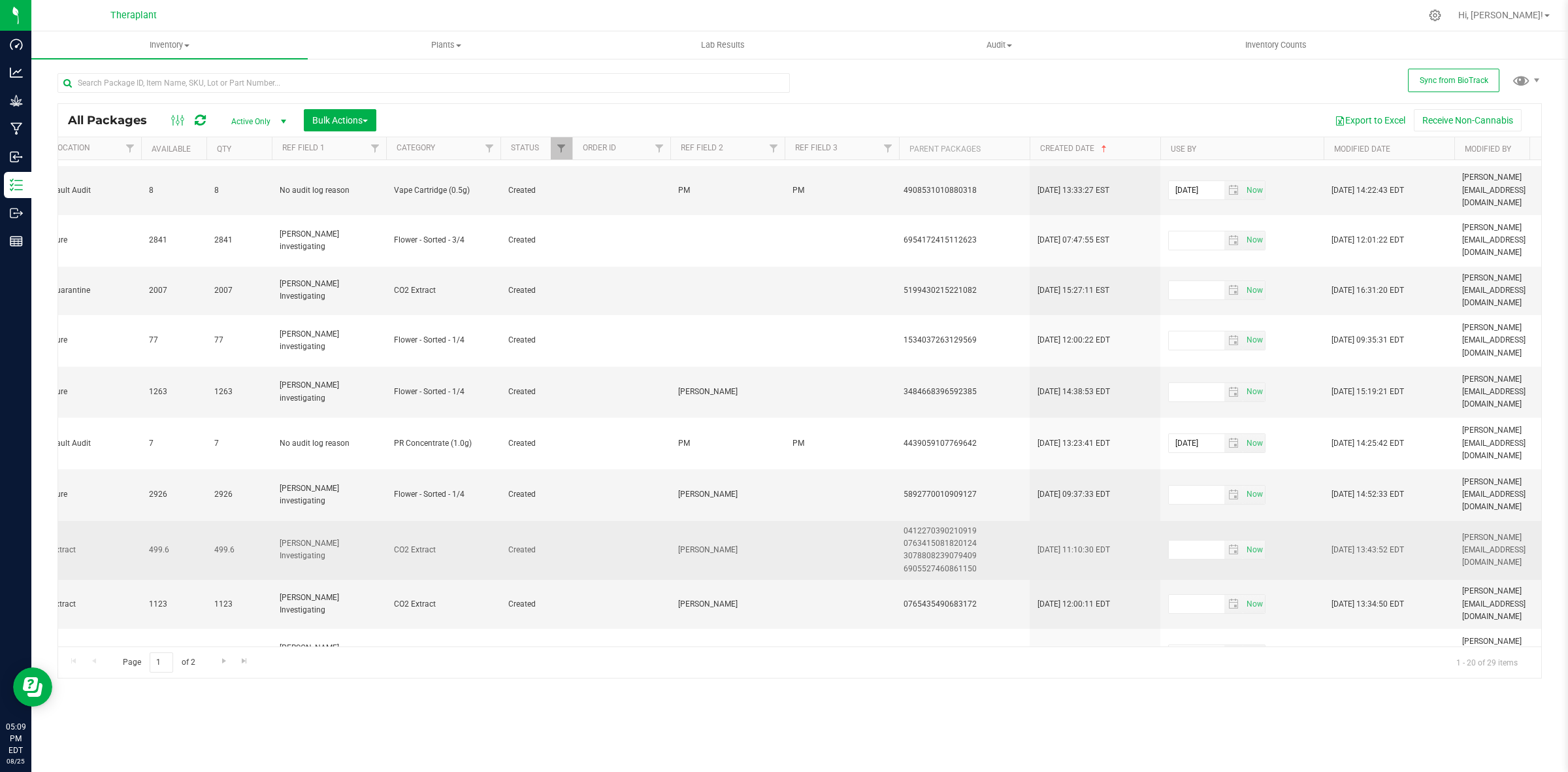
scroll to position [493, 515]
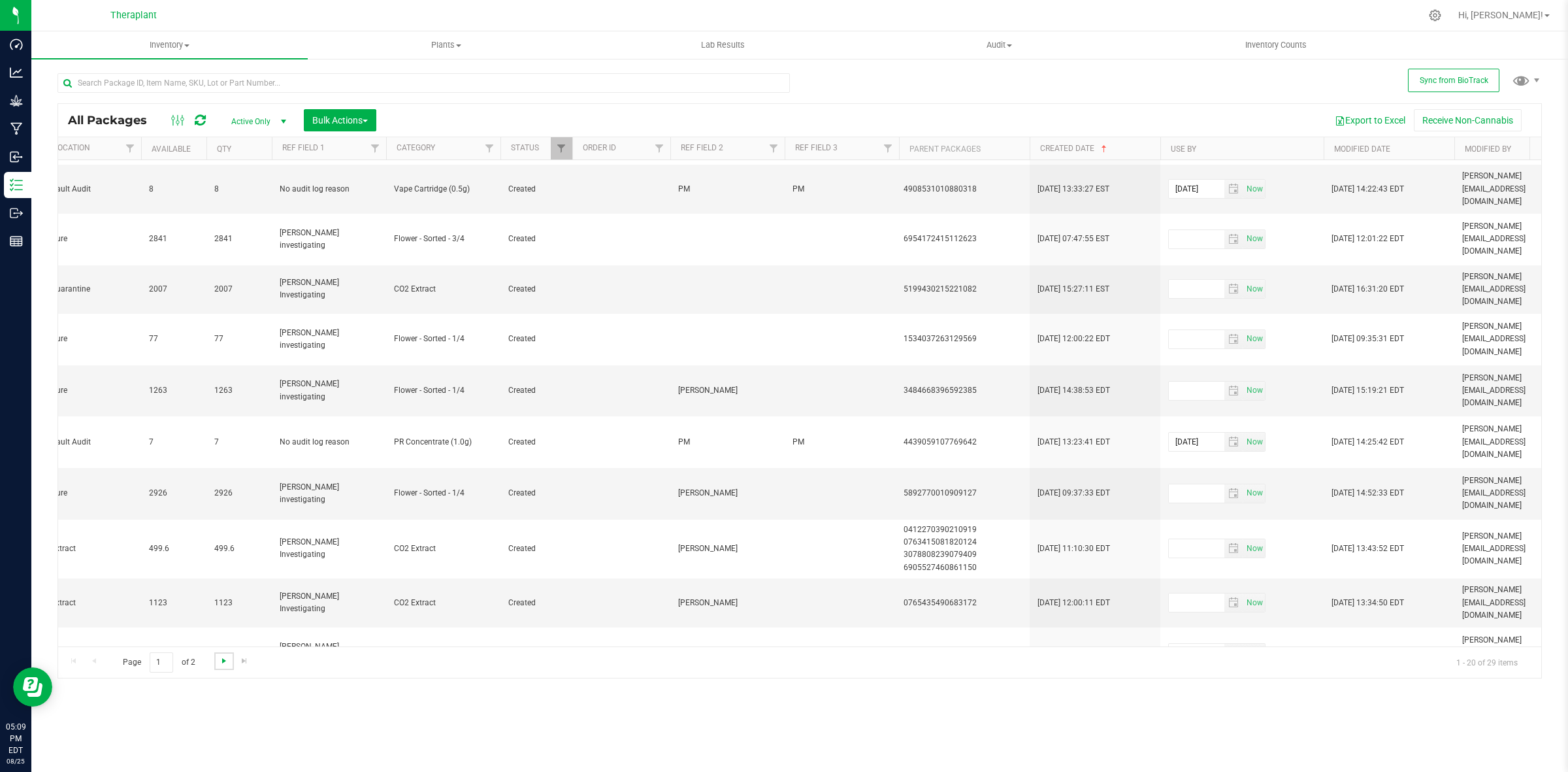
click at [219, 660] on span "Go to the next page" at bounding box center [224, 660] width 10 height 10
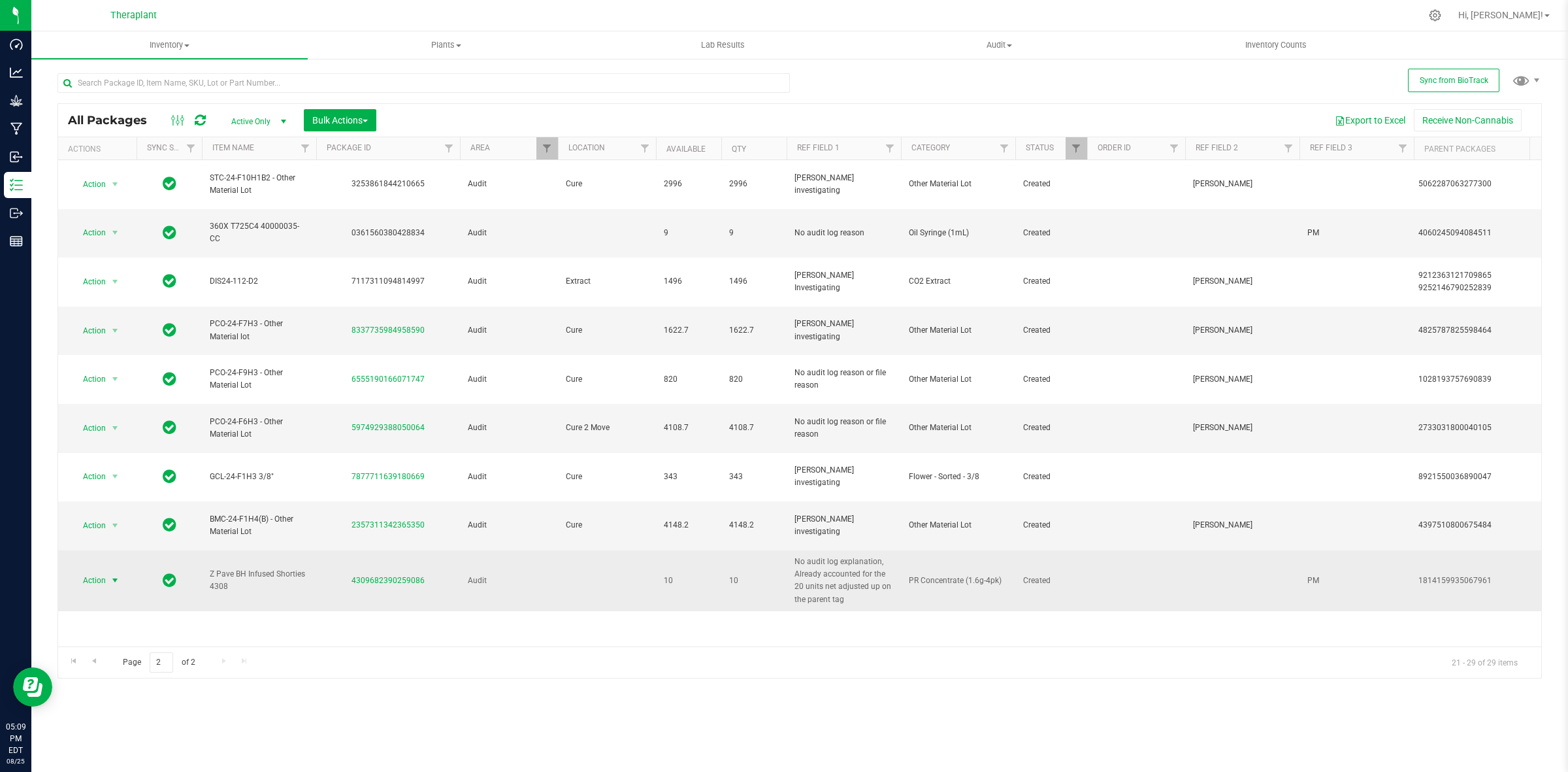
click at [106, 571] on span "Action" at bounding box center [88, 580] width 35 height 18
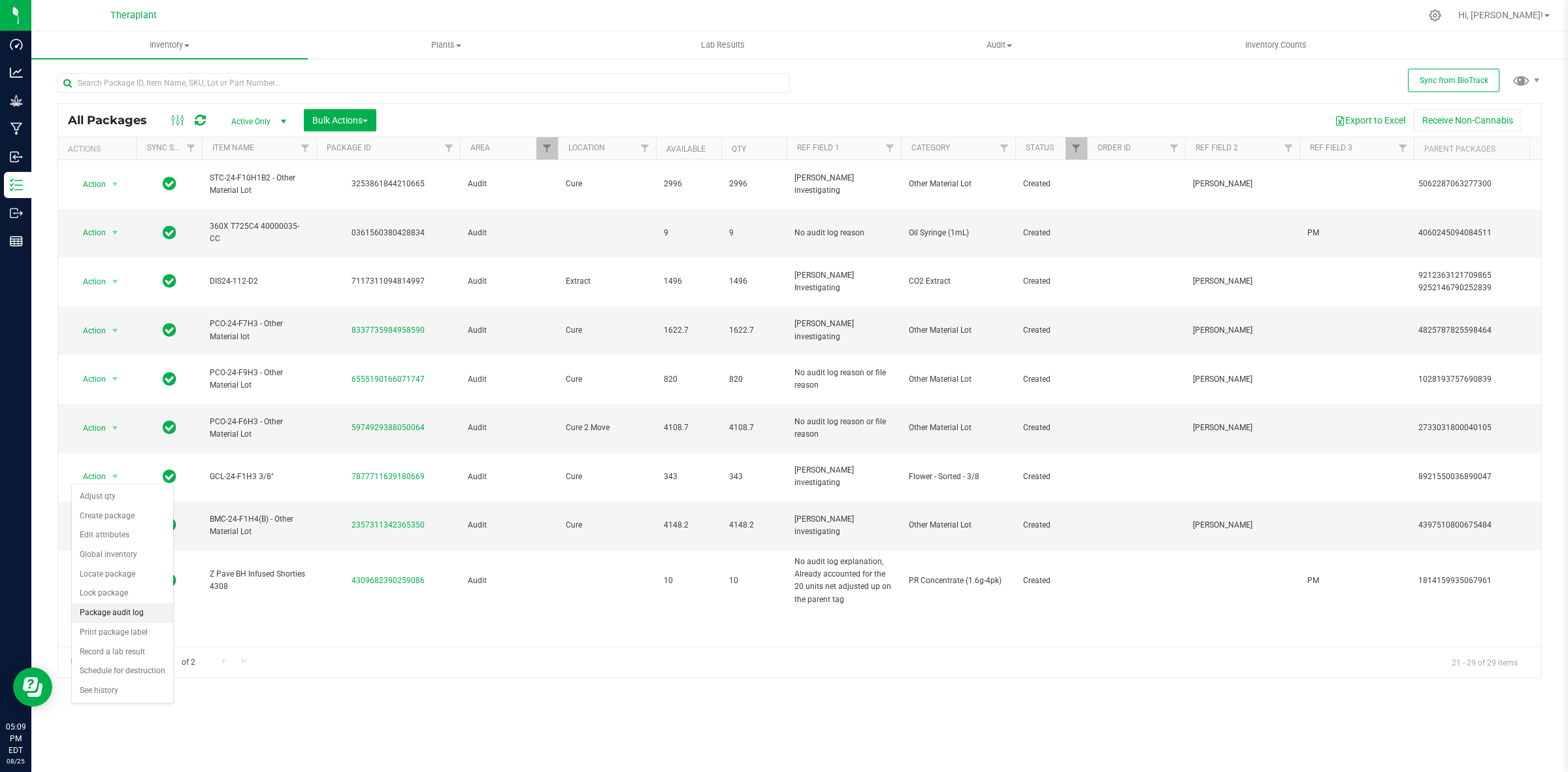
click at [126, 612] on li "Package audit log" at bounding box center [122, 613] width 101 height 20
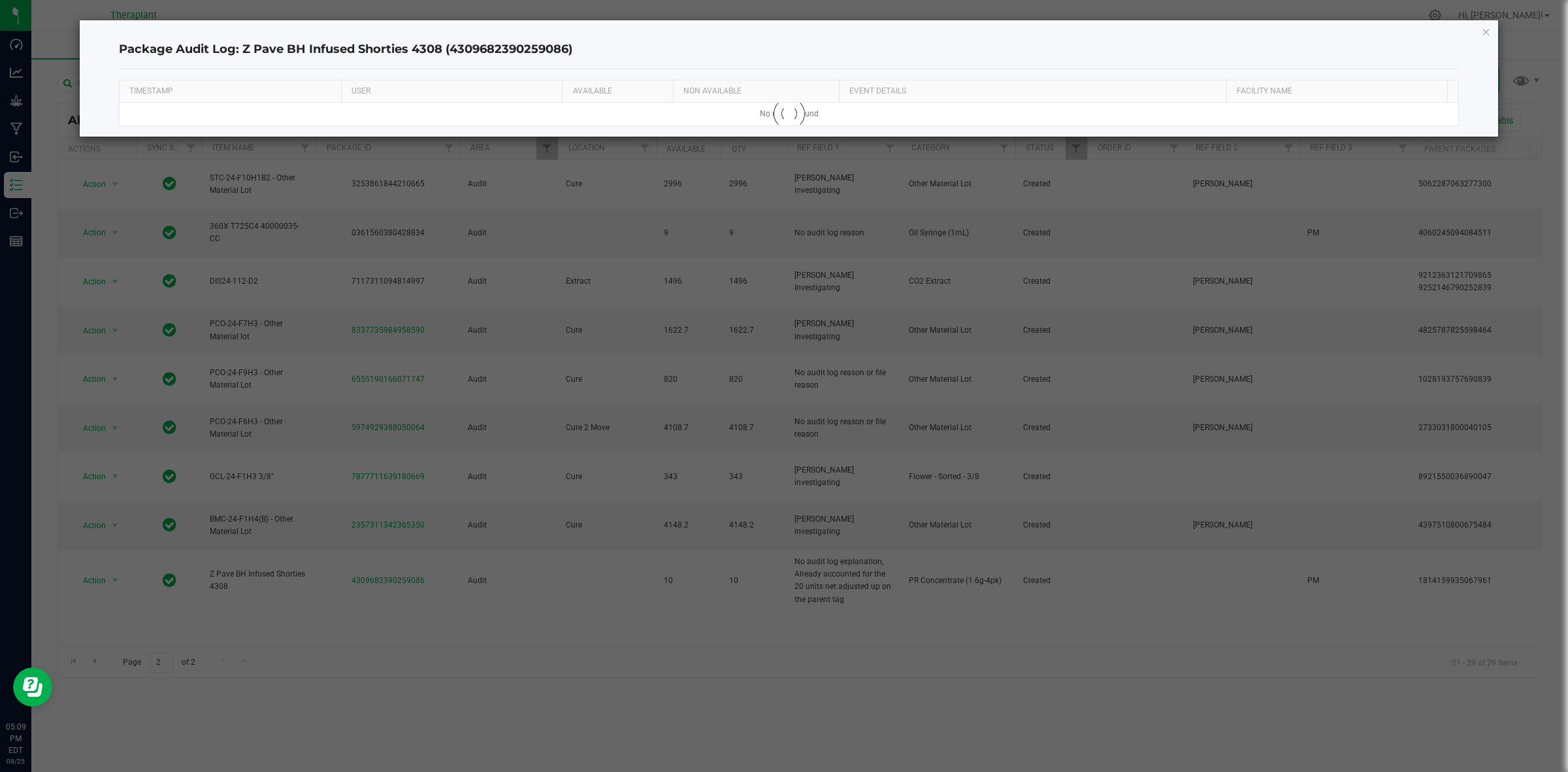
click at [500, 52] on h4 "Package Audit Log: Z Pave BH Infused Shorties 4308 (4309682390259086)" at bounding box center [788, 50] width 1340 height 17
click at [1488, 35] on icon "button" at bounding box center [1486, 31] width 10 height 16
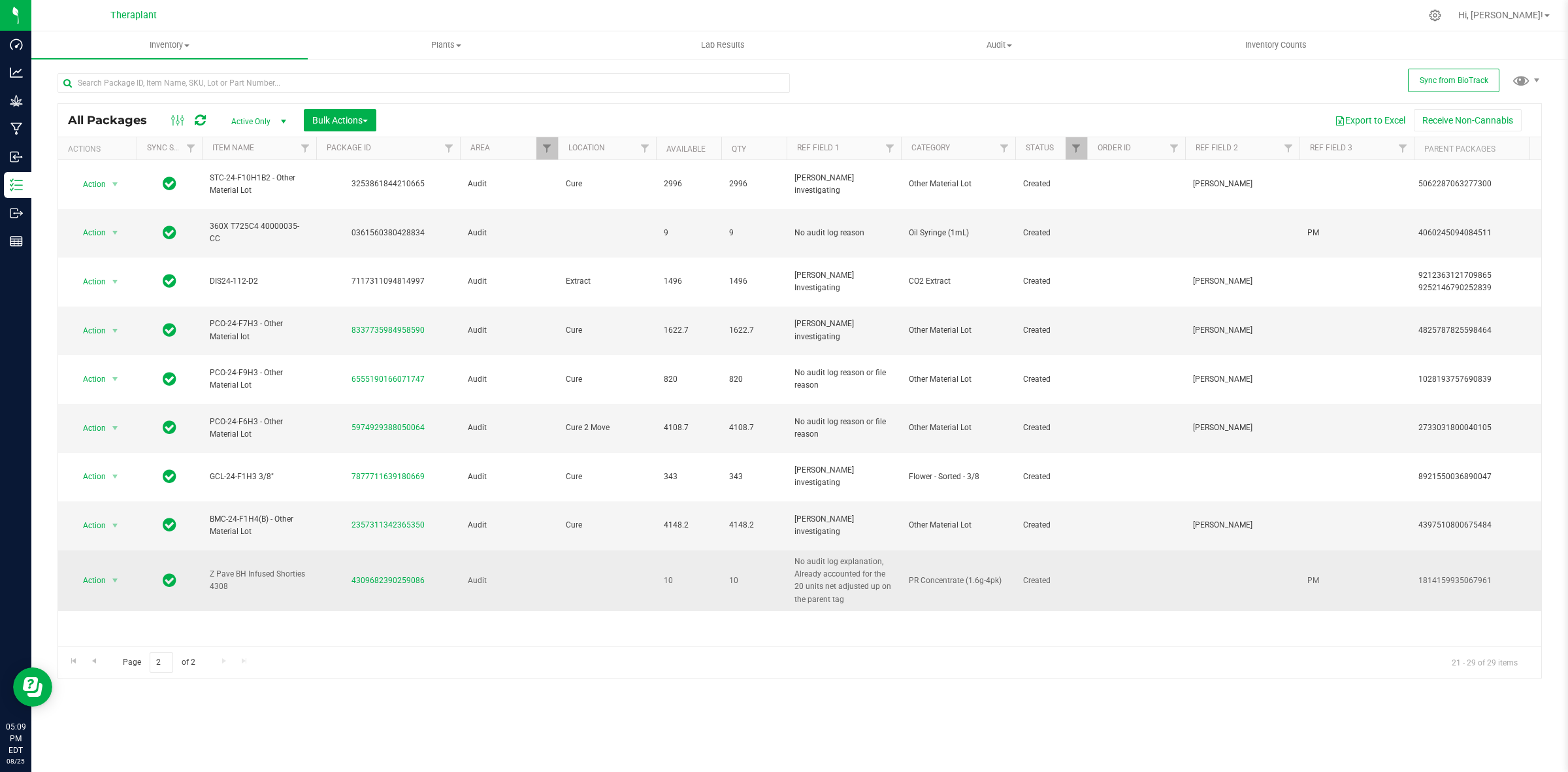
click at [1459, 575] on div "1814159935067961" at bounding box center [1479, 581] width 122 height 12
click at [99, 571] on span "Action" at bounding box center [88, 580] width 35 height 18
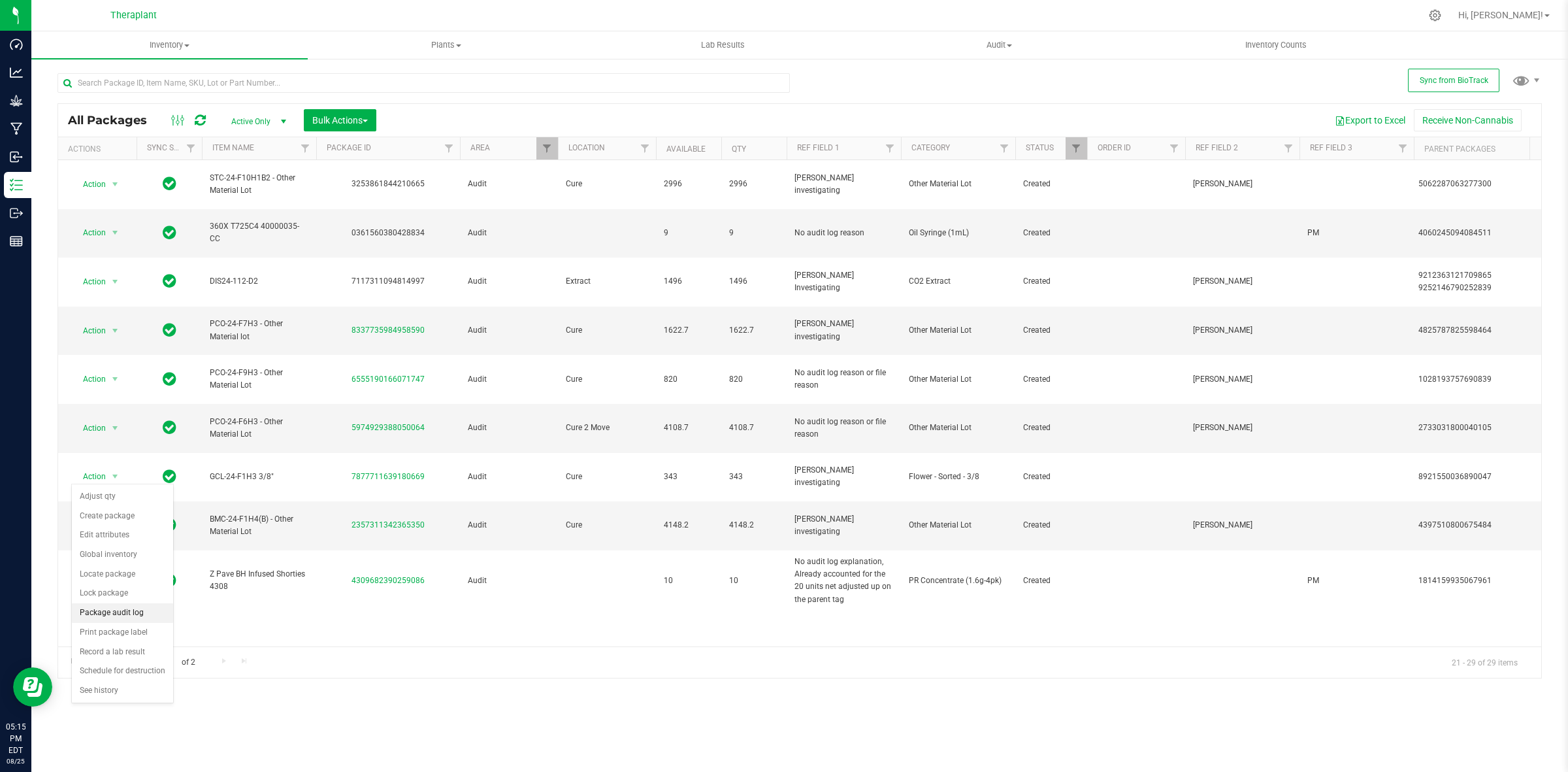
click at [122, 612] on li "Package audit log" at bounding box center [122, 613] width 101 height 20
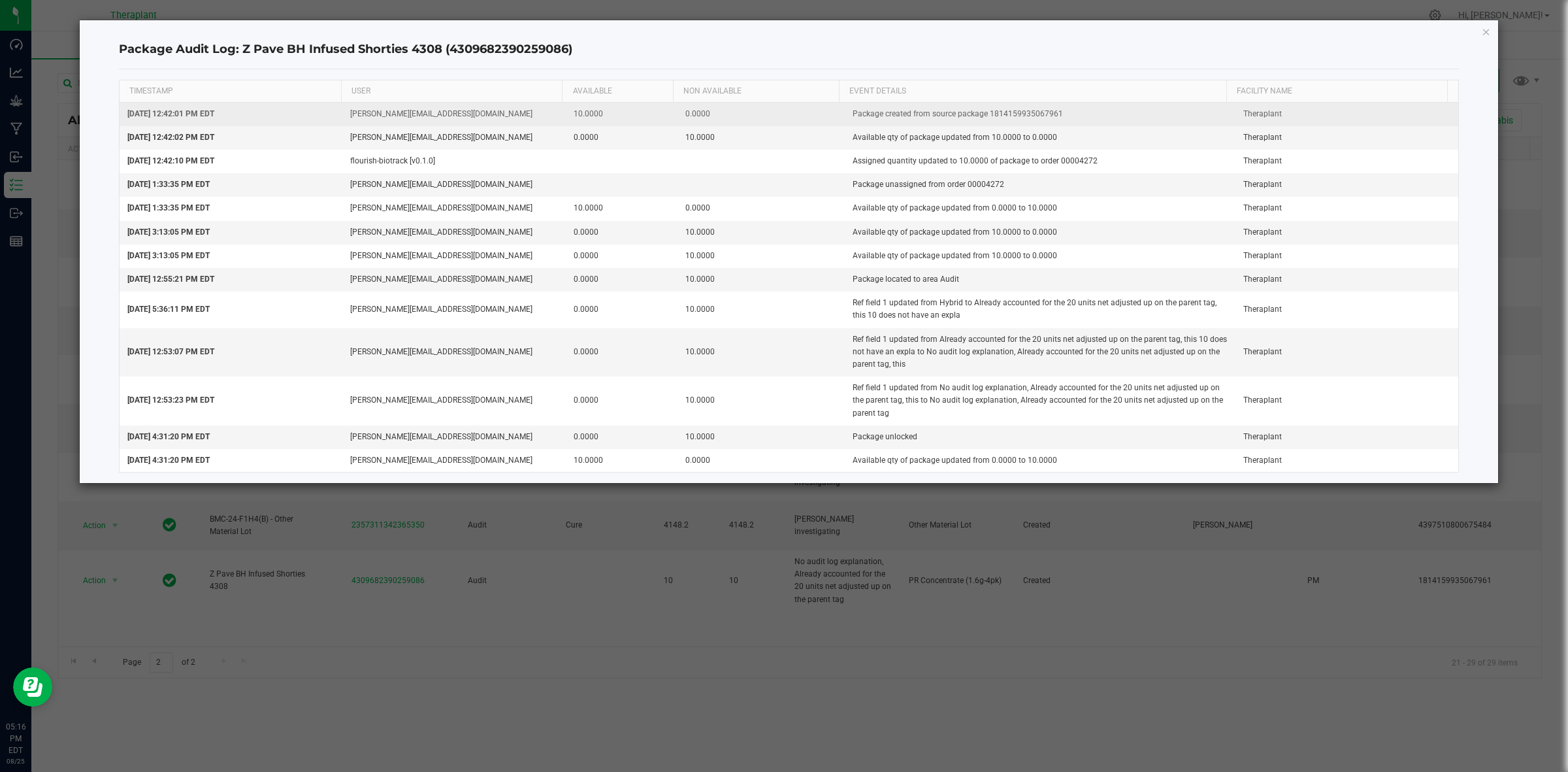
click at [1025, 118] on td "Package created from source package 1814159935067961" at bounding box center [1040, 114] width 391 height 23
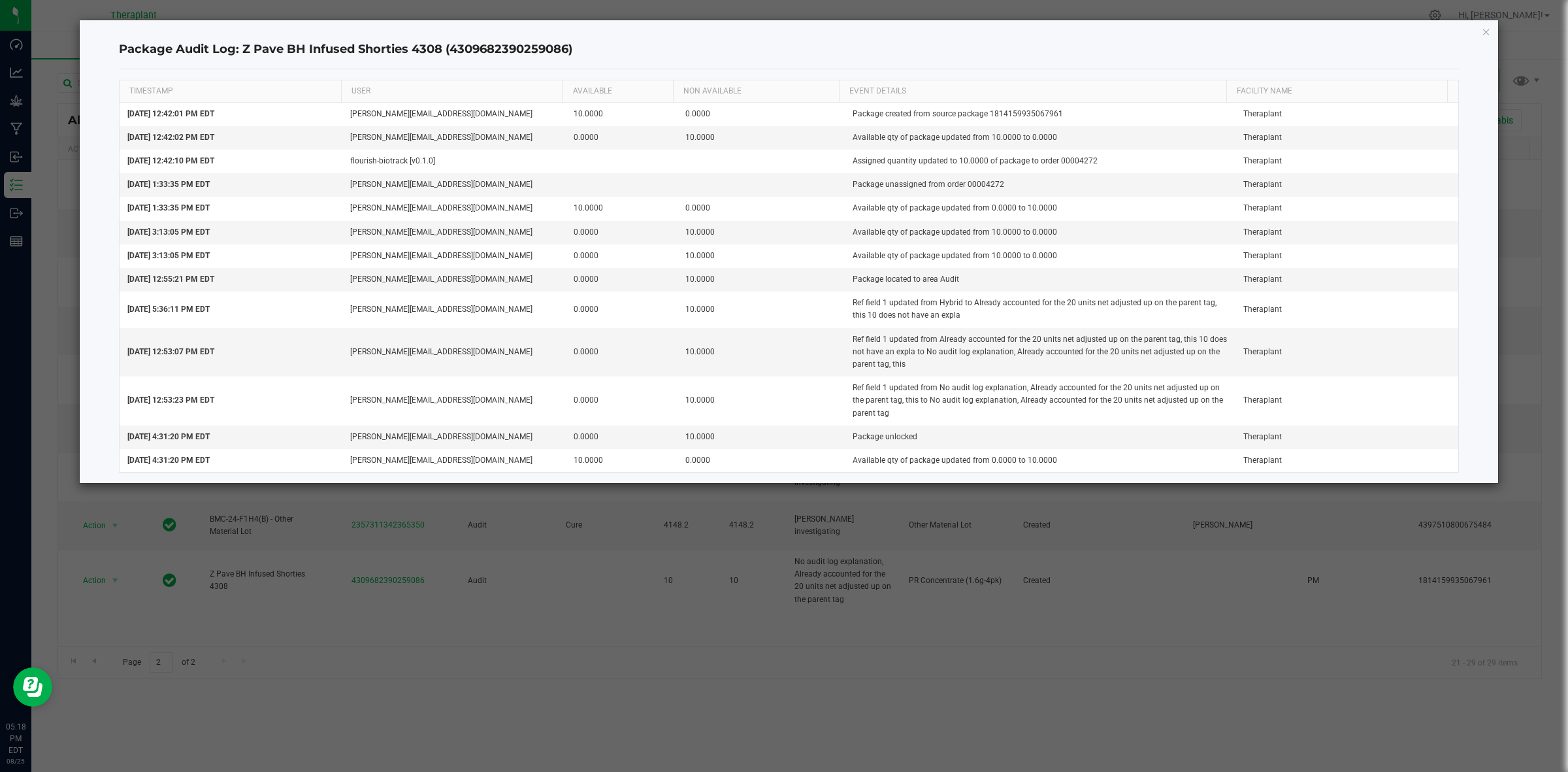
click at [1495, 29] on div "Package Audit Log: Z Pave BH Infused Shorties 4308 (4309682390259086) TIMESTAMP…" at bounding box center [789, 251] width 1419 height 463
click at [1487, 27] on icon "button" at bounding box center [1486, 31] width 10 height 16
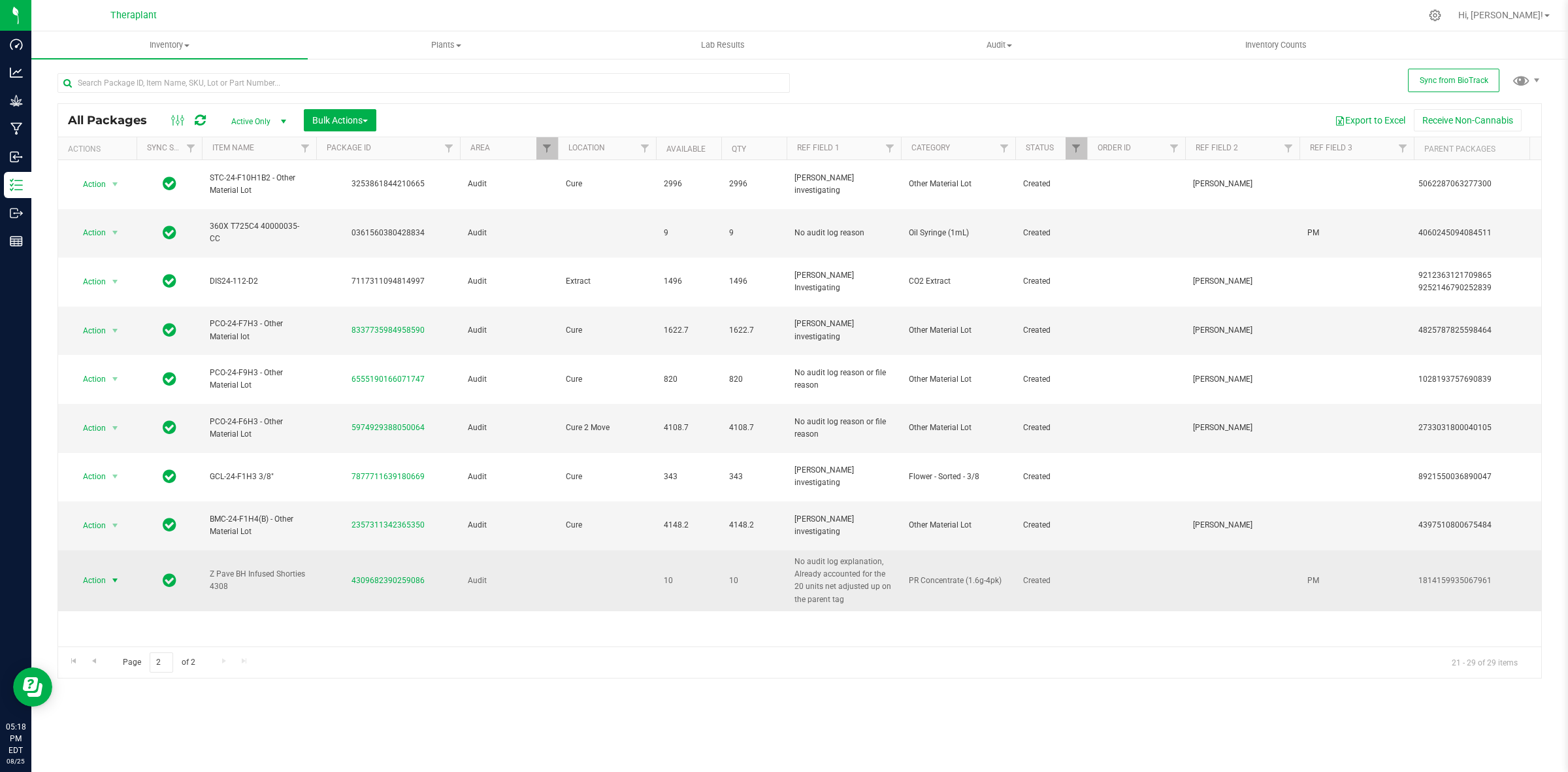
click at [119, 571] on span "select" at bounding box center [115, 580] width 16 height 18
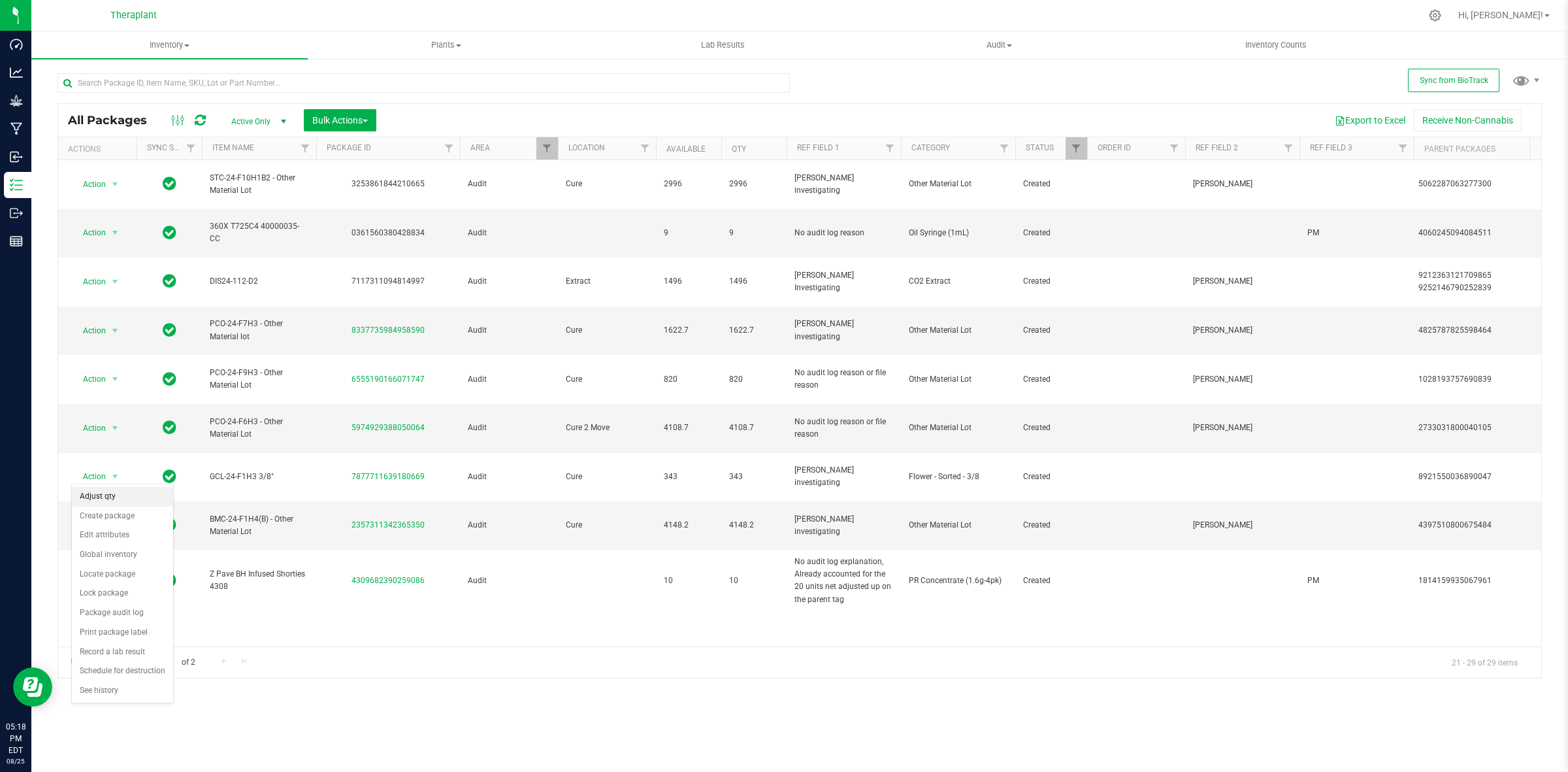
click at [109, 490] on li "Adjust qty" at bounding box center [122, 496] width 101 height 20
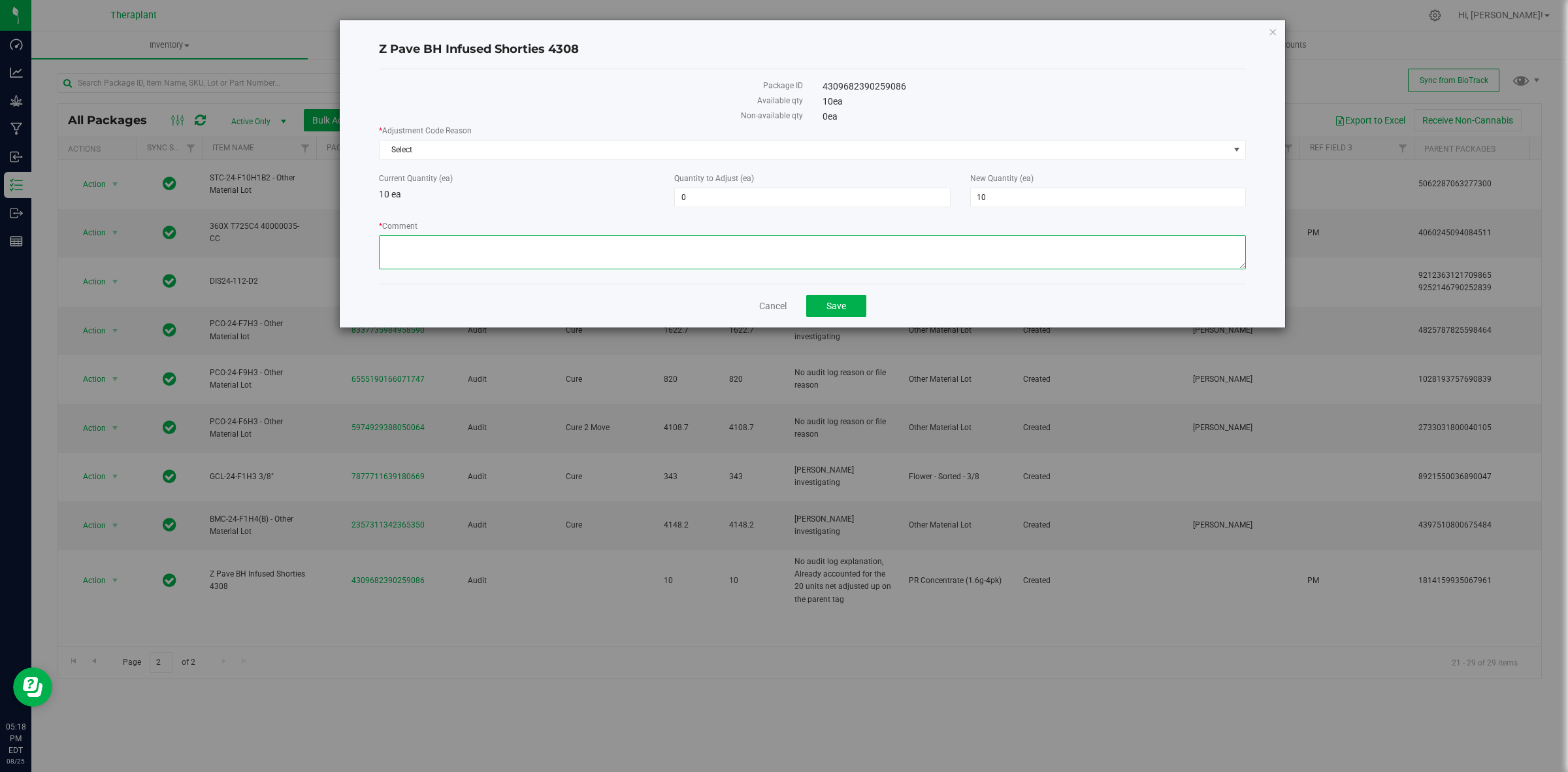
click at [678, 247] on textarea "* Comment" at bounding box center [813, 252] width 867 height 34
paste textarea "Sep 24, 2024 3:12:19 PM EDT a.farnum@theraplant.com"
click at [673, 240] on textarea "* Comment" at bounding box center [813, 252] width 867 height 34
click at [671, 239] on textarea "* Comment" at bounding box center [813, 252] width 867 height 34
drag, startPoint x: 739, startPoint y: 241, endPoint x: 751, endPoint y: 235, distance: 13.4
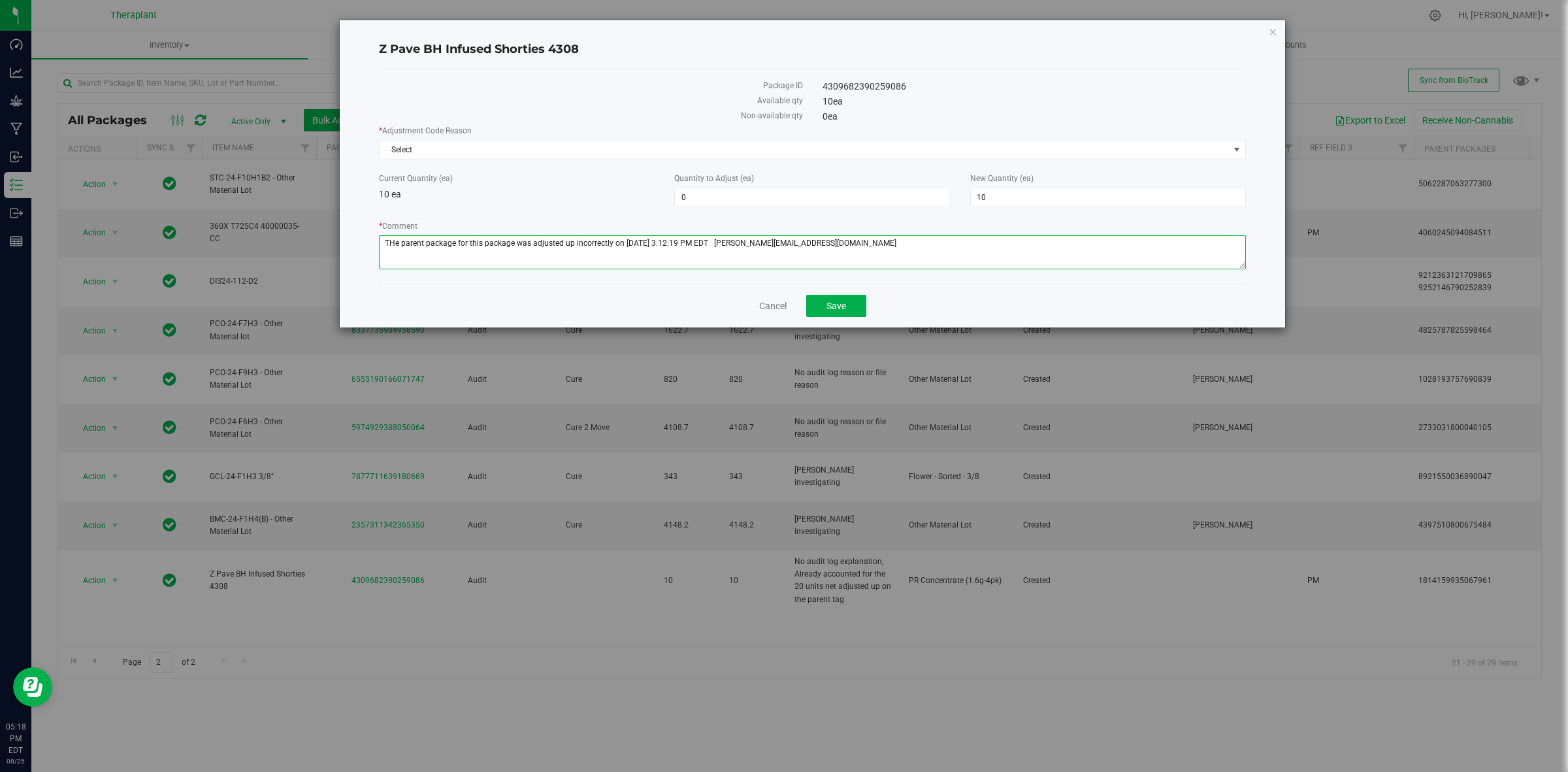
click at [740, 240] on textarea "* Comment" at bounding box center [813, 252] width 867 height 34
click at [394, 241] on textarea "* Comment" at bounding box center [813, 252] width 867 height 34
click at [854, 243] on textarea "* Comment" at bounding box center [813, 252] width 867 height 34
type textarea "The parent package for this package was adjusted up incorrectly on Sep 24, 2024…"
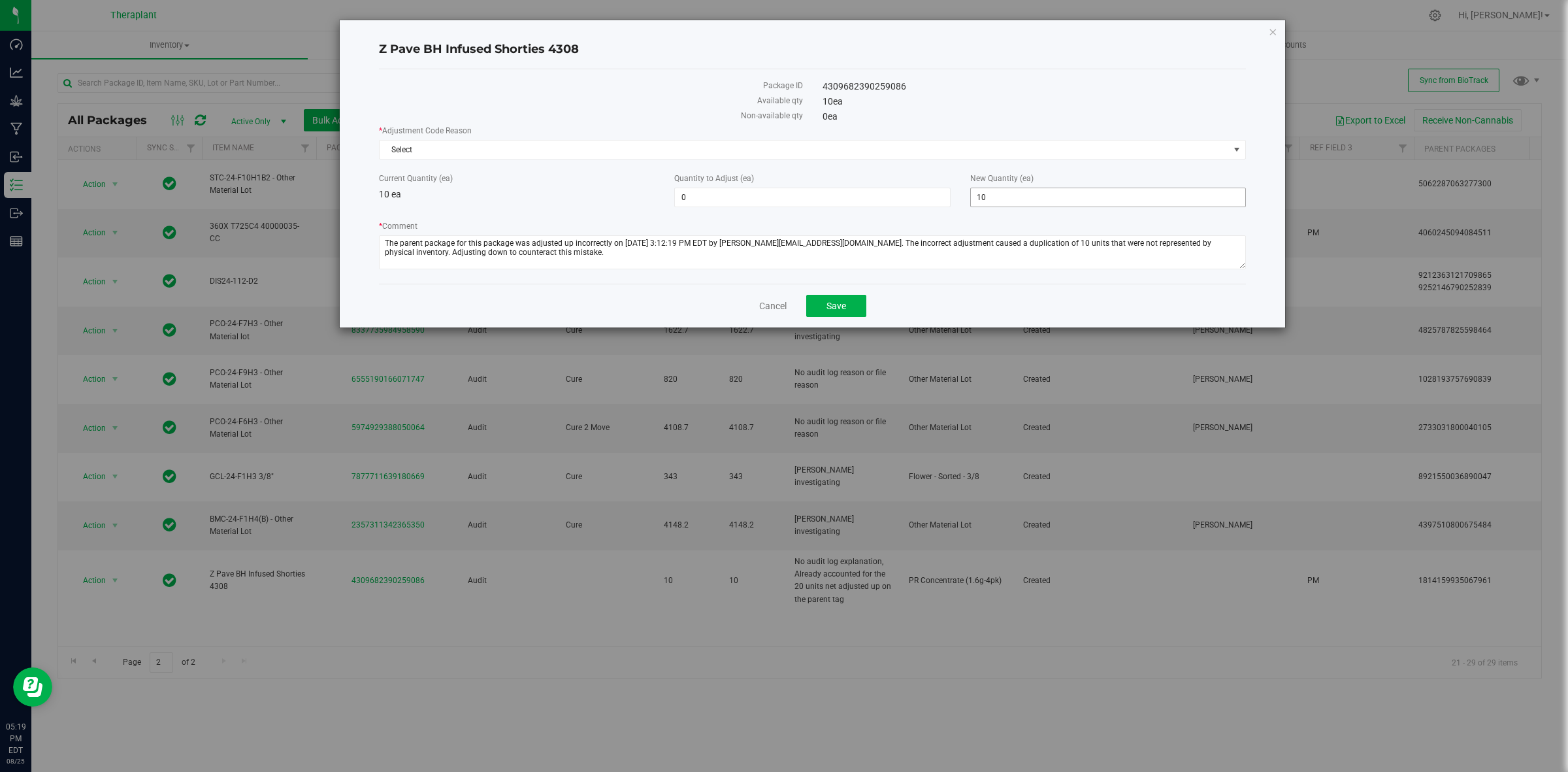
click at [992, 198] on span "10 10" at bounding box center [1108, 197] width 276 height 20
click at [992, 198] on input "10" at bounding box center [1108, 196] width 274 height 18
type input "0"
type input "-10"
type input "0"
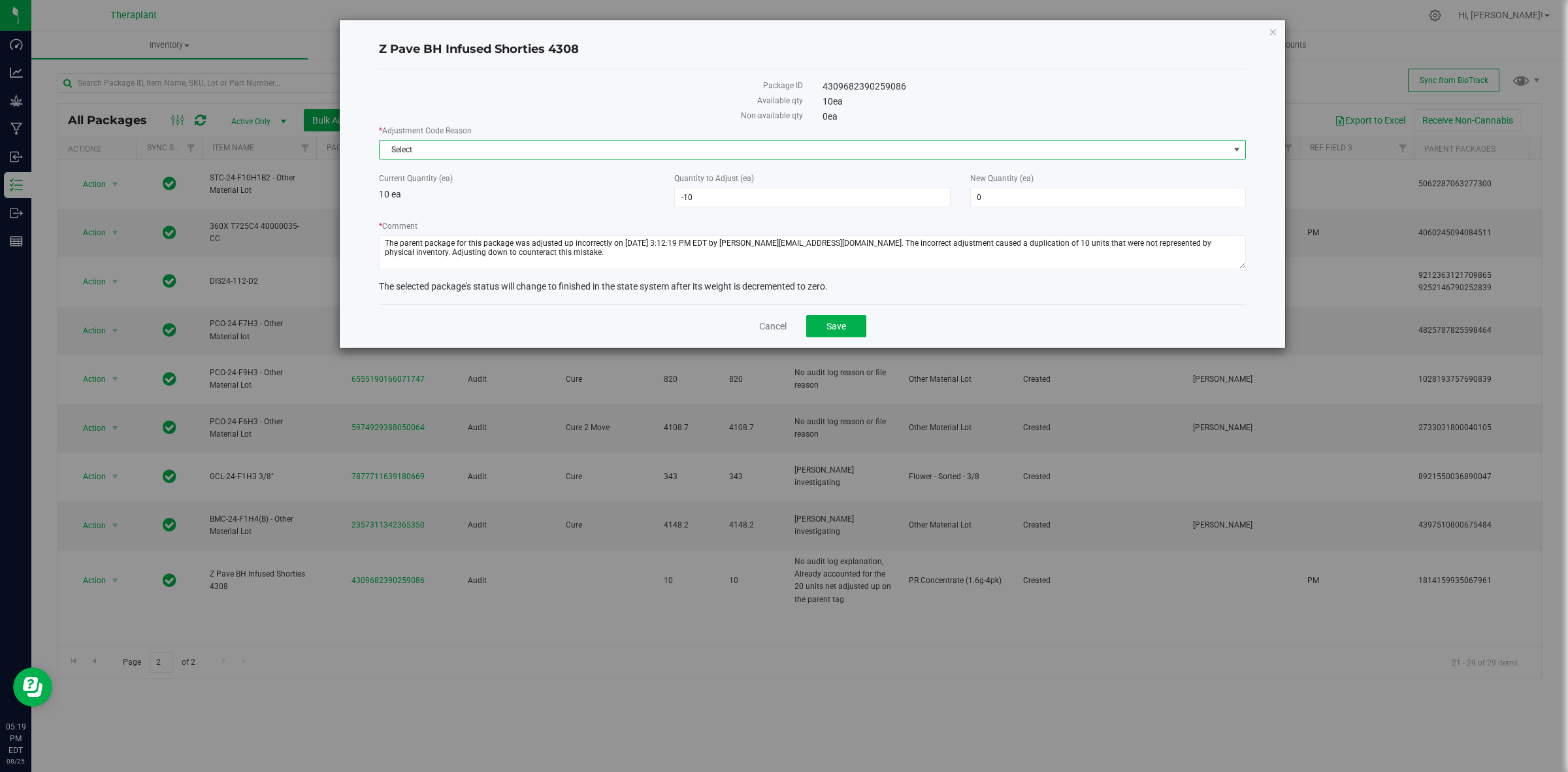
click at [966, 151] on span "Select" at bounding box center [805, 149] width 850 height 18
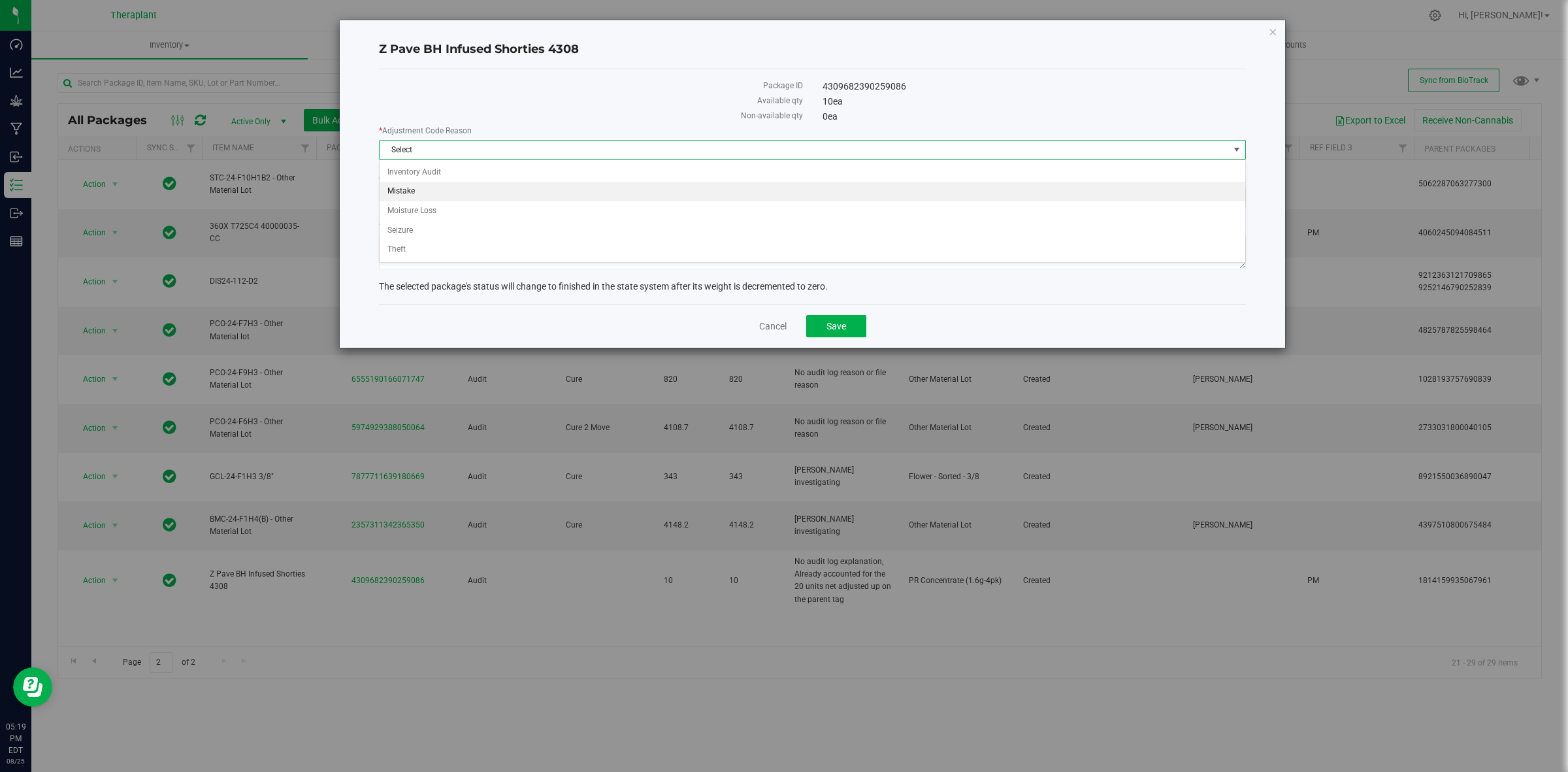
click at [484, 196] on li "Mistake" at bounding box center [813, 191] width 865 height 20
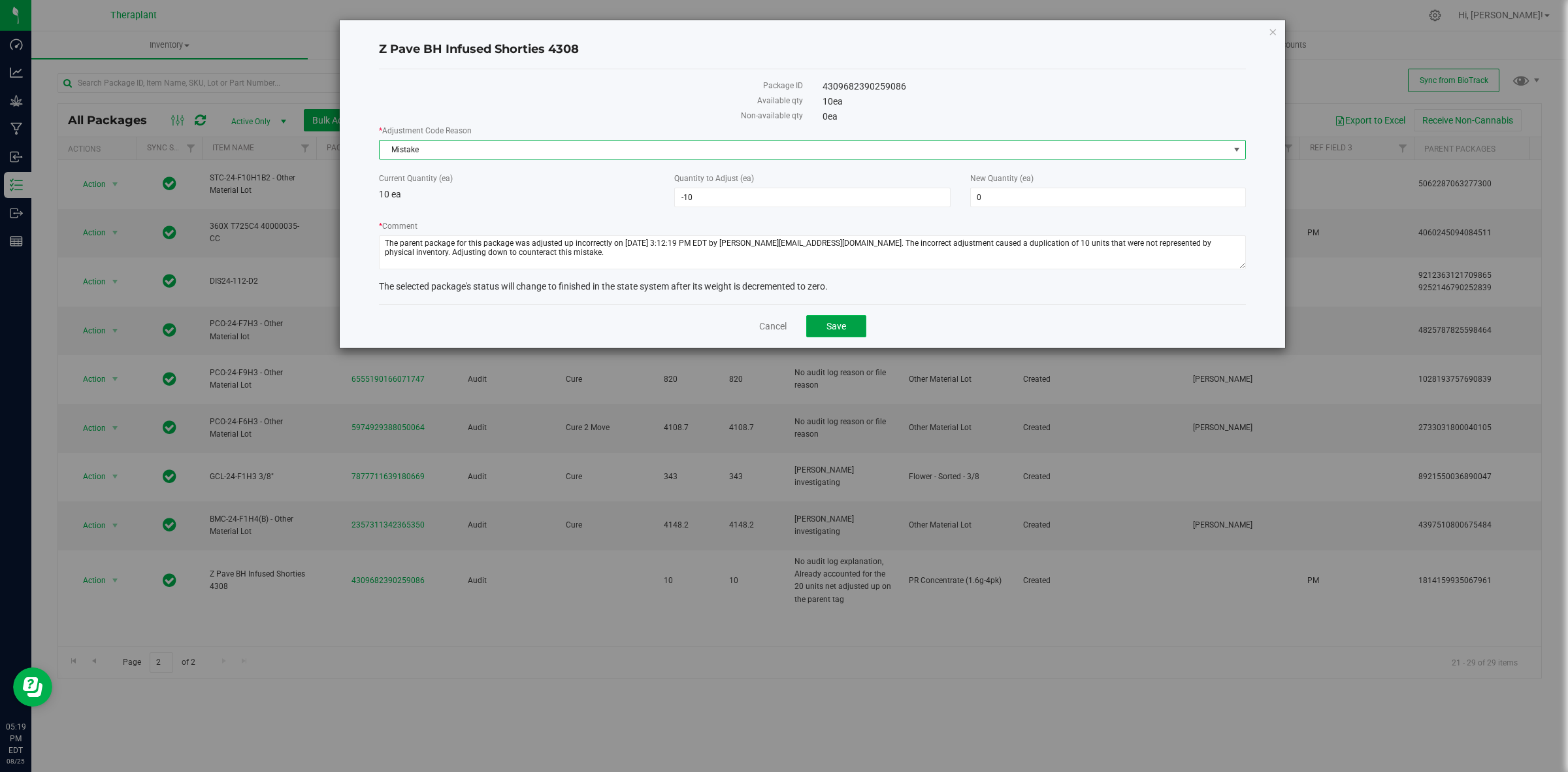
click at [857, 335] on button "Save" at bounding box center [836, 326] width 60 height 23
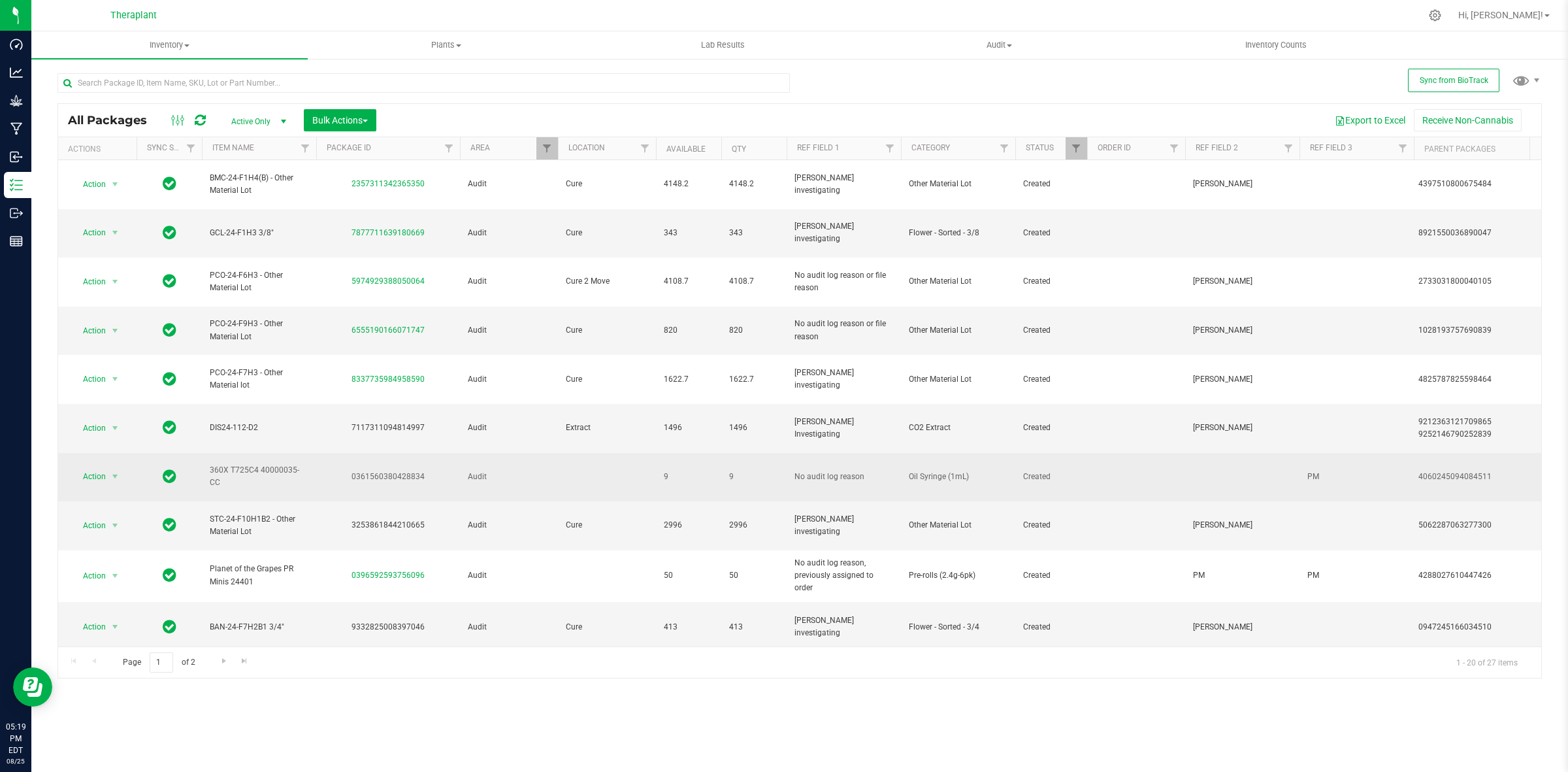
click at [1436, 471] on div "4060245094084511" at bounding box center [1479, 477] width 122 height 12
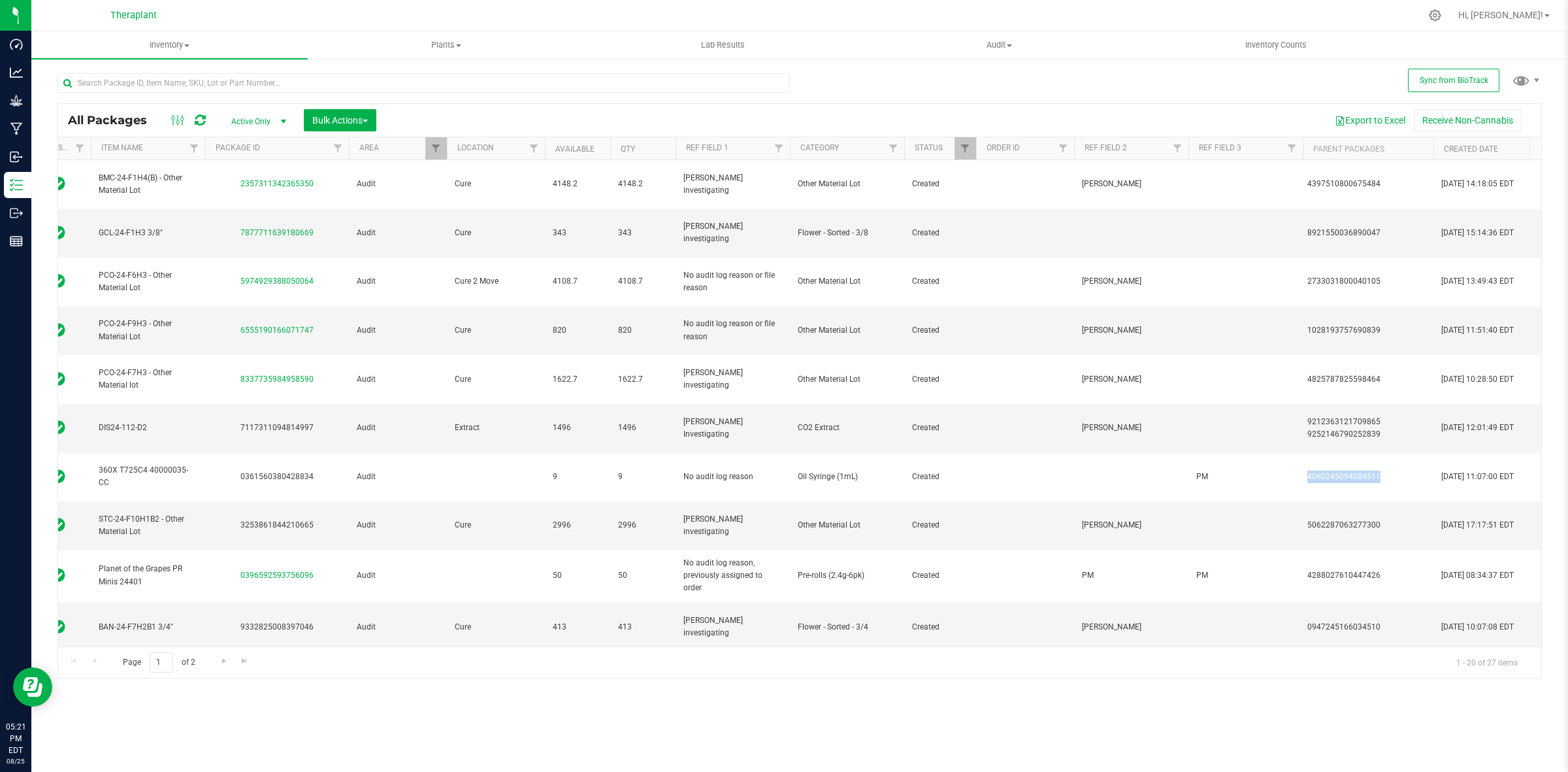
scroll to position [0, 44]
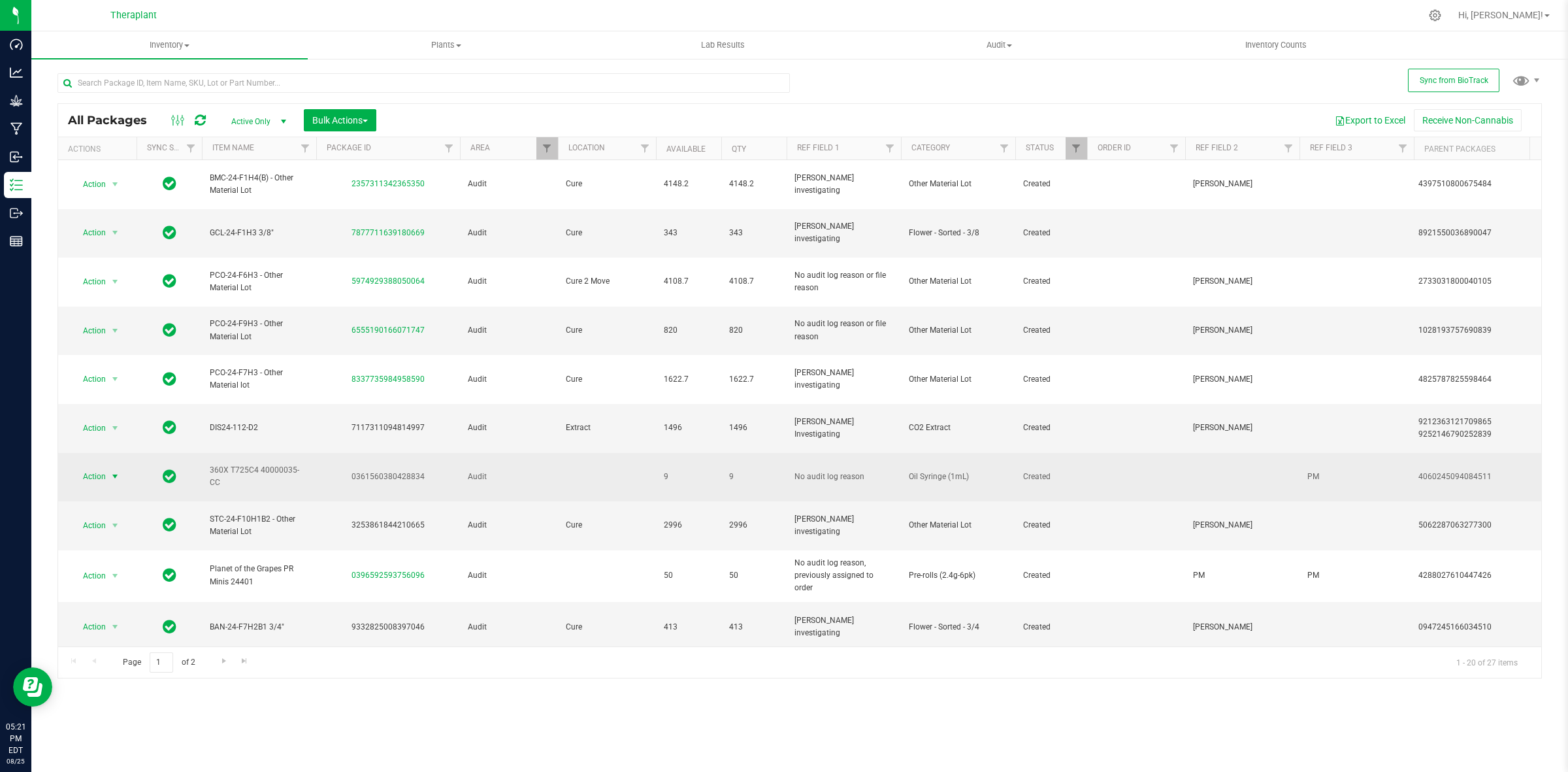
click at [107, 467] on span "select" at bounding box center [115, 476] width 16 height 18
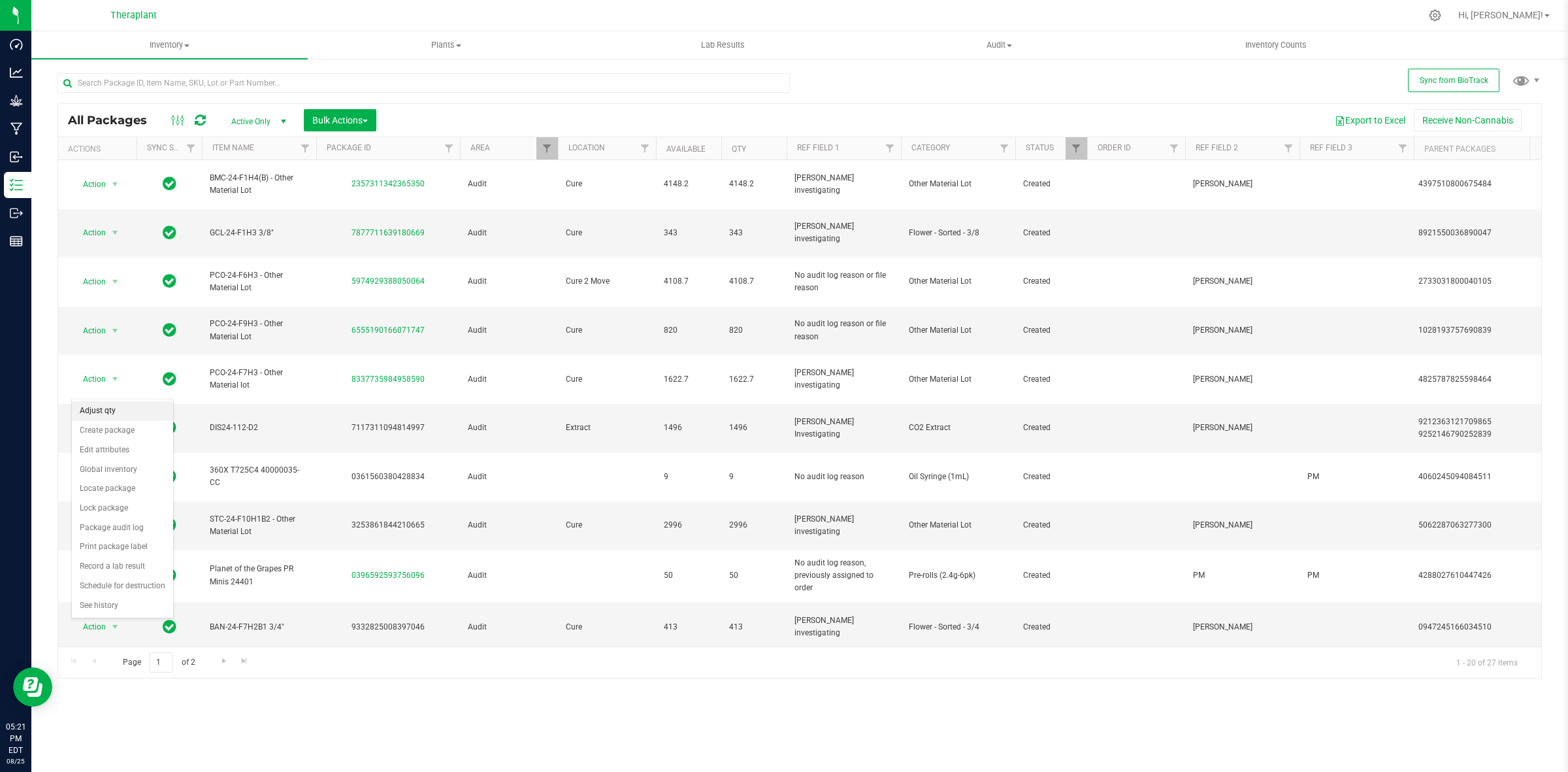
click at [108, 409] on li "Adjust qty" at bounding box center [122, 411] width 101 height 20
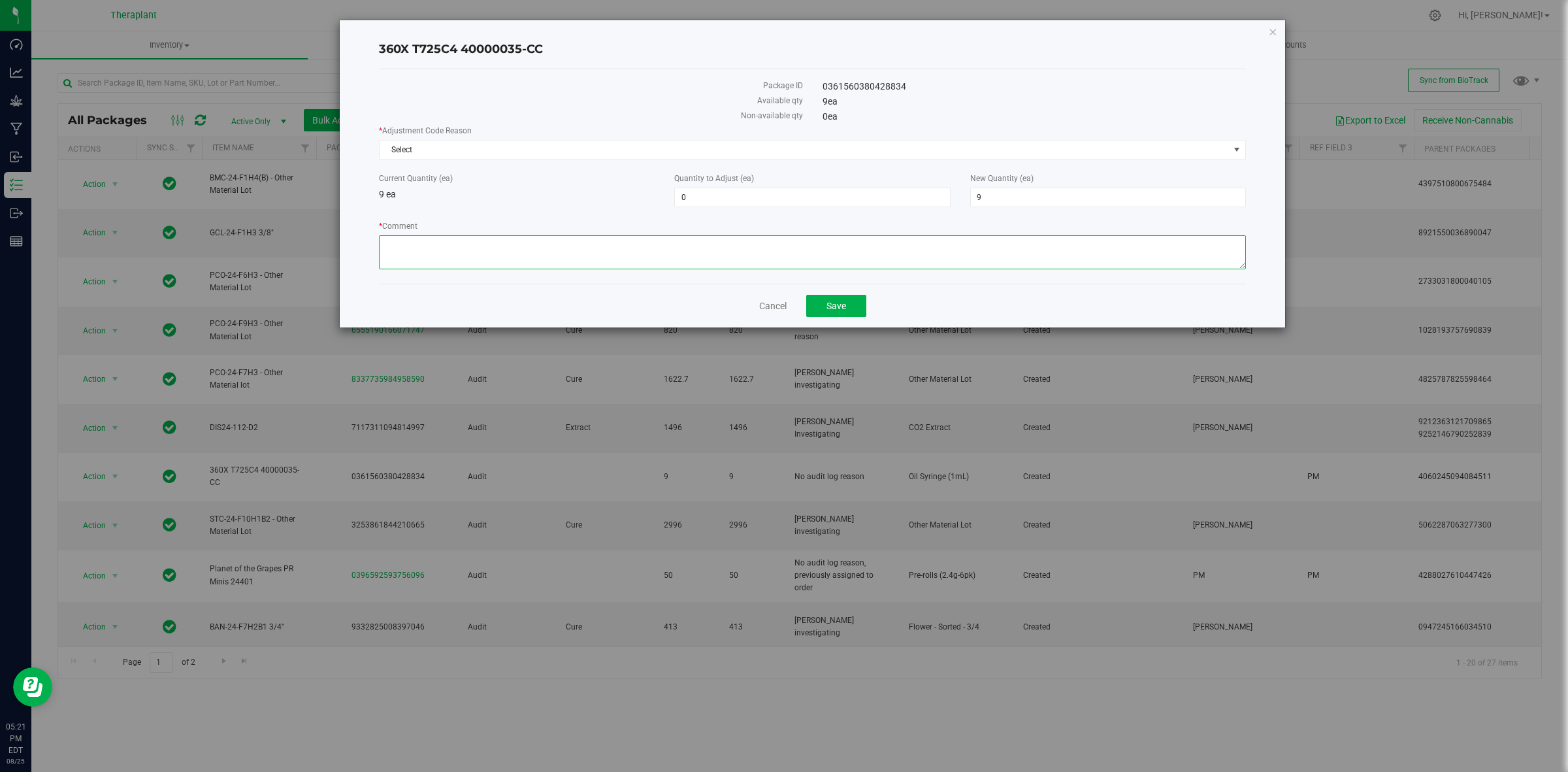
click at [660, 266] on textarea "* Comment" at bounding box center [813, 252] width 867 height 34
click at [537, 241] on textarea "* Comment" at bounding box center [813, 252] width 867 height 34
click at [723, 248] on textarea "* Comment" at bounding box center [813, 252] width 867 height 34
type textarea "This package contains ghost units created during the creation of inventory for …"
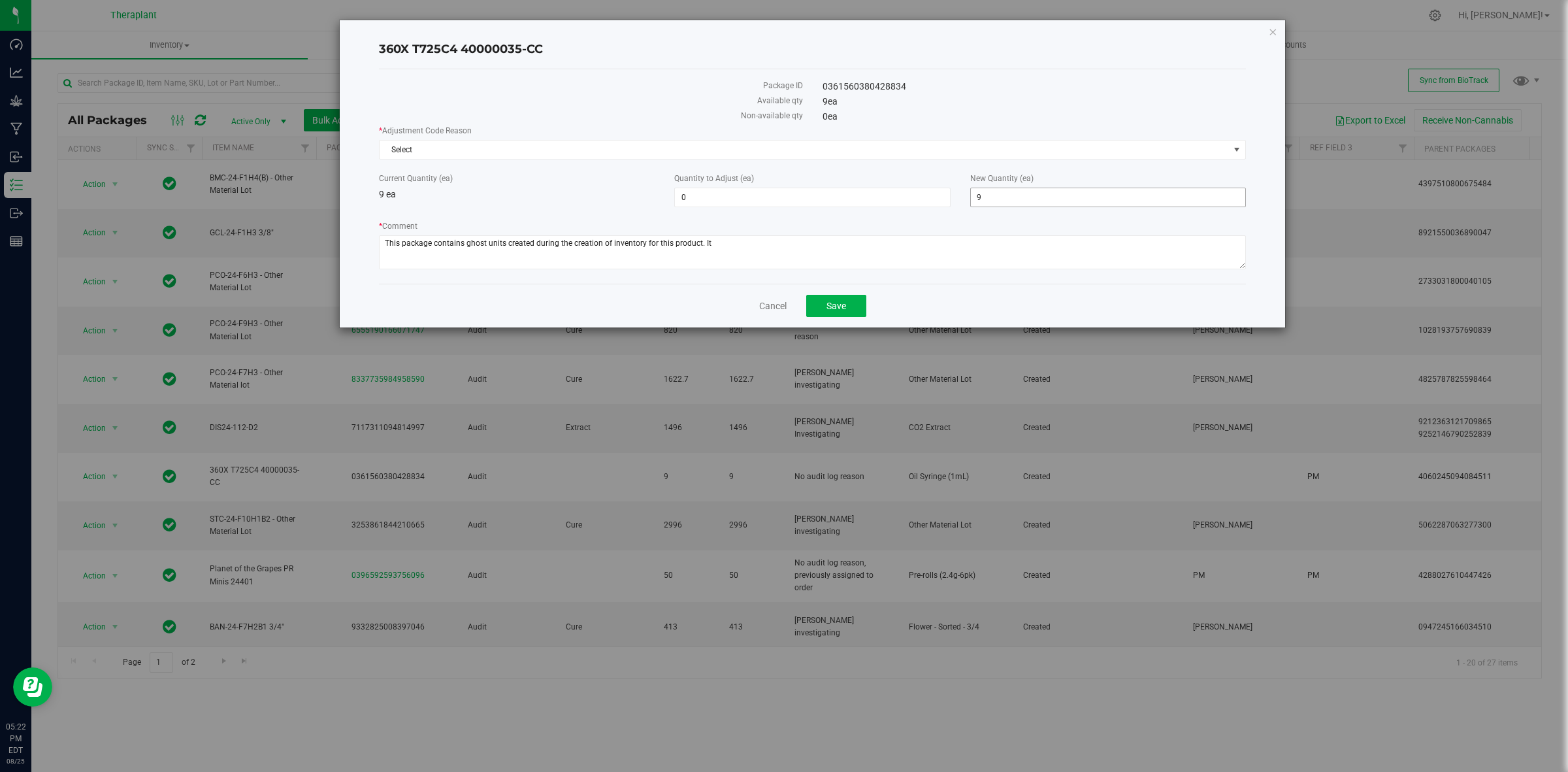
click at [1018, 195] on span "9 9" at bounding box center [1108, 197] width 276 height 20
click at [0, 0] on input "9" at bounding box center [0, 0] width 0 height 0
type input "0"
drag, startPoint x: 1018, startPoint y: 195, endPoint x: 980, endPoint y: 207, distance: 39.8
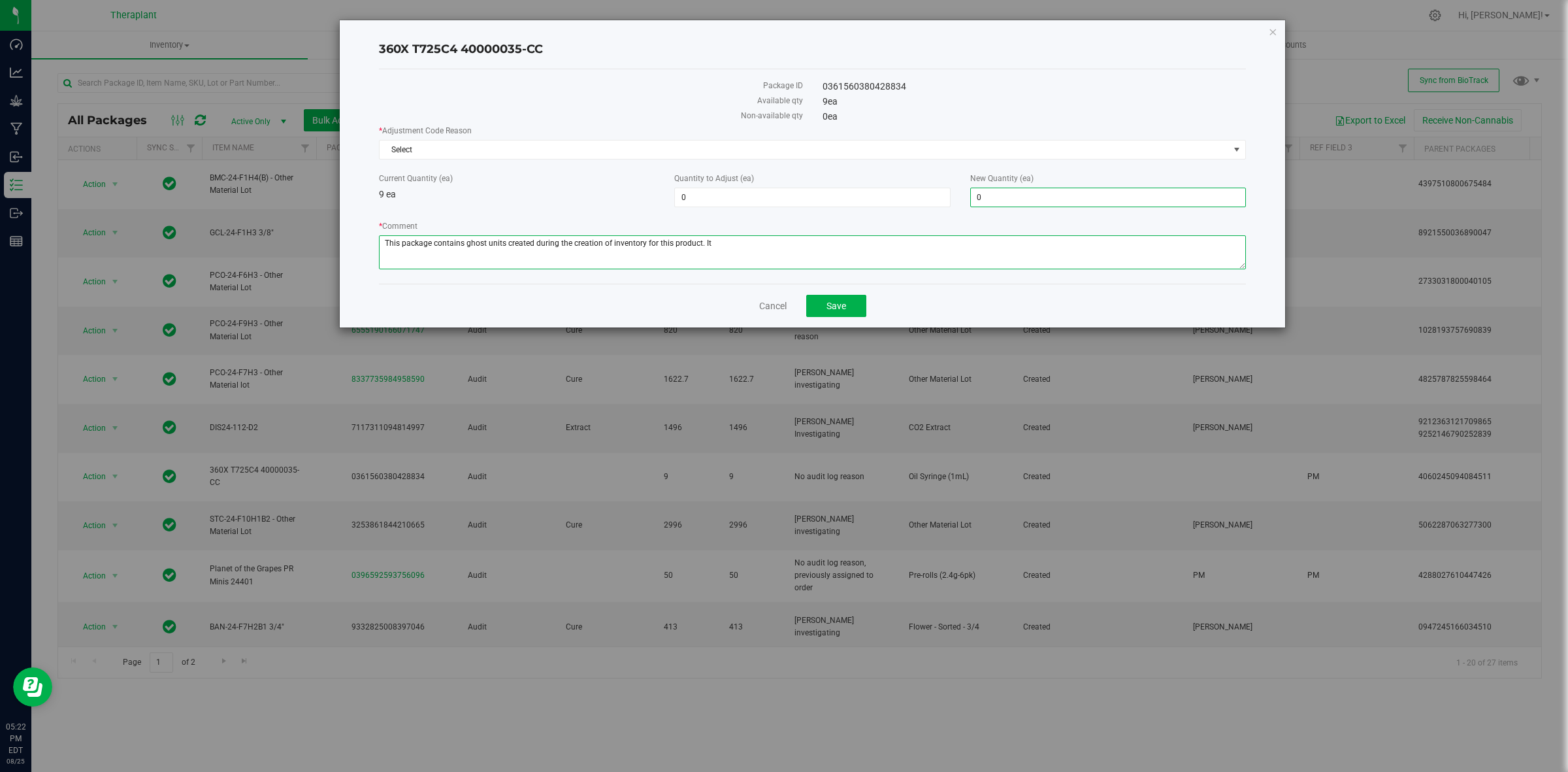
type input "-9"
type input "0"
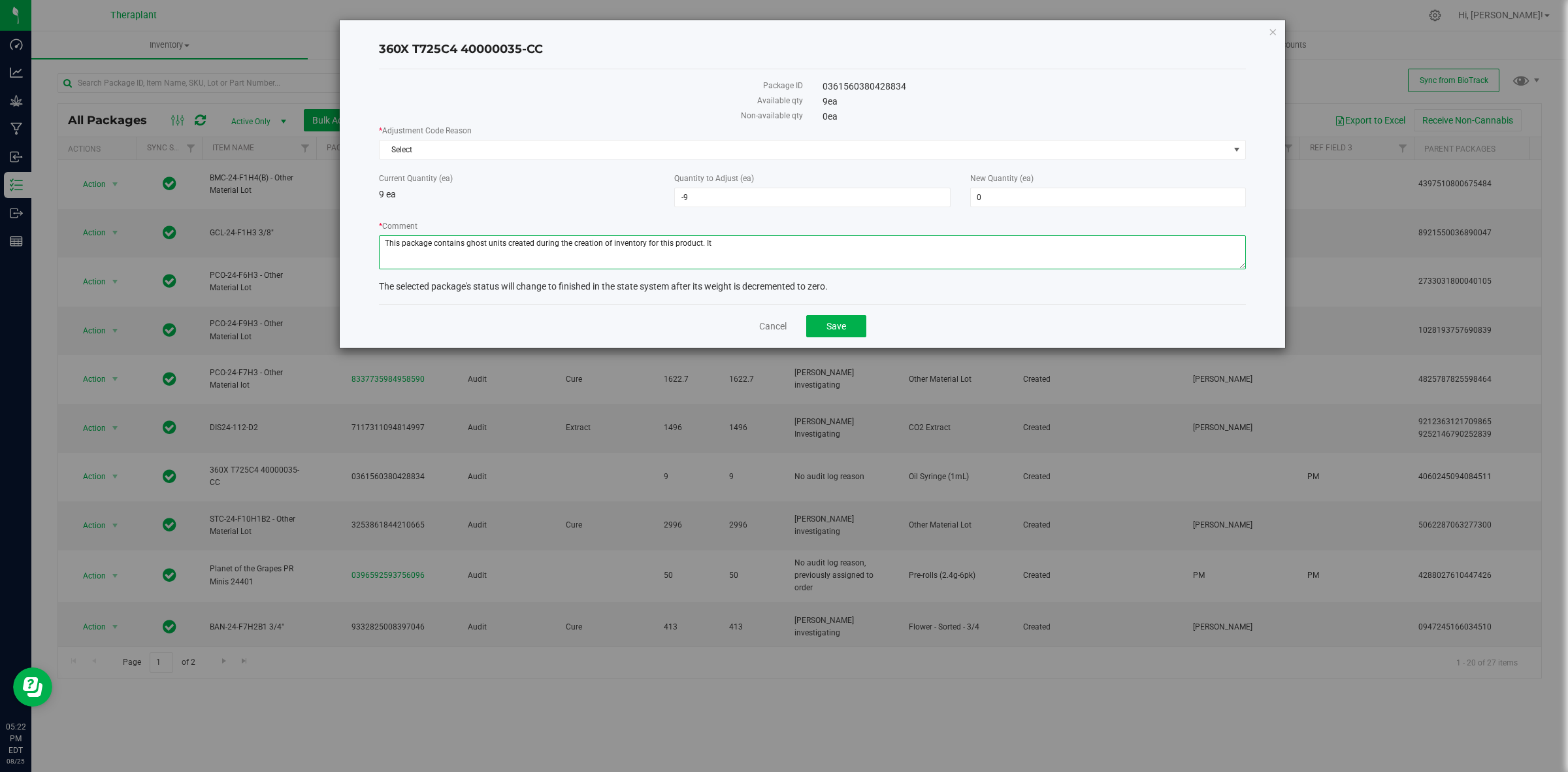
drag, startPoint x: 980, startPoint y: 207, endPoint x: 813, endPoint y: 256, distance: 174.0
click at [813, 256] on textarea "* Comment" at bounding box center [813, 252] width 867 height 34
click at [717, 245] on textarea "* Comment" at bounding box center [813, 252] width 867 height 34
click at [910, 245] on textarea "* Comment" at bounding box center [813, 252] width 867 height 34
type textarea "This package contains ghost units created during the creation of inventory for …"
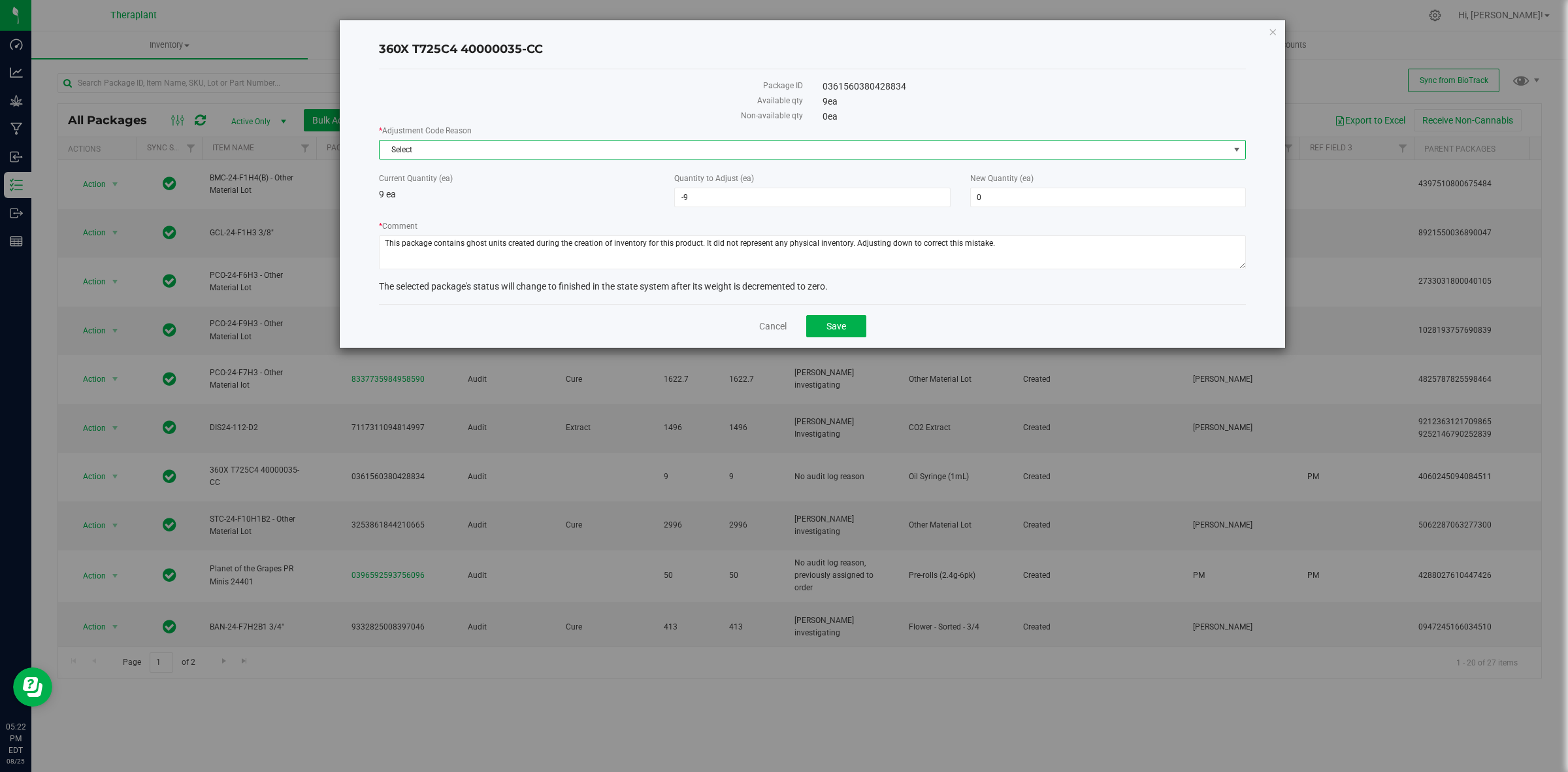
click at [806, 154] on span "Select" at bounding box center [805, 149] width 850 height 18
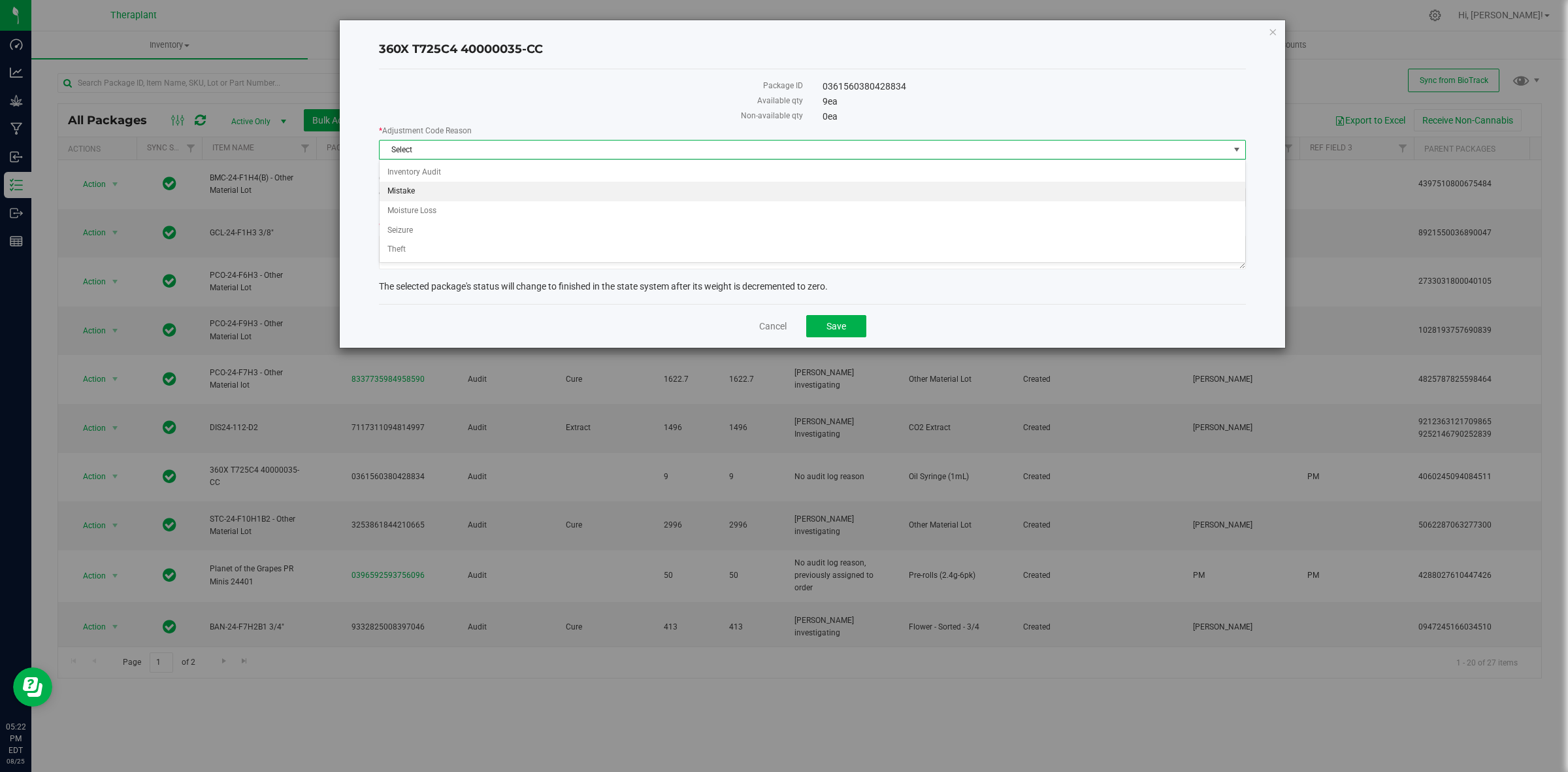
click at [479, 194] on li "Mistake" at bounding box center [813, 191] width 865 height 20
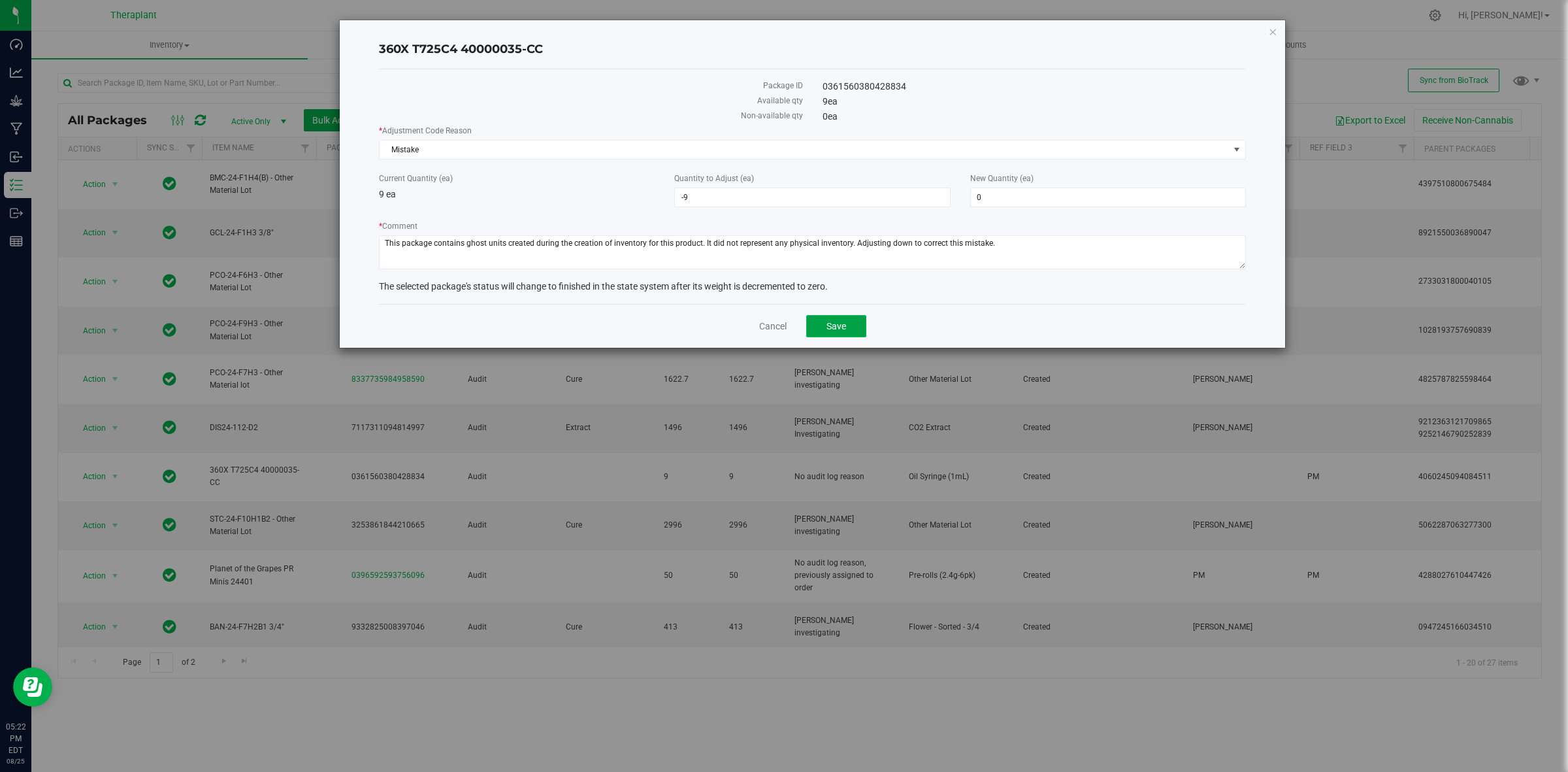
click at [848, 333] on button "Save" at bounding box center [836, 326] width 60 height 23
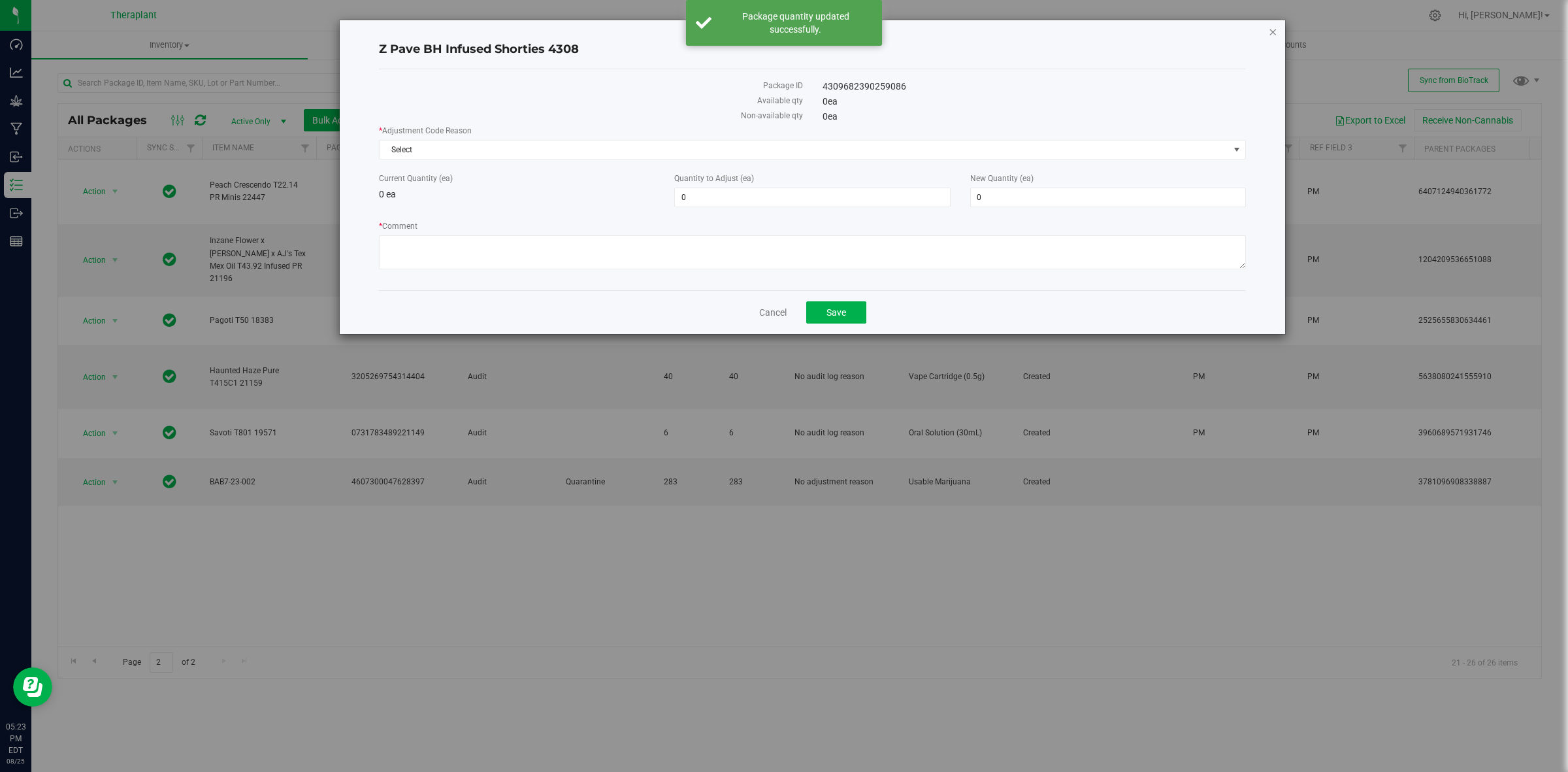
click at [1276, 28] on icon "button" at bounding box center [1273, 31] width 10 height 16
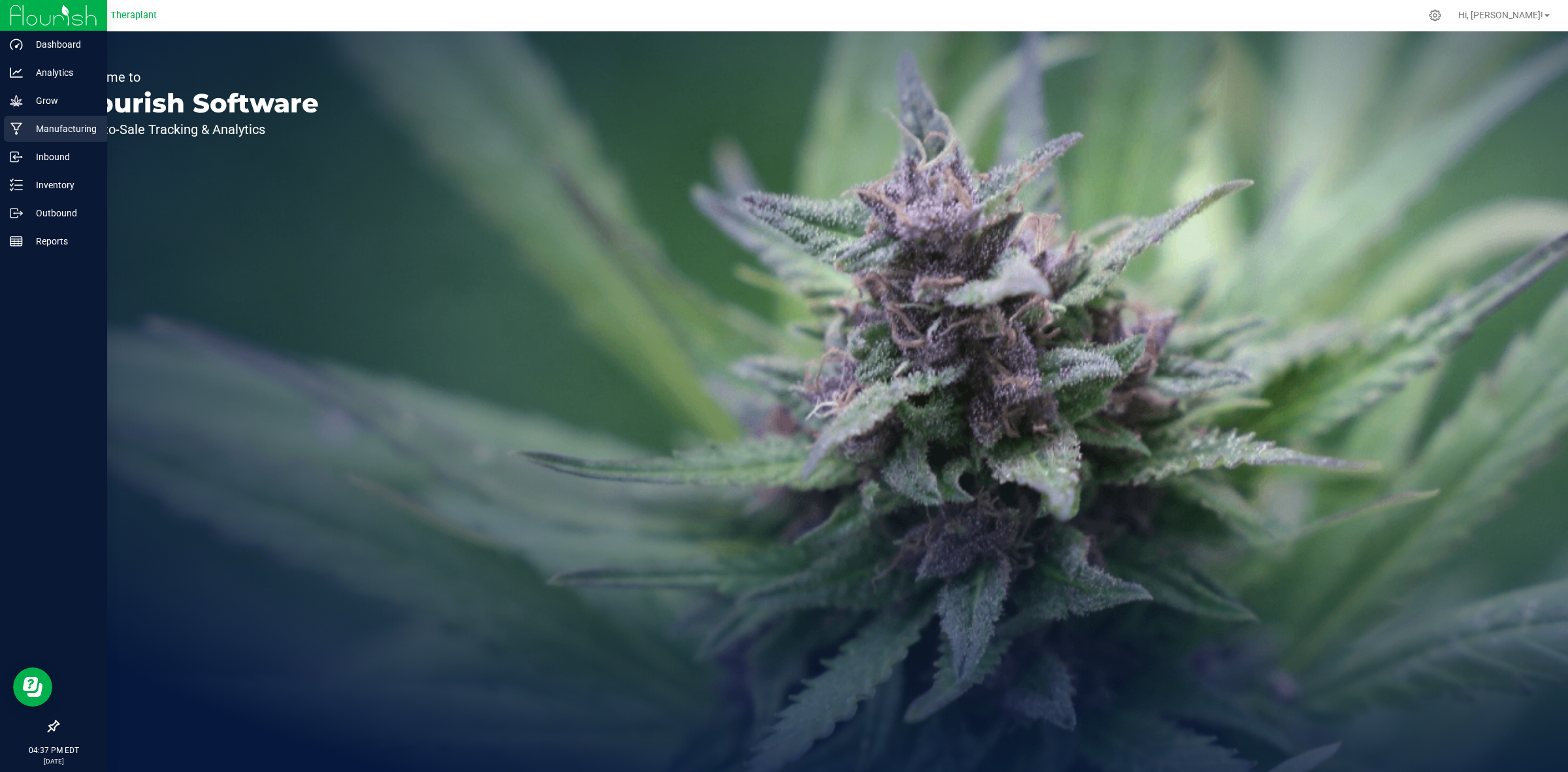
click at [26, 131] on p "Manufacturing" at bounding box center [61, 129] width 79 height 16
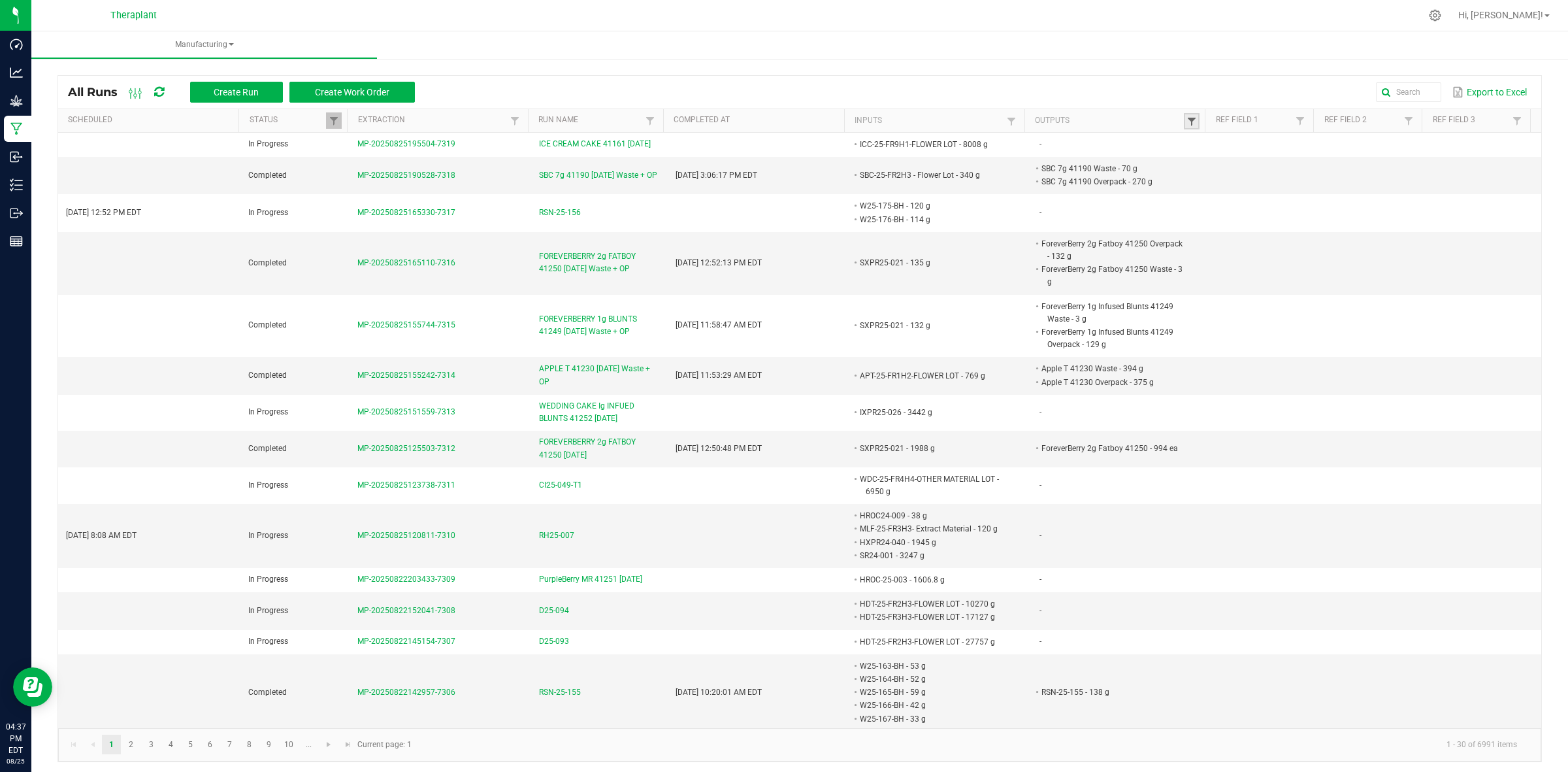
click at [1186, 119] on span at bounding box center [1192, 121] width 10 height 10
click at [1209, 154] on input "text" at bounding box center [1250, 148] width 135 height 20
type input "g"
type input "hk-24-036"
click button "Filter" at bounding box center [1285, 183] width 66 height 29
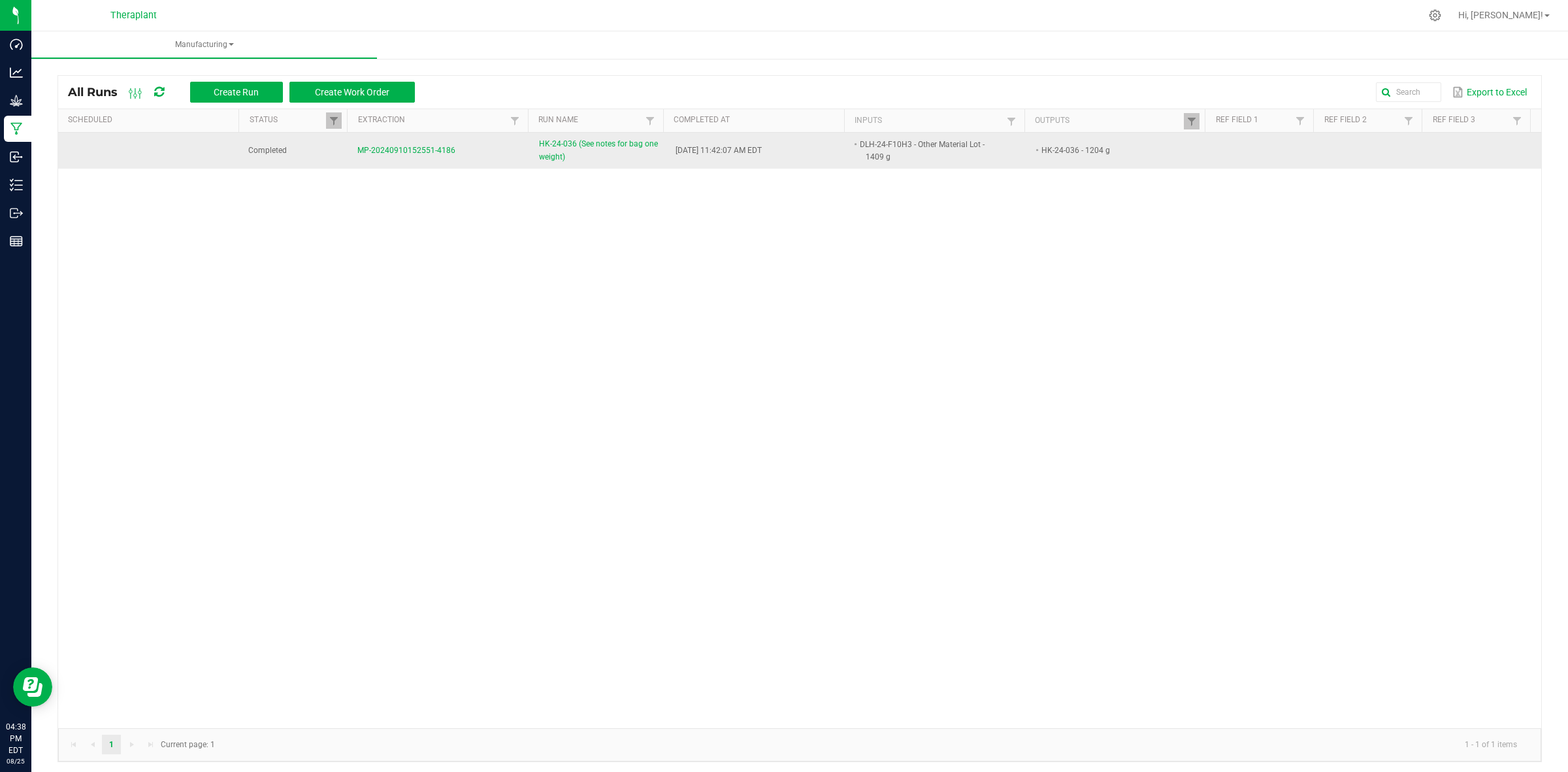
click at [1126, 154] on li "HK-24-036 - 1204 g" at bounding box center [1112, 150] width 145 height 13
drag, startPoint x: 1062, startPoint y: 149, endPoint x: 1027, endPoint y: 151, distance: 35.1
click at [1039, 151] on li "HK-24-036 - 1204 g" at bounding box center [1112, 150] width 145 height 13
copy li "HK-24-036"
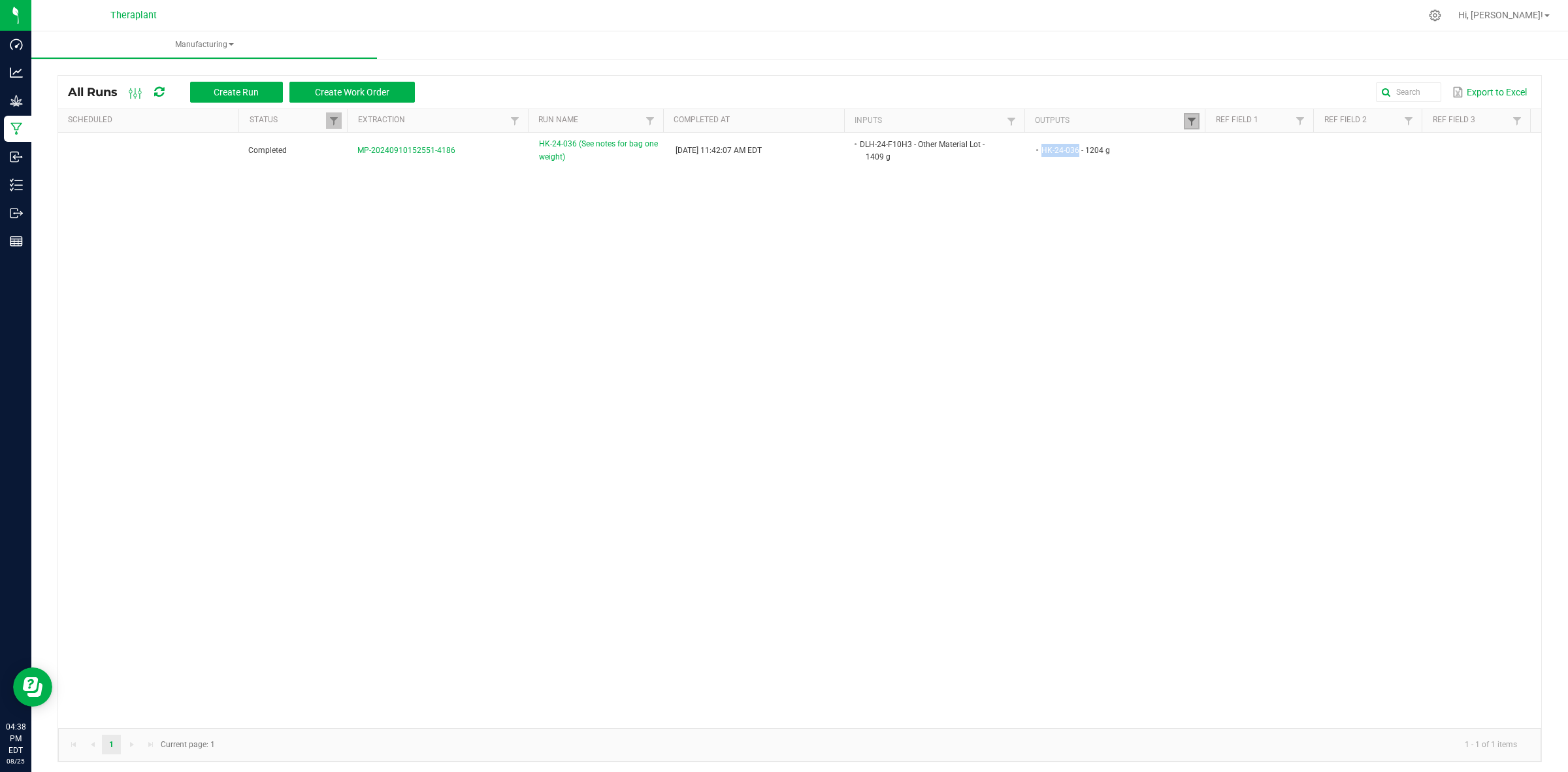
click at [1186, 119] on span at bounding box center [1192, 121] width 10 height 10
click at [1200, 197] on div "hk-24-036 Clear Filter" at bounding box center [1250, 166] width 151 height 71
click at [1206, 190] on button "Clear" at bounding box center [1215, 183] width 65 height 29
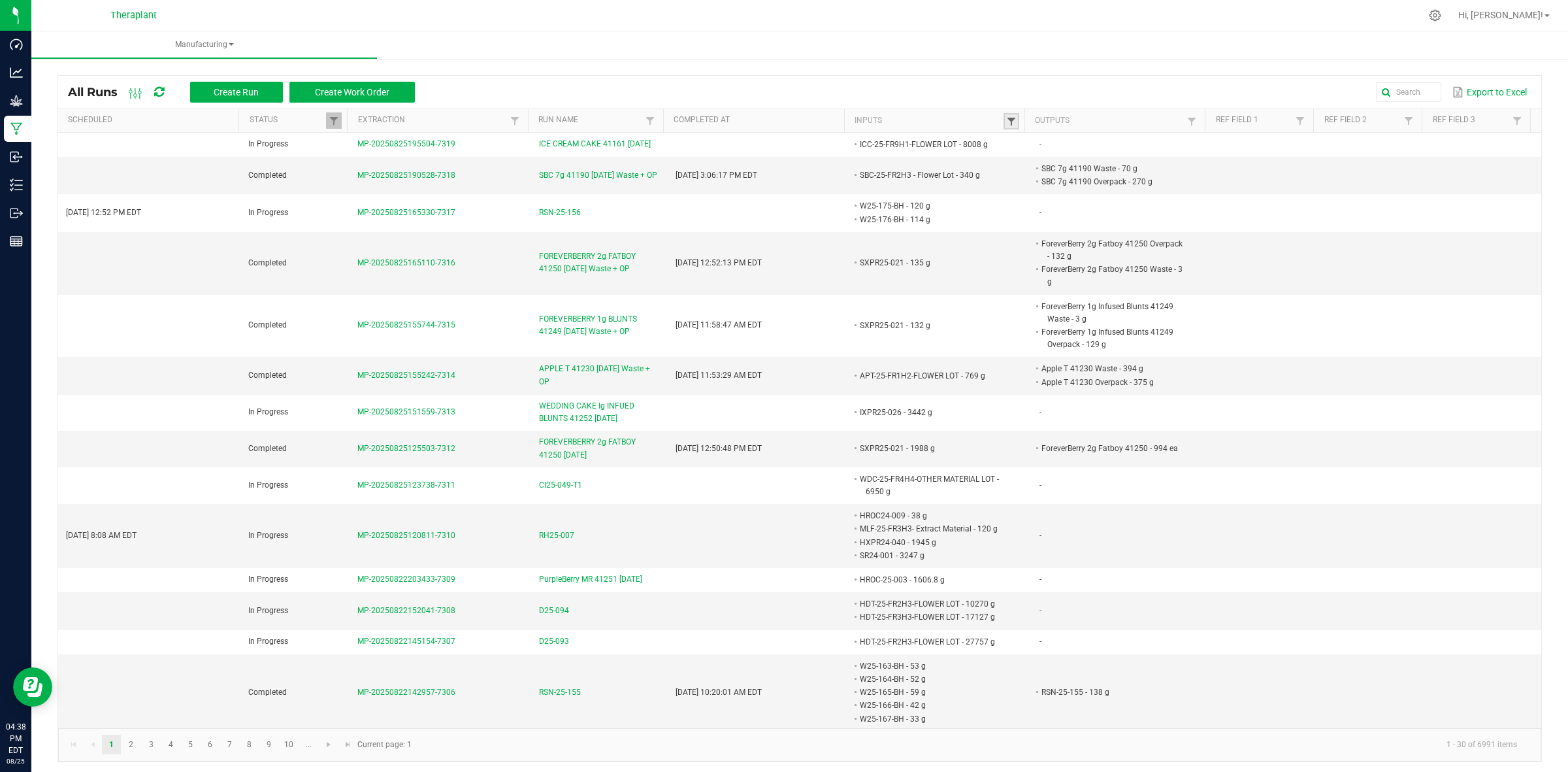
click at [1006, 121] on span at bounding box center [1012, 121] width 10 height 10
click at [1020, 142] on input "text" at bounding box center [1071, 148] width 135 height 20
paste input "HK-24-036"
type input "HK-24-036"
click at [1099, 185] on button "Filter" at bounding box center [1107, 183] width 66 height 29
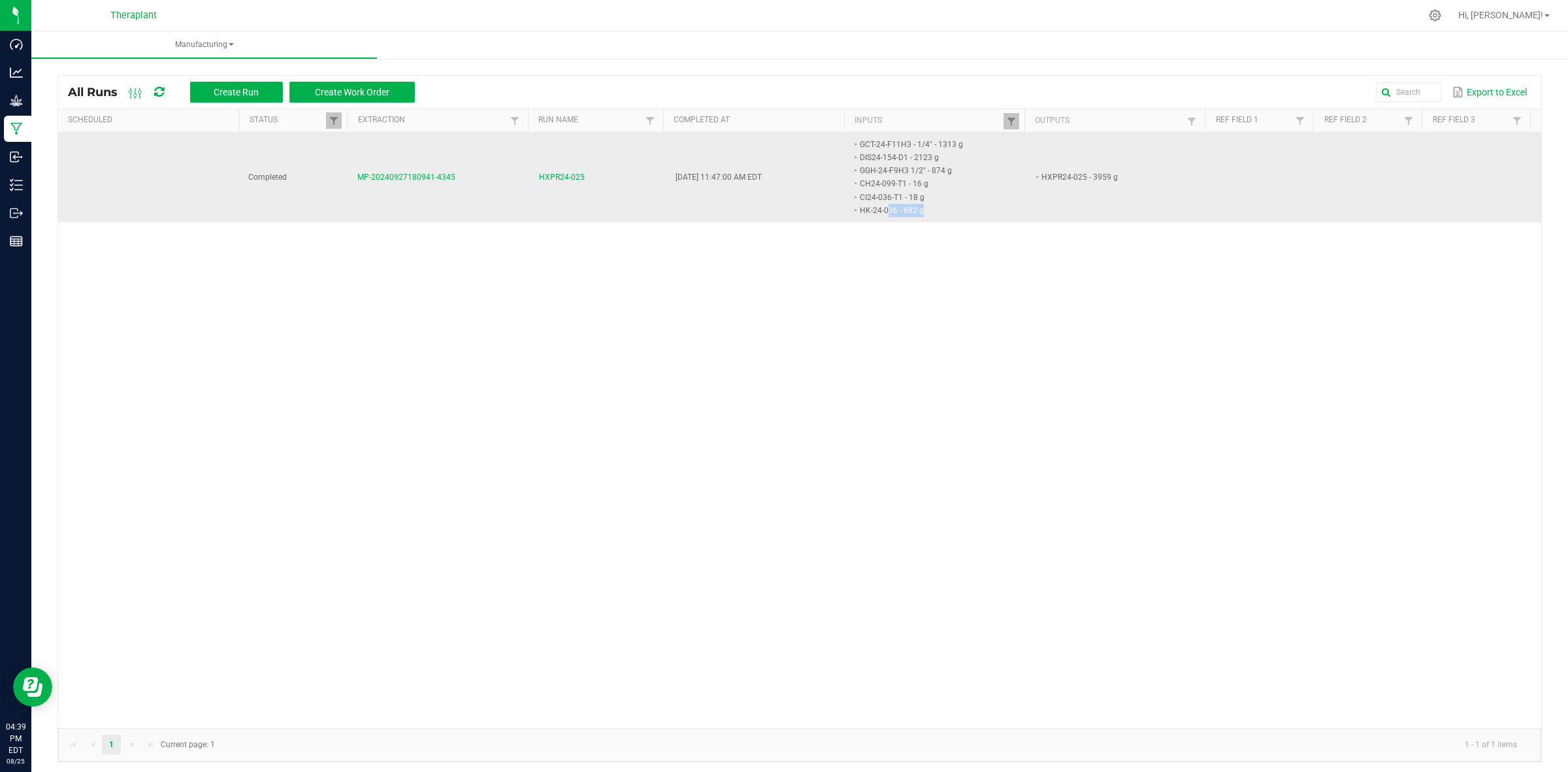
drag, startPoint x: 873, startPoint y: 207, endPoint x: 908, endPoint y: 209, distance: 35.1
click at [908, 209] on li "HK-24-036 - 682 g" at bounding box center [930, 210] width 145 height 13
click at [928, 209] on li "HK-24-036 - 682 g" at bounding box center [930, 210] width 145 height 13
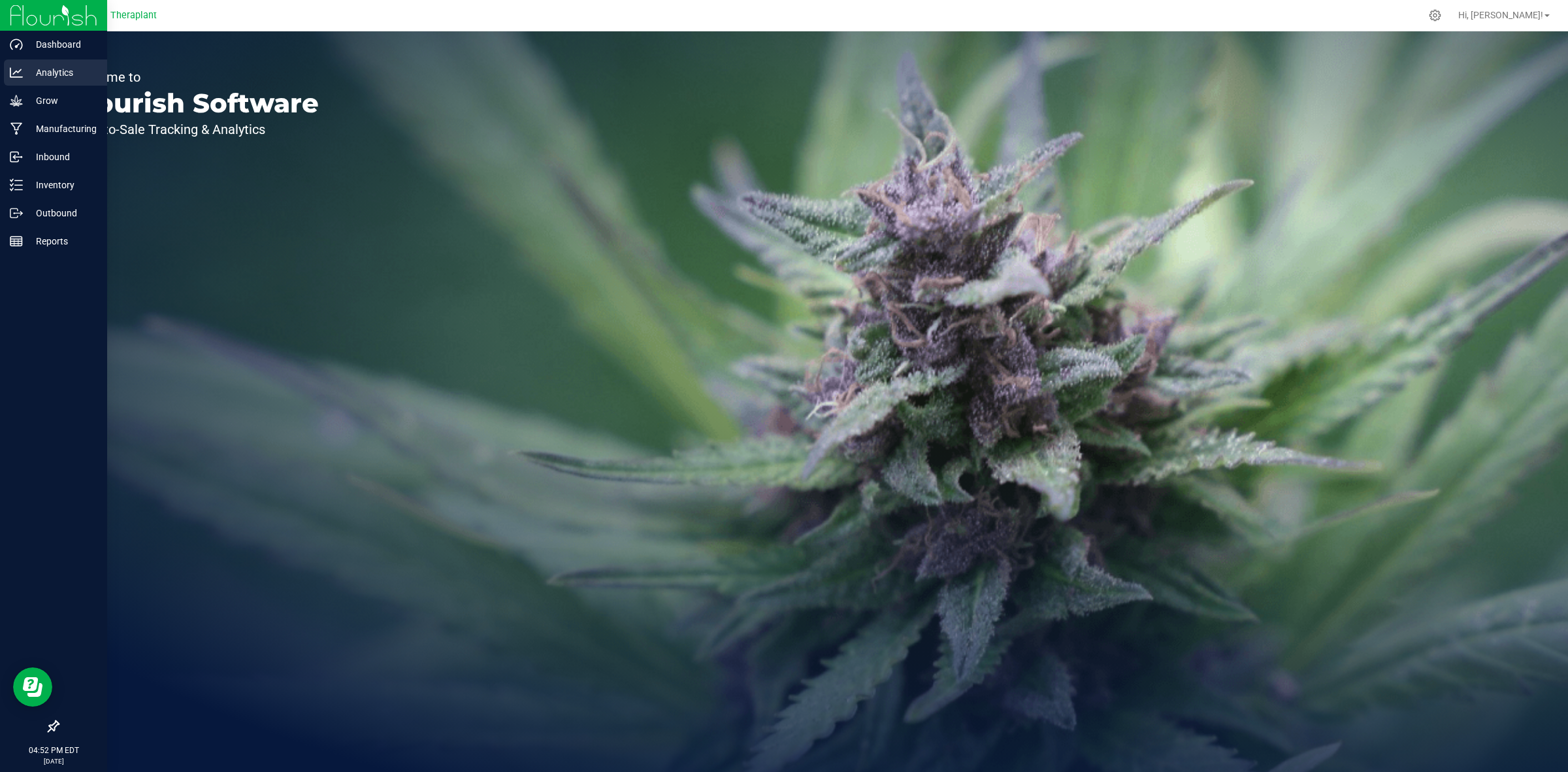
click at [48, 76] on p "Analytics" at bounding box center [61, 73] width 79 height 16
click at [16, 185] on line at bounding box center [18, 185] width 7 height 0
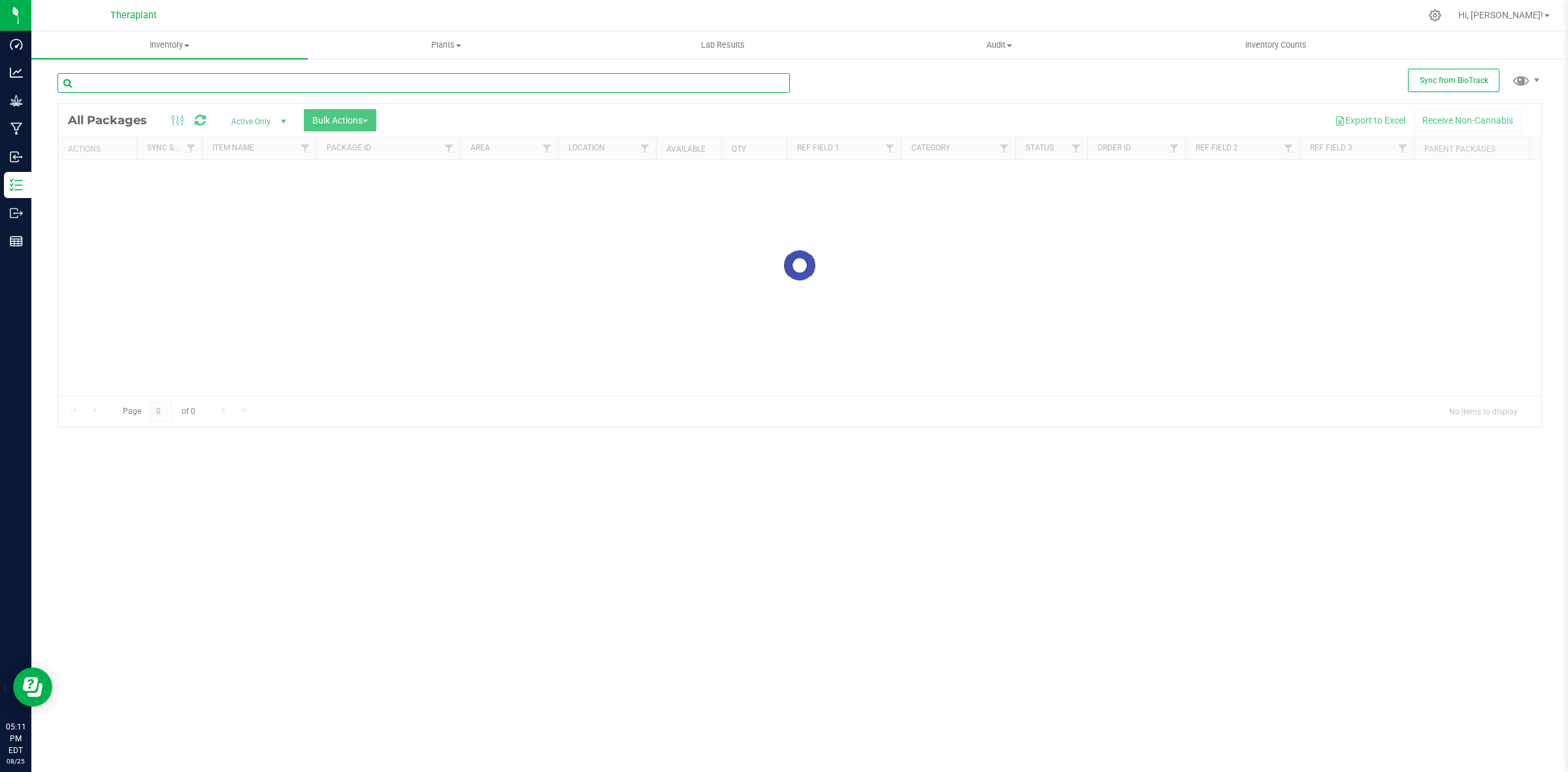
click at [601, 80] on input "text" at bounding box center [423, 83] width 732 height 20
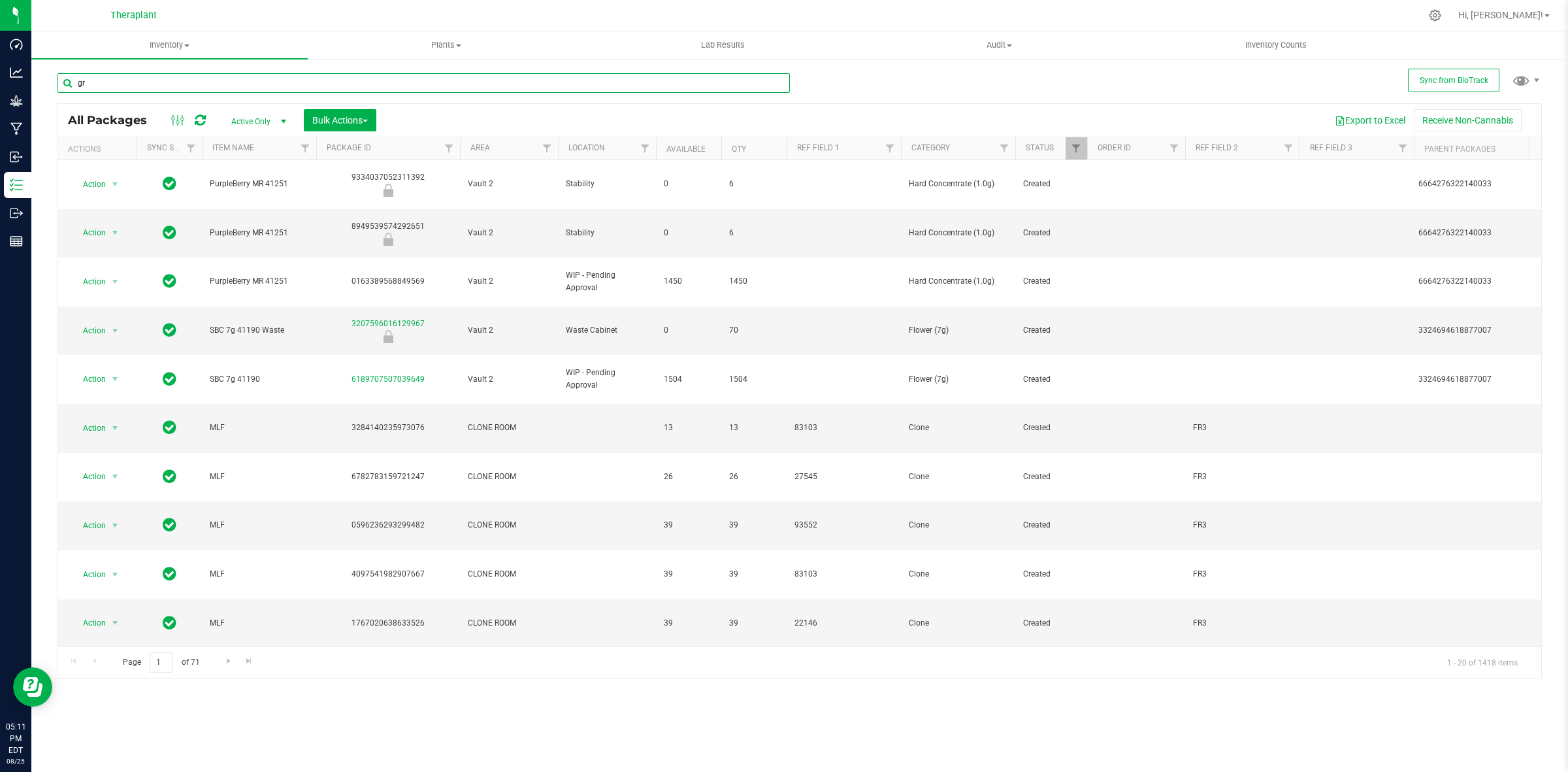
type input "g"
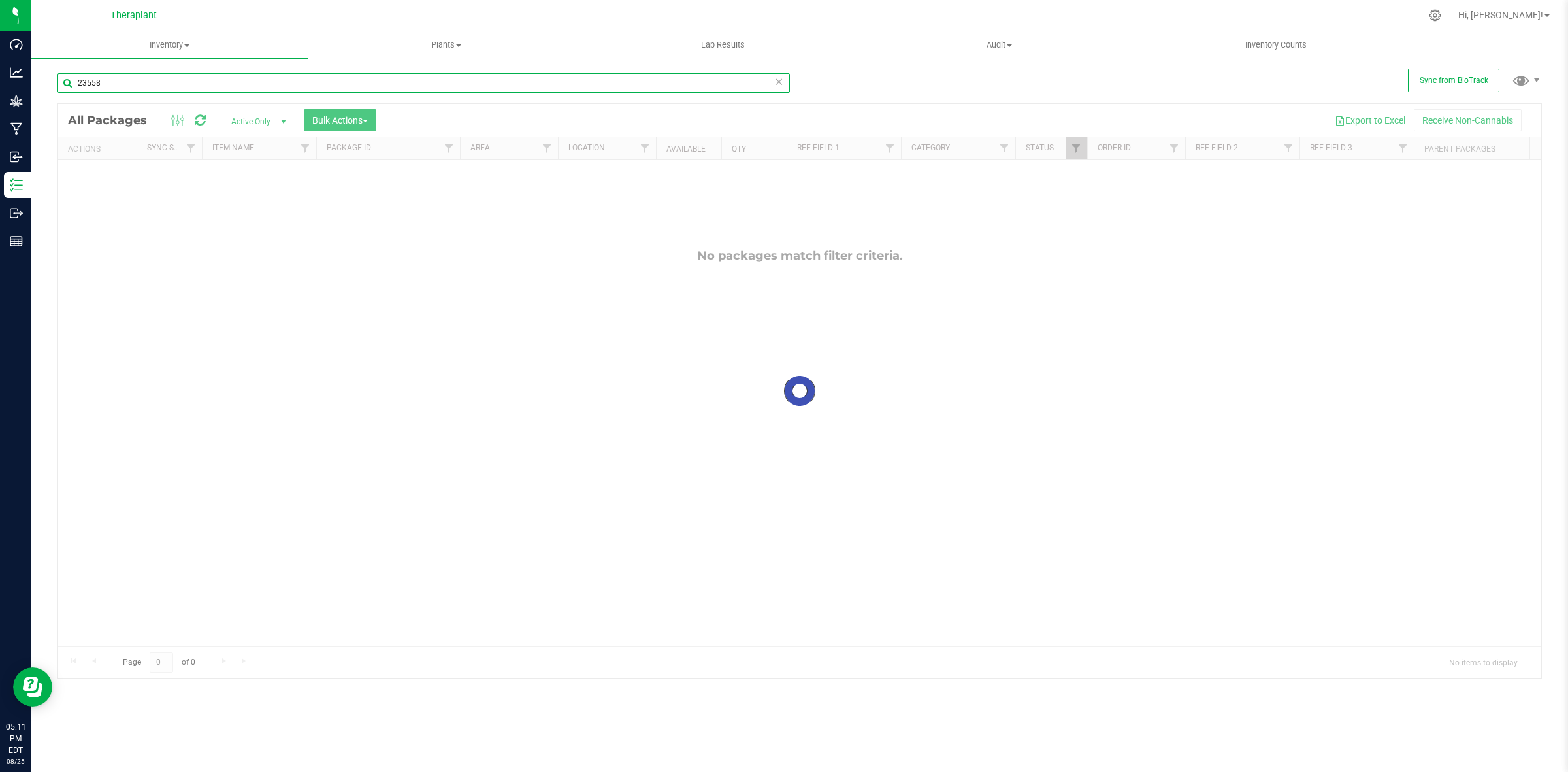
type input "23558"
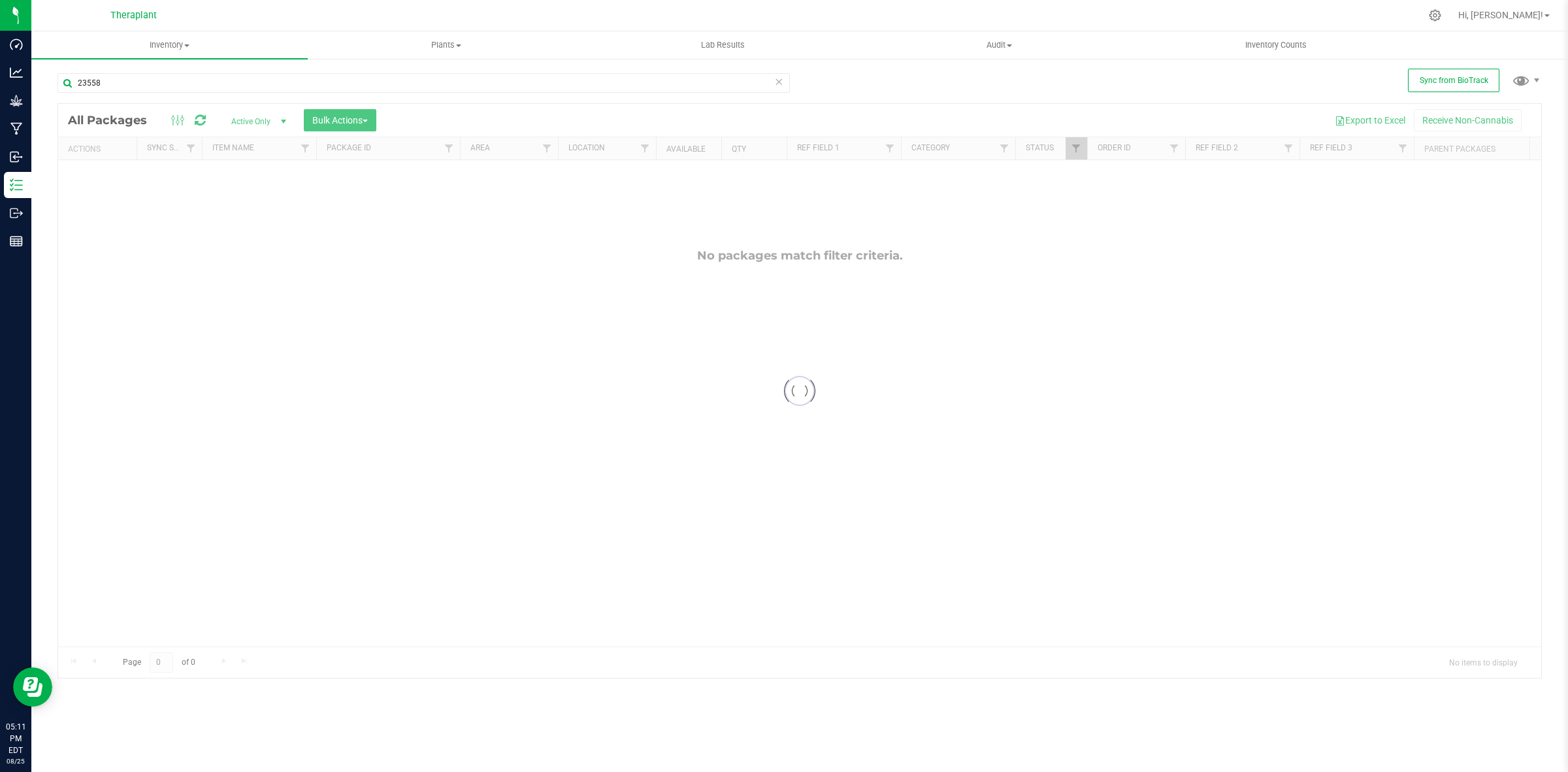
click at [268, 121] on div at bounding box center [800, 390] width 1483 height 574
click at [268, 121] on span "Active Only" at bounding box center [255, 121] width 72 height 18
click at [241, 204] on li "All" at bounding box center [256, 202] width 71 height 20
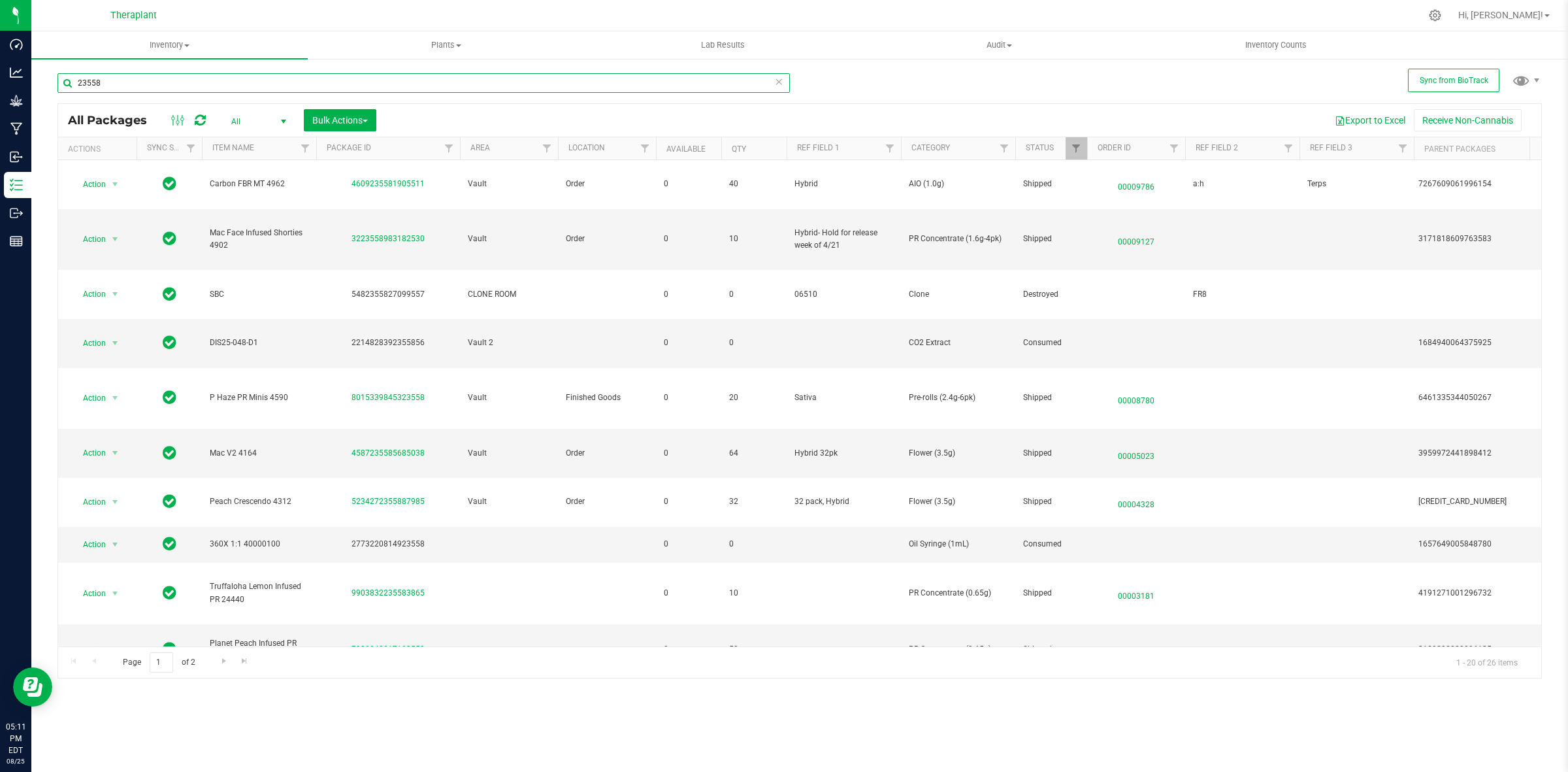
click at [234, 87] on input "23558" at bounding box center [423, 83] width 732 height 20
click at [76, 85] on input "23558" at bounding box center [423, 83] width 732 height 20
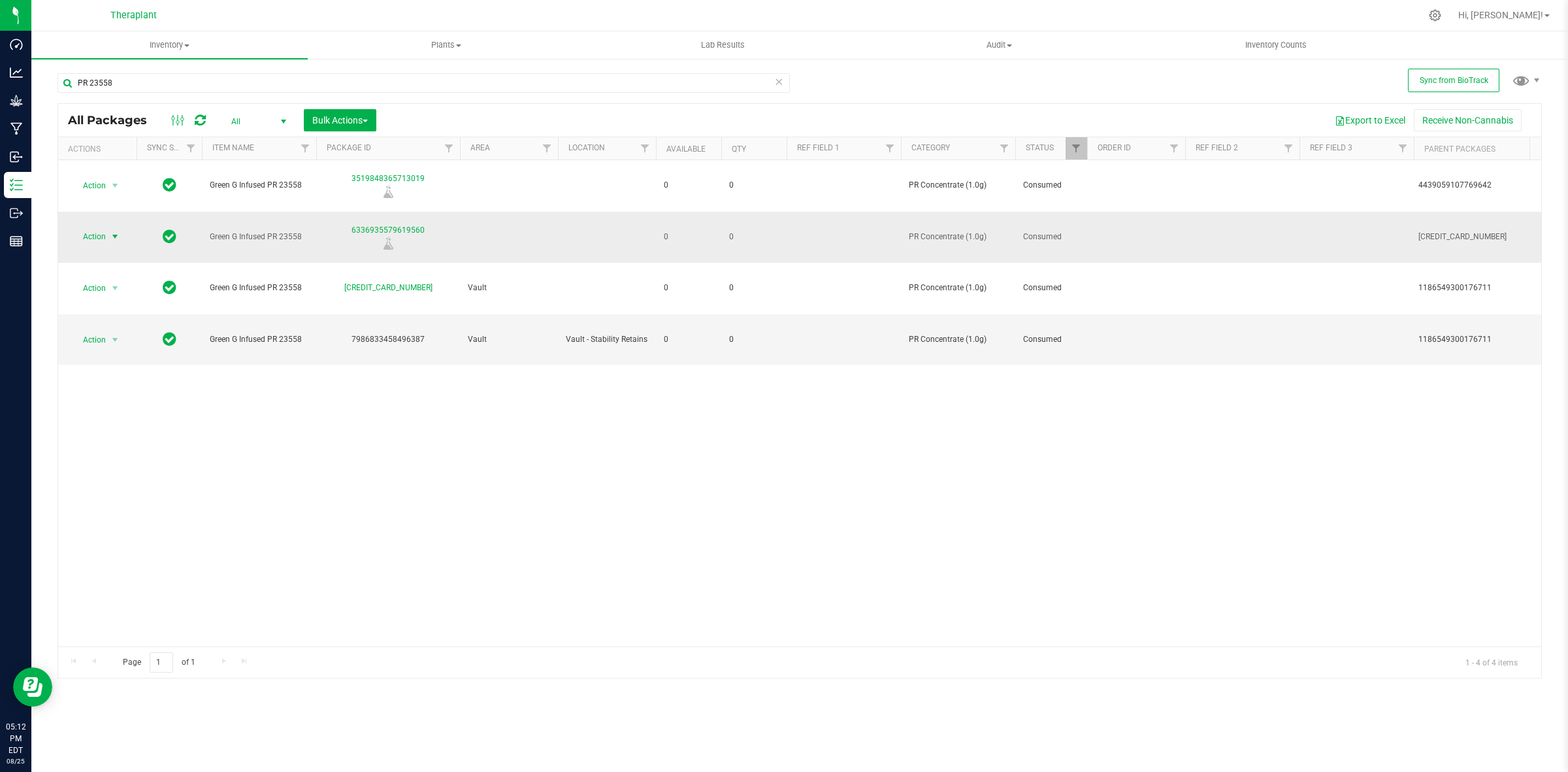
click at [115, 240] on span "select" at bounding box center [115, 236] width 10 height 10
click at [116, 335] on li "Package audit log" at bounding box center [113, 337] width 83 height 20
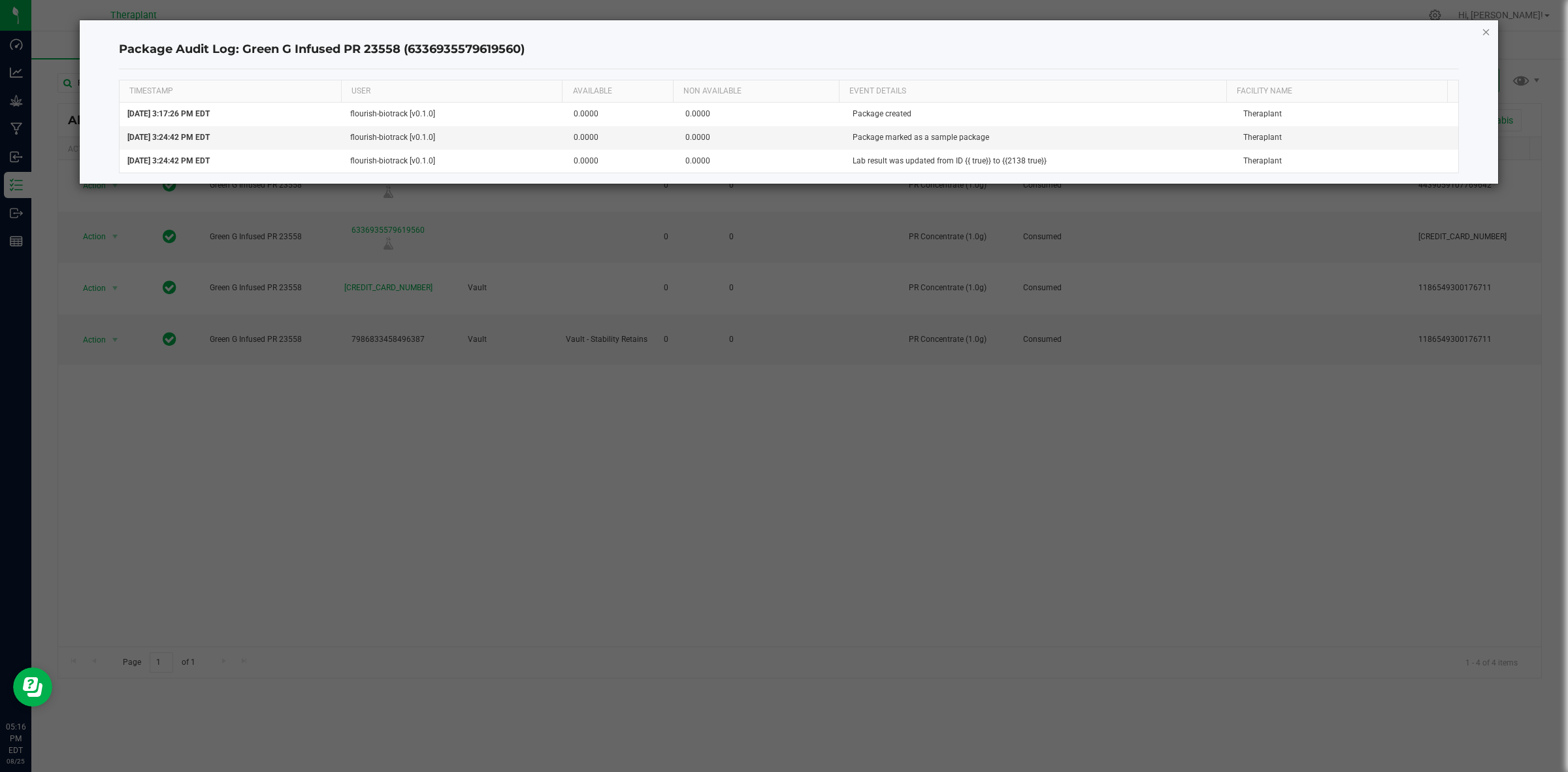
click at [1481, 28] on icon "button" at bounding box center [1486, 31] width 10 height 16
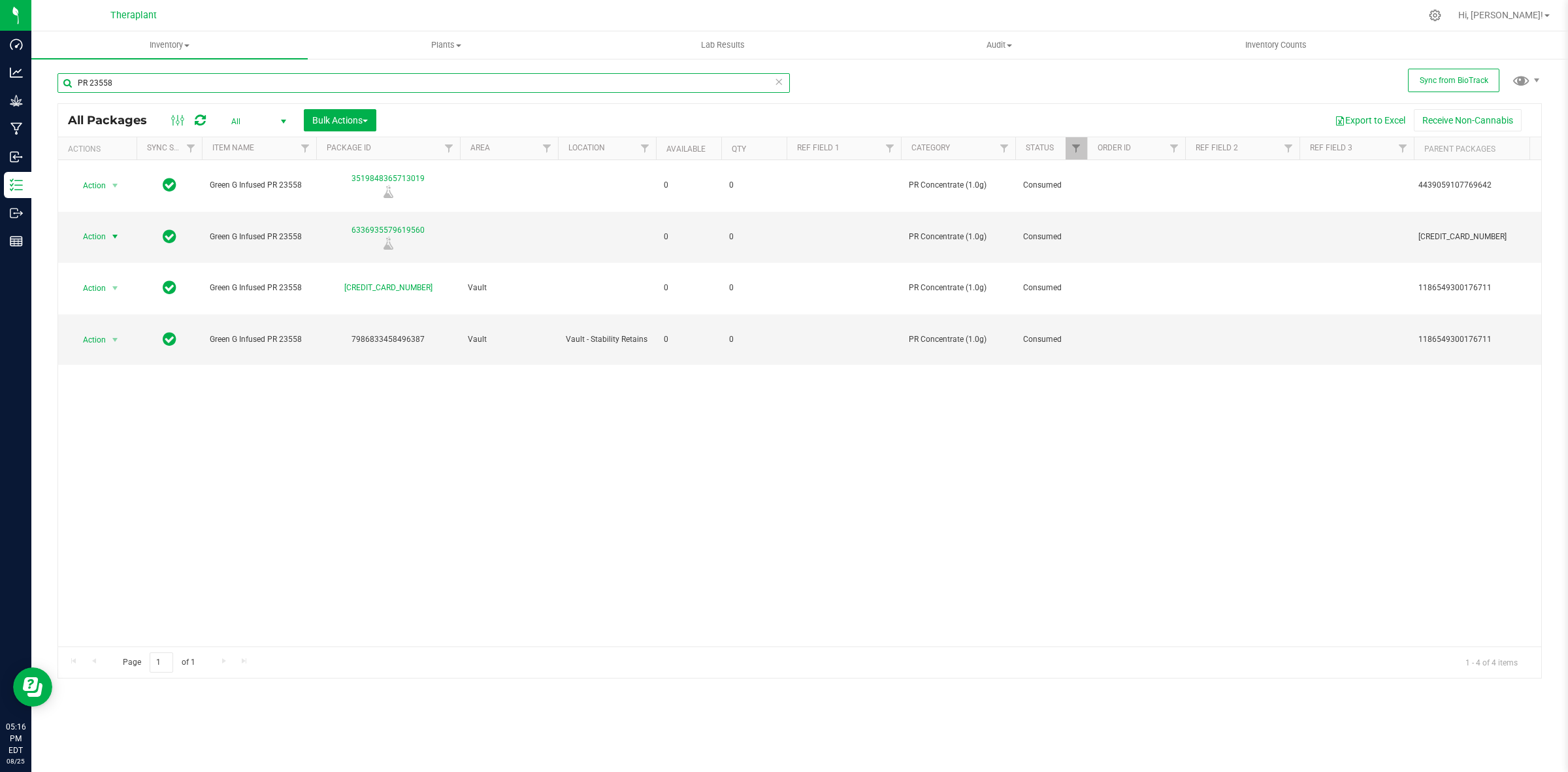
click at [414, 87] on input "PR 23558" at bounding box center [423, 83] width 732 height 20
paste input "1814159935067961"
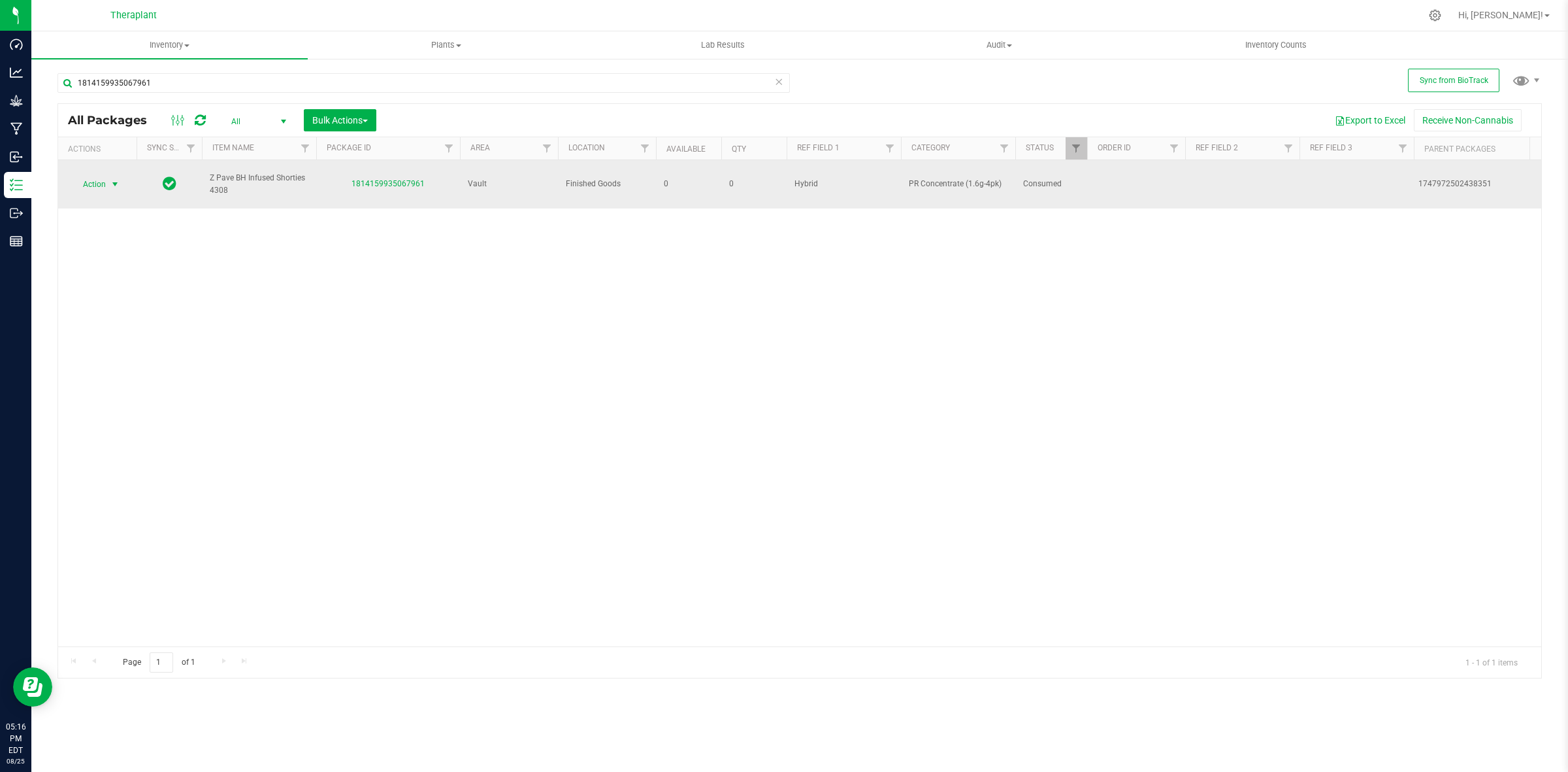
click at [100, 177] on span "Action" at bounding box center [88, 183] width 35 height 18
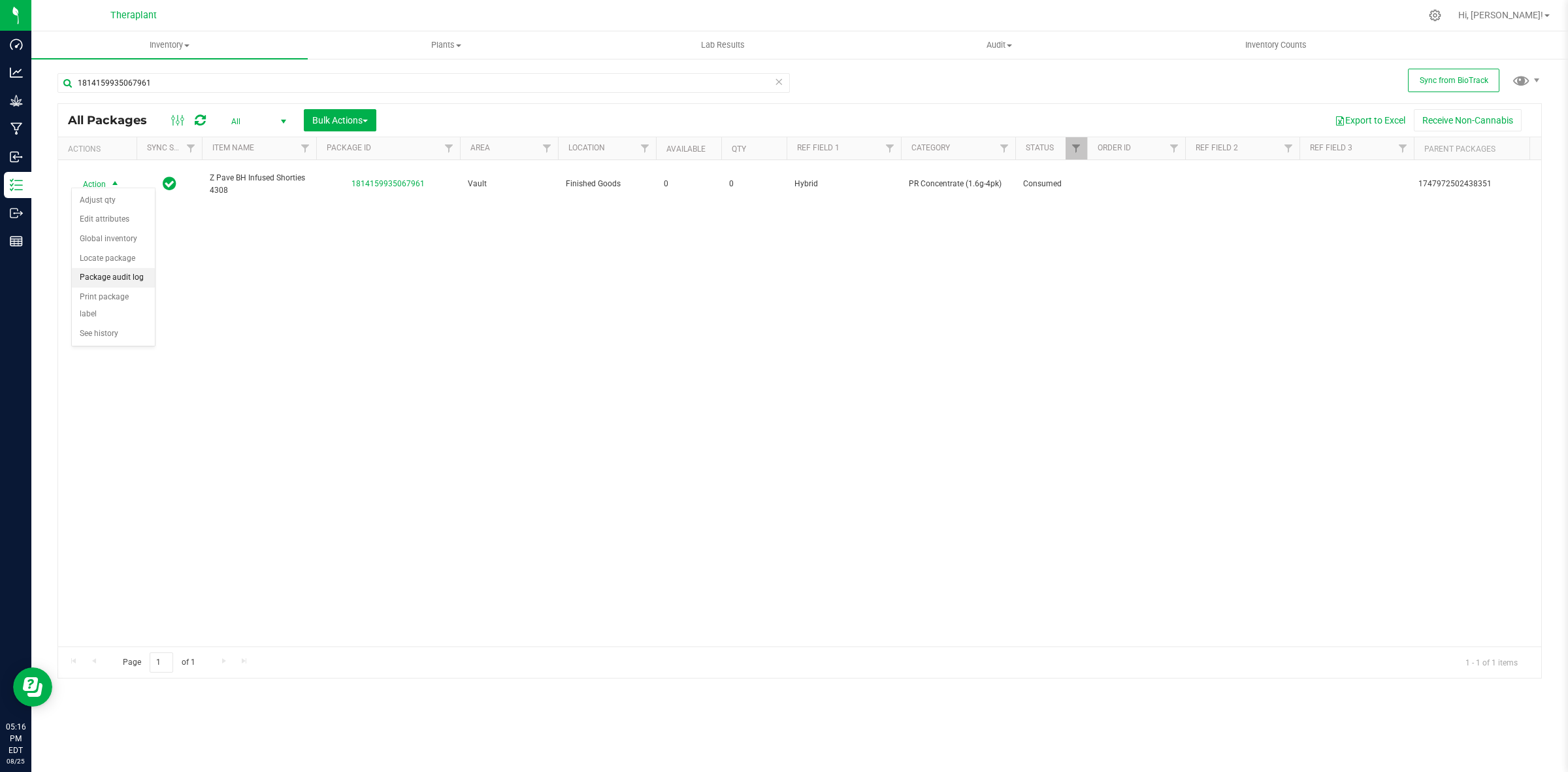
click at [114, 275] on li "Package audit log" at bounding box center [113, 278] width 83 height 20
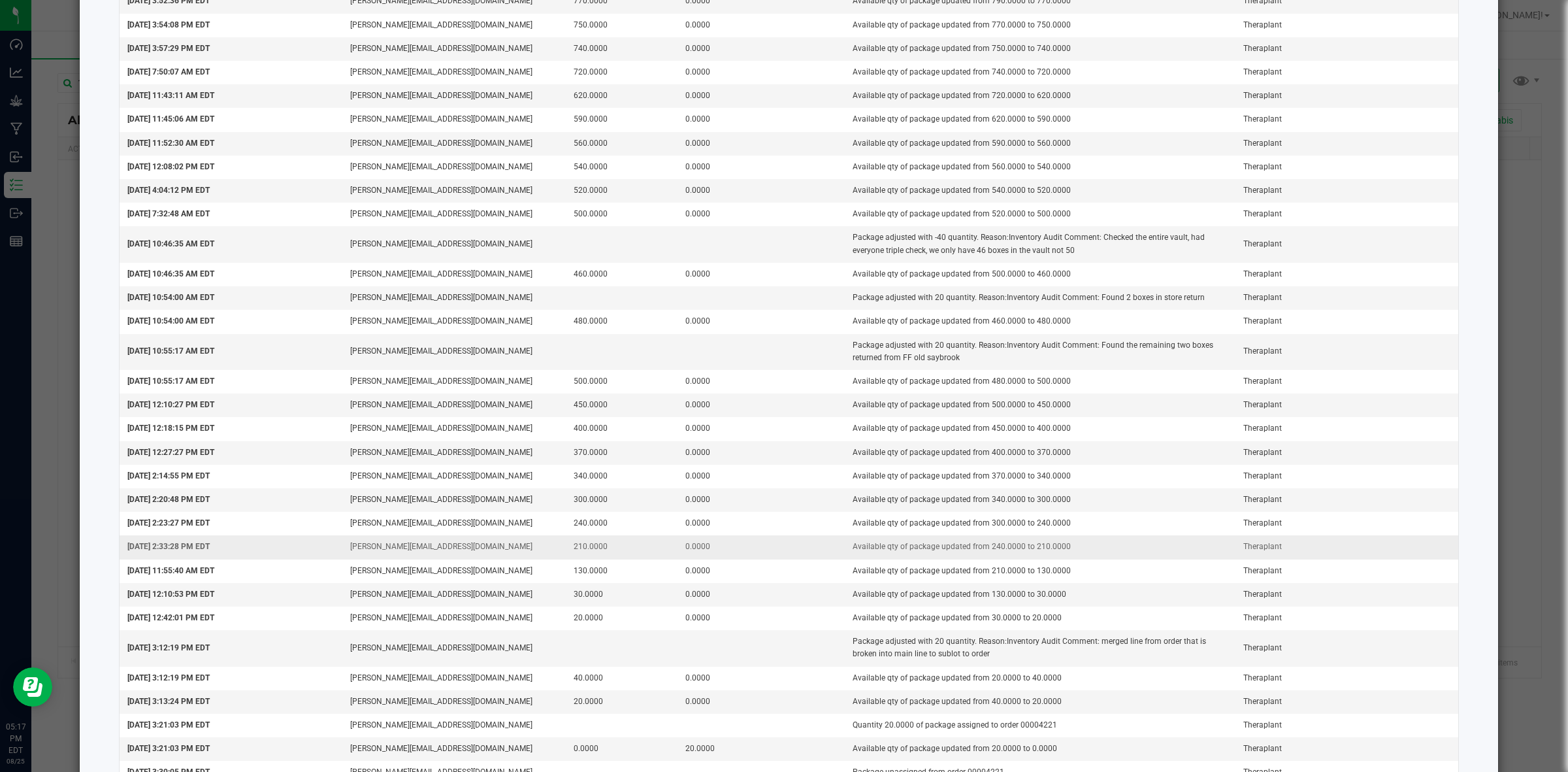
scroll to position [1031, 0]
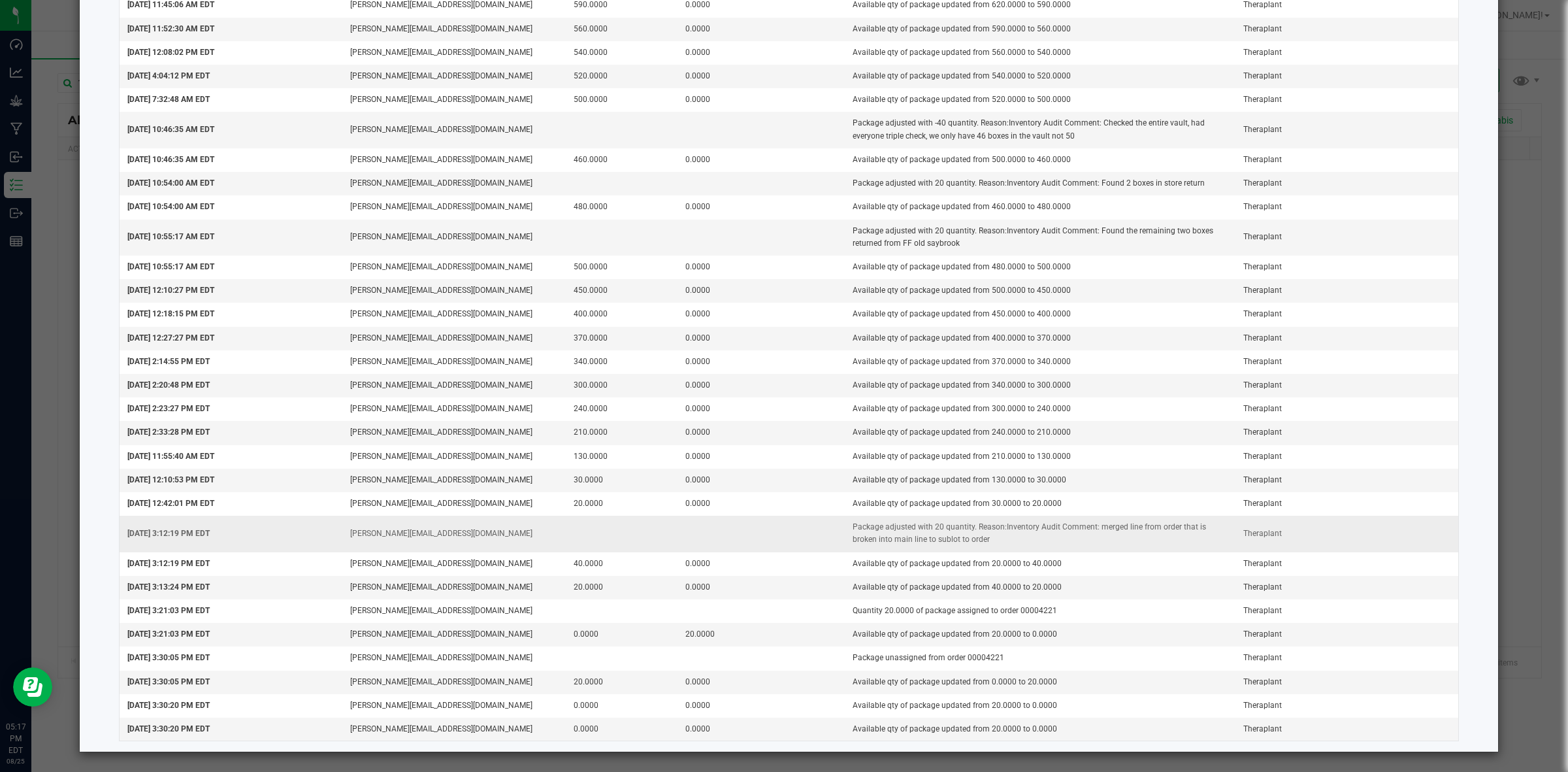
click at [1151, 544] on td "Package adjusted with 20 quantity. Reason:Inventory Audit Comment: merged line …" at bounding box center [1040, 534] width 391 height 36
drag, startPoint x: 447, startPoint y: 531, endPoint x: 121, endPoint y: 535, distance: 326.0
click at [121, 535] on tr "Sep 24, 2024 3:12:19 PM EDT a.farnum@theraplant.com Package adjusted with 20 qu…" at bounding box center [789, 534] width 1340 height 36
copy tr "Sep 24, 2024 3:12:19 PM EDT a.farnum@theraplant.com"
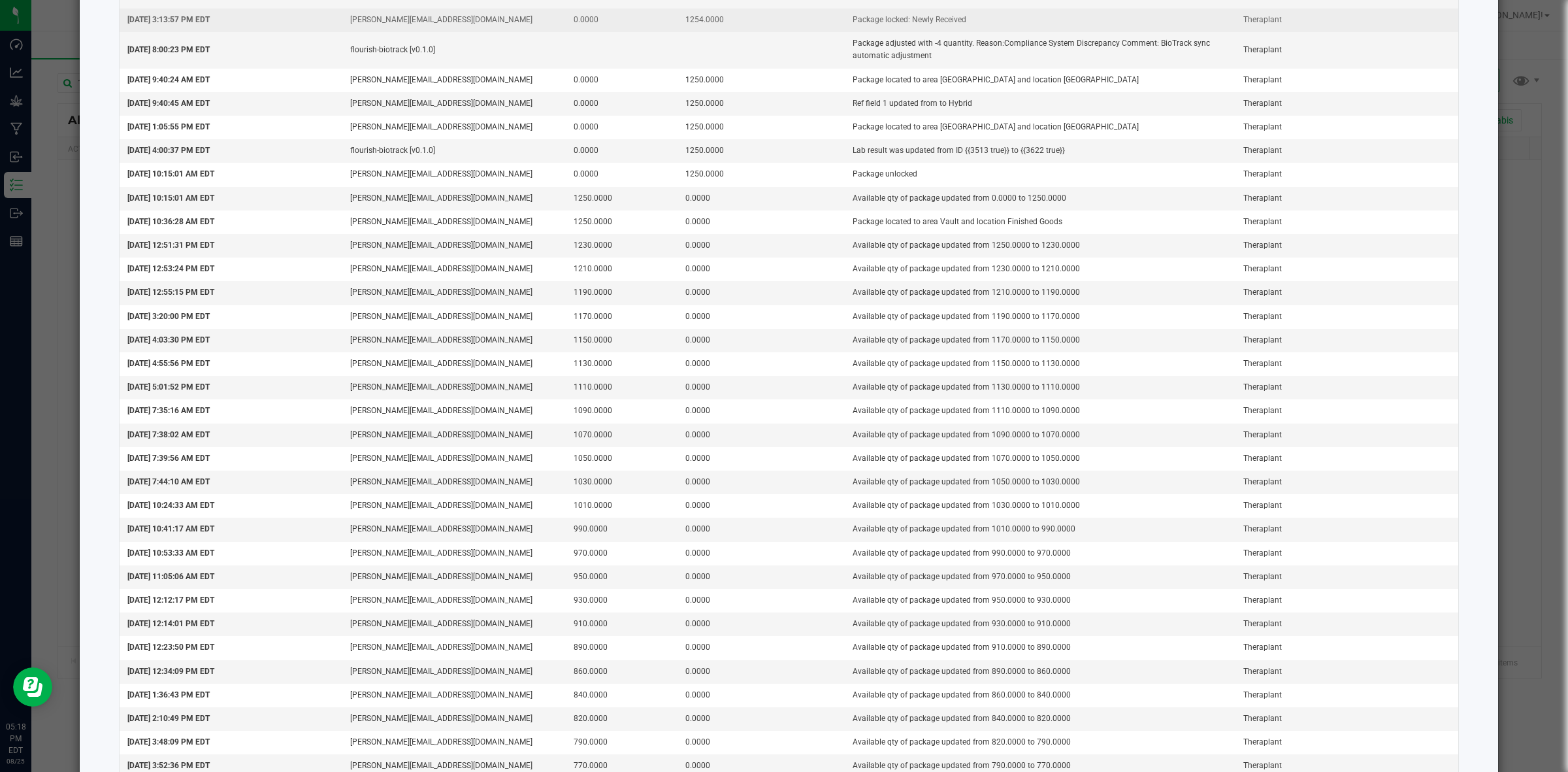
scroll to position [0, 0]
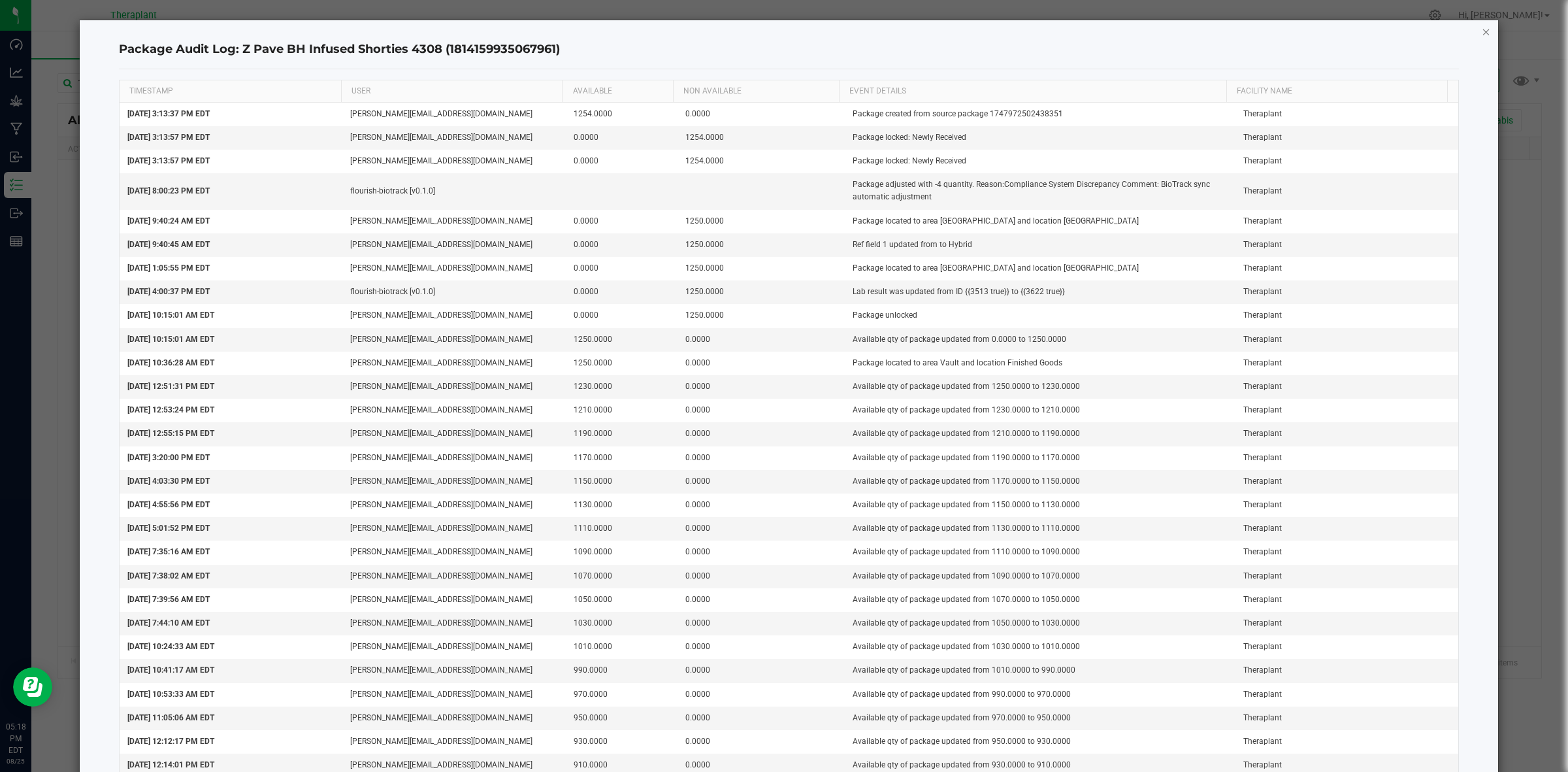
click at [1481, 28] on icon "button" at bounding box center [1486, 31] width 10 height 16
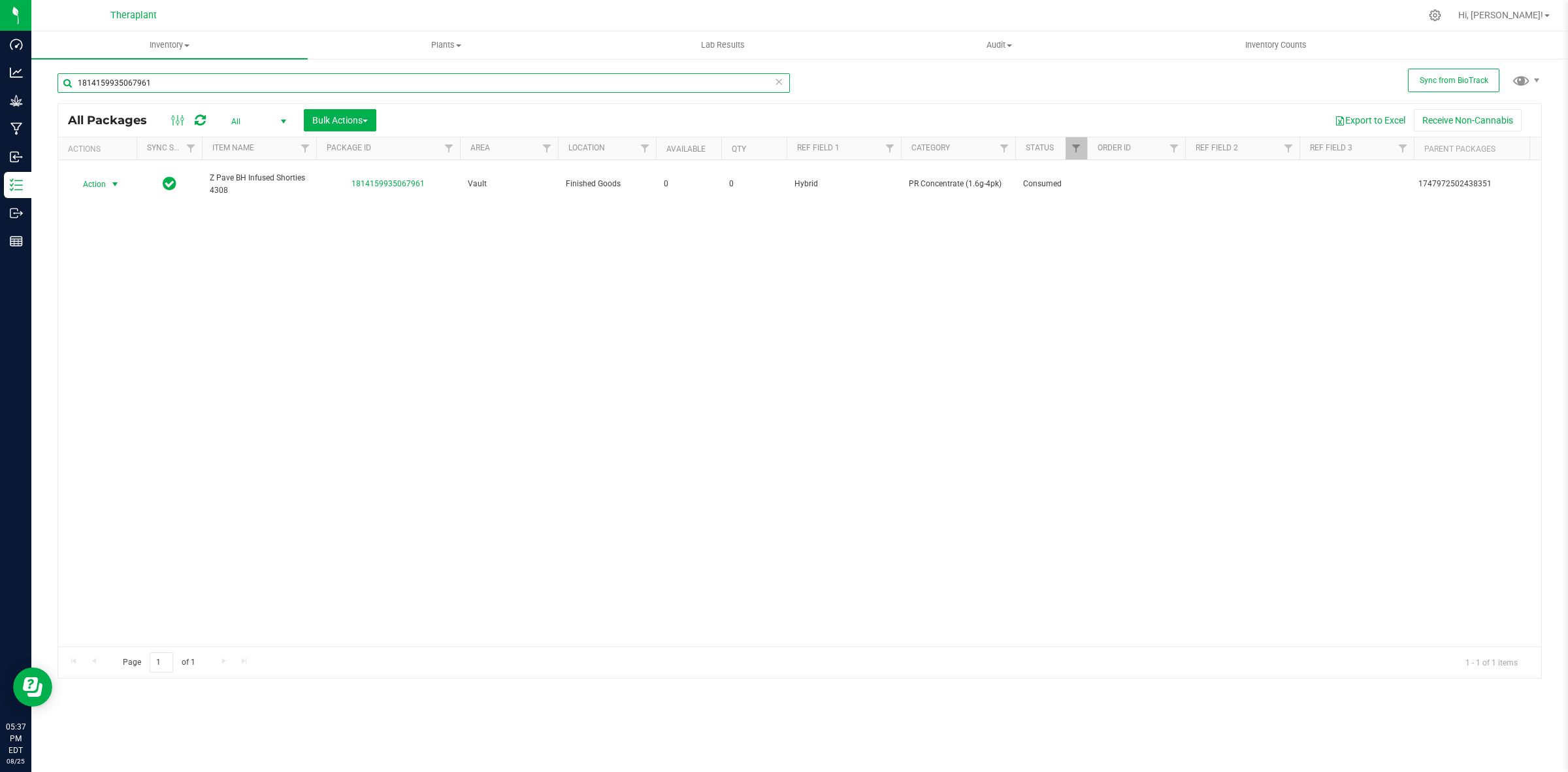
click at [382, 81] on input "1814159935067961" at bounding box center [423, 83] width 732 height 20
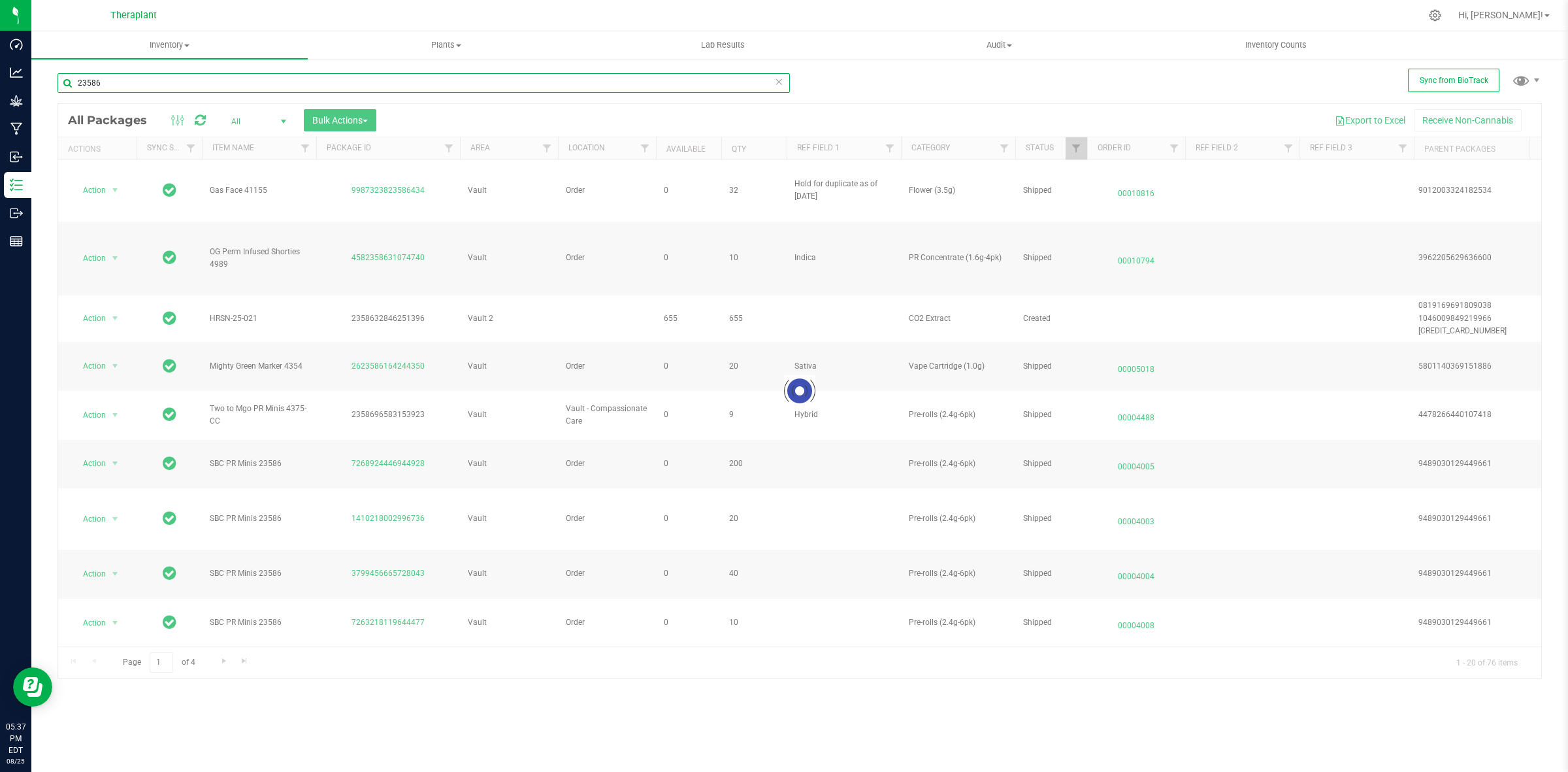
click at [77, 83] on input "23586" at bounding box center [423, 83] width 732 height 20
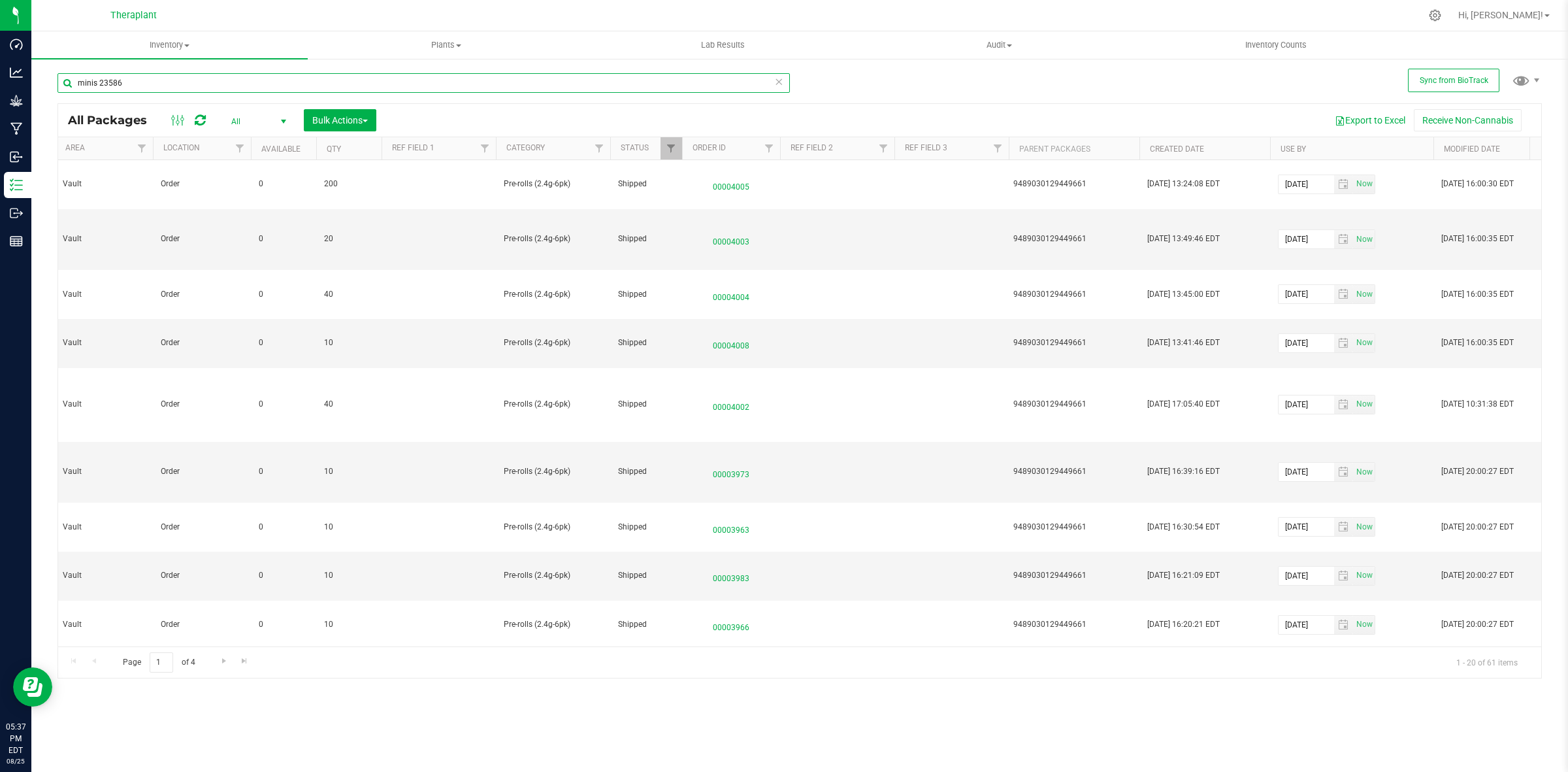
scroll to position [0, 535]
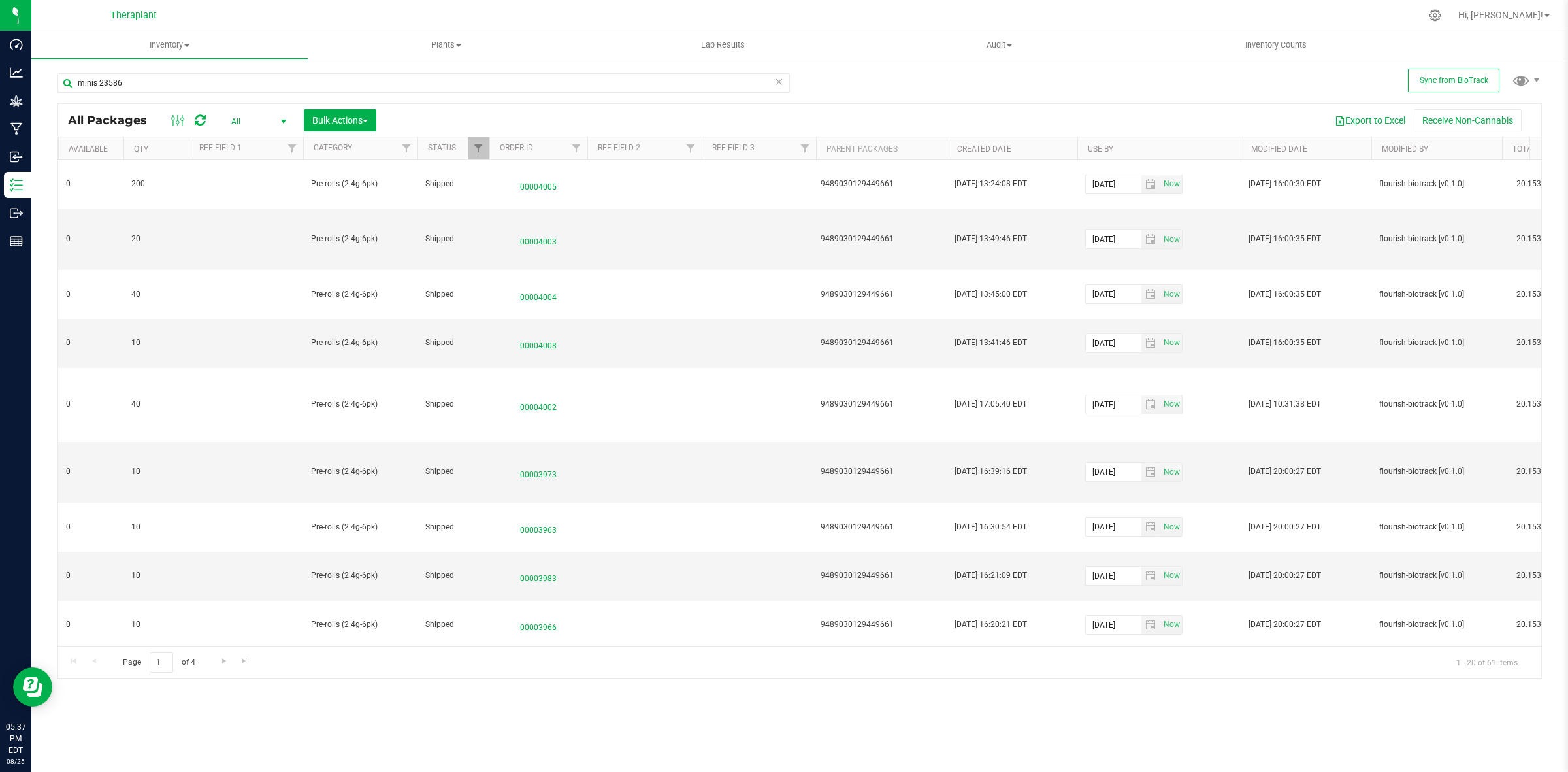
click at [1327, 158] on th "Modified Date" at bounding box center [1306, 149] width 131 height 23
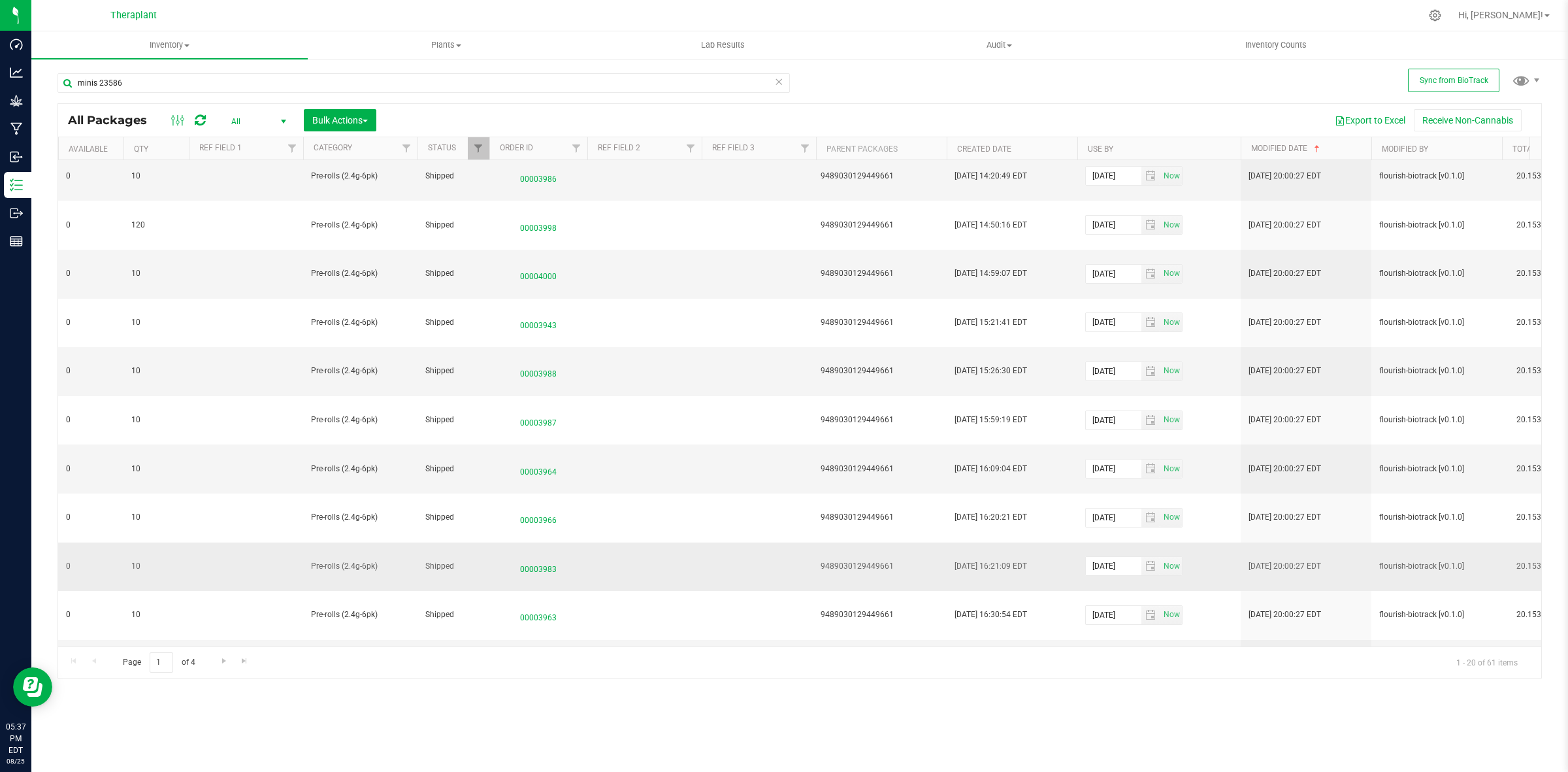
scroll to position [419, 598]
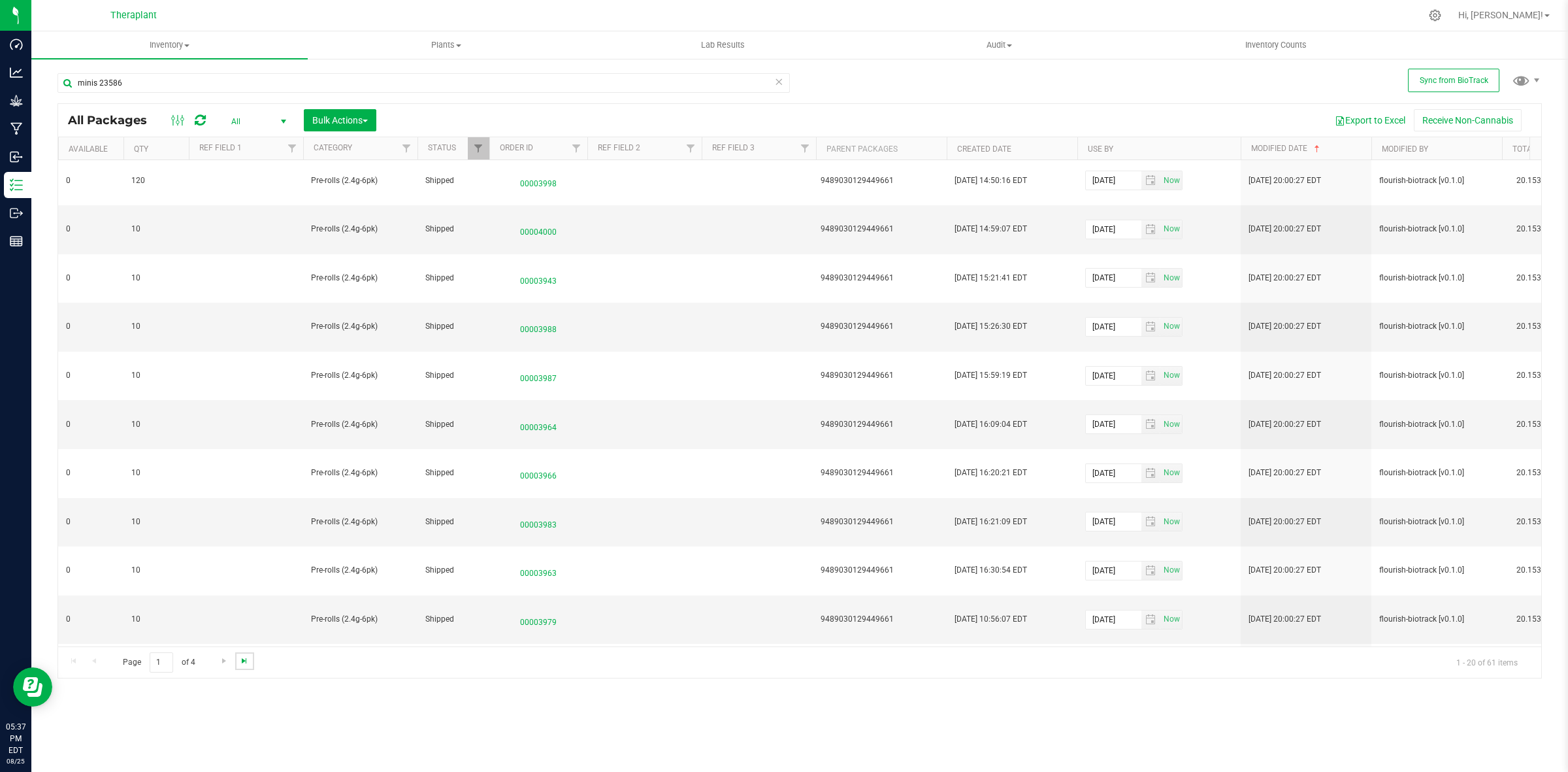
click at [239, 665] on span "Go to the last page" at bounding box center [244, 660] width 10 height 10
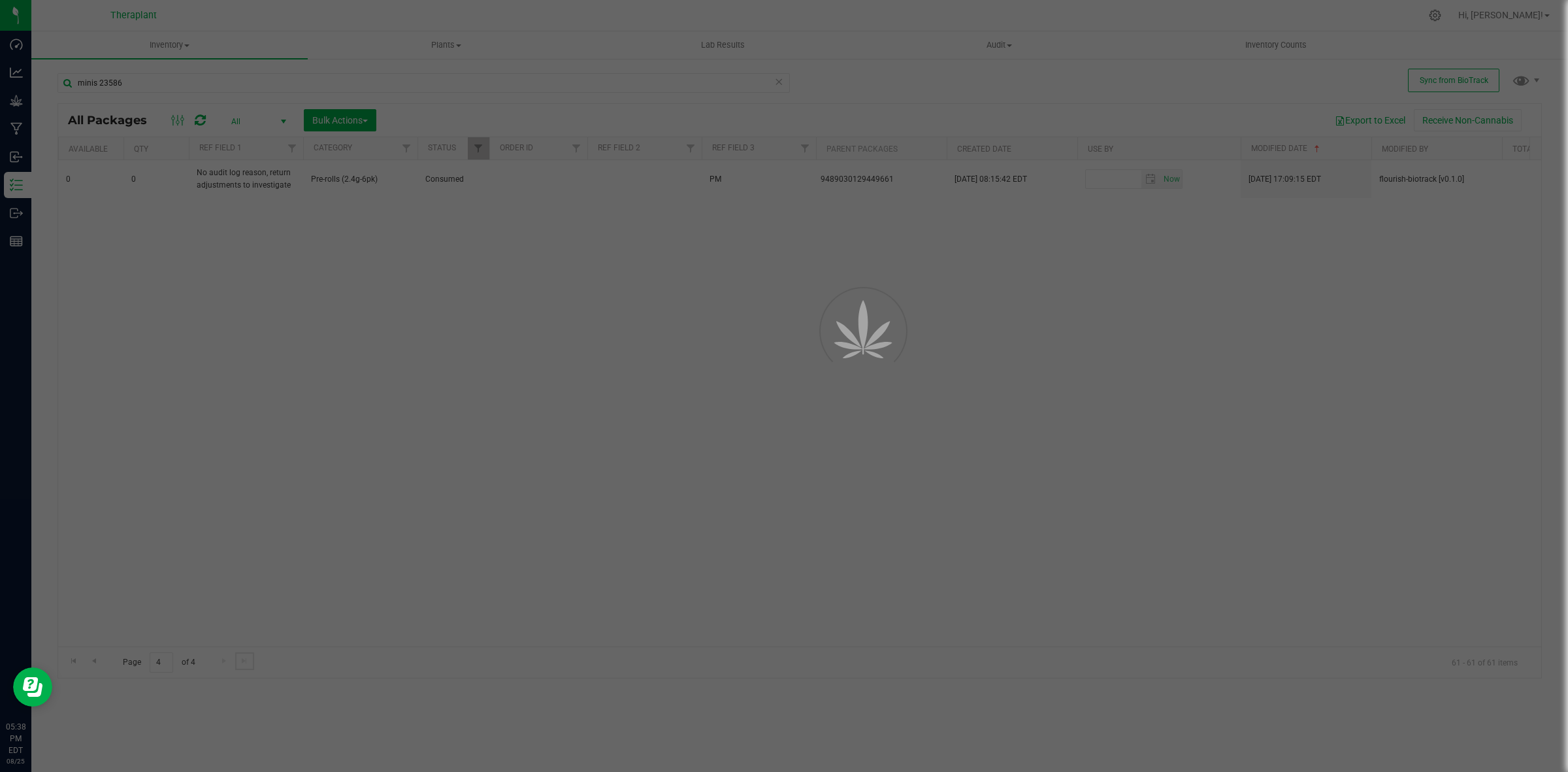
scroll to position [0, 598]
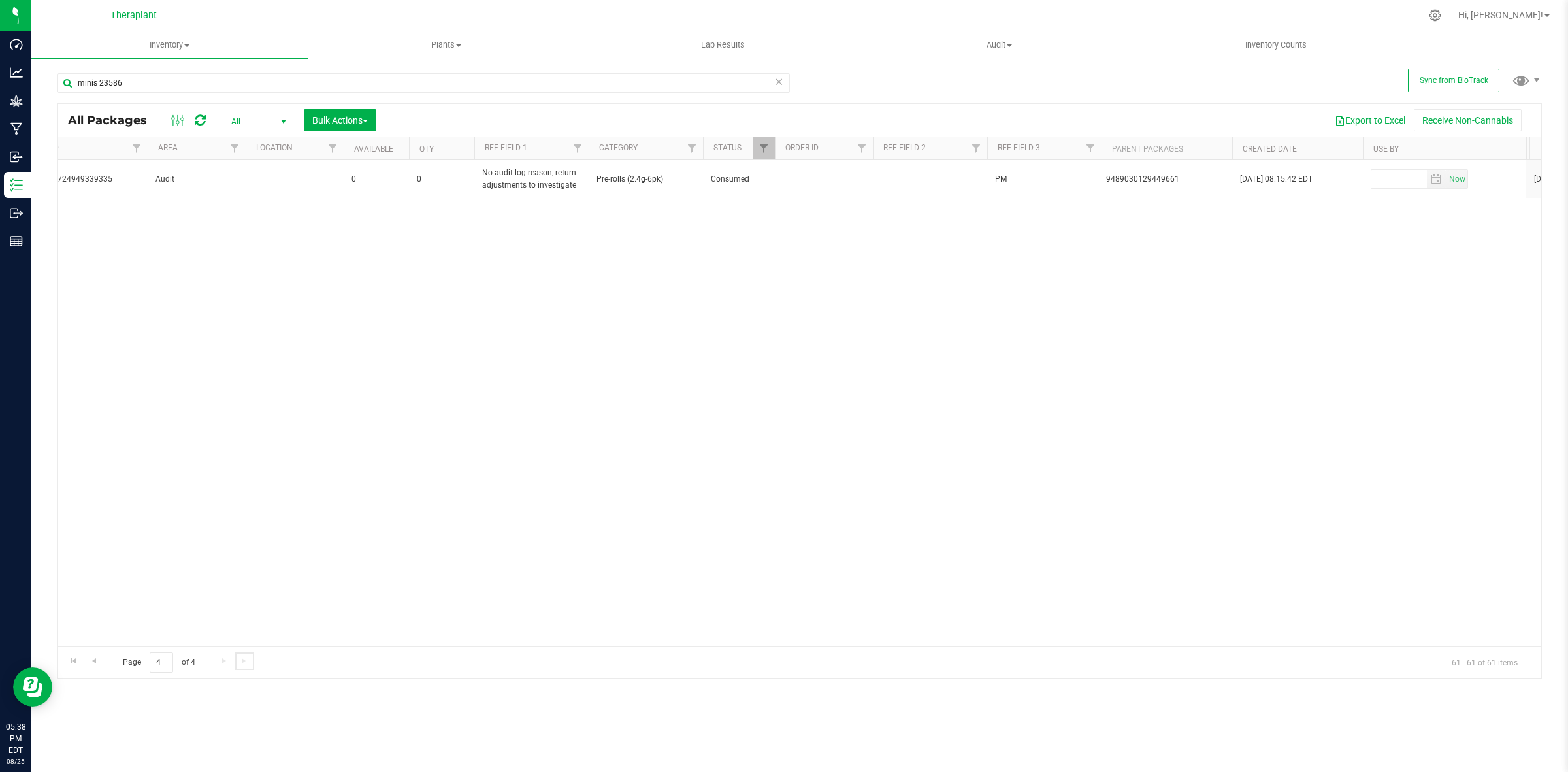
scroll to position [0, 145]
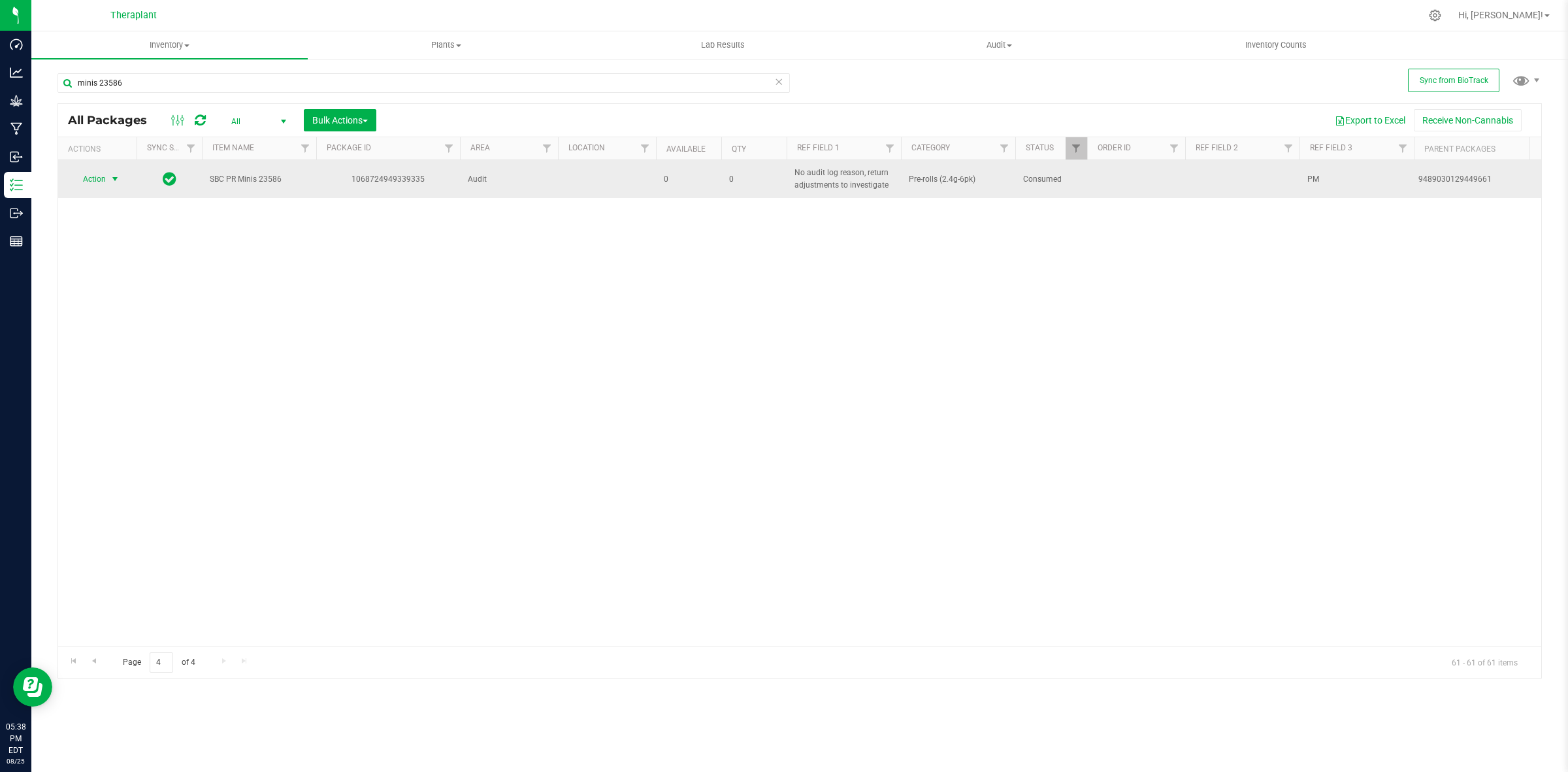
click at [112, 185] on span "select" at bounding box center [115, 178] width 16 height 18
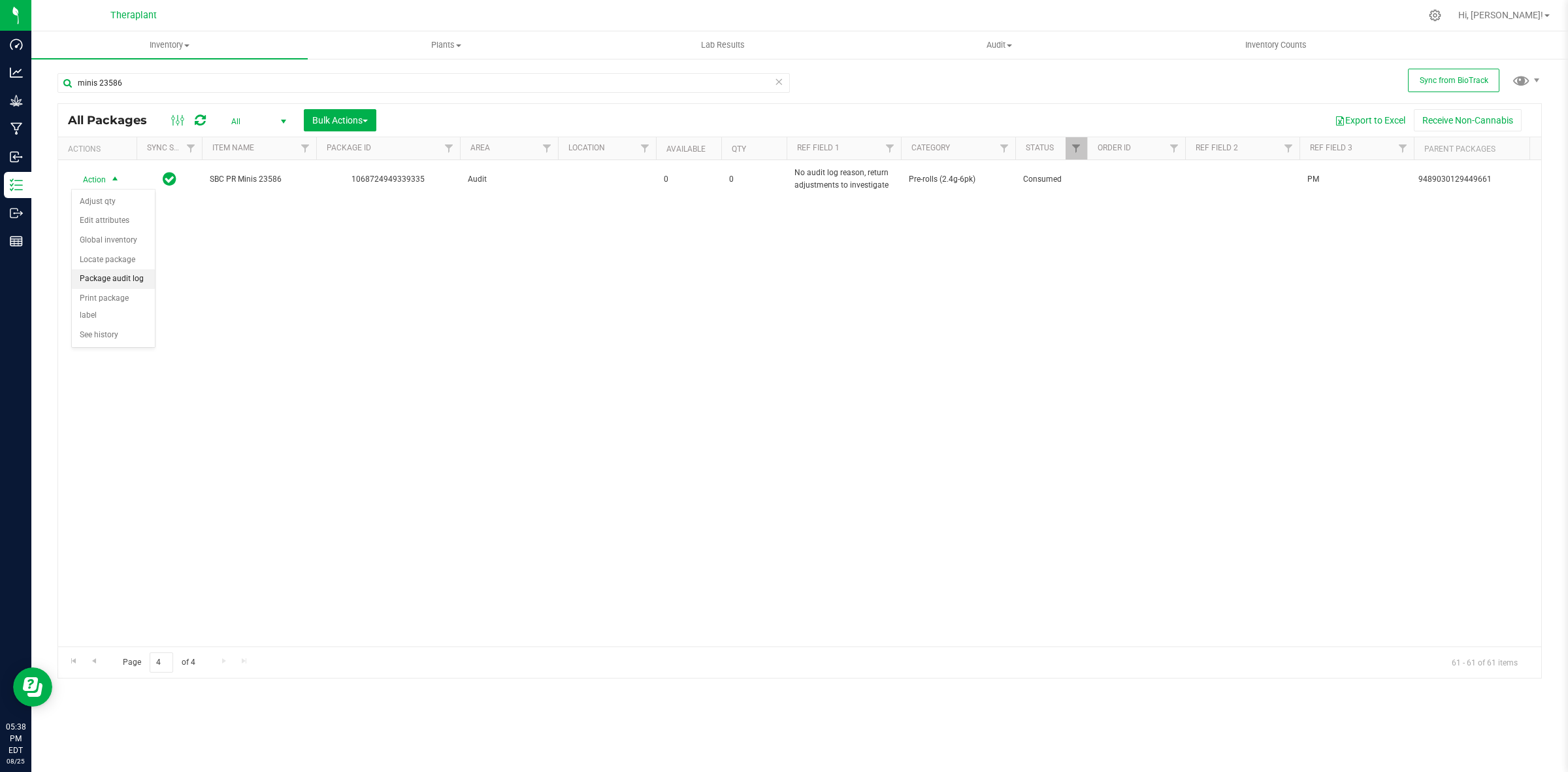
click at [126, 280] on li "Package audit log" at bounding box center [113, 279] width 83 height 20
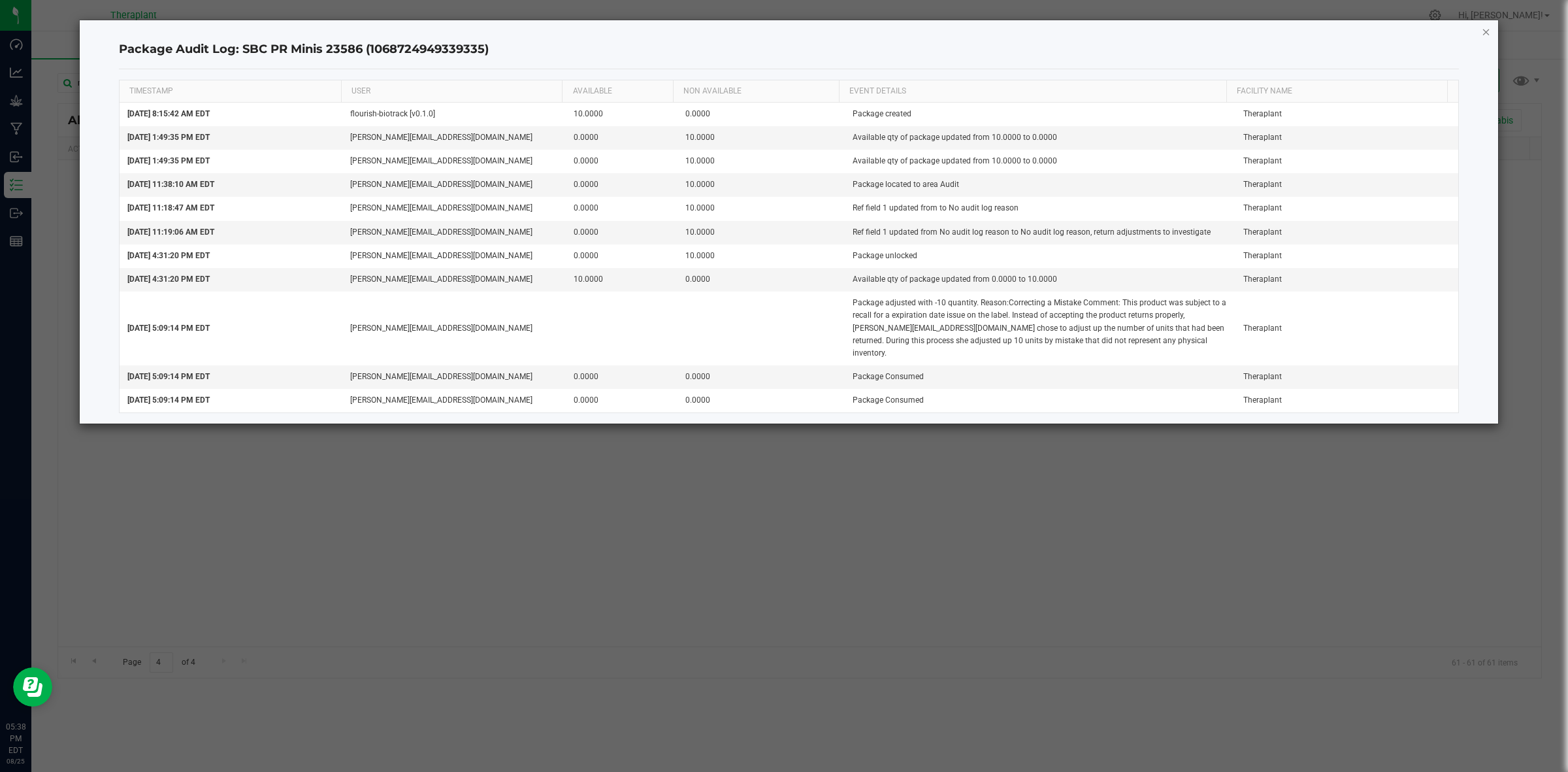
click at [1481, 31] on icon "button" at bounding box center [1486, 31] width 10 height 16
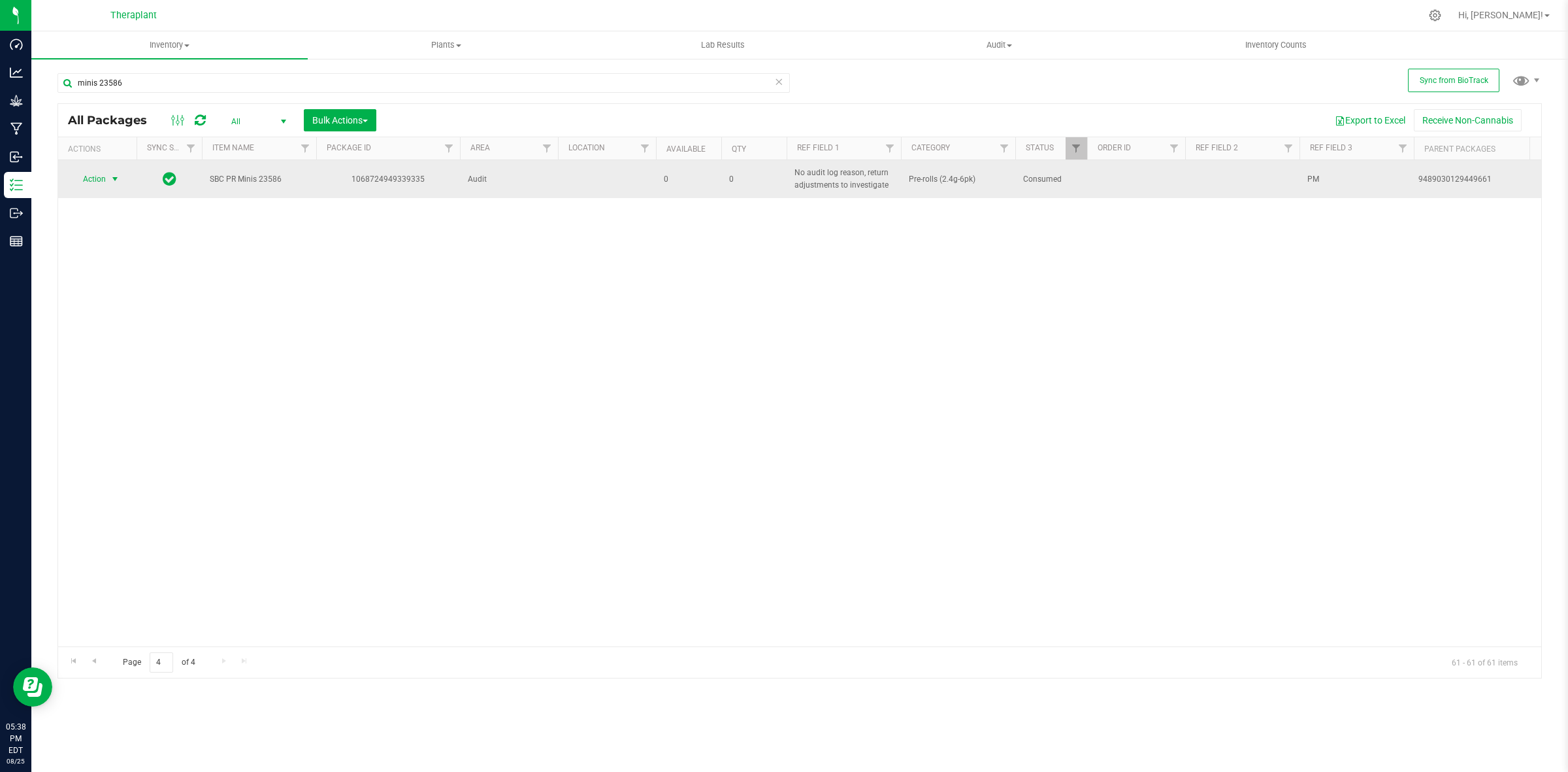
click at [1457, 177] on div "9489030129449661" at bounding box center [1479, 179] width 122 height 12
click at [1457, 178] on div "9489030129449661" at bounding box center [1479, 179] width 122 height 12
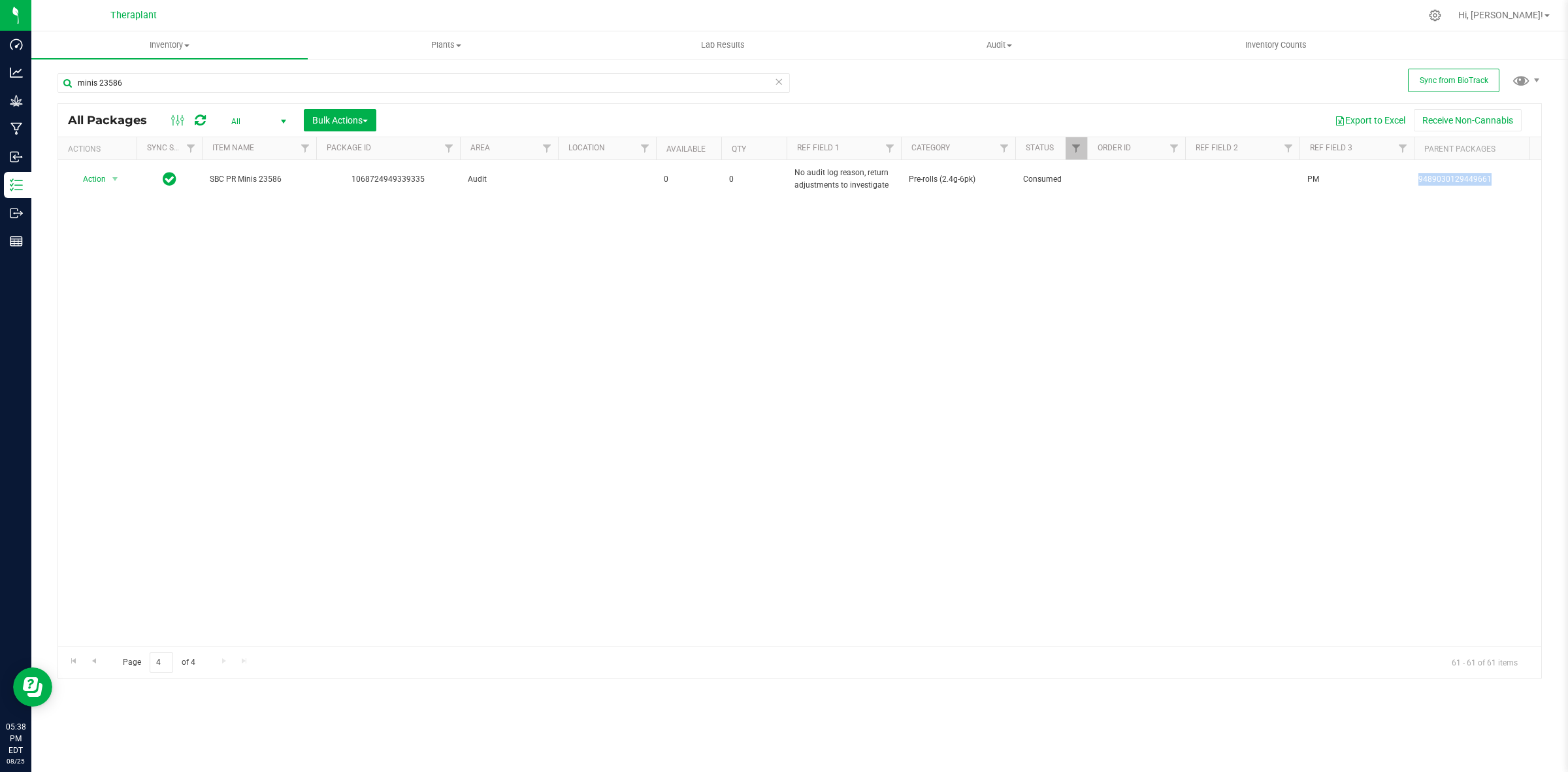
copy div "9489030129449661"
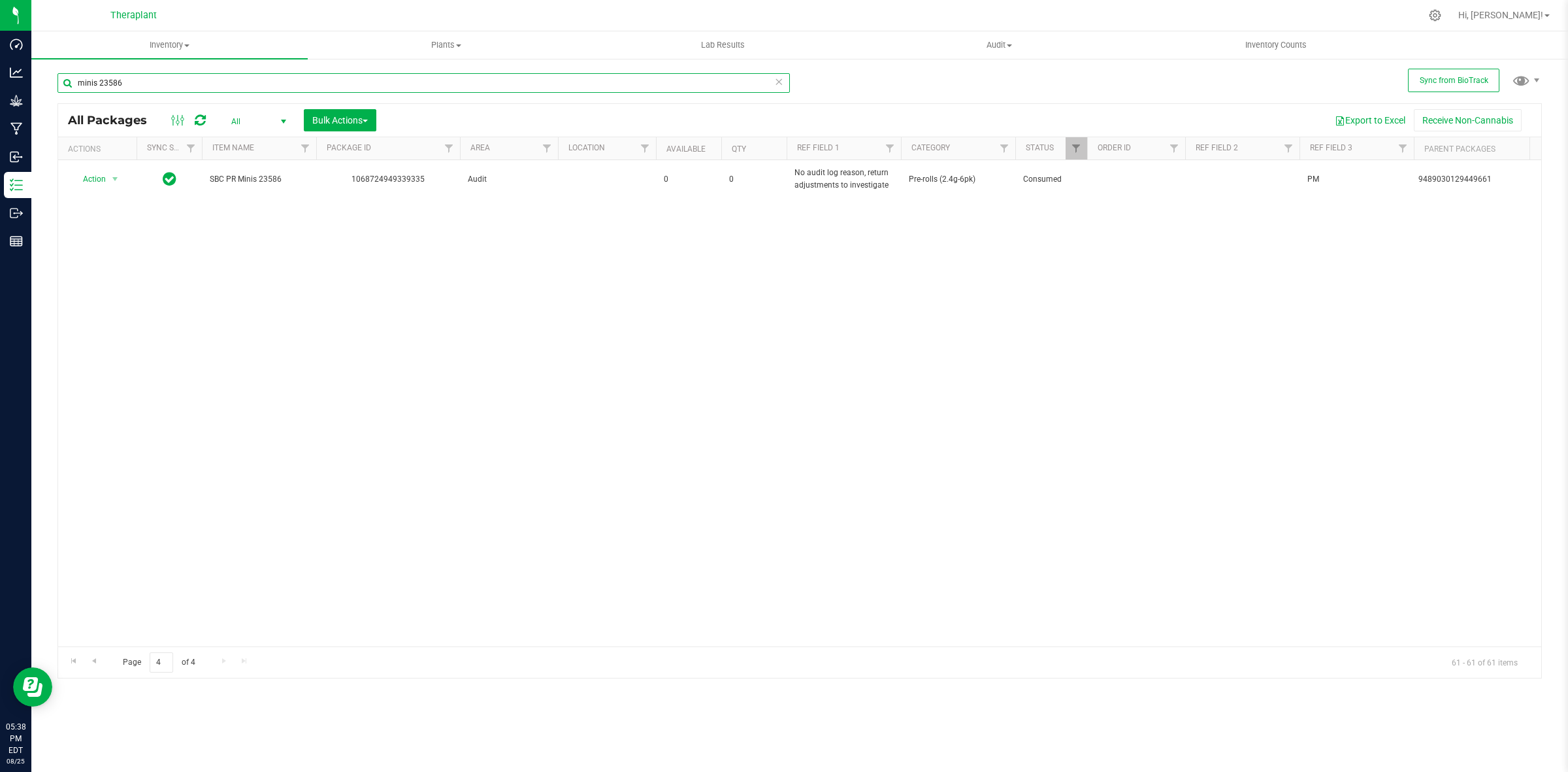
click at [594, 88] on input "minis 23586" at bounding box center [423, 83] width 732 height 20
click at [596, 86] on input "minis 23586" at bounding box center [423, 83] width 732 height 20
paste input "9489030129449661"
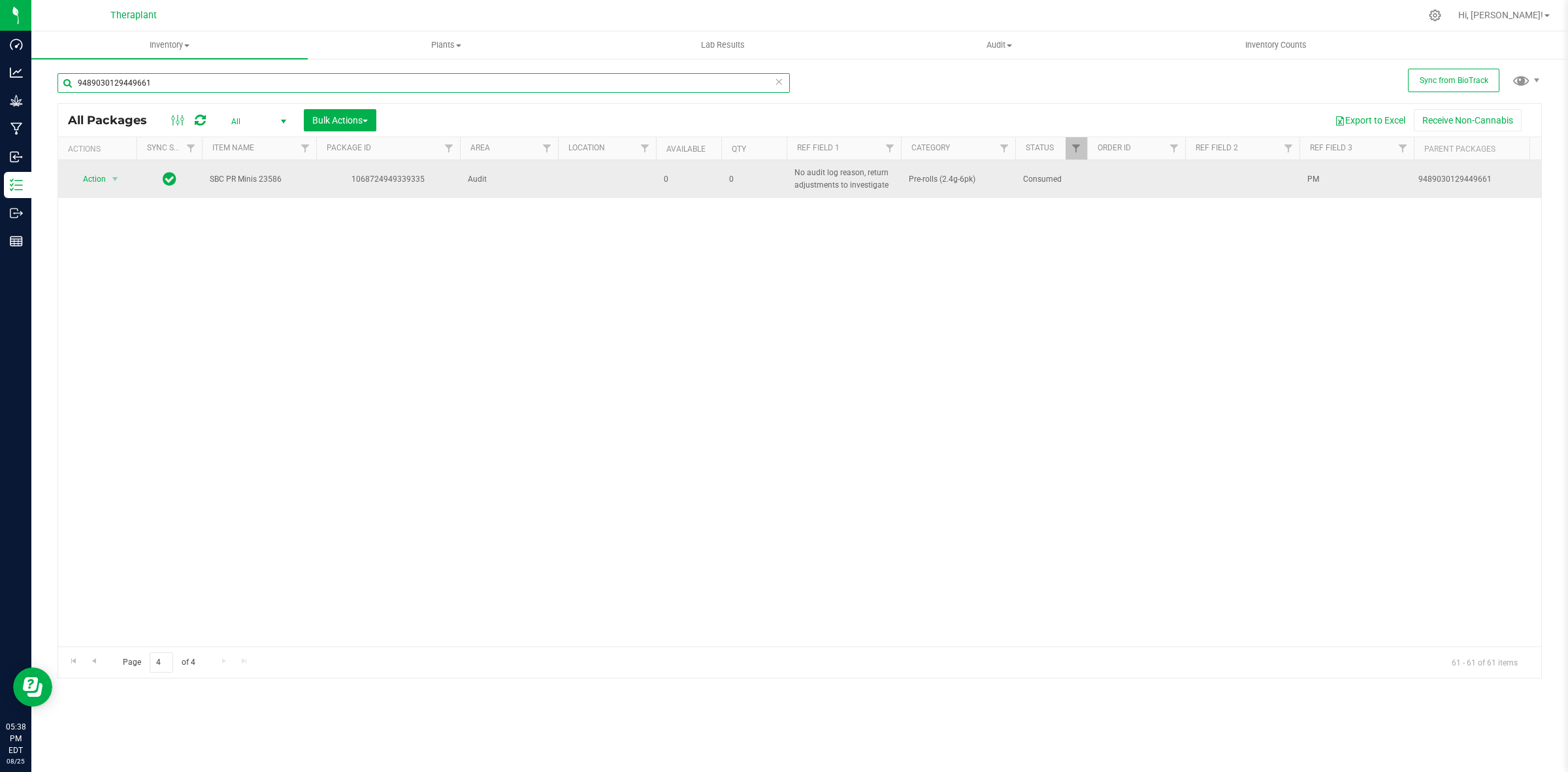
type input "9489030129449661"
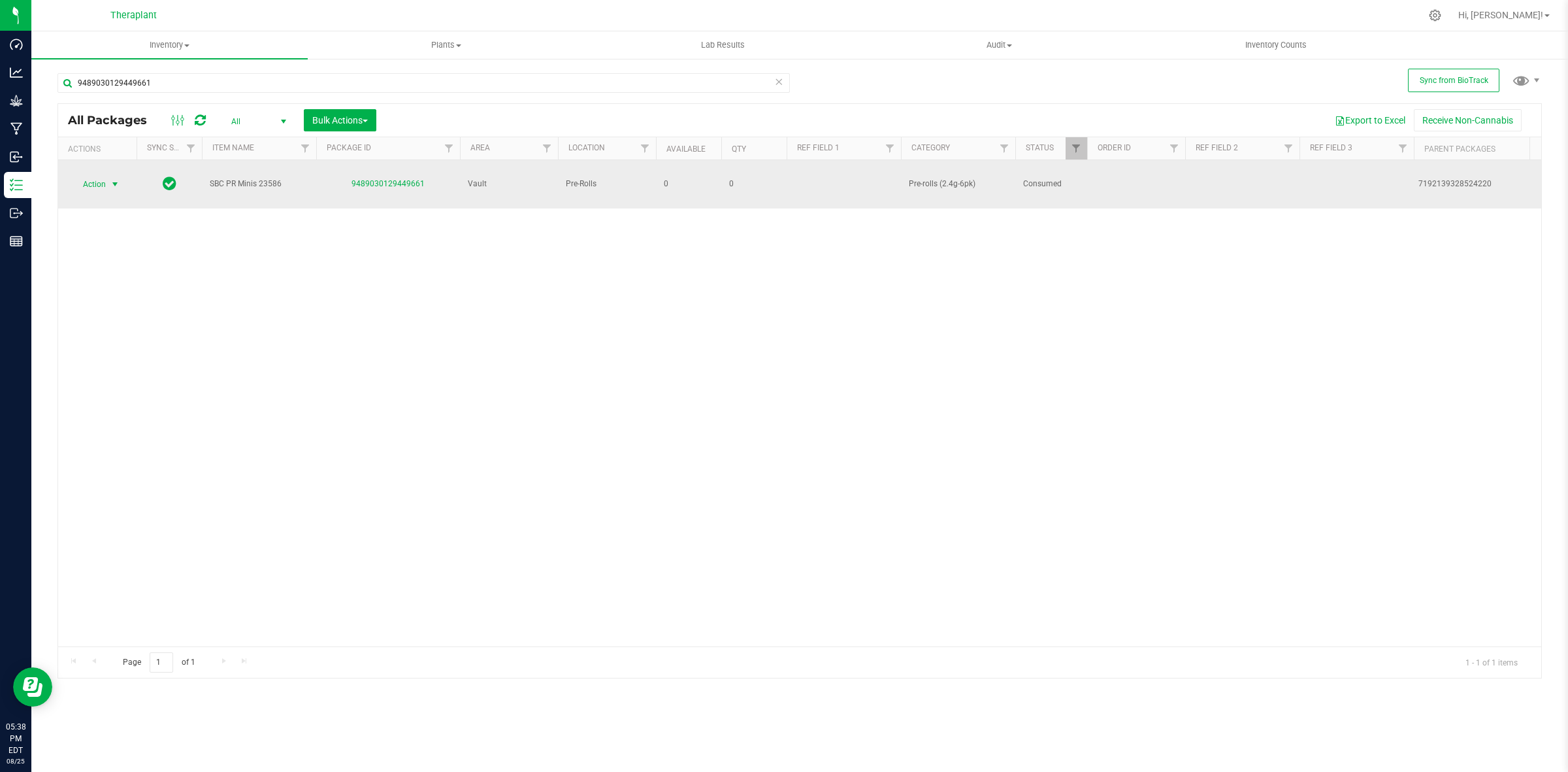
click at [100, 177] on span "Action" at bounding box center [88, 183] width 35 height 18
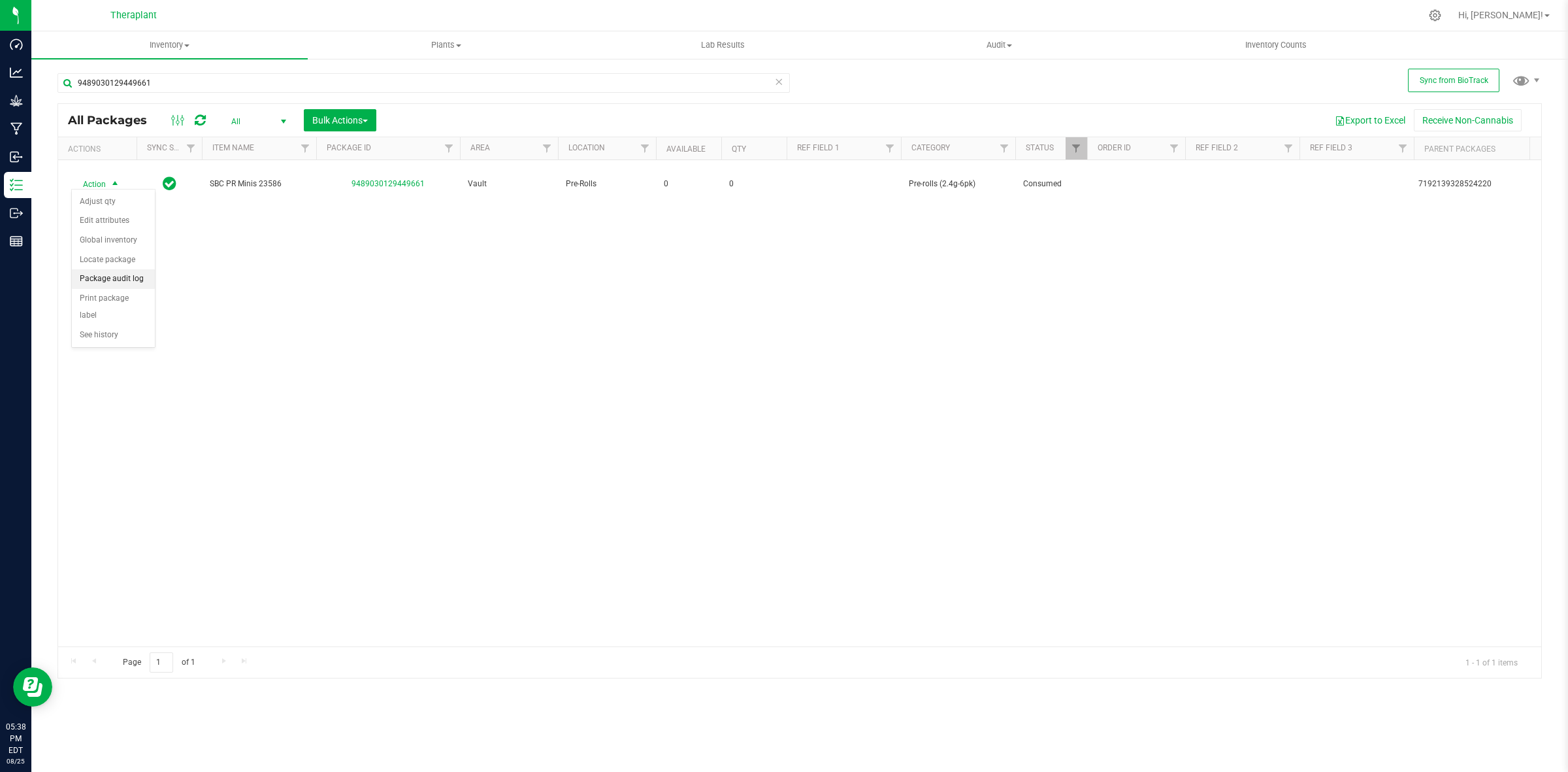
click at [118, 278] on li "Package audit log" at bounding box center [113, 279] width 83 height 20
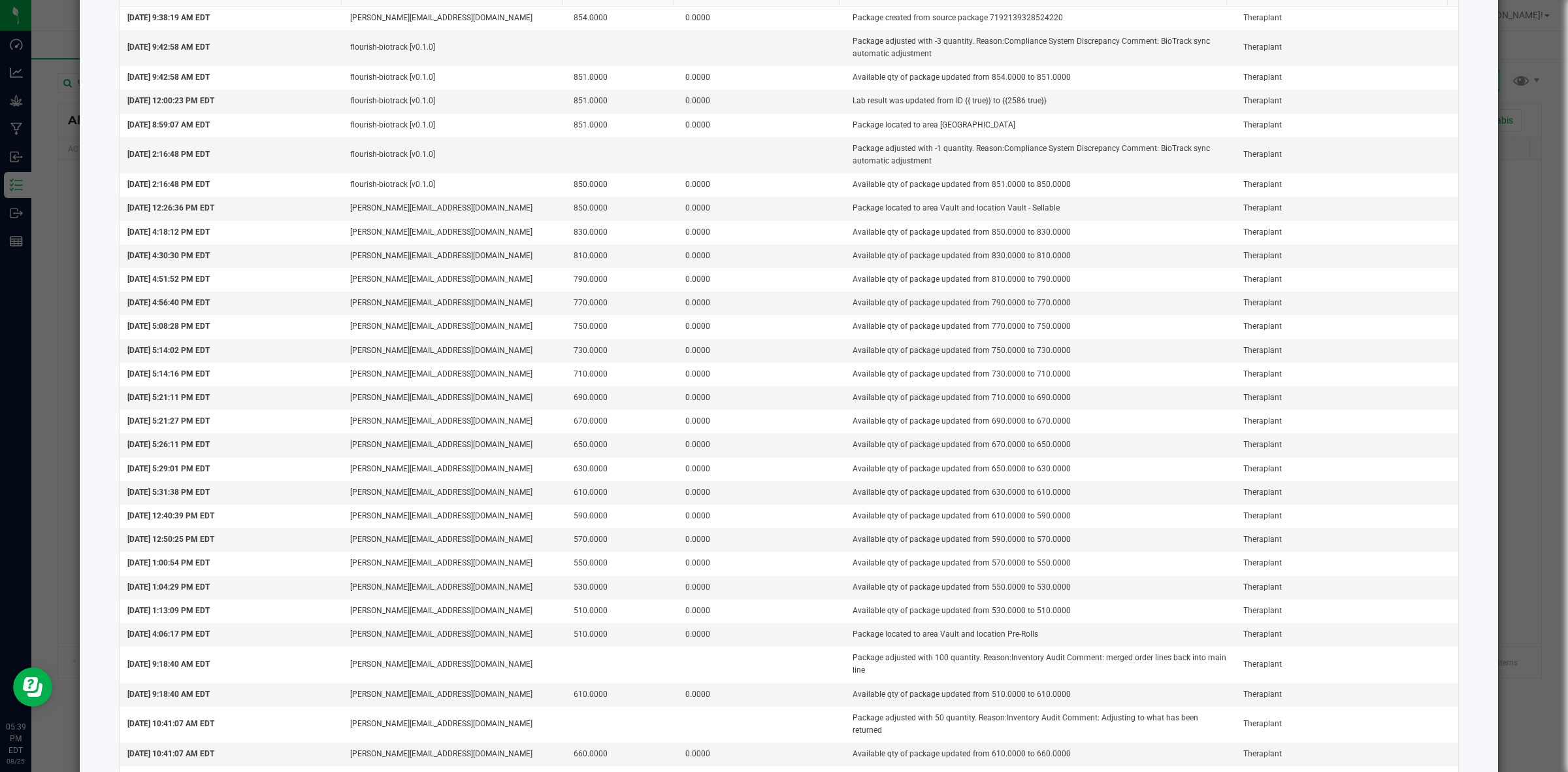
scroll to position [490, 0]
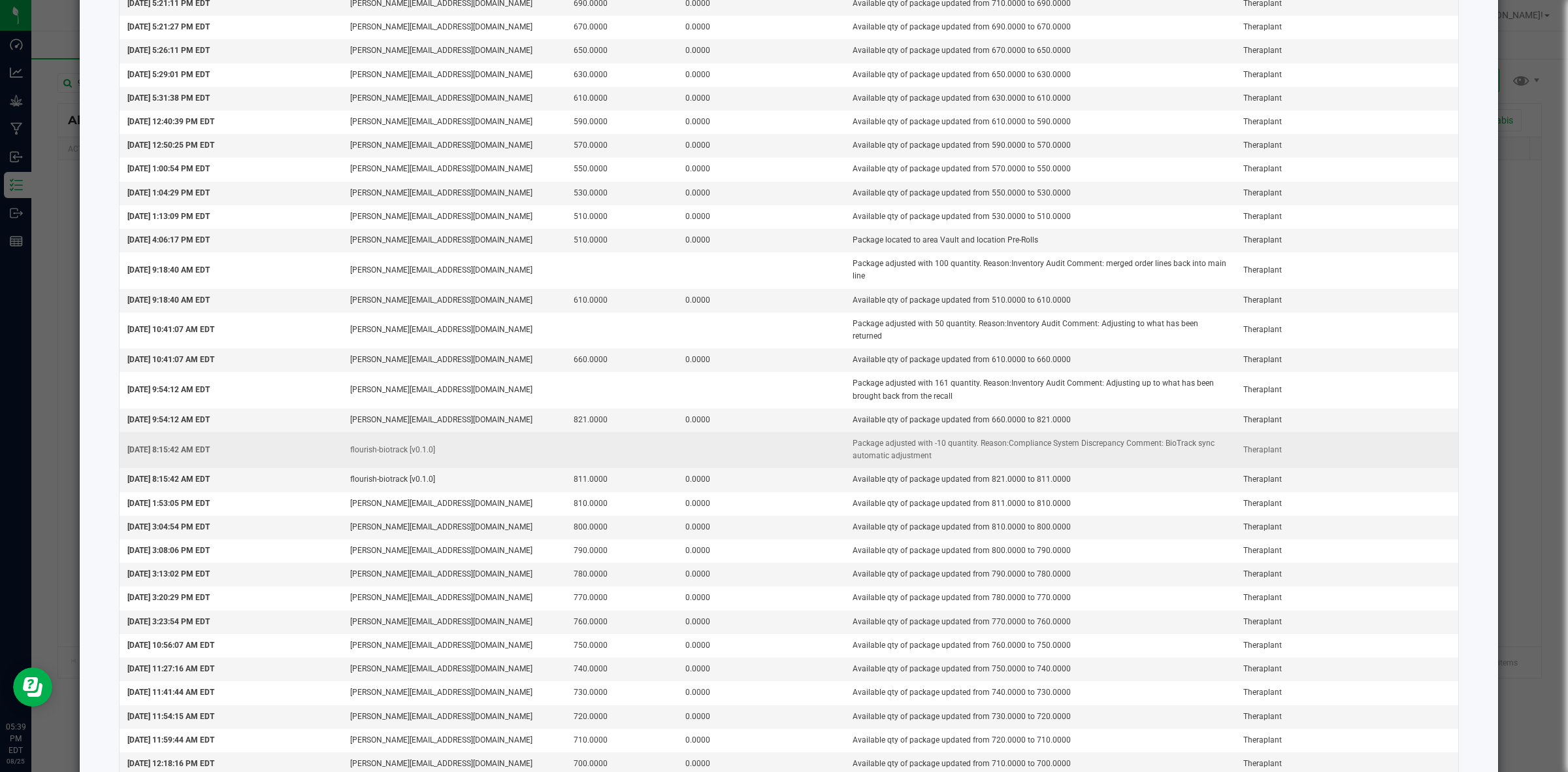
drag, startPoint x: 834, startPoint y: 263, endPoint x: 1207, endPoint y: 463, distance: 423.2
click at [1207, 463] on tbody "May 3, 2024 9:38:19 AM EDT n.hurst@theraplant.com 854.0000 0.0000 Package creat…" at bounding box center [789, 549] width 1340 height 1874
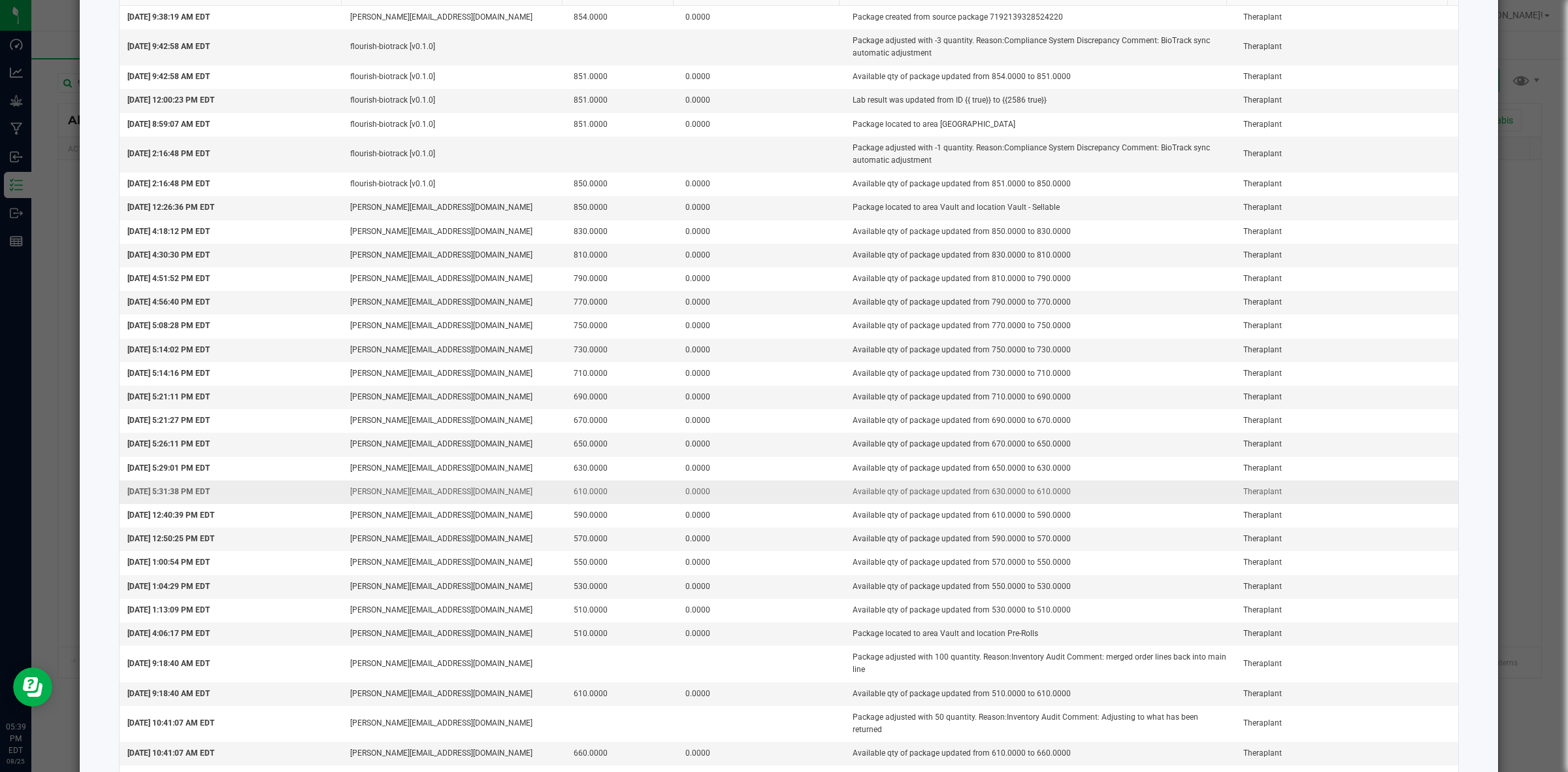
scroll to position [0, 0]
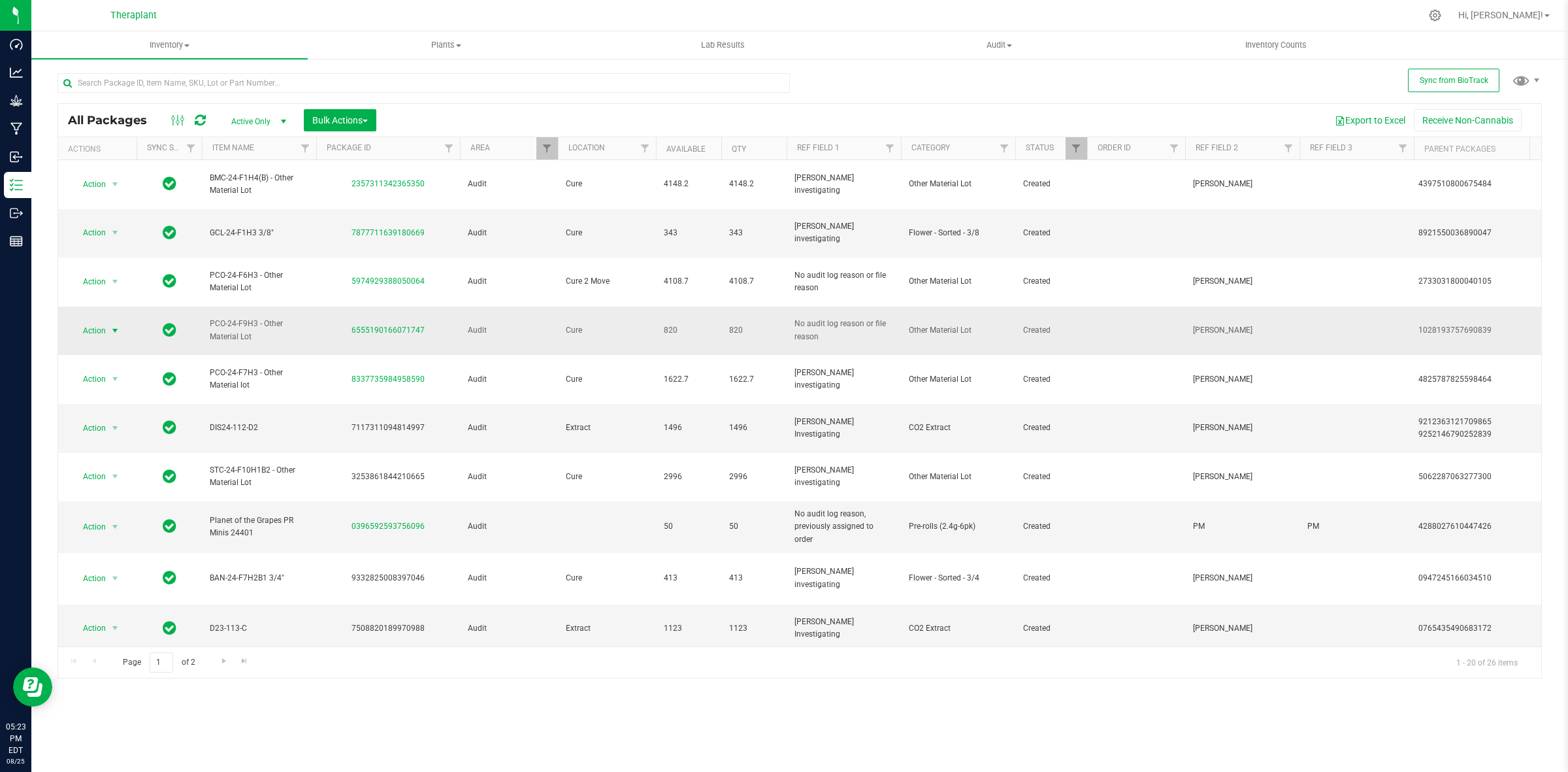
click at [94, 321] on span "Action" at bounding box center [88, 330] width 35 height 18
click at [129, 420] on li "Package audit log" at bounding box center [122, 421] width 101 height 20
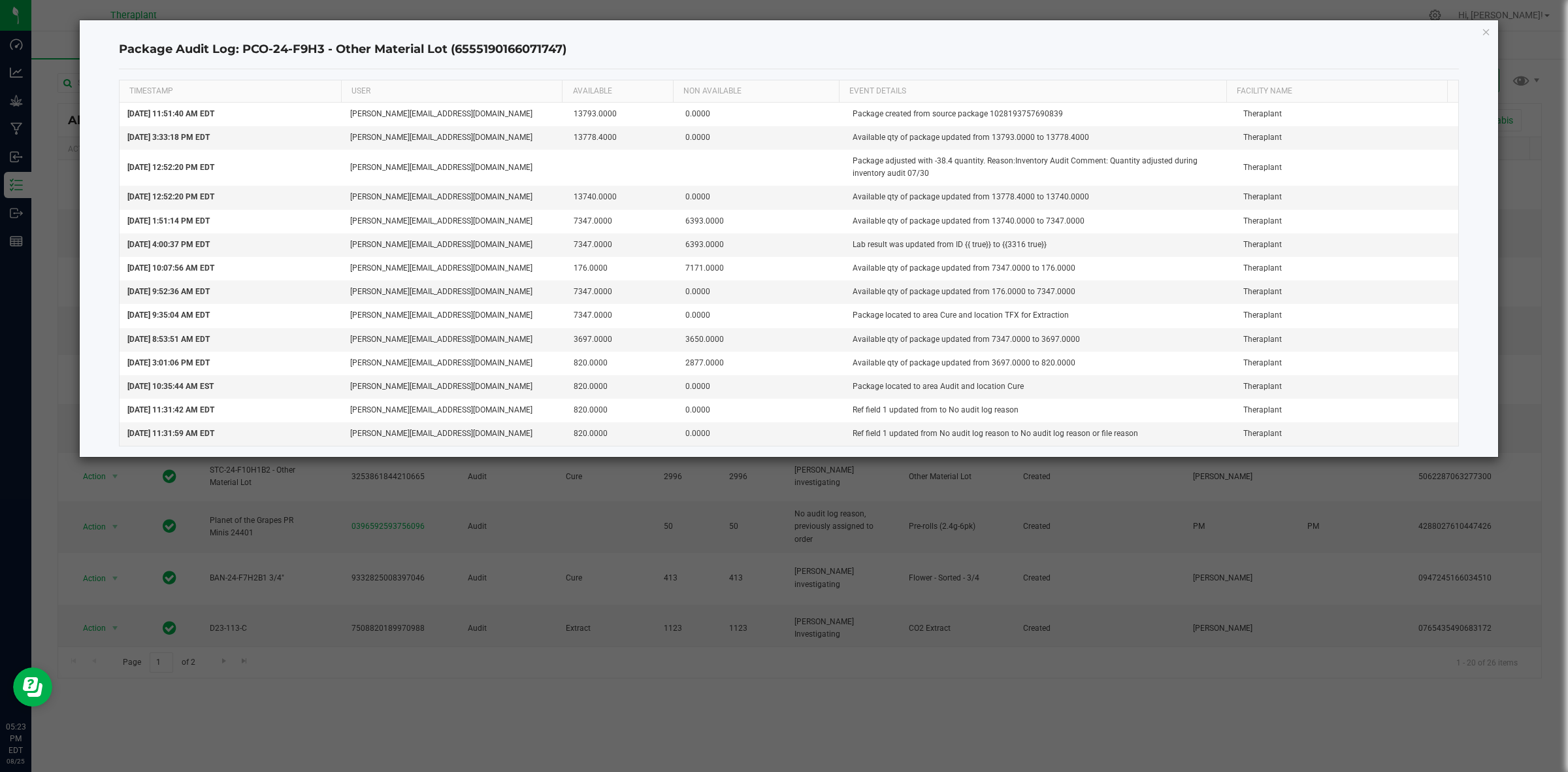
click at [267, 50] on h4 "Package Audit Log: PCO-24-F9H3 - Other Material Lot (6555190166071747)" at bounding box center [788, 50] width 1340 height 17
click at [402, 57] on h4 "Package Audit Log: PCO-24-F9H3 - Other Material Lot (6555190166071747)" at bounding box center [788, 50] width 1340 height 17
drag, startPoint x: 441, startPoint y: 47, endPoint x: 246, endPoint y: 57, distance: 195.3
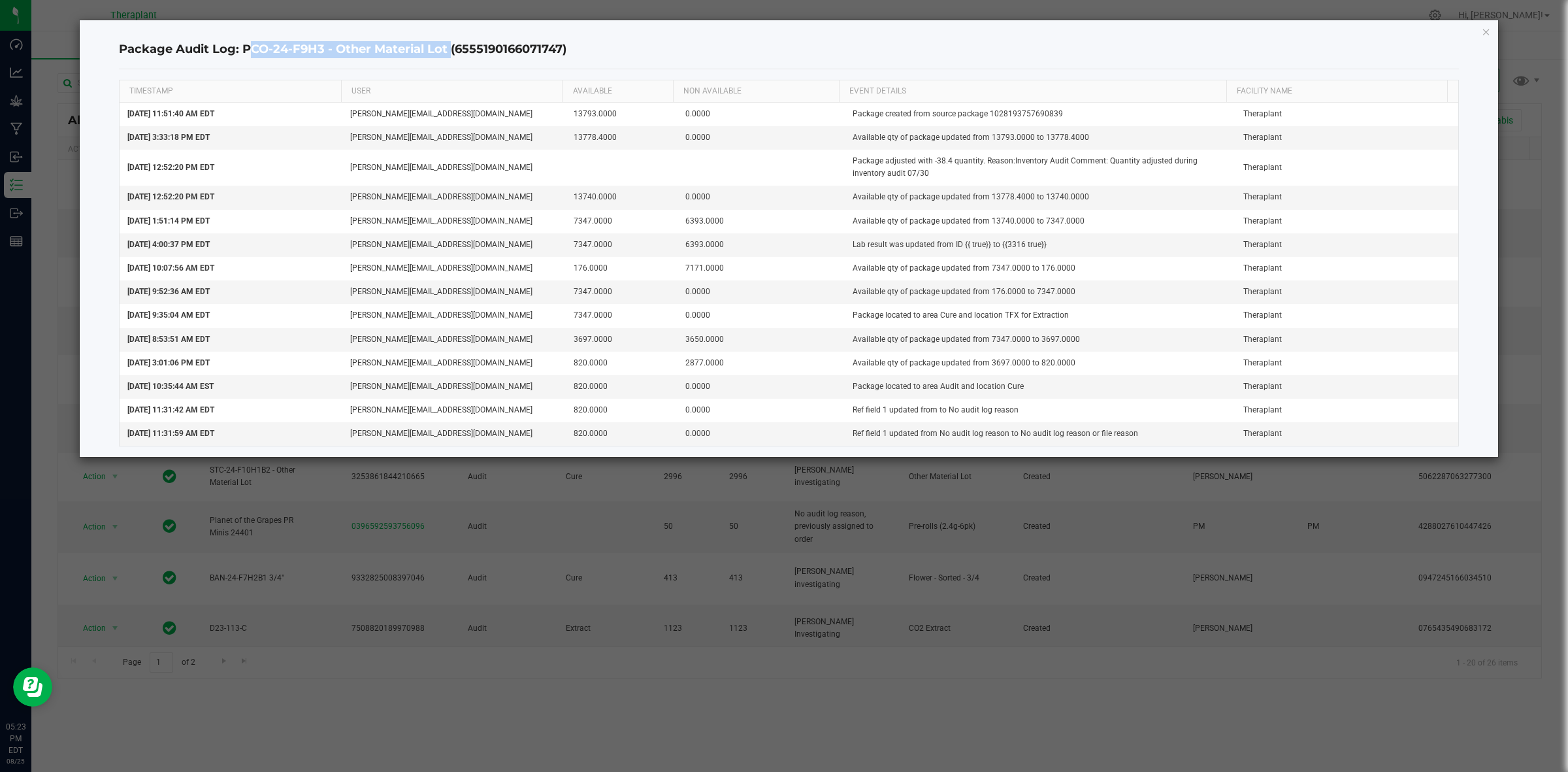
click at [246, 57] on h4 "Package Audit Log: PCO-24-F9H3 - Other Material Lot (6555190166071747)" at bounding box center [788, 50] width 1340 height 17
copy h4 "PCO-24-F9H3 - Other Material Lot"
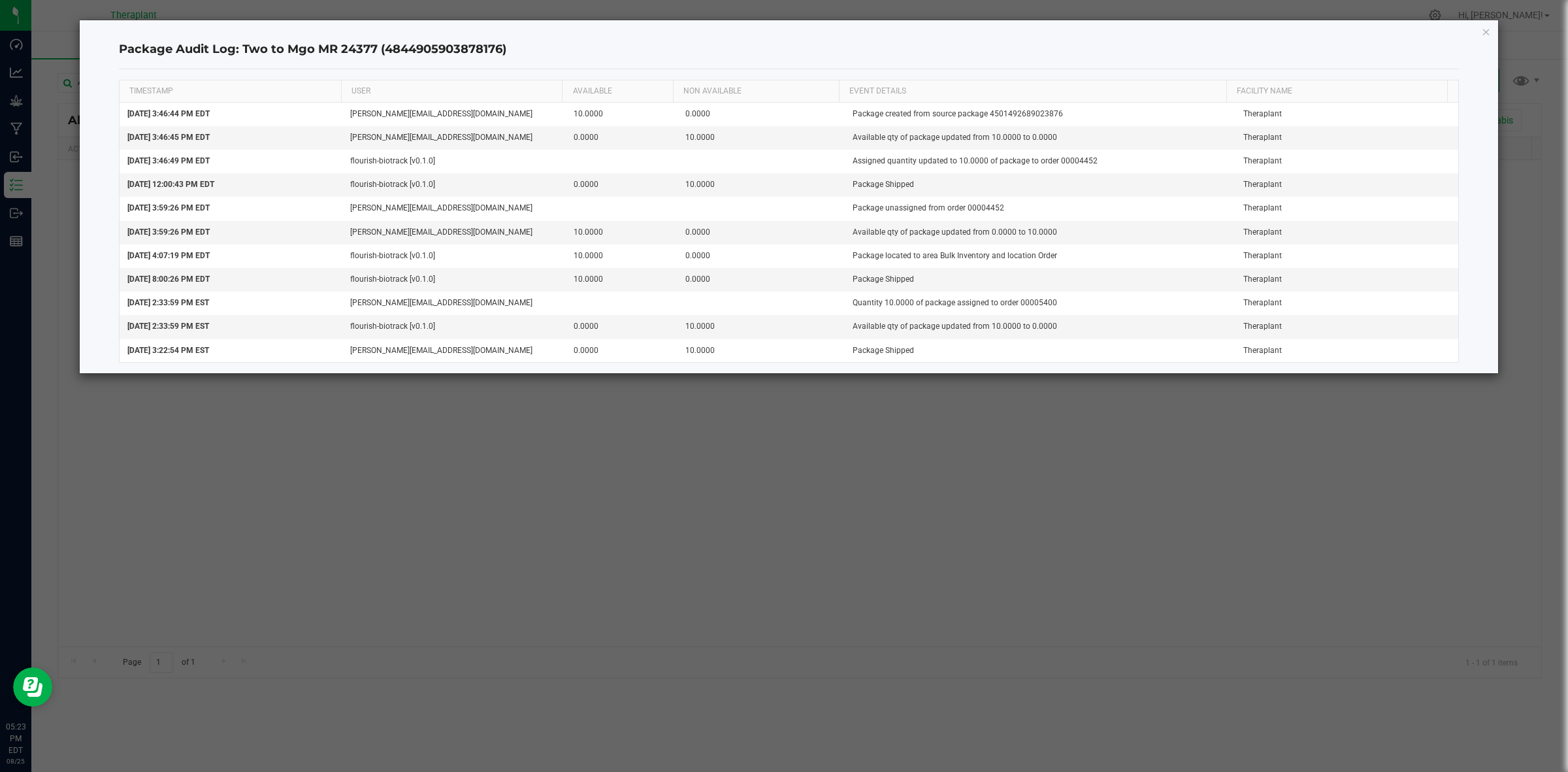
click at [1477, 30] on div "Package Audit Log: Two to Mgo MR 24377 (4844905903878176) TIMESTAMP USER AVAILA…" at bounding box center [789, 196] width 1419 height 353
click at [1481, 30] on icon "button" at bounding box center [1486, 31] width 10 height 16
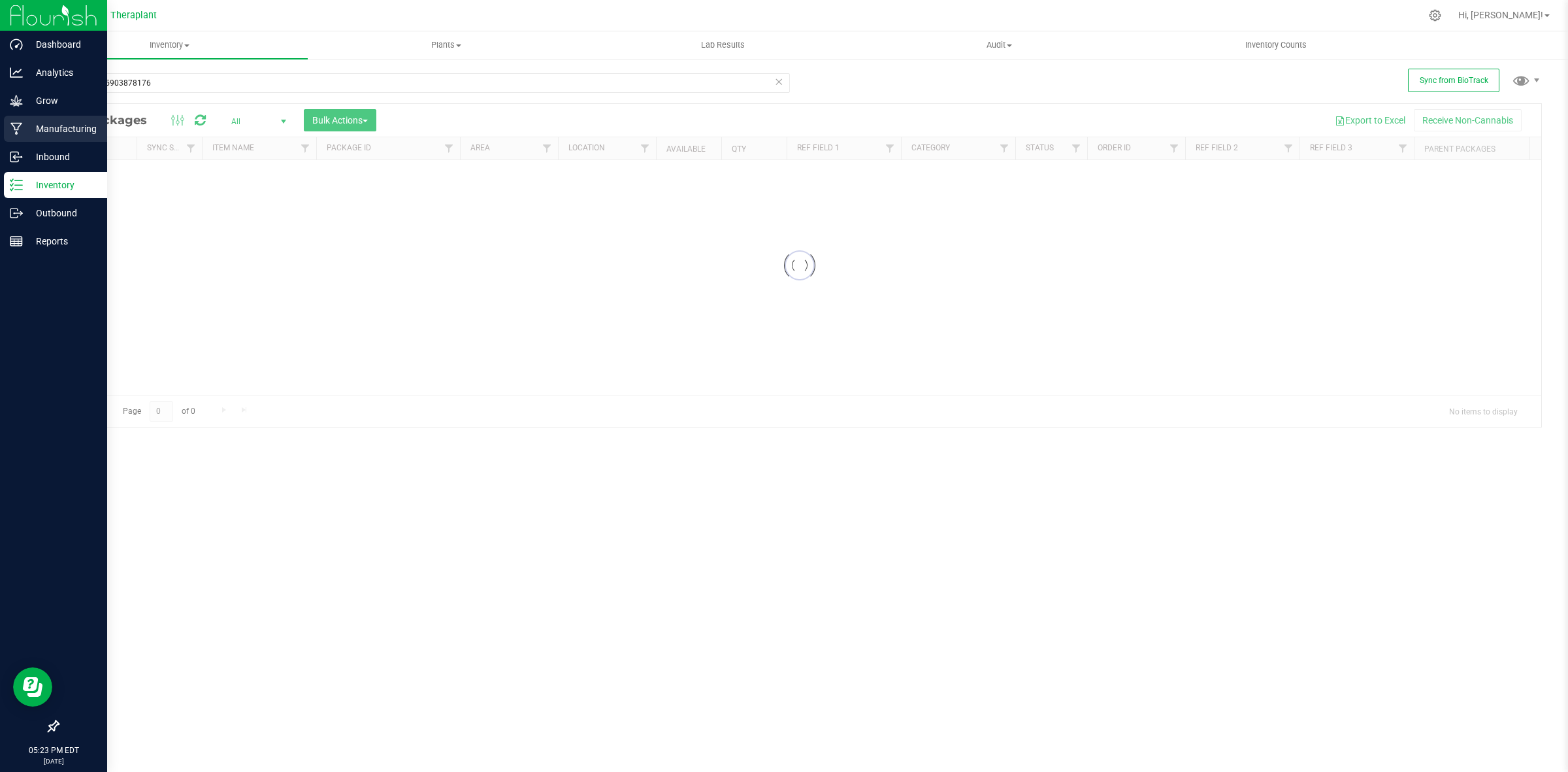
click at [27, 123] on p "Manufacturing" at bounding box center [61, 129] width 79 height 16
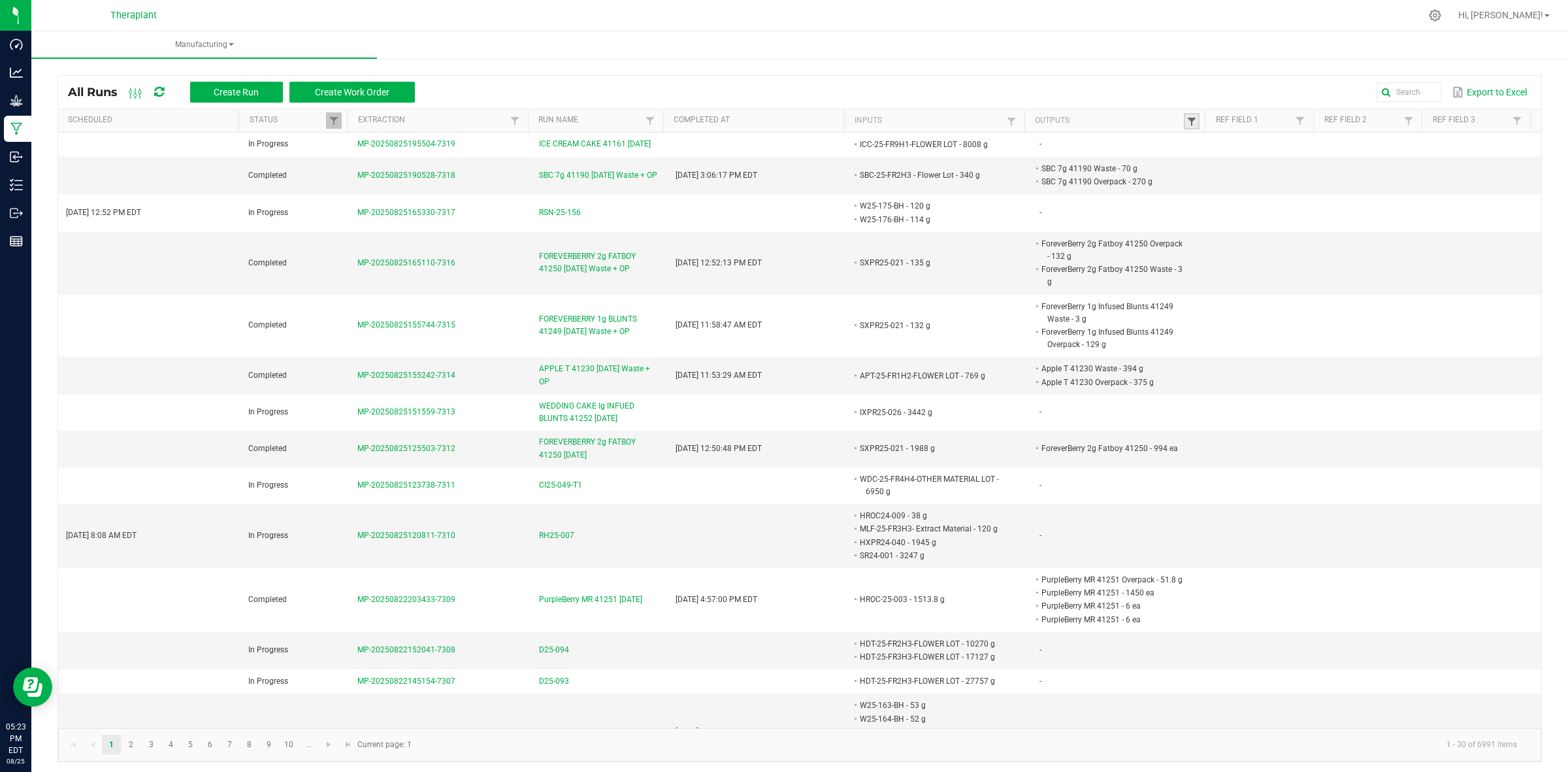
click at [1186, 119] on span at bounding box center [1192, 121] width 10 height 10
click at [1006, 121] on span at bounding box center [1012, 121] width 10 height 10
click at [1044, 151] on input "text" at bounding box center [1071, 148] width 135 height 20
paste input "PCO-24-F9H3 - Other Material Lot"
type input "PCO-24-F9H3 - Other Material Lot"
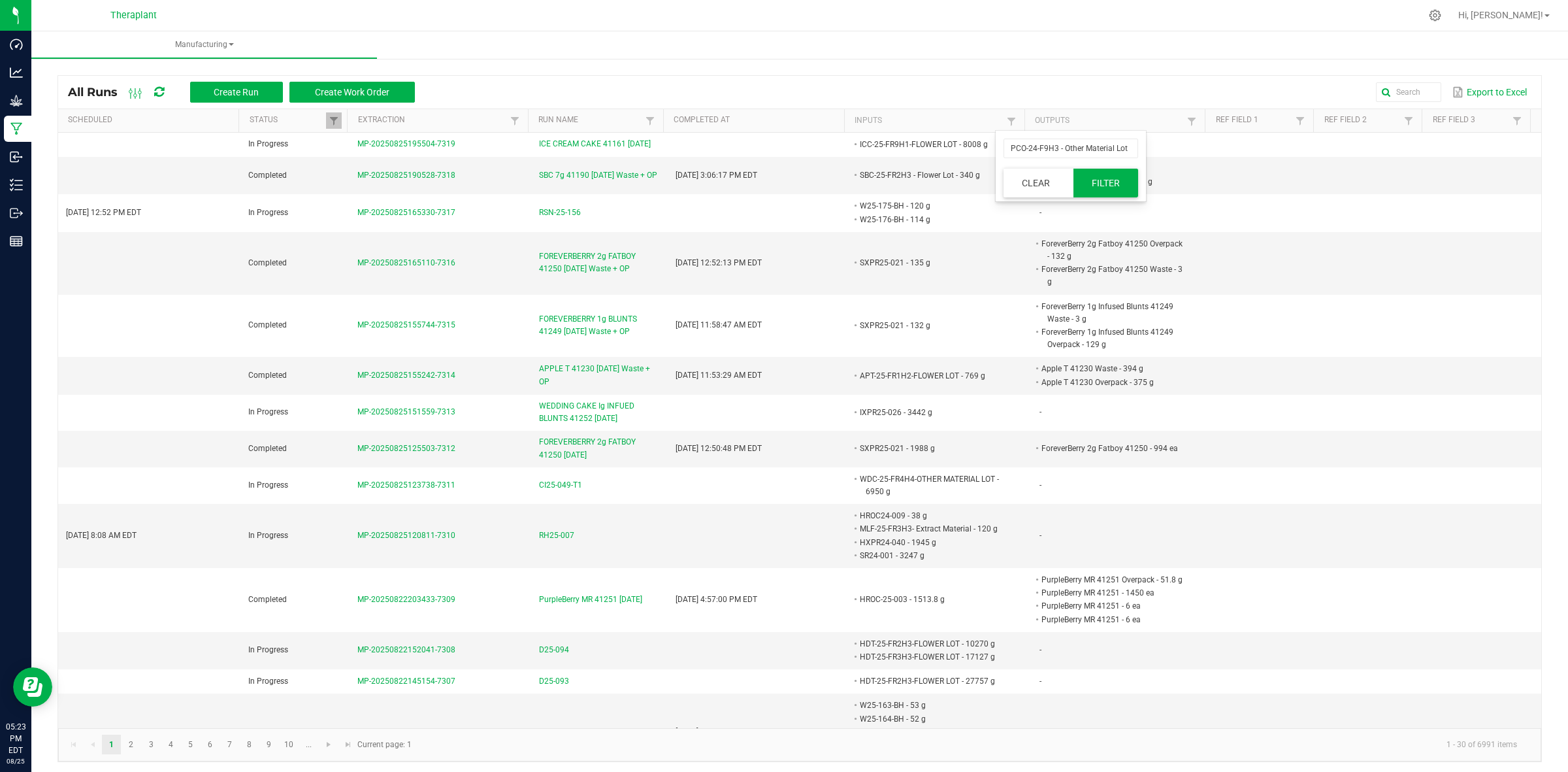
click at [1091, 181] on button "Filter" at bounding box center [1107, 183] width 66 height 29
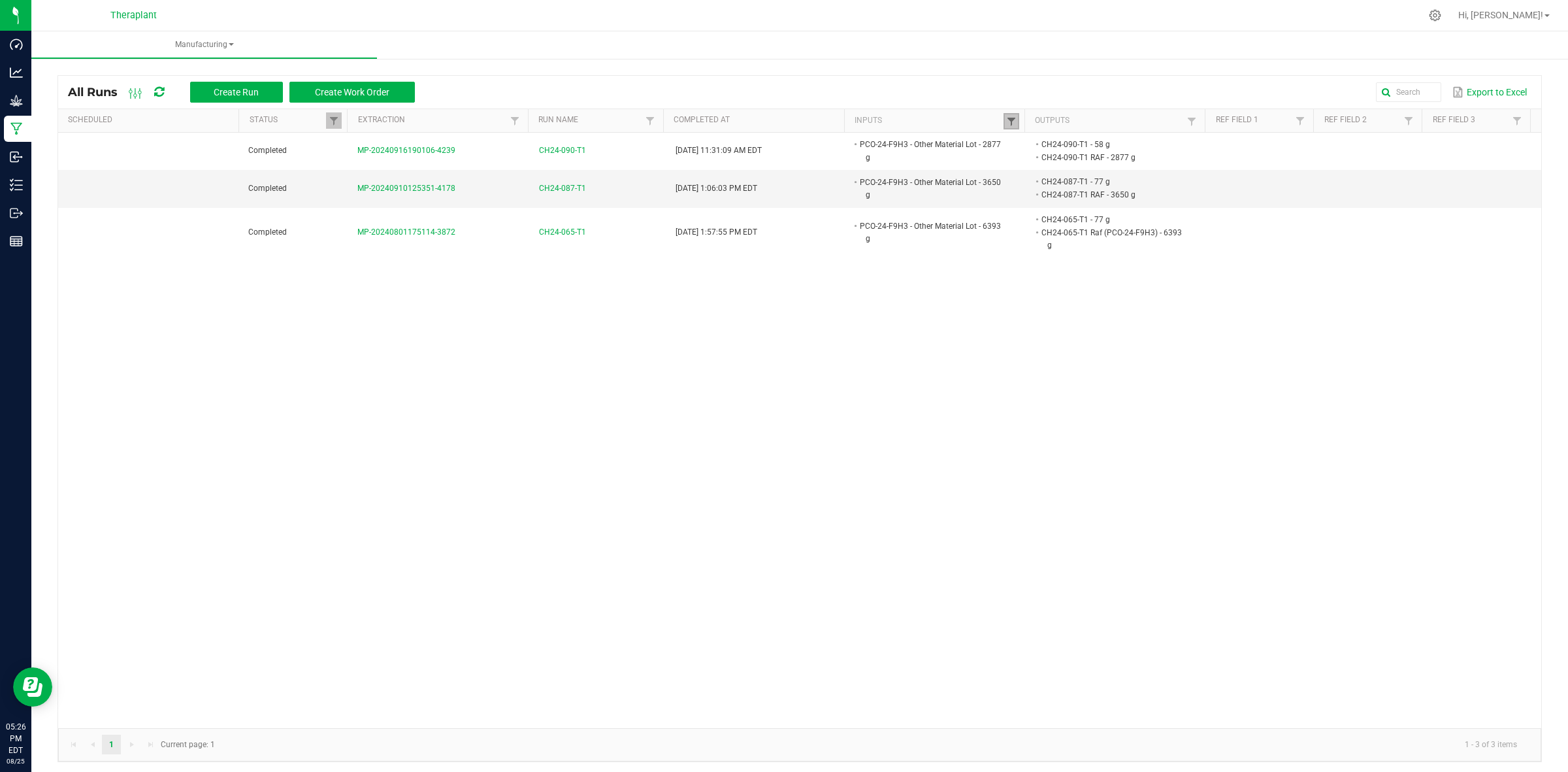
click at [1006, 124] on span at bounding box center [1012, 121] width 10 height 10
click at [1033, 188] on button "Clear" at bounding box center [1036, 183] width 65 height 29
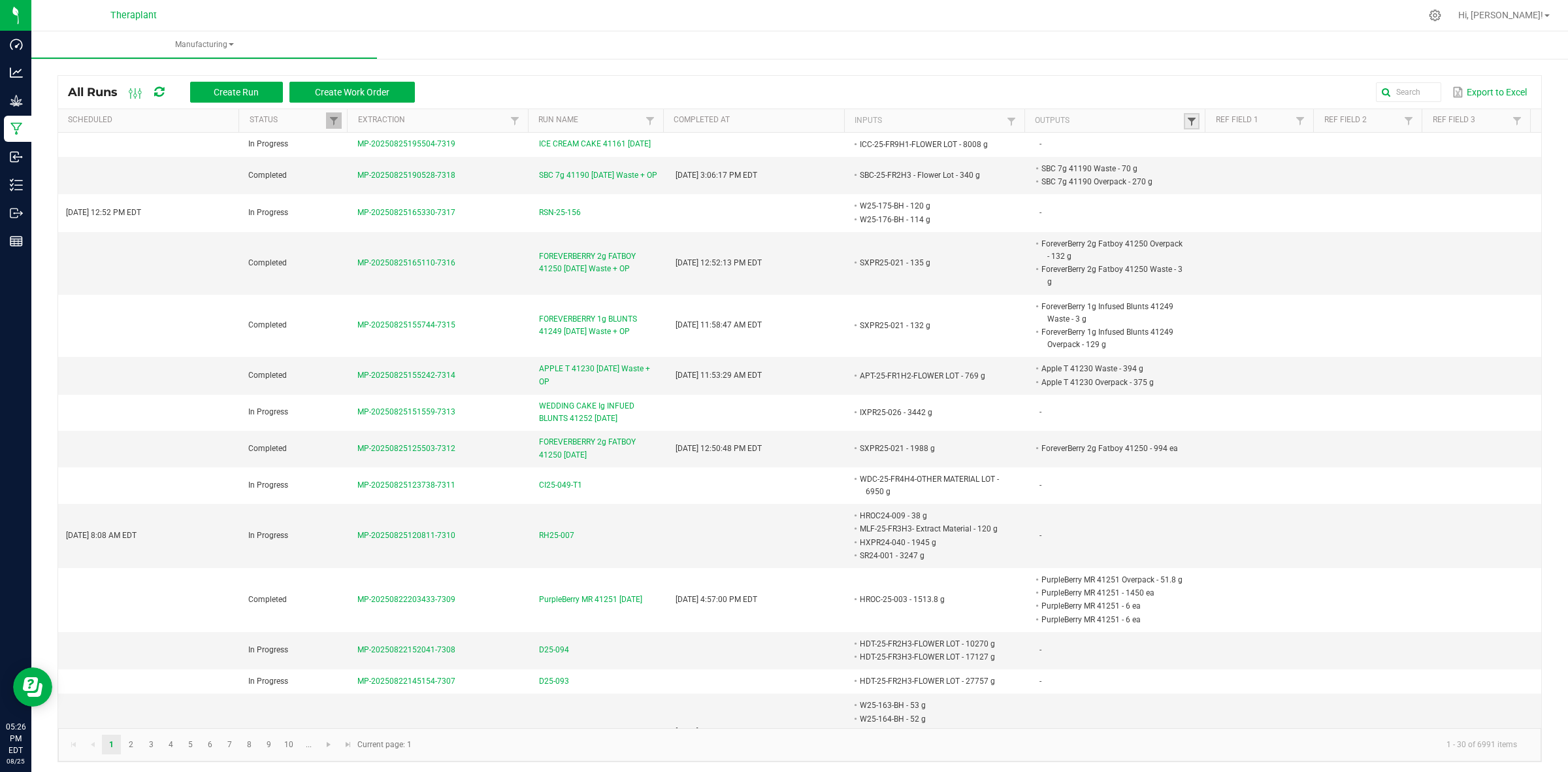
click at [1186, 121] on span at bounding box center [1192, 121] width 10 height 10
click at [1212, 148] on input "text" at bounding box center [1250, 148] width 135 height 20
paste input "PCO-24-F9H3 - Other Material Lot"
type input "PCO-24-F9H3 - Other Material Lot"
click at [1284, 180] on button "Filter" at bounding box center [1285, 183] width 66 height 29
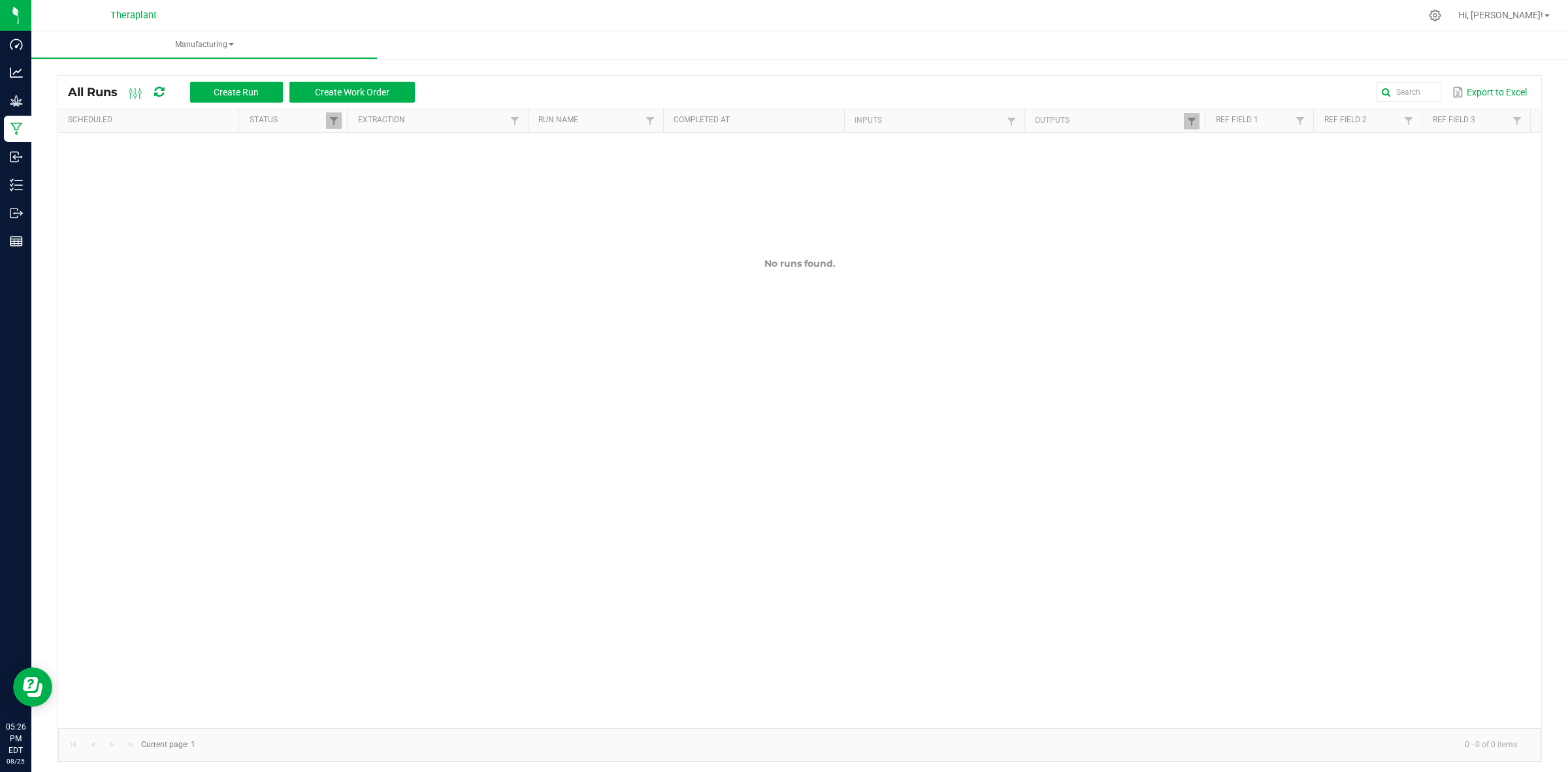
click at [1170, 126] on th "Outputs" at bounding box center [1115, 120] width 180 height 23
click at [1186, 122] on span at bounding box center [1192, 121] width 10 height 10
click at [1219, 187] on button "Clear" at bounding box center [1215, 183] width 65 height 29
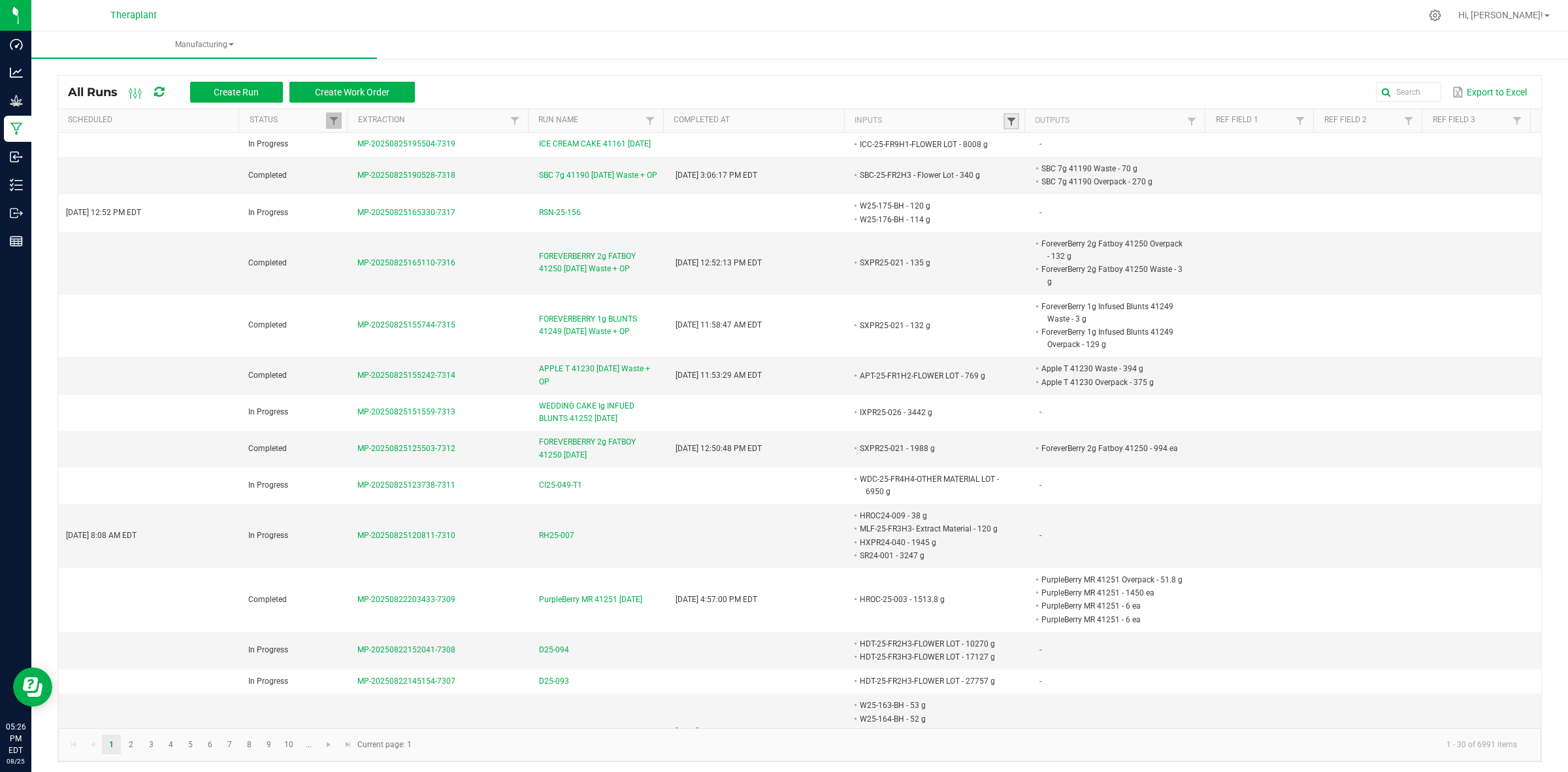
click at [1006, 125] on span at bounding box center [1012, 121] width 10 height 10
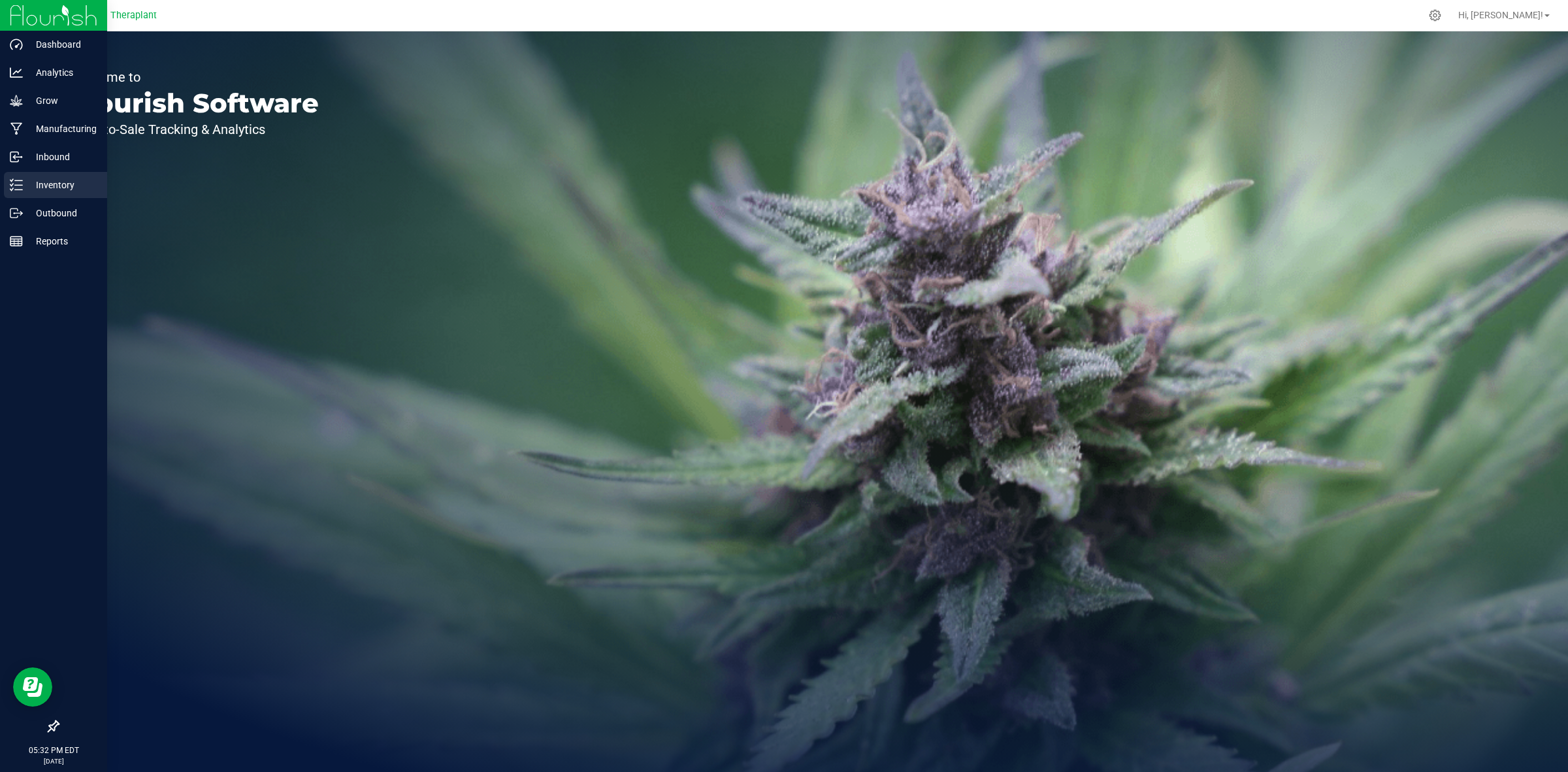
click at [27, 187] on p "Inventory" at bounding box center [61, 185] width 79 height 16
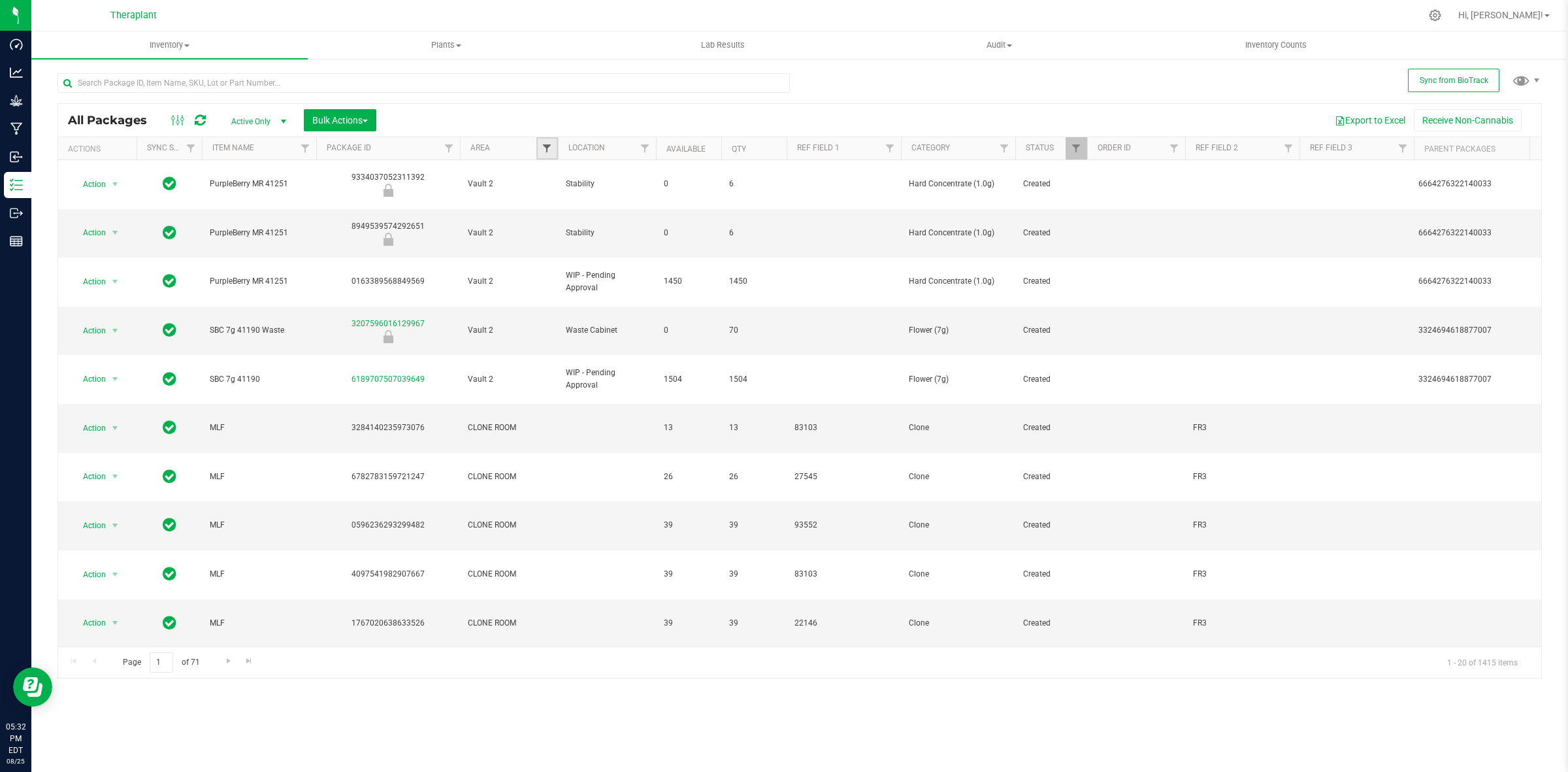
click at [545, 148] on span "Filter" at bounding box center [547, 148] width 10 height 10
click at [562, 220] on label "Audit" at bounding box center [566, 222] width 34 height 9
click at [558, 220] on input "Audit" at bounding box center [554, 222] width 9 height 9
checkbox input "true"
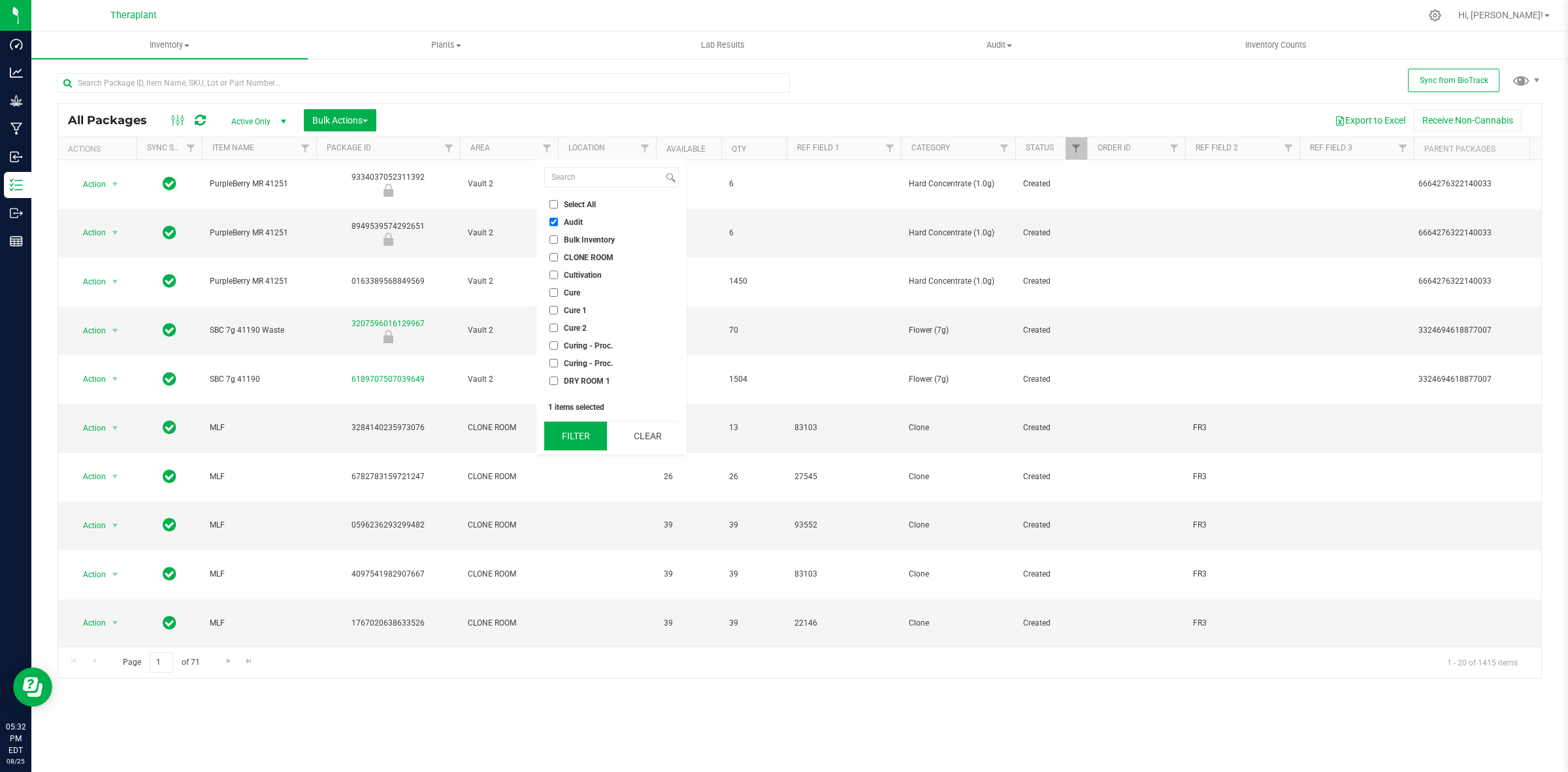
click at [598, 439] on button "Filter" at bounding box center [575, 435] width 62 height 29
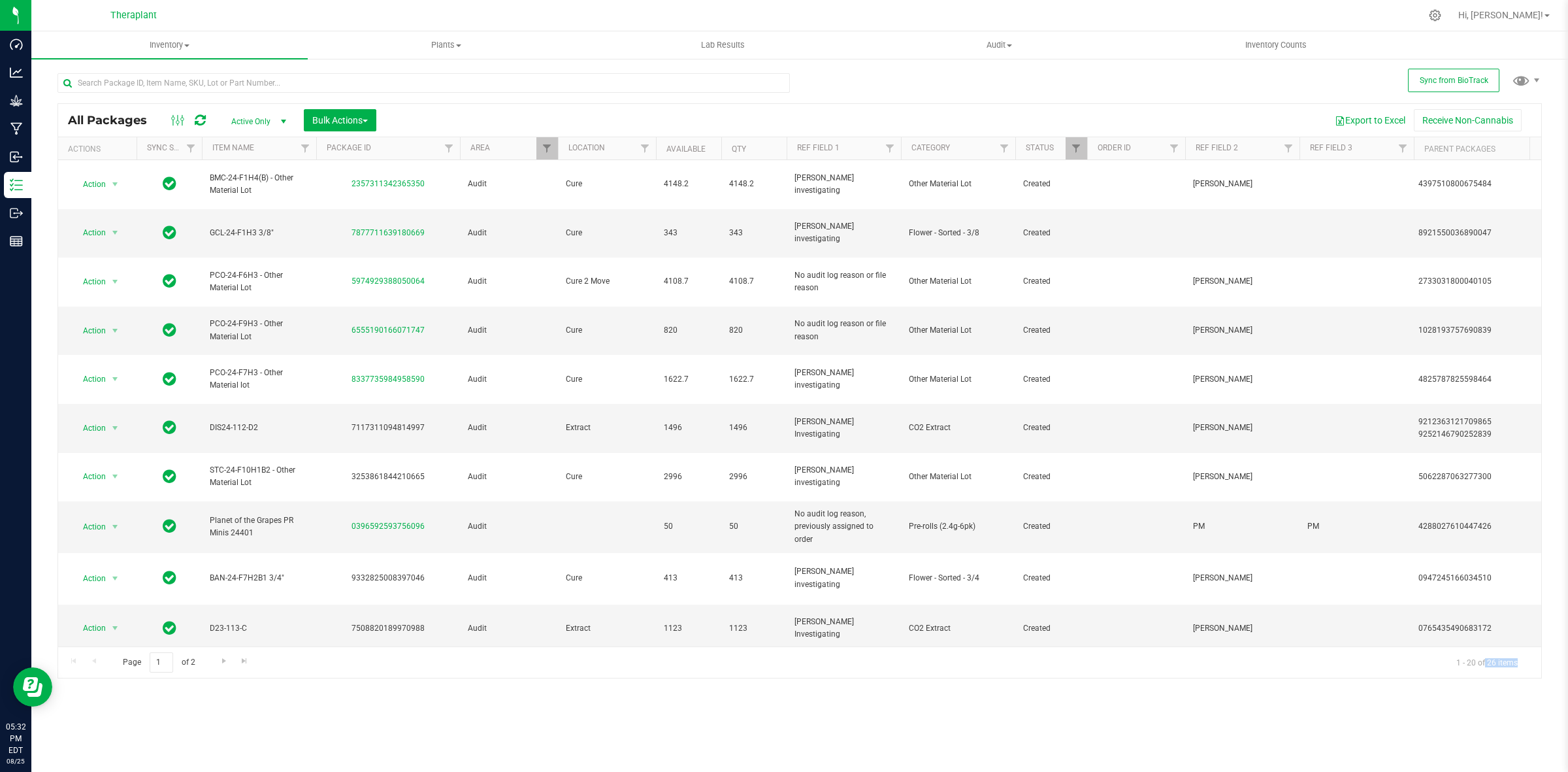
drag, startPoint x: 1522, startPoint y: 668, endPoint x: 1484, endPoint y: 660, distance: 38.8
click at [1484, 660] on span "1 - 20 of 26 items" at bounding box center [1487, 662] width 82 height 20
